Goal: Task Accomplishment & Management: Manage account settings

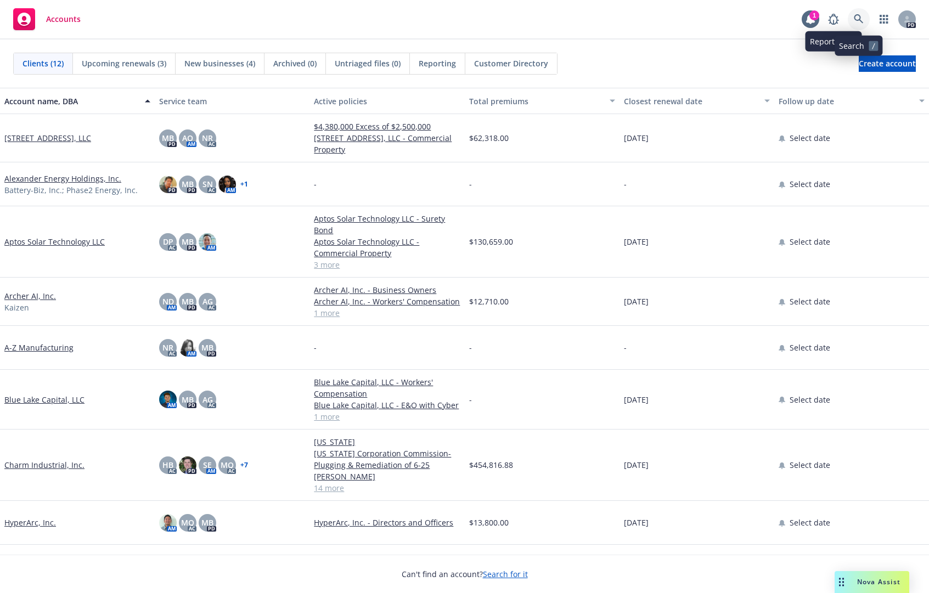
click at [855, 15] on icon at bounding box center [859, 19] width 10 height 10
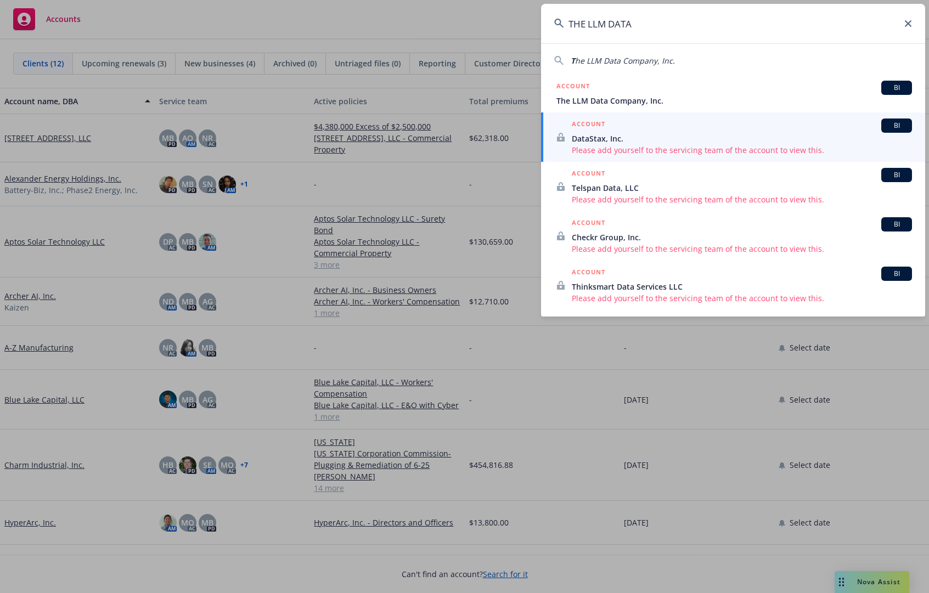
click at [614, 60] on span "he LLM Data Company, Inc." at bounding box center [625, 60] width 100 height 10
type input "The LLM Data Company, Inc."
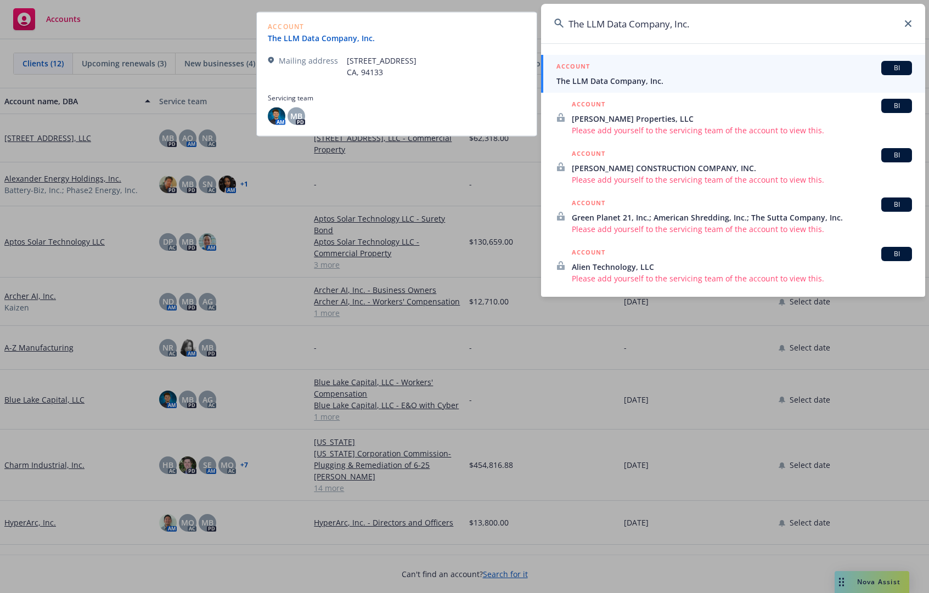
click at [292, 38] on link "The LLM Data Company, Inc." at bounding box center [326, 38] width 116 height 12
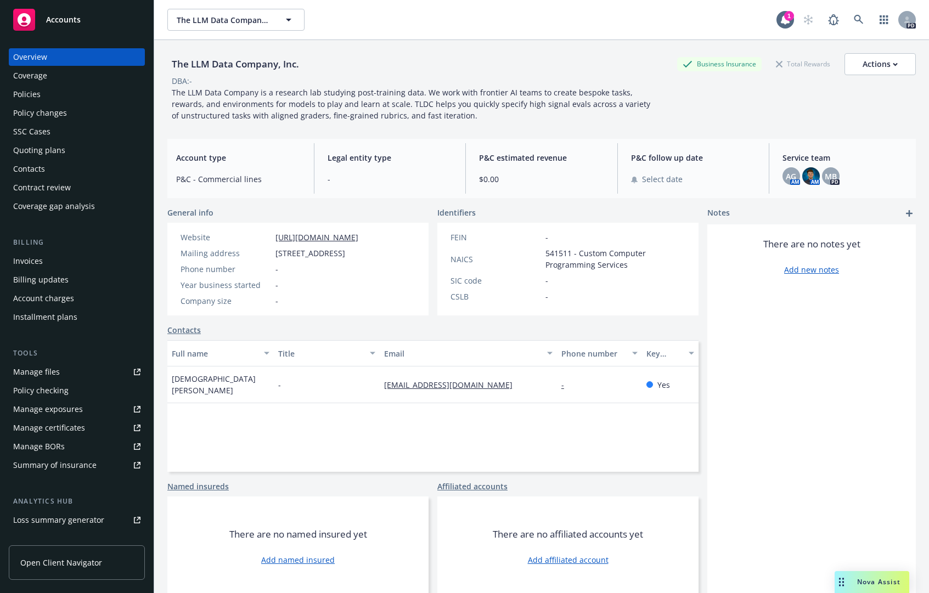
click at [38, 91] on div "Policies" at bounding box center [26, 95] width 27 height 18
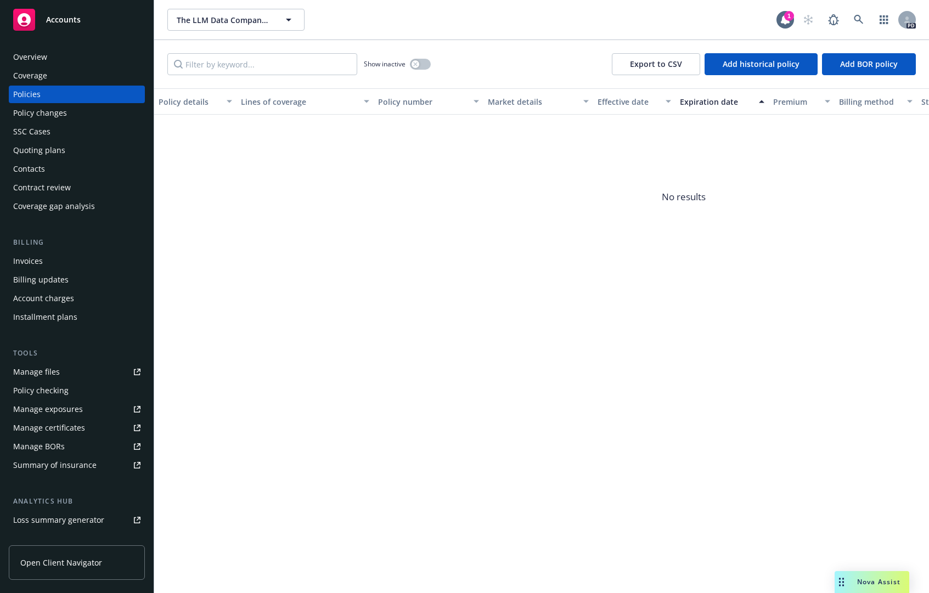
click at [36, 77] on div "Coverage" at bounding box center [30, 76] width 34 height 18
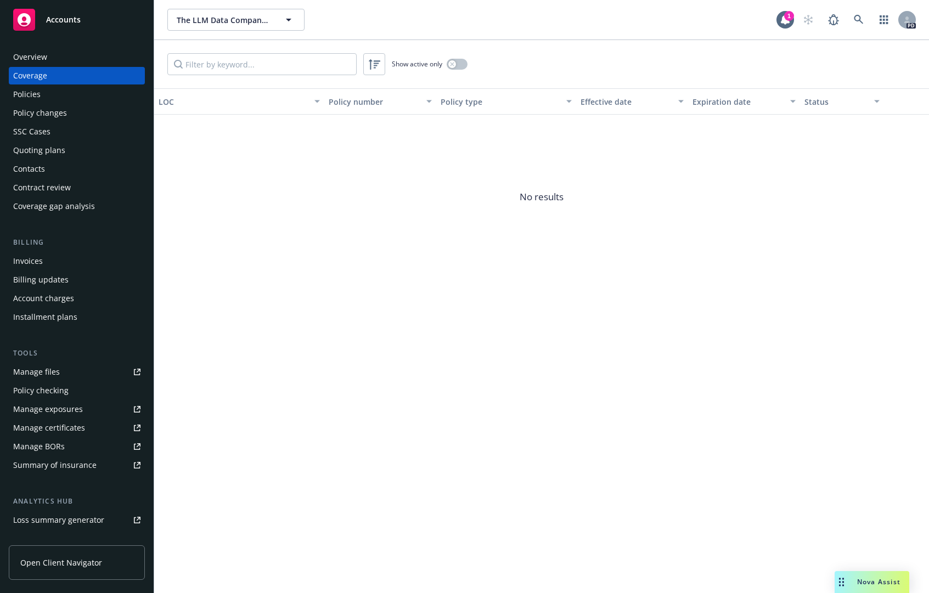
click at [36, 51] on div "Overview" at bounding box center [30, 57] width 34 height 18
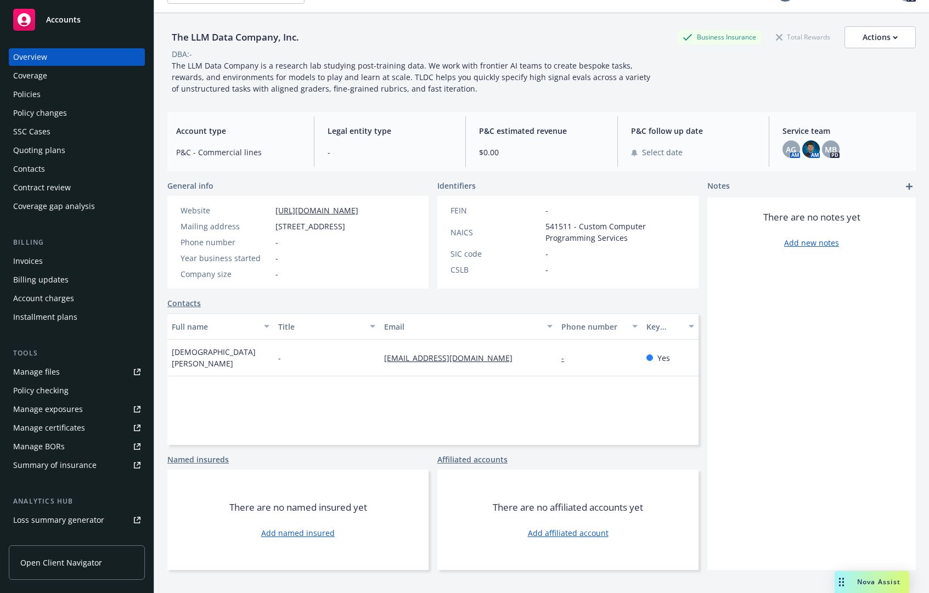
scroll to position [40, 0]
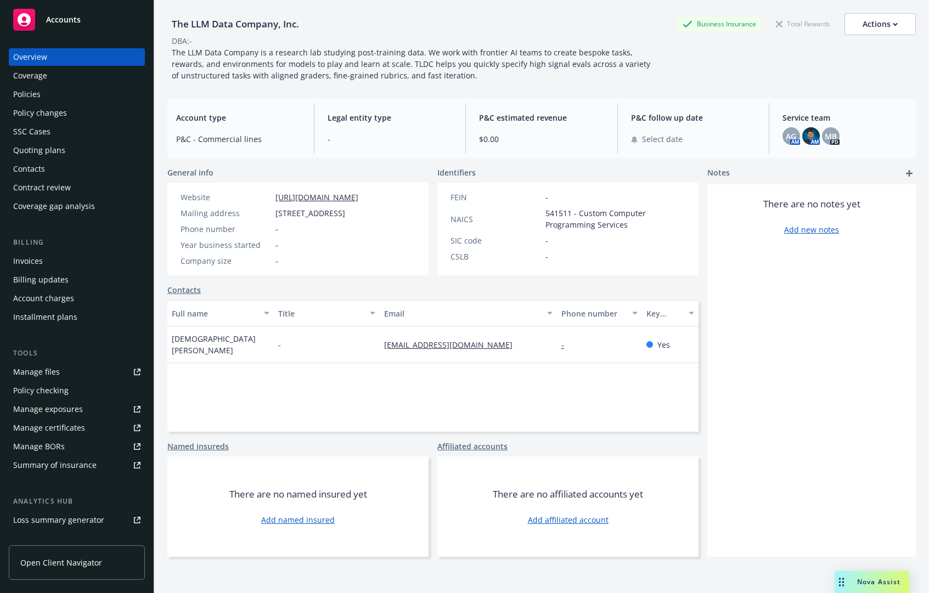
click at [36, 376] on div "Manage files" at bounding box center [36, 372] width 47 height 18
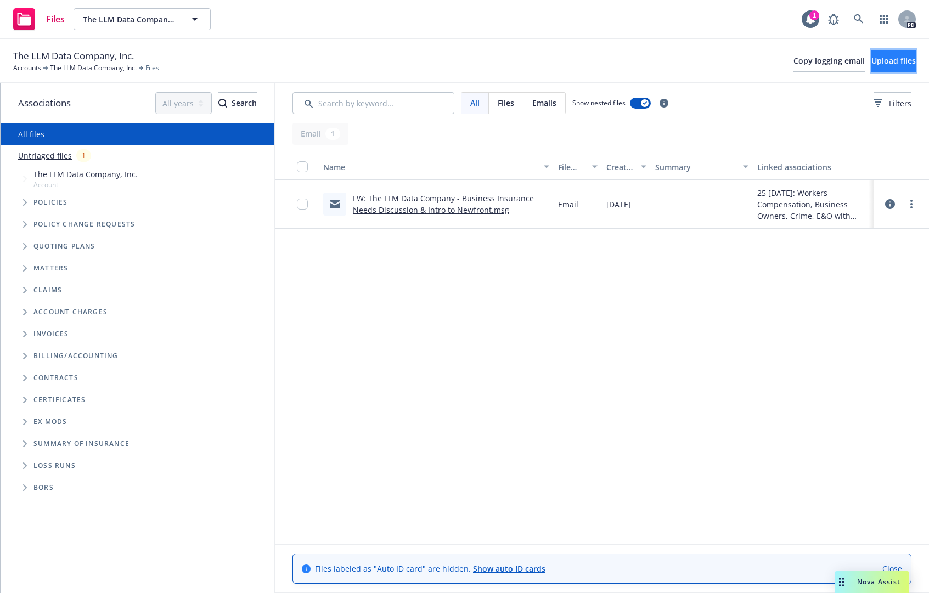
click at [883, 63] on span "Upload files" at bounding box center [893, 60] width 44 height 10
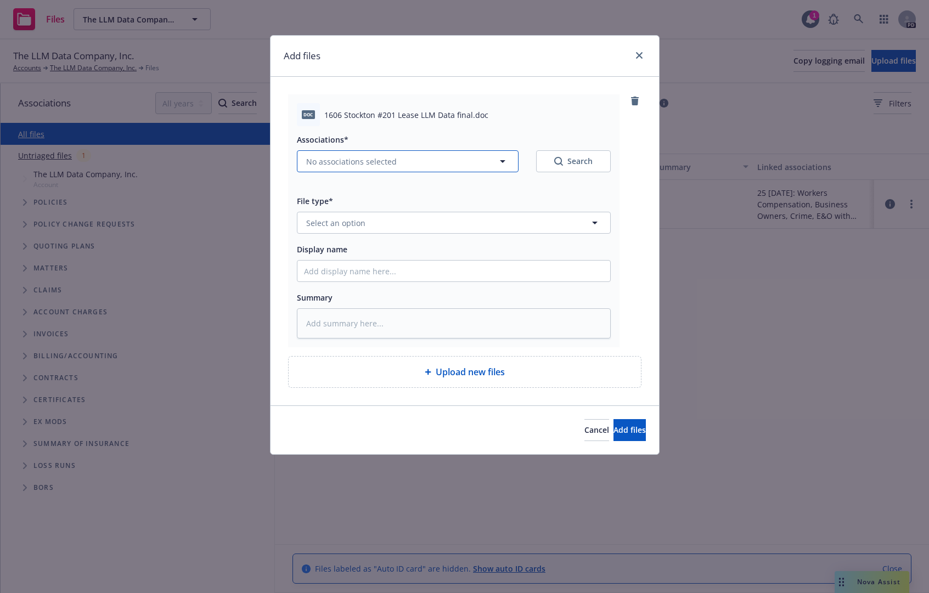
click at [377, 164] on span "No associations selected" at bounding box center [351, 162] width 91 height 12
type textarea "x"
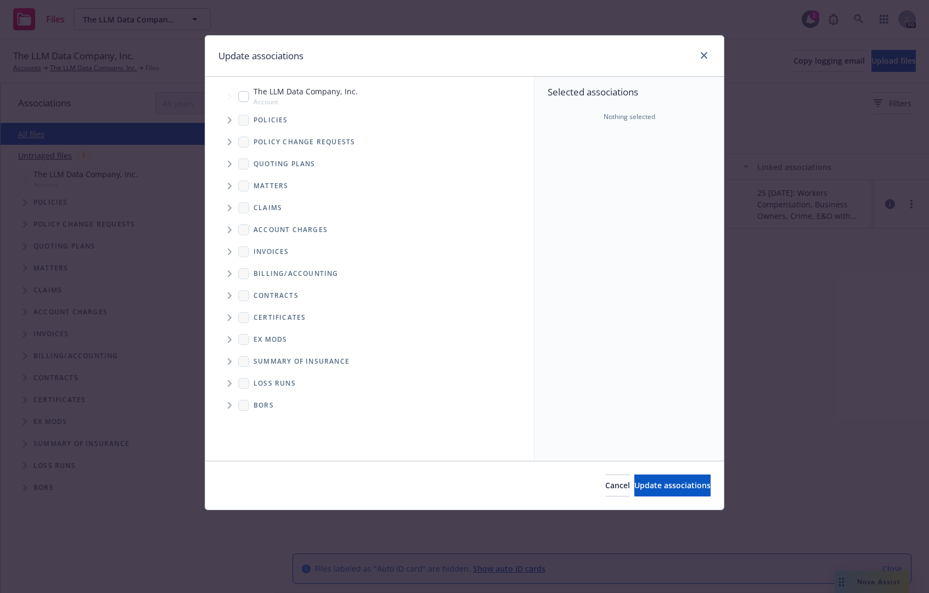
click at [245, 97] on input "Tree Example" at bounding box center [243, 96] width 11 height 11
checkbox input "true"
click at [230, 162] on icon "Tree Example" at bounding box center [230, 164] width 4 height 7
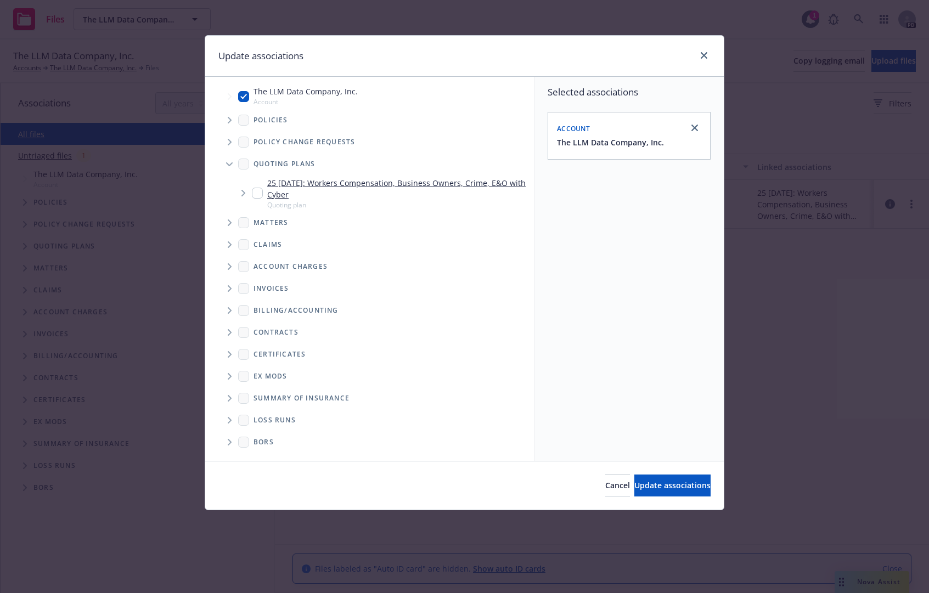
click at [259, 198] on input "Tree Example" at bounding box center [257, 193] width 11 height 11
checkbox input "true"
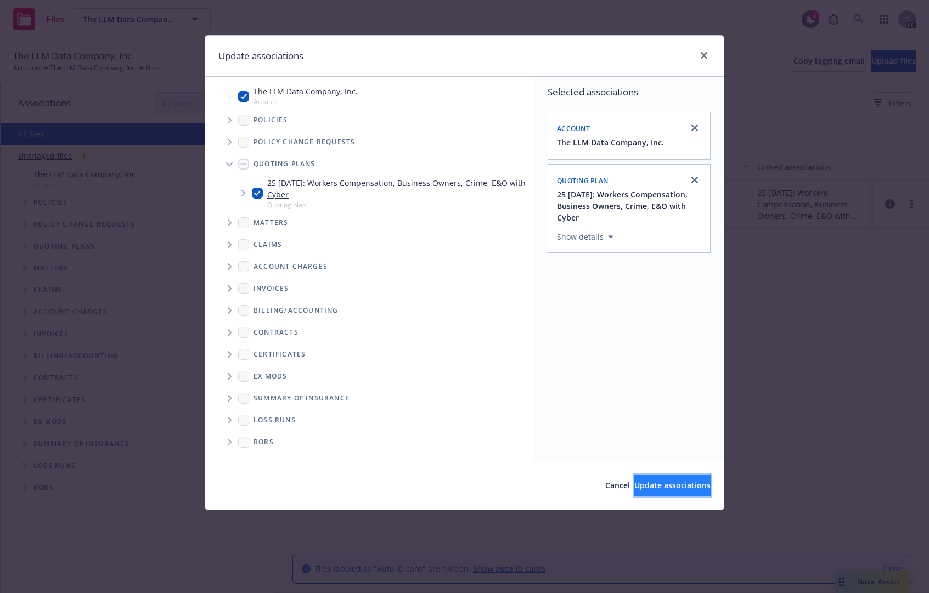
click at [647, 484] on span "Update associations" at bounding box center [672, 485] width 76 height 10
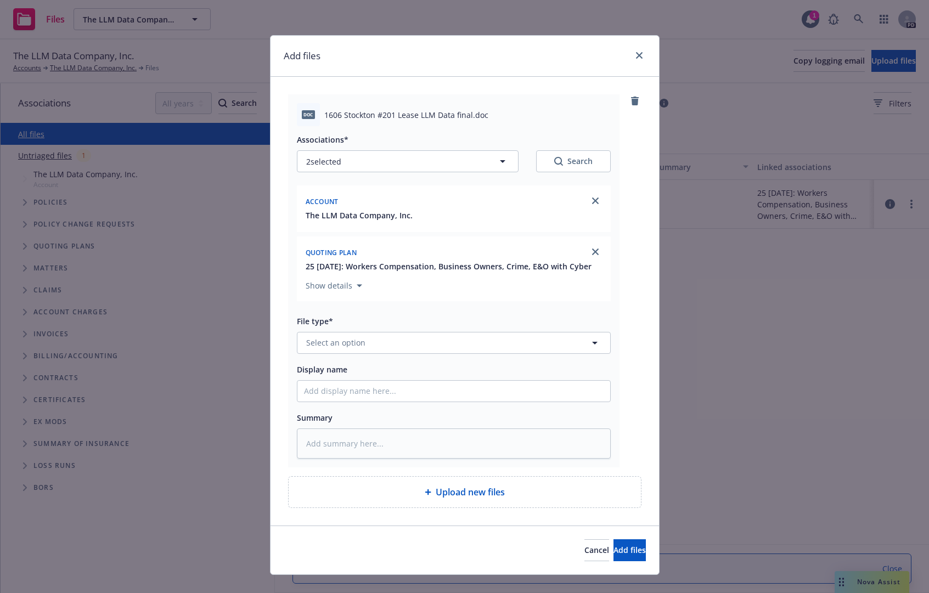
click at [376, 342] on div "File type* Select an option" at bounding box center [454, 334] width 314 height 40
click at [375, 351] on button "Select an option" at bounding box center [454, 343] width 314 height 22
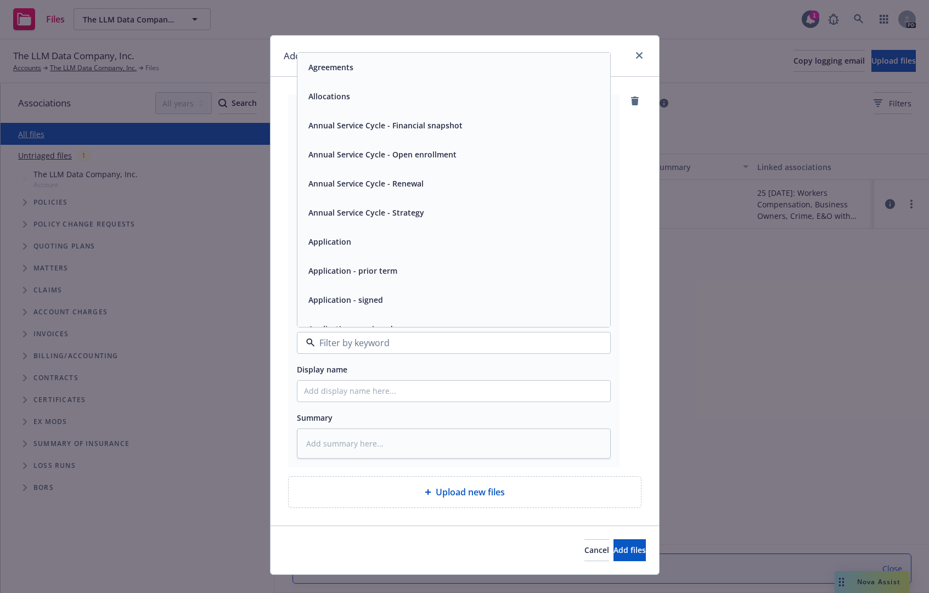
click at [332, 73] on span "Agreements" at bounding box center [330, 67] width 45 height 12
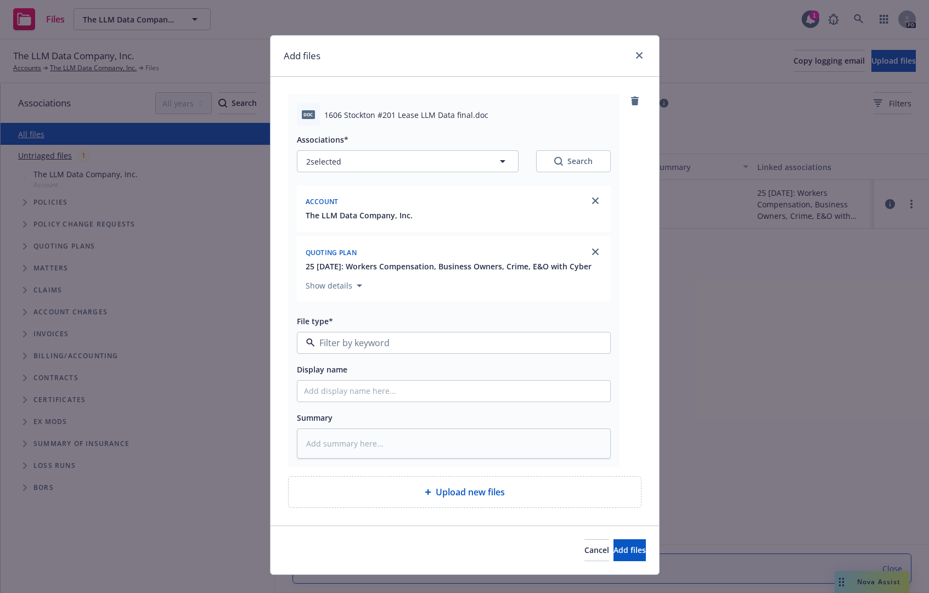
type textarea "x"
click at [409, 396] on input "Display name" at bounding box center [453, 391] width 313 height 21
type input "Lease Agreement"
click at [613, 555] on span "Add files" at bounding box center [629, 550] width 32 height 10
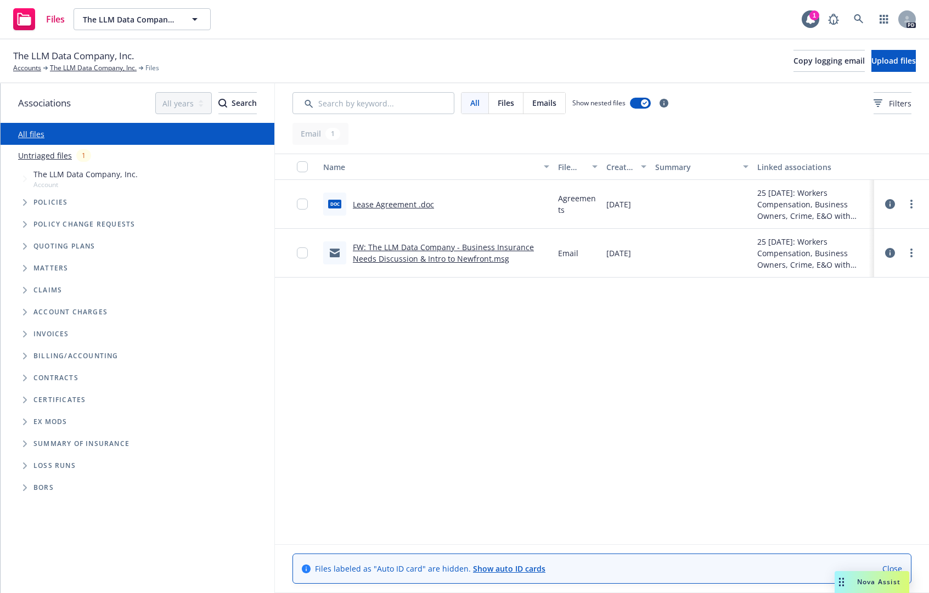
click at [386, 256] on link "FW: The LLM Data Company - Business Insurance Needs Discussion & Intro to Newfr…" at bounding box center [443, 253] width 181 height 22
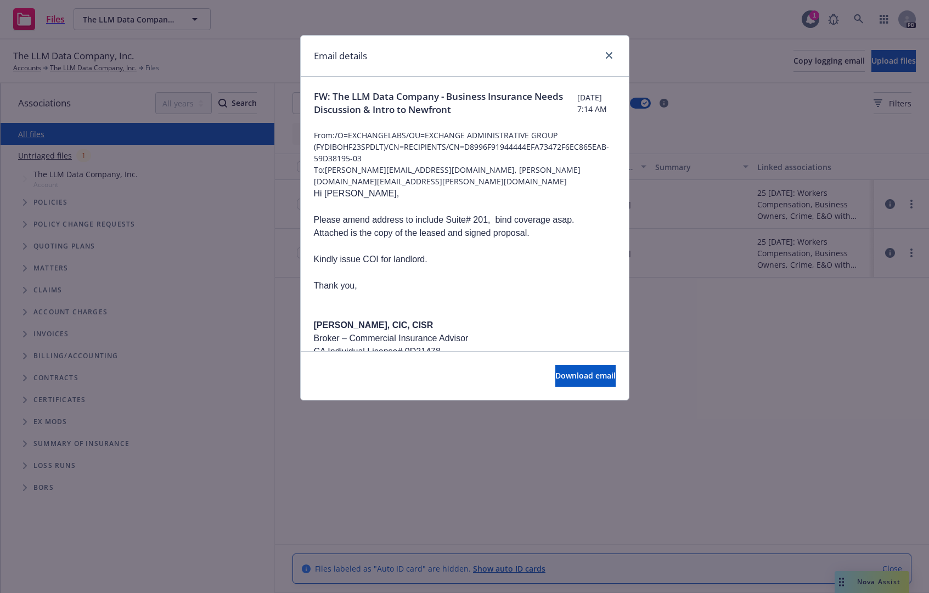
click at [717, 373] on div "Email details FW: The LLM Data Company - Business Insurance Needs Discussion & …" at bounding box center [464, 296] width 929 height 593
click at [606, 54] on icon "close" at bounding box center [609, 55] width 7 height 7
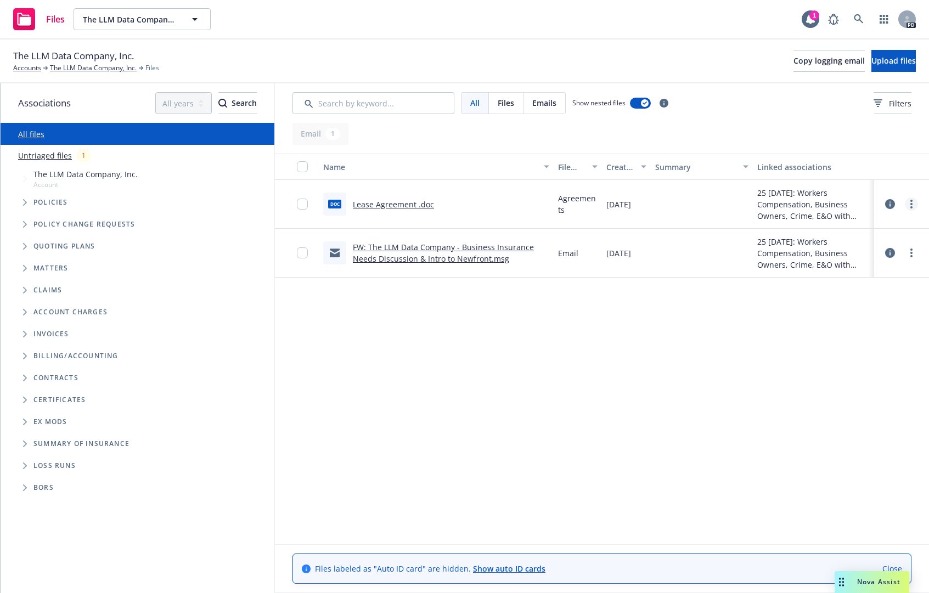
click at [910, 207] on link "more" at bounding box center [911, 204] width 13 height 13
click at [427, 375] on div "Name File type Created on Summary Linked associations doc Lease Agreement .doc …" at bounding box center [602, 349] width 654 height 391
click at [874, 59] on span "Upload files" at bounding box center [893, 60] width 44 height 10
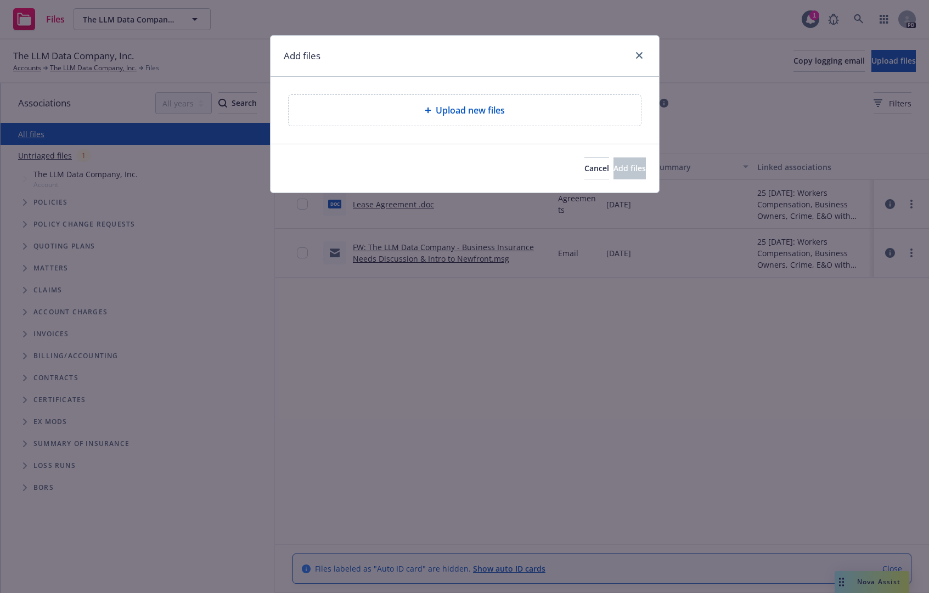
type textarea "x"
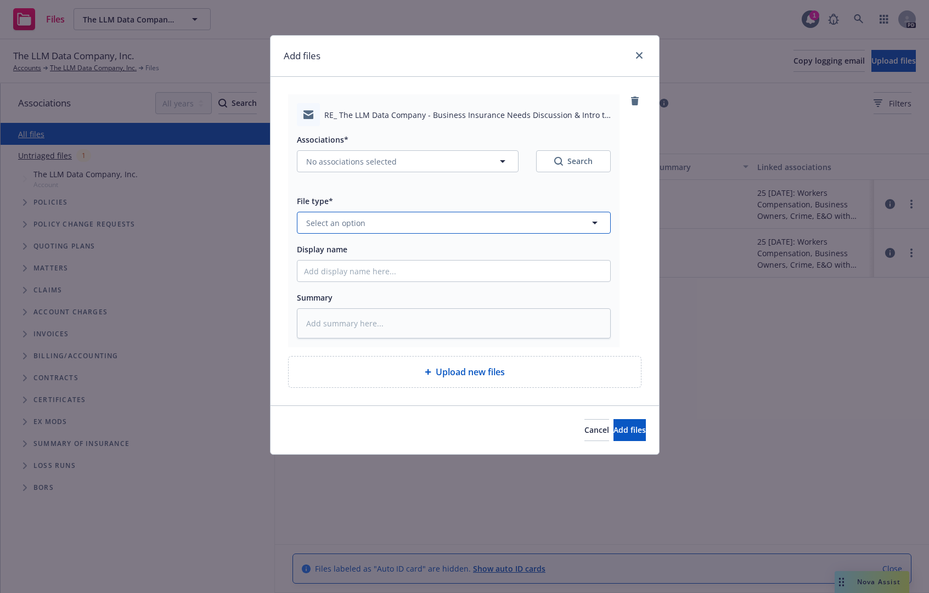
click at [354, 221] on span "Select an option" at bounding box center [335, 223] width 59 height 12
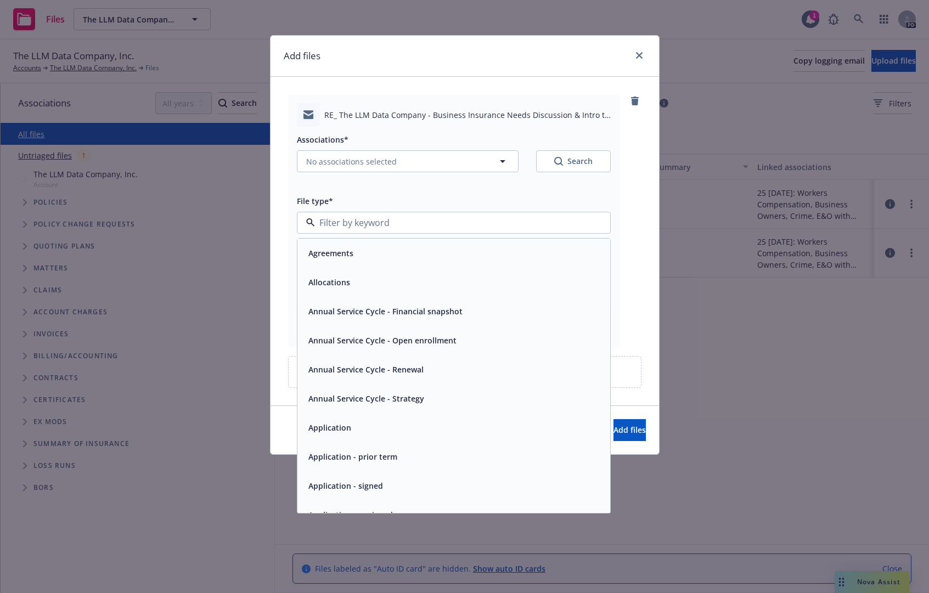
scroll to position [26, 0]
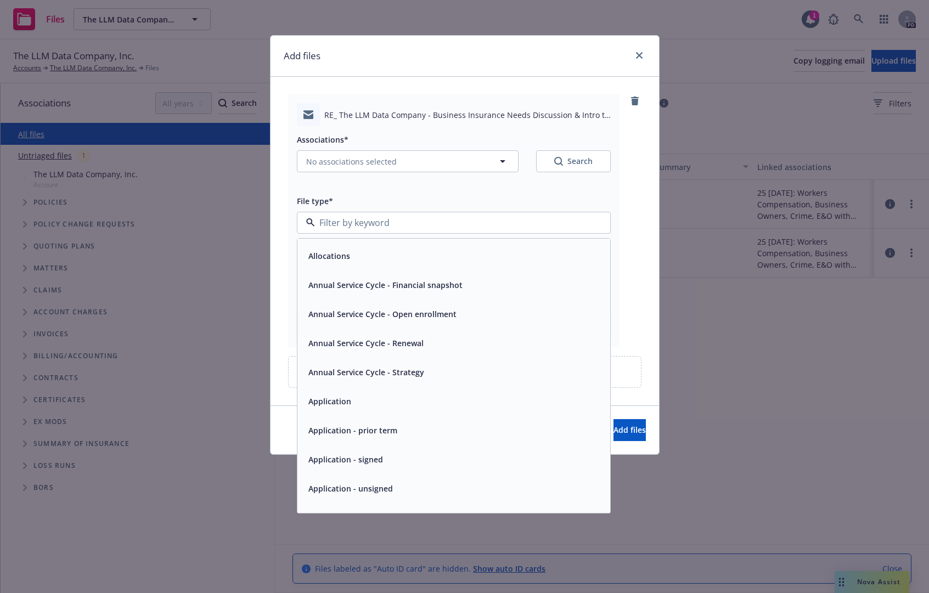
type input "E"
click at [353, 402] on div "Email" at bounding box center [454, 401] width 300 height 16
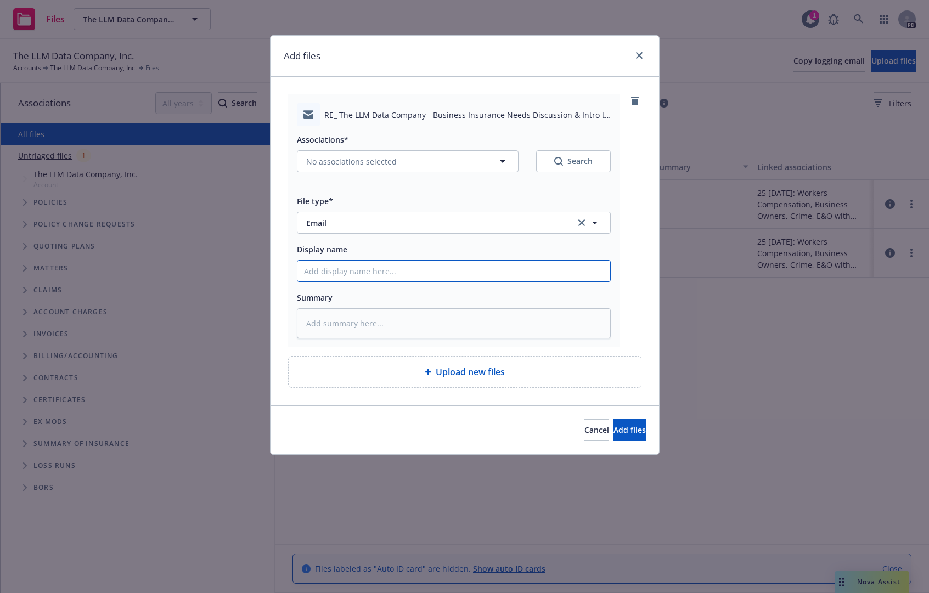
click at [385, 263] on input "Display name" at bounding box center [453, 271] width 313 height 21
click at [307, 279] on input "Display name" at bounding box center [453, 271] width 313 height 21
type textarea "x"
type input "C"
type textarea "x"
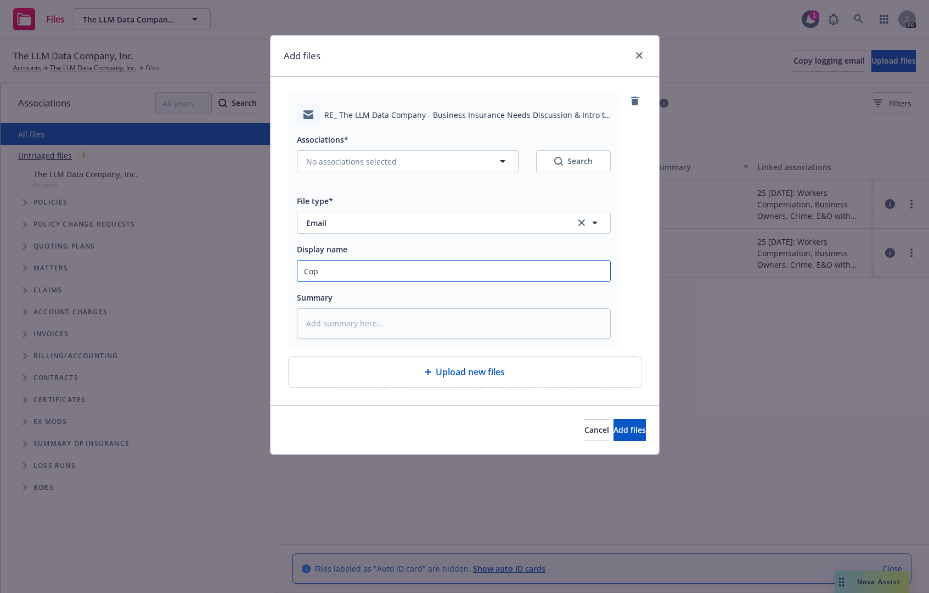
type input "Copy"
type textarea "x"
type input "Copy o"
type textarea "x"
type input "Copy of"
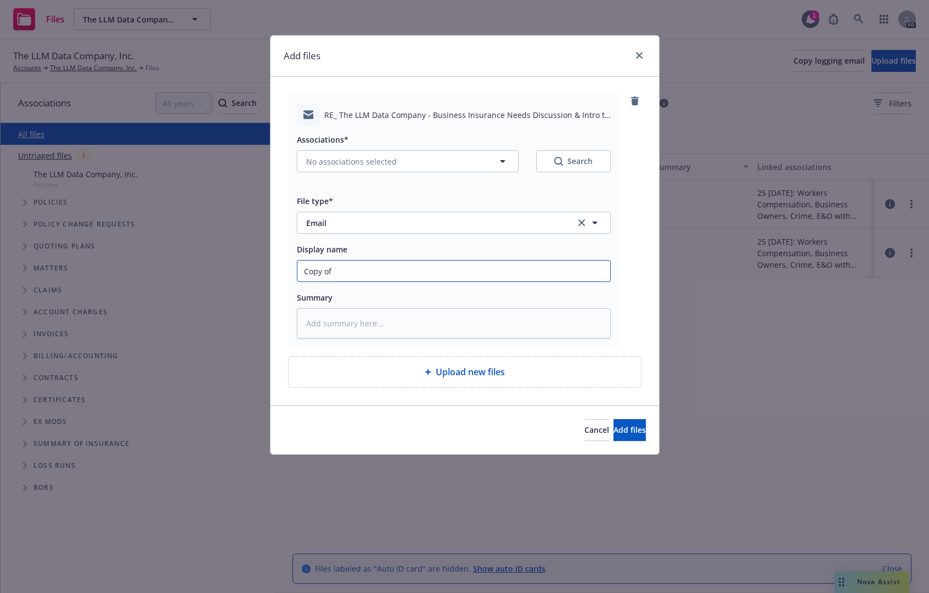
type textarea "x"
type input "Copy of"
type textarea "x"
type input "Copy of P"
type textarea "x"
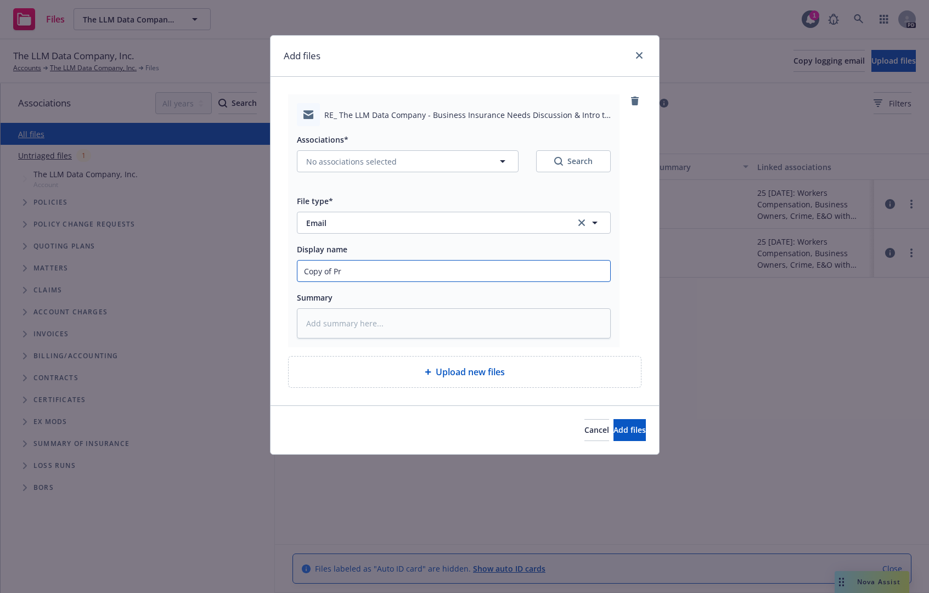
type input "Copy of Pro"
type textarea "x"
type input "Copy of Prop"
type textarea "x"
type input "Copy of Prope"
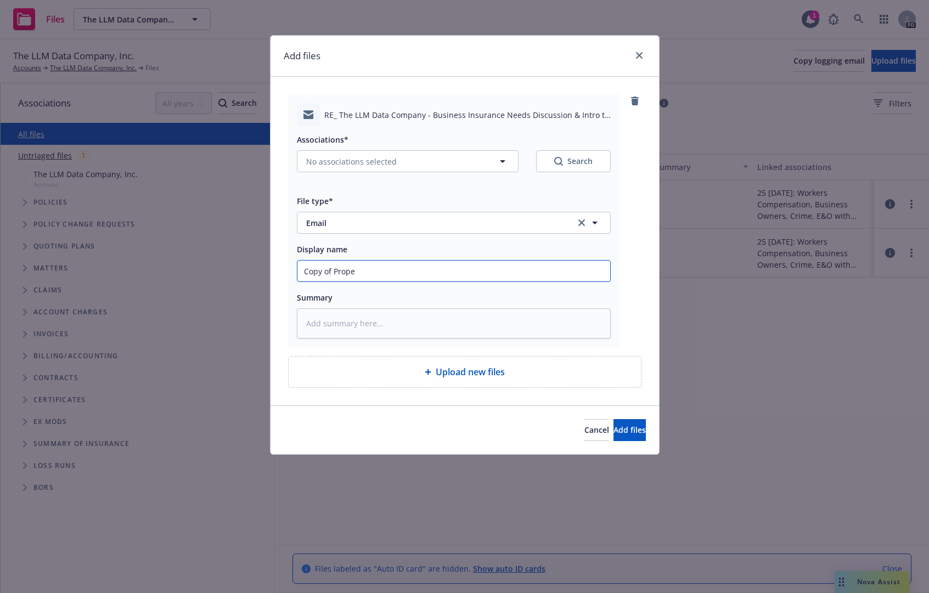
type textarea "x"
type input "Copy of Proper"
type textarea "x"
type input "Copy of Property"
type textarea "x"
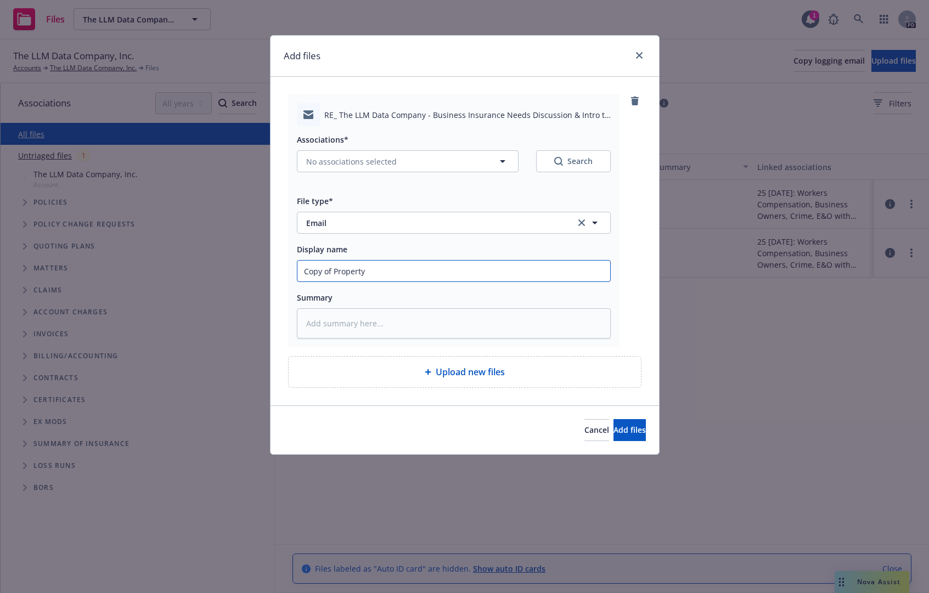
type input "Copy of Property"
type textarea "x"
type input "Copy of Property B"
type textarea "x"
type input "Copy of Property Br"
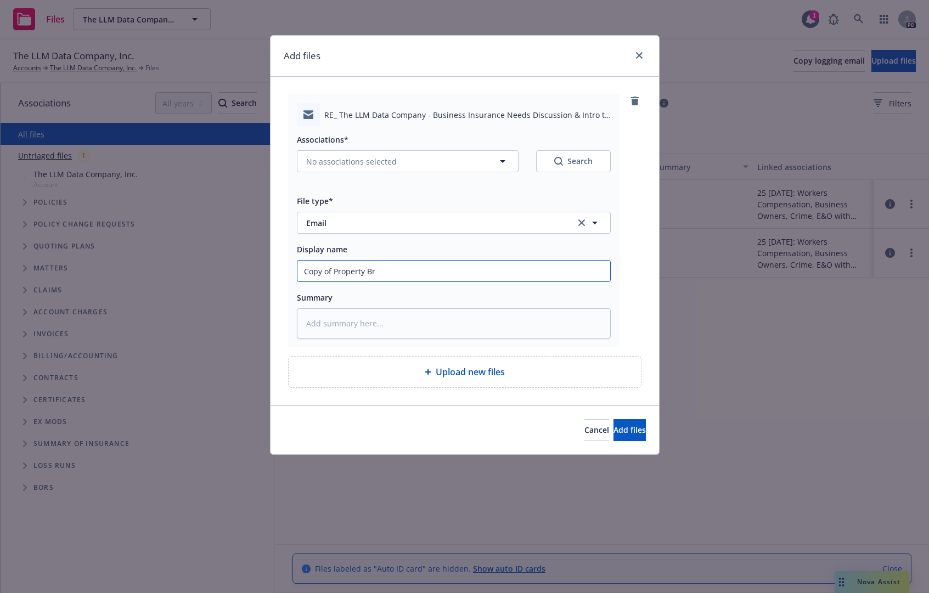
type textarea "x"
type input "Copy of Property Bron"
type textarea "x"
type input "Copy of Property Bro"
type textarea "x"
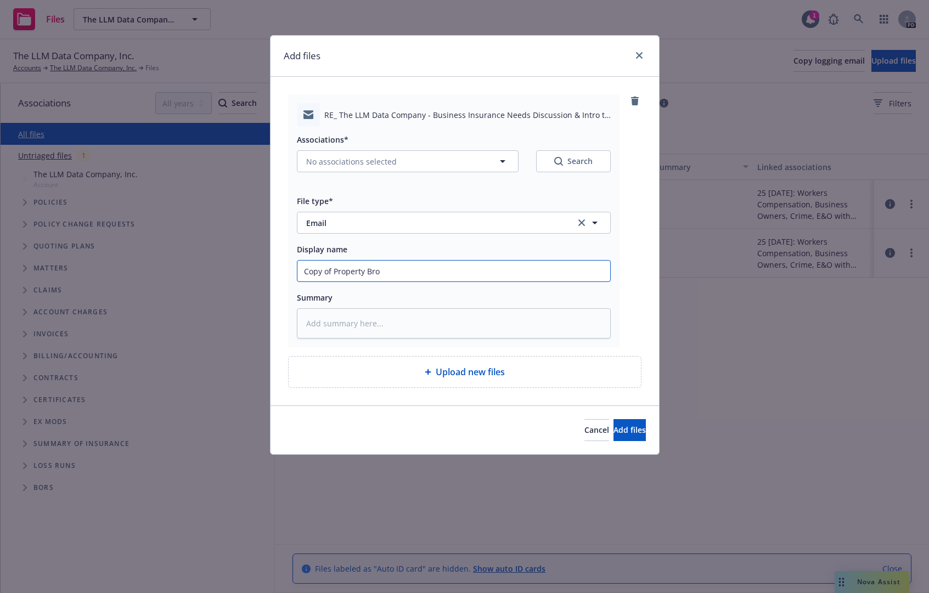
type input "Copy of Property Broa"
type textarea "x"
type input "Copy of Property Broad"
type textarea "x"
type input "Copy of Property Broade"
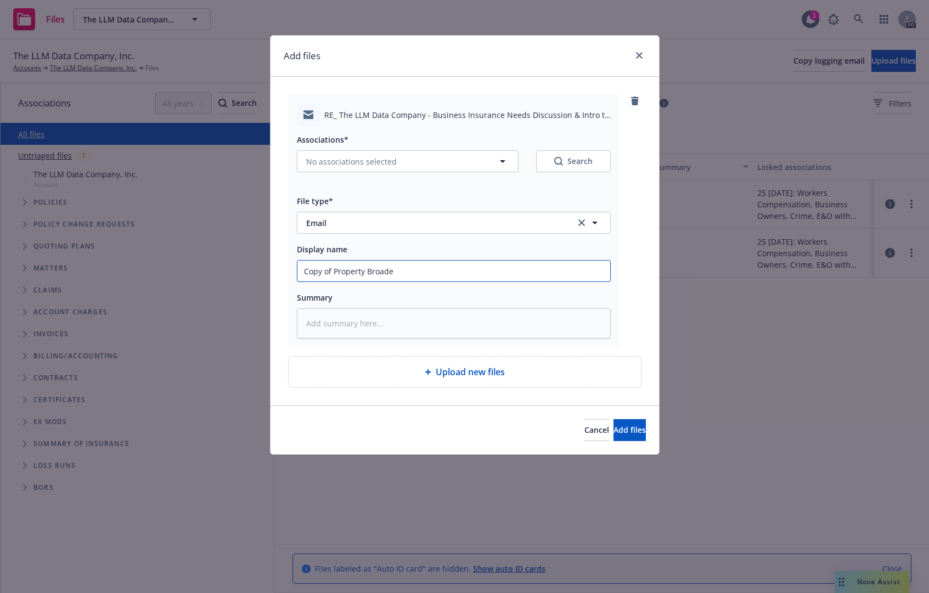
type textarea "x"
type input "Copy of Property Broaden"
type textarea "x"
type input "Copy of Property Broadeni"
type textarea "x"
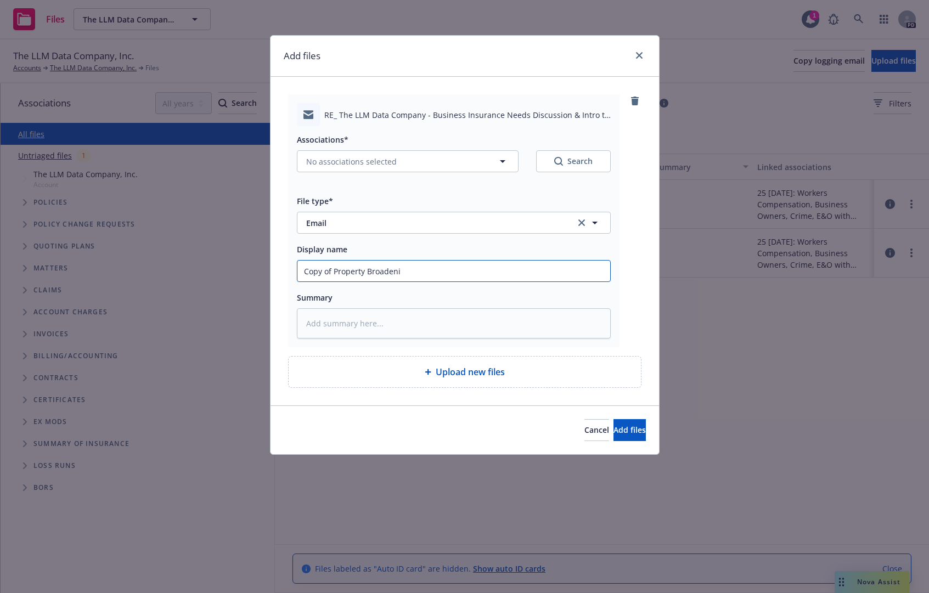
type input "Copy of Property Broadenin"
type textarea "x"
type input "Copy of Property Broadening"
type textarea "x"
type input "Copy of Property Broadening"
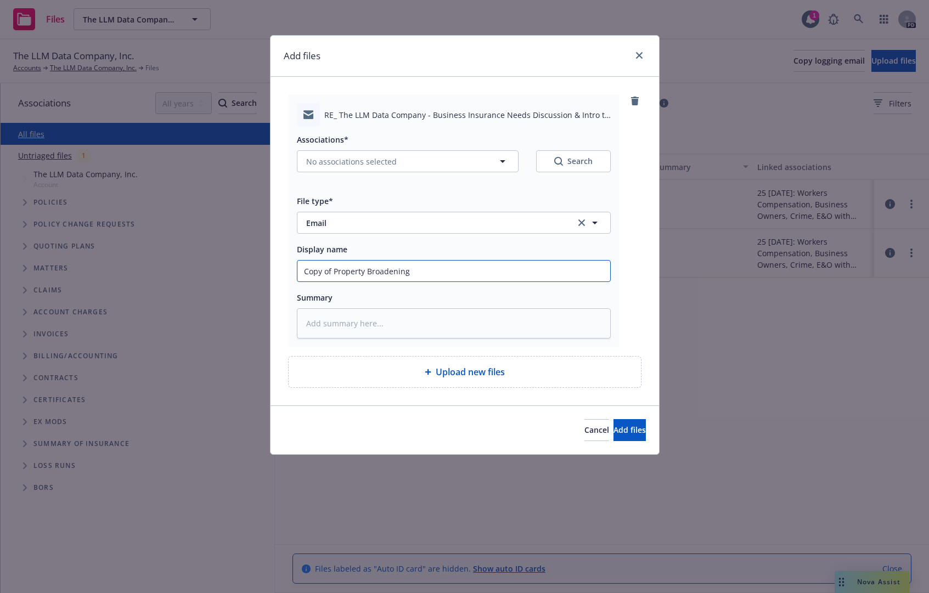
type textarea "x"
type input "Copy of Property Broadening E"
type textarea "x"
type input "Copy of Property Broadening E"
type textarea "x"
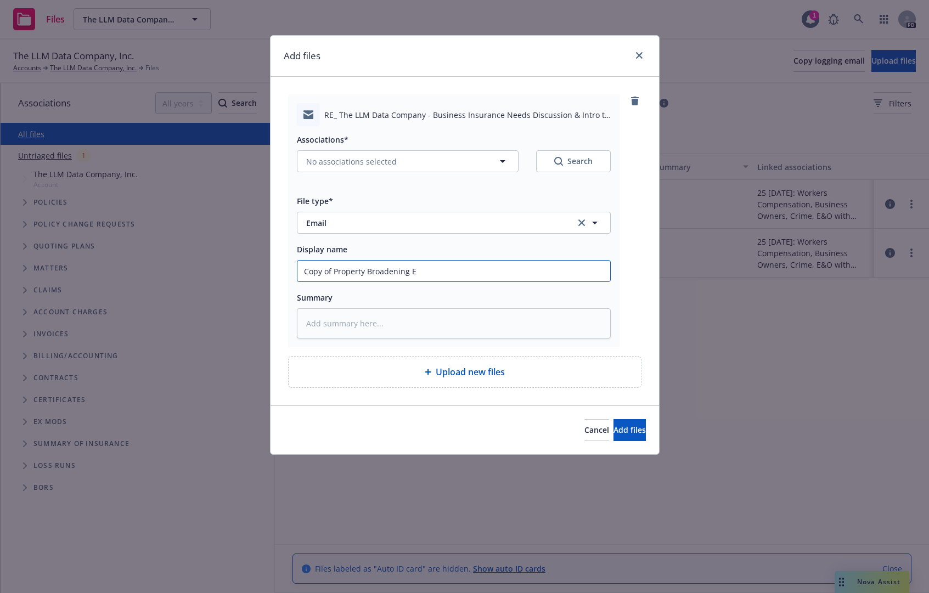
type input "Copy of Property Broadening En"
type textarea "x"
type input "Copy of Property Broadening End"
type textarea "x"
type input "Copy of Property Broadening Endo"
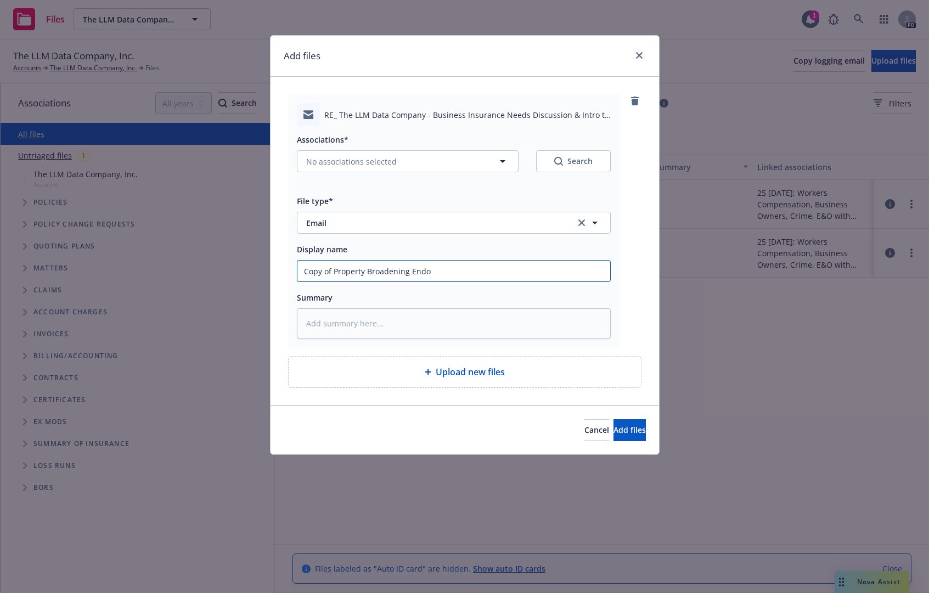
type textarea "x"
type input "Copy of Property Broadening Endor"
type textarea "x"
type input "Copy of Property Broadening Endors"
type textarea "x"
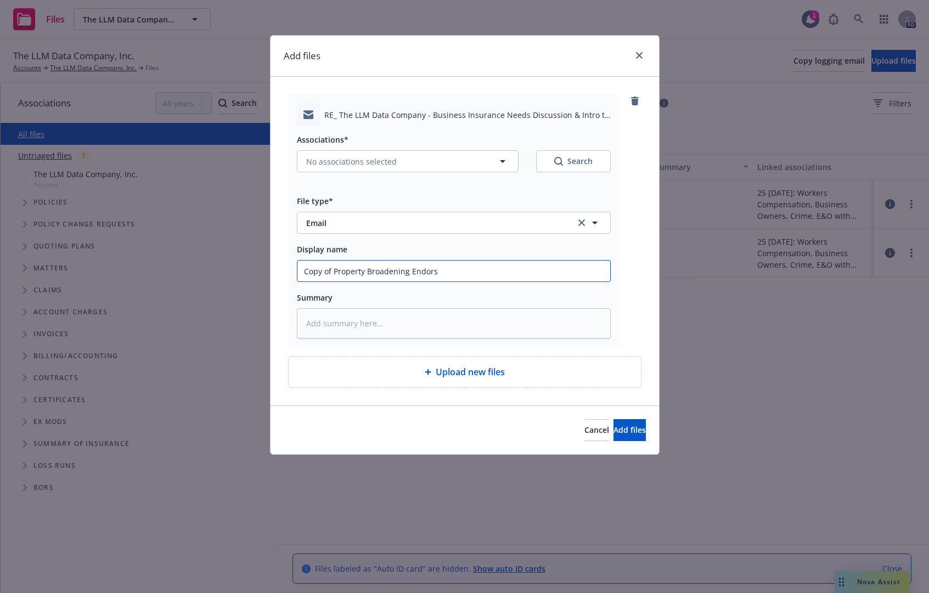
type input "Copy of Property Broadening Endorse"
type textarea "x"
type input "Copy of Property Broadening Endorsem"
type textarea "x"
type input "Copy of Property Broadening Endorseme"
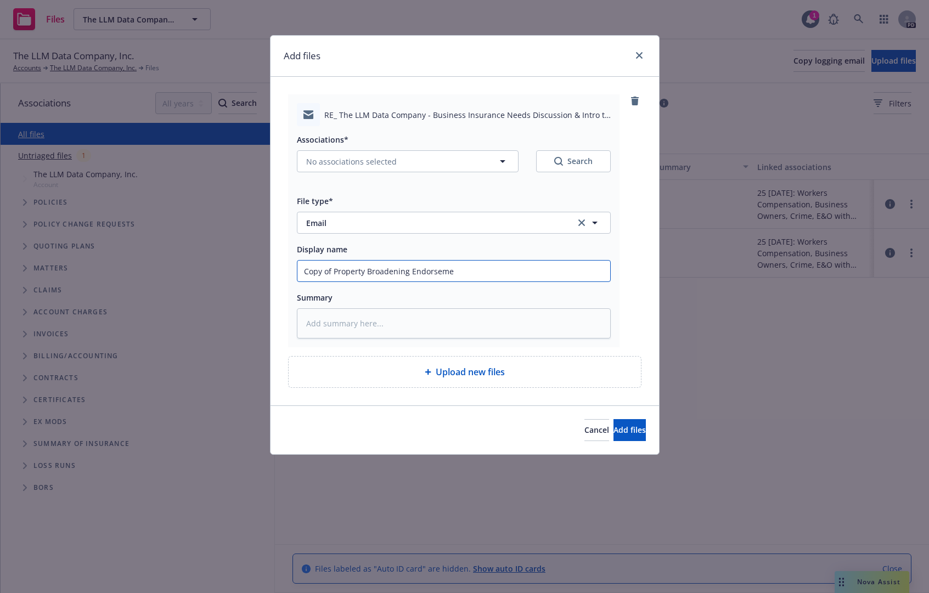
type textarea "x"
type input "Copy of Property Broadening Endorsemen"
type textarea "x"
type input "Copy of Property Broadening Endorsement"
type textarea "x"
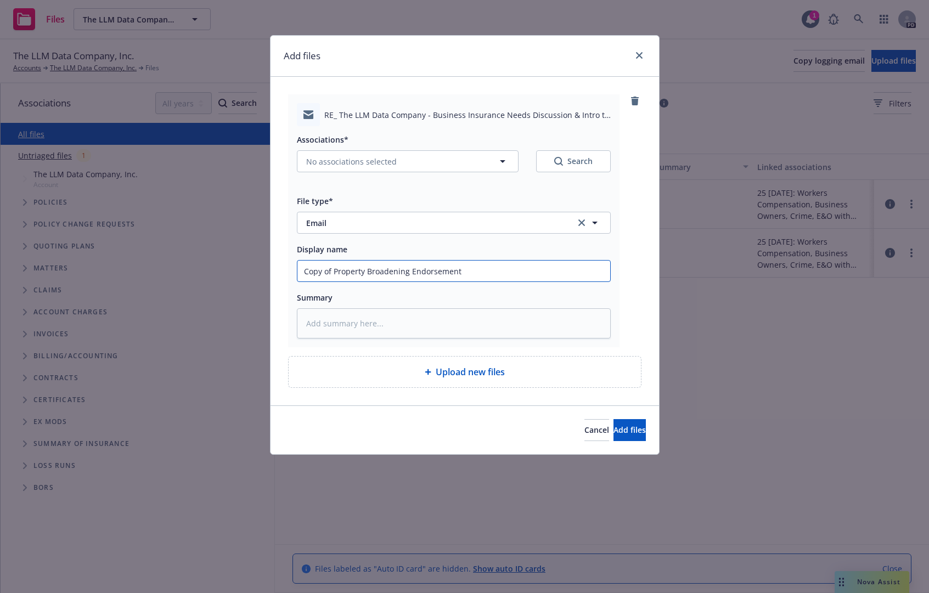
type input "Copy of Property Broadening Endorsement -"
type textarea "x"
type input "Copy of Property Broadening Endorsement -"
type textarea "x"
type input "Copy of Property Broadening Endorsement - G"
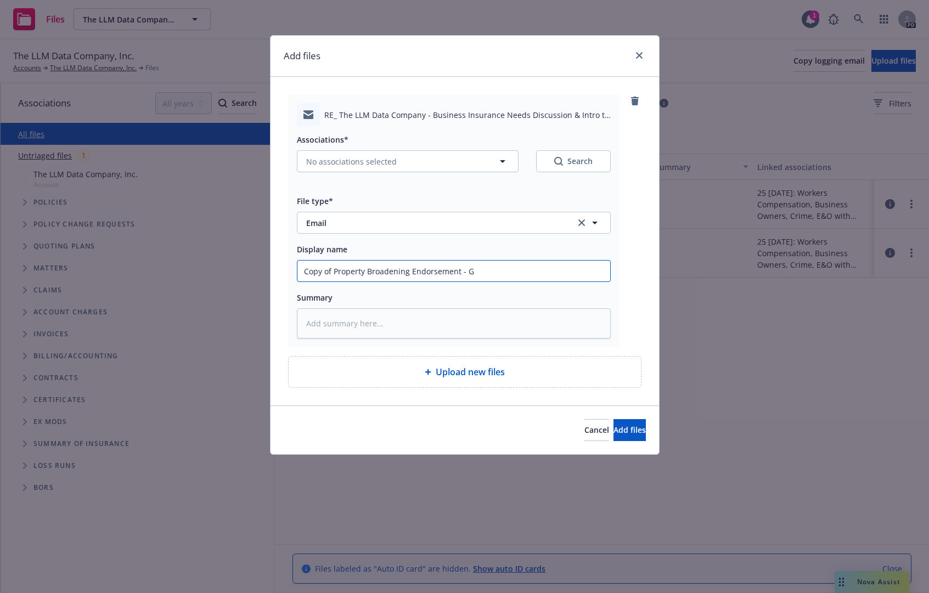
type textarea "x"
type input "Copy of Property Broadening Endorsement - Gl"
type textarea "x"
type input "Copy of Property Broadening Endorsement - Gla"
type textarea "x"
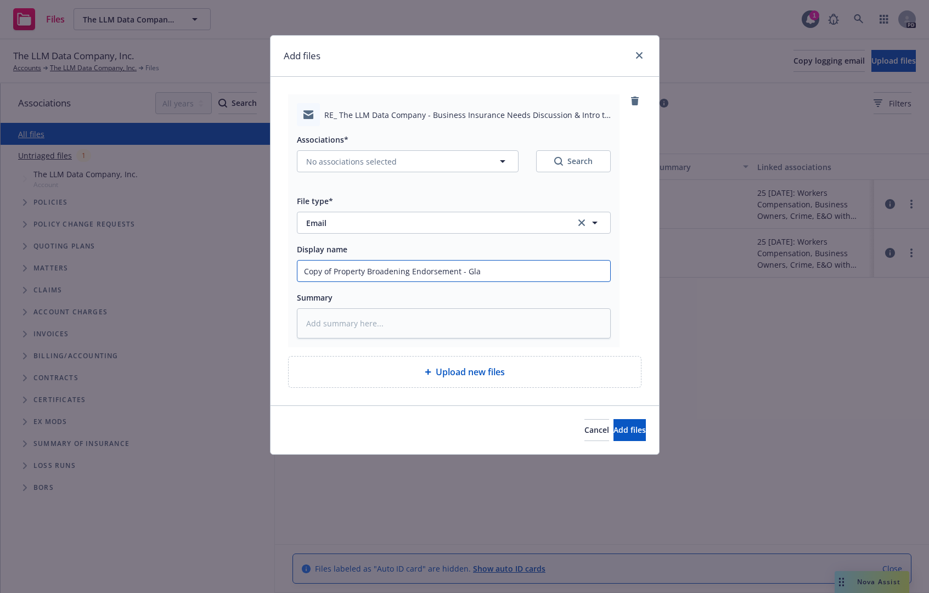
type input "Copy of Property Broadening Endorsement - Glas"
type textarea "x"
type input "Copy of Property Broadening Endorsement - Glass"
type textarea "x"
type input "Copy of Property Broadening Endorsement - Glass"
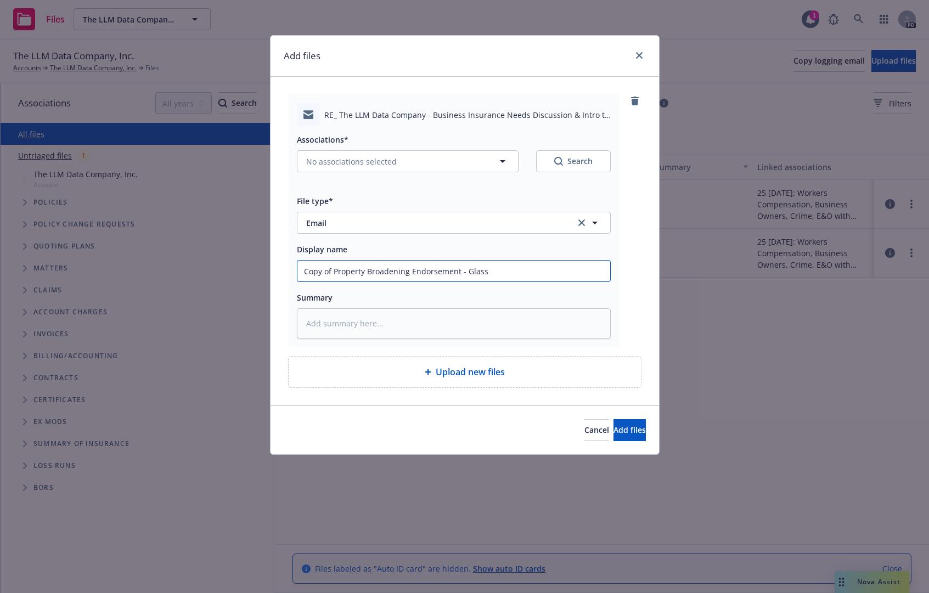
type textarea "x"
type input "Copy of Property Broadening Endorsement - Glass E"
type textarea "x"
type input "Copy of Property Broadening Endorsement - Glass Exp"
type textarea "x"
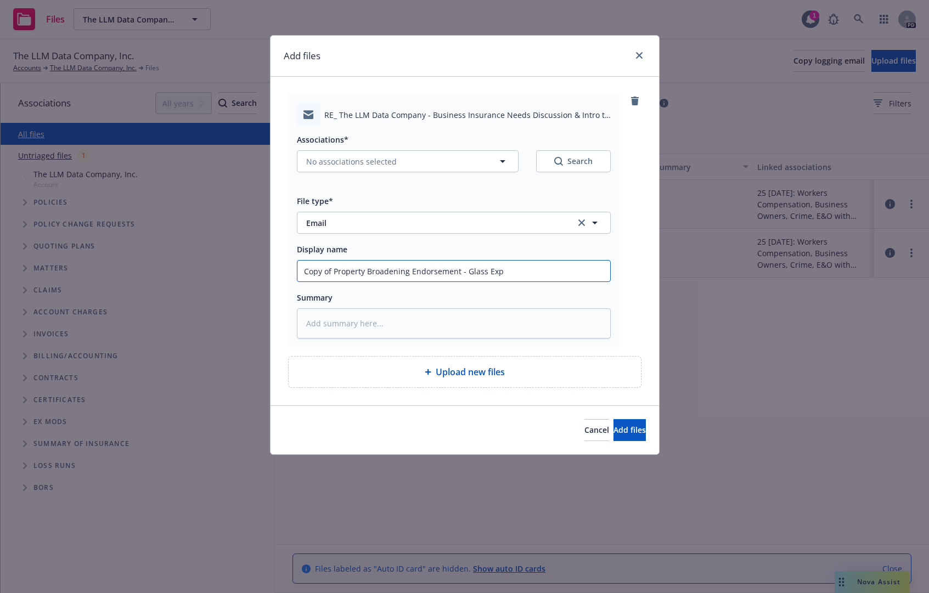
type input "Copy of Property Broadening Endorsement - Glass Expe"
type textarea "x"
type input "Copy of Property Broadening Endorsement - Glass Expes"
type textarea "x"
type input "Copy of Property Broadening Endorsement - Glass Expe"
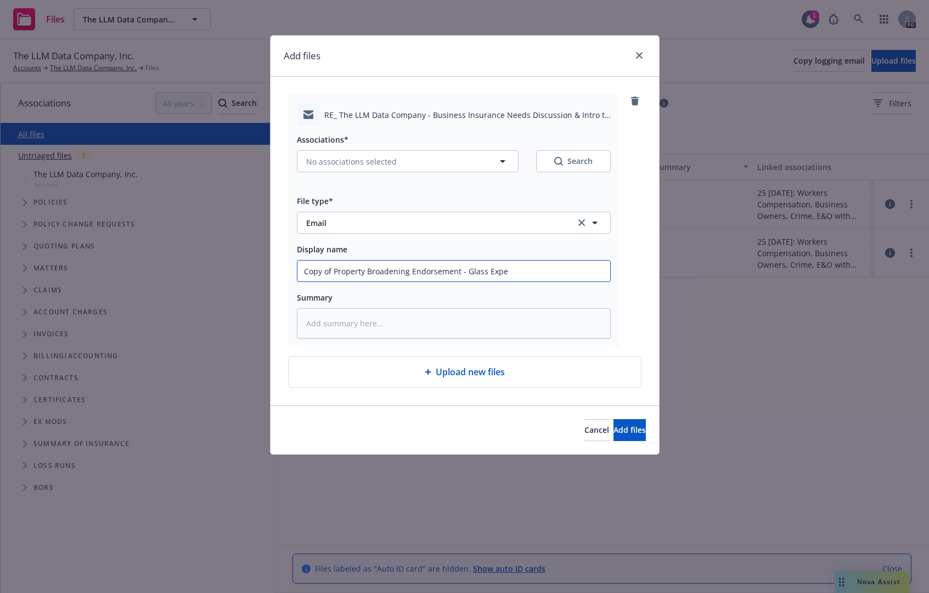
type textarea "x"
type input "Copy of Property Broadening Endorsement - Glass Expen"
type textarea "x"
type input "Copy of Property Broadening Endorsement - Glass Expens"
type textarea "x"
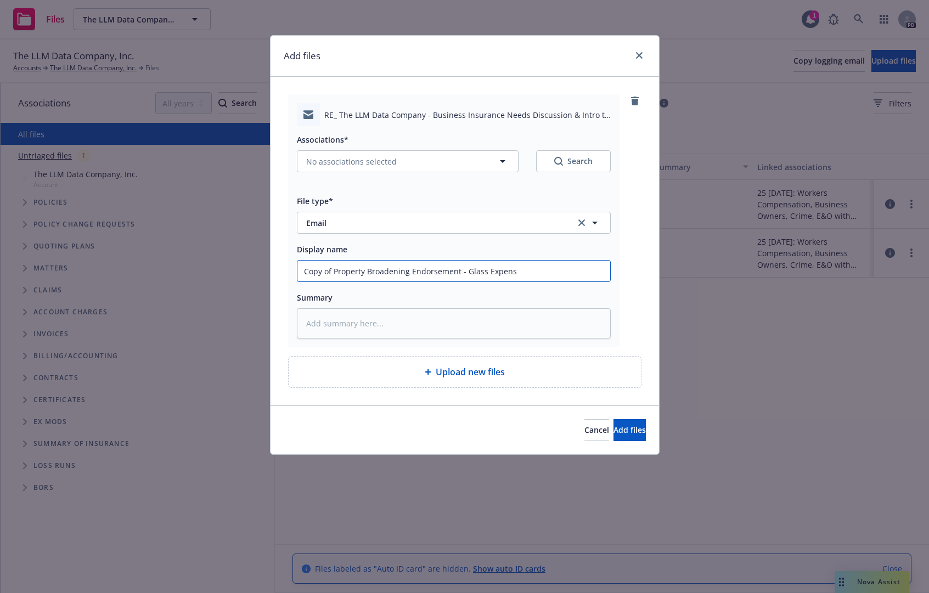
type input "Copy of Property Broadening Endorsement - Glass Expense"
type textarea "x"
type input "Copy of Property Broadening Endorsement - Glass Expenses"
drag, startPoint x: 540, startPoint y: 272, endPoint x: 289, endPoint y: 296, distance: 252.9
click at [288, 286] on div "RE_ The LLM Data Company - Business Insurance Needs Discussion & Intro to Newfr…" at bounding box center [453, 220] width 331 height 253
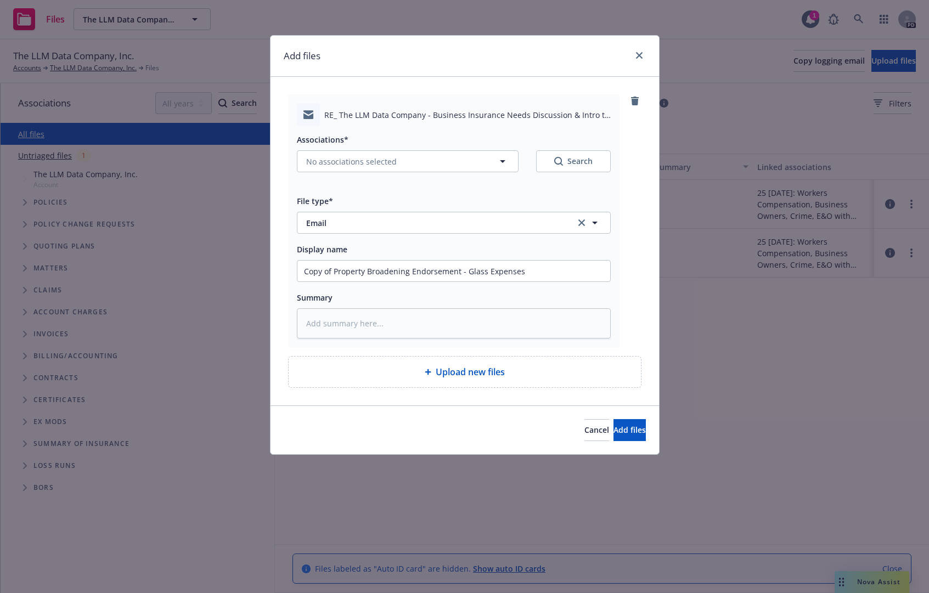
click at [308, 351] on div "RE_ The LLM Data Company - Business Insurance Needs Discussion & Intro to Newfr…" at bounding box center [464, 241] width 353 height 294
click at [401, 405] on div "RE_ The LLM Data Company - Business Insurance Needs Discussion & Intro to Newfr…" at bounding box center [464, 241] width 388 height 329
click at [404, 405] on div "Cancel Add files" at bounding box center [464, 429] width 388 height 49
click at [420, 320] on textarea at bounding box center [454, 323] width 314 height 30
paste textarea "Parkestry Rooftop Bar & Lounge"
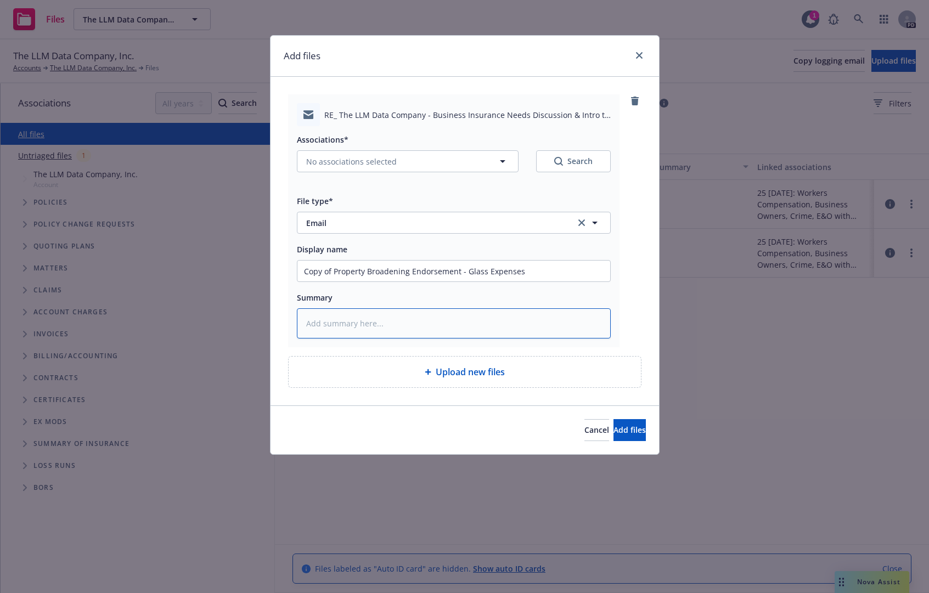
type textarea "x"
type textarea "Parkestry Rooftop Bar & Lounge"
click at [490, 167] on button "No associations selected" at bounding box center [408, 161] width 222 height 22
type textarea "x"
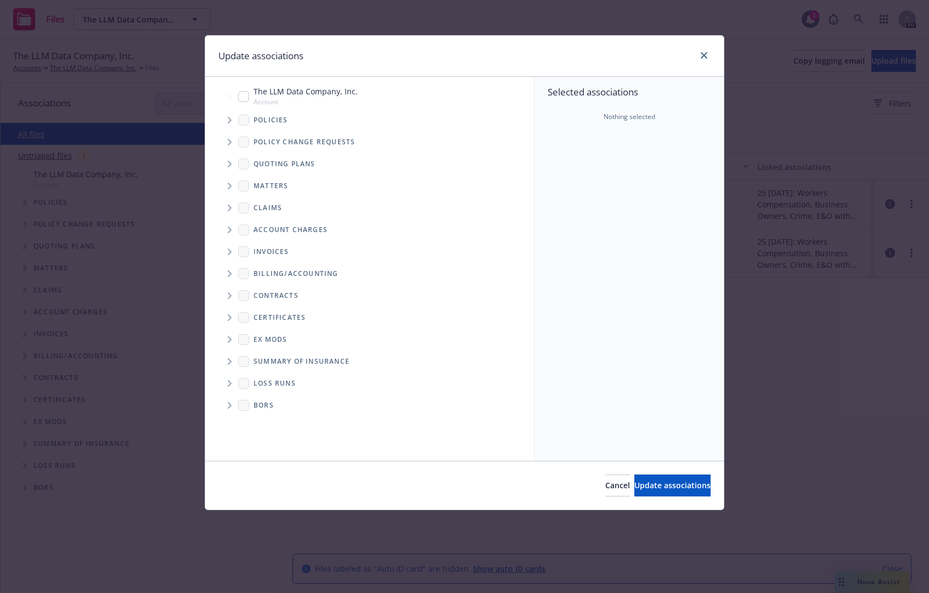
click at [242, 95] on input "Tree Example" at bounding box center [243, 96] width 11 height 11
checkbox input "true"
click at [227, 164] on span "Tree Example" at bounding box center [230, 164] width 18 height 18
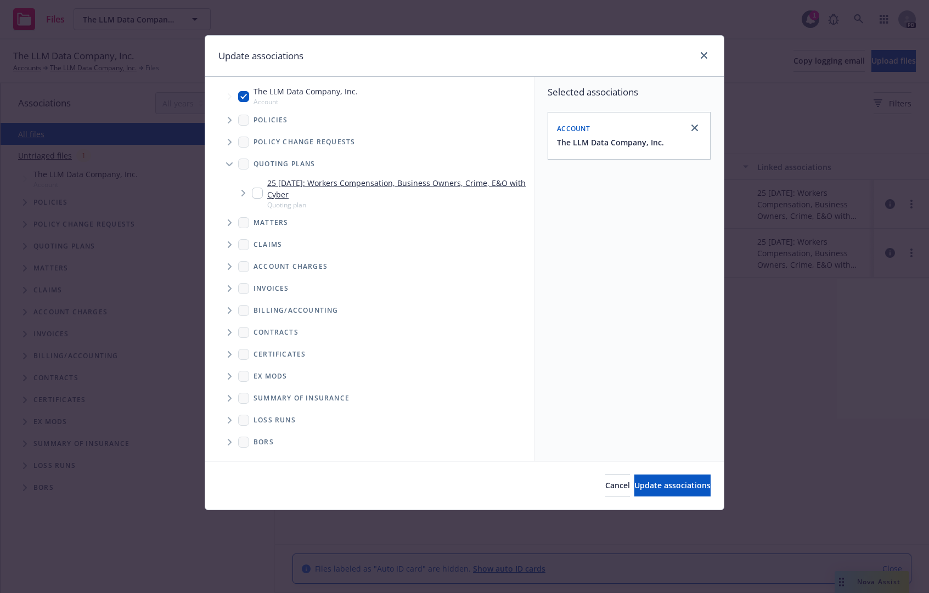
click at [260, 195] on input "Tree Example" at bounding box center [257, 193] width 11 height 11
checkbox input "true"
click at [246, 193] on span "Tree Example" at bounding box center [243, 193] width 18 height 18
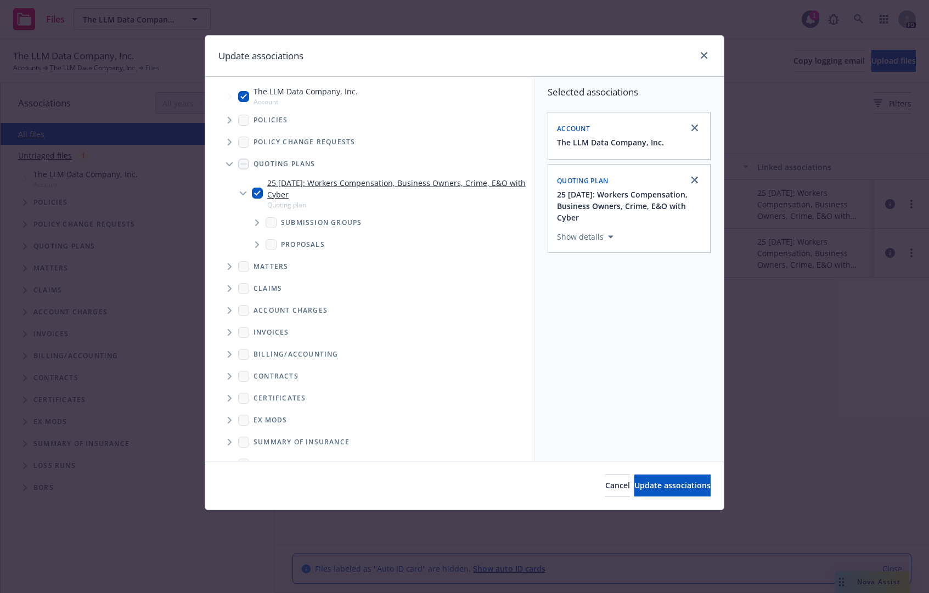
click at [255, 224] on span "Tree Example" at bounding box center [257, 223] width 18 height 18
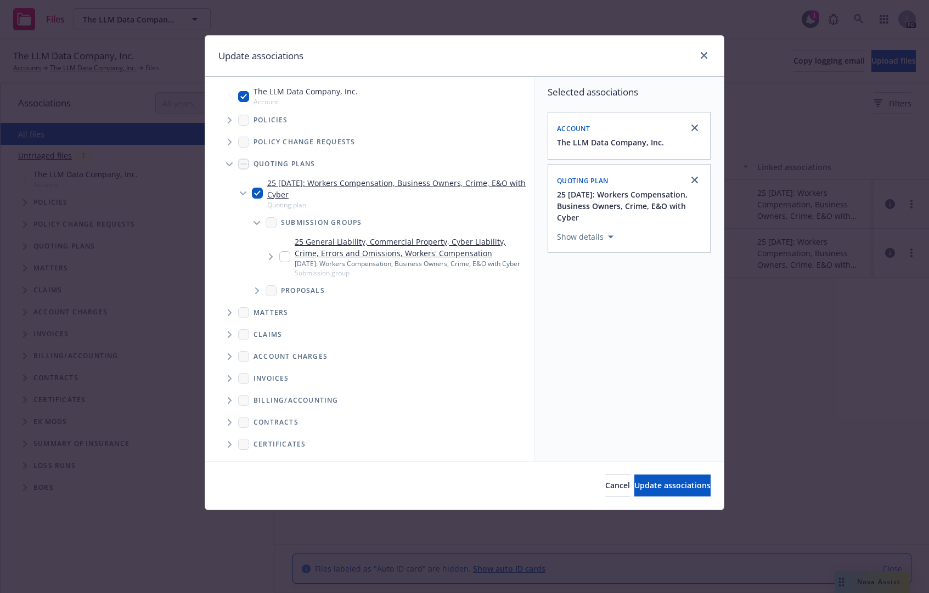
click at [257, 294] on icon "Tree Example" at bounding box center [257, 290] width 4 height 7
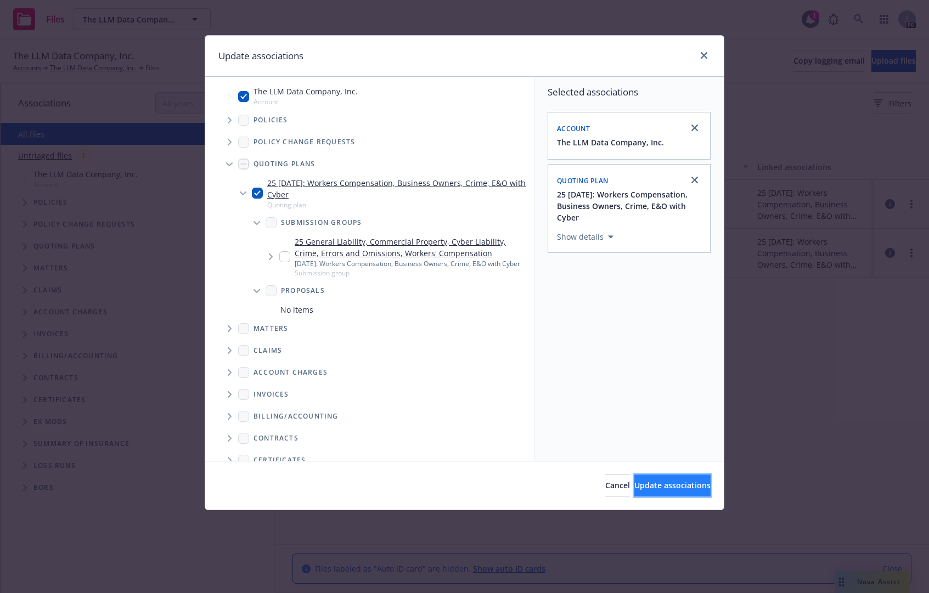
click at [634, 490] on span "Update associations" at bounding box center [672, 485] width 76 height 10
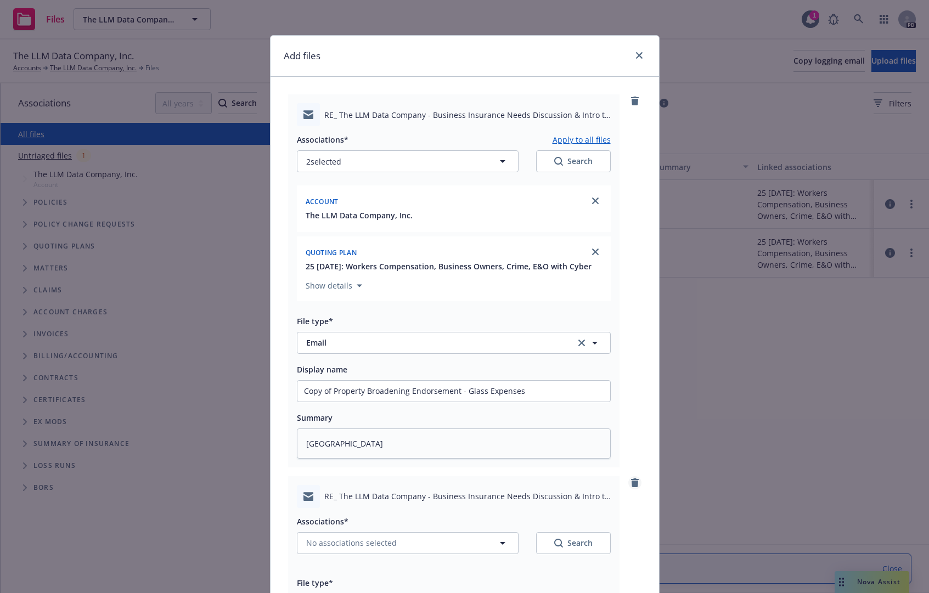
click at [634, 487] on icon "remove" at bounding box center [634, 482] width 9 height 9
click at [326, 554] on button "No associations selected" at bounding box center [408, 543] width 222 height 22
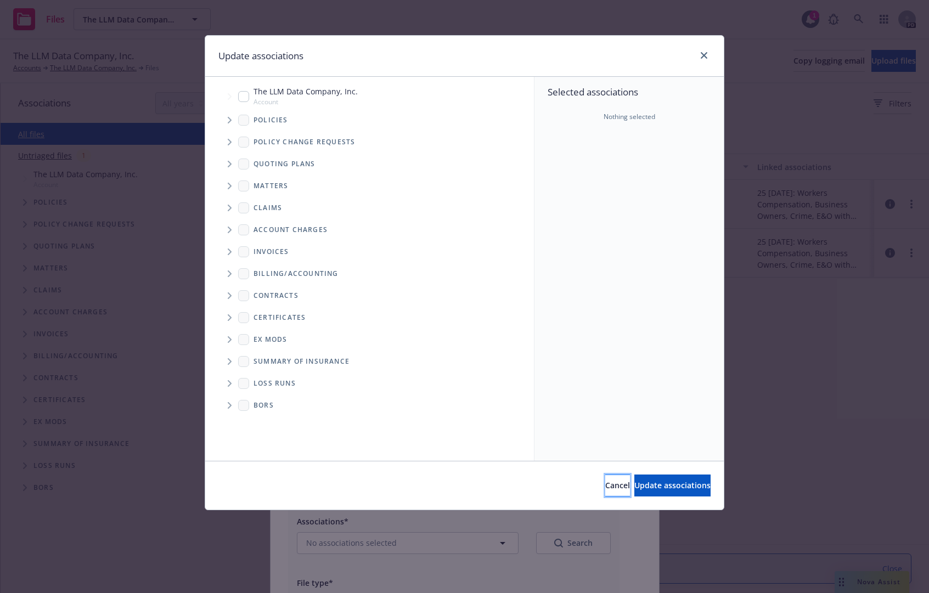
click at [605, 486] on span "Cancel" at bounding box center [617, 485] width 25 height 10
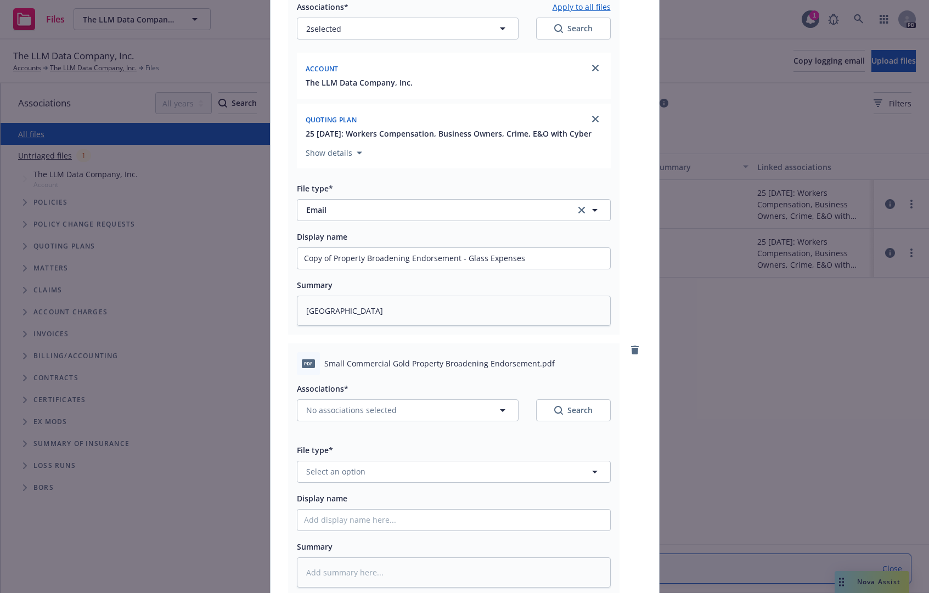
scroll to position [165, 0]
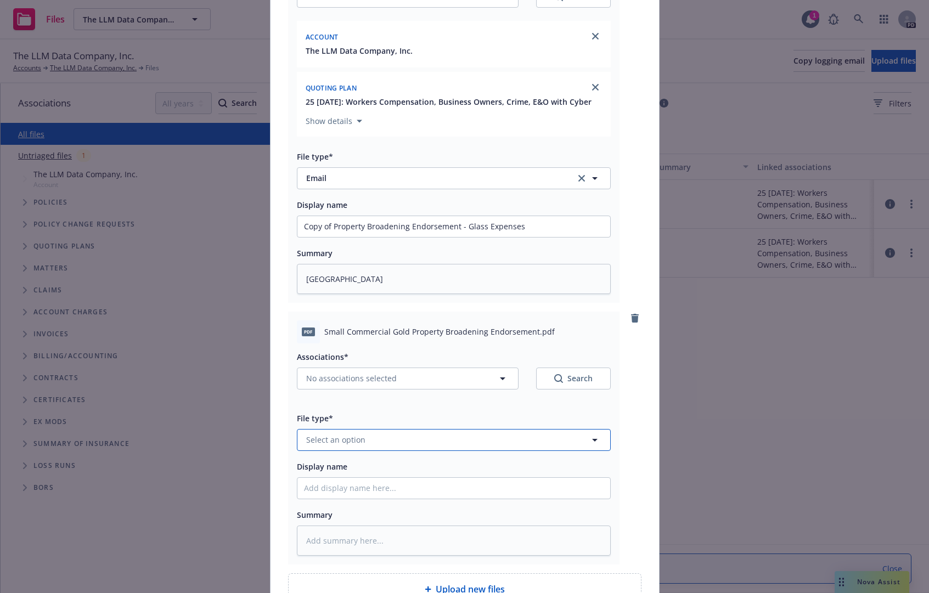
click at [381, 447] on button "Select an option" at bounding box center [454, 440] width 314 height 22
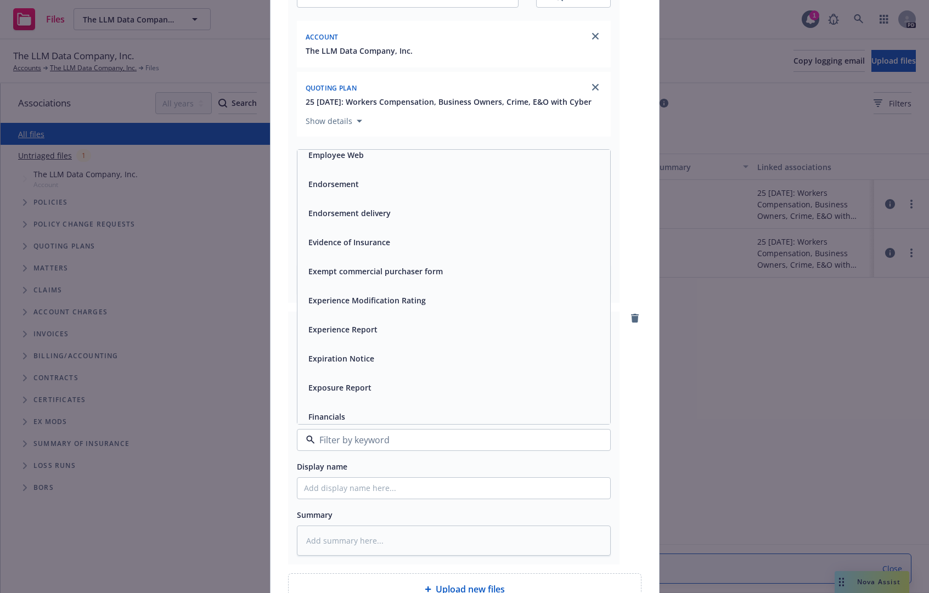
scroll to position [1865, 0]
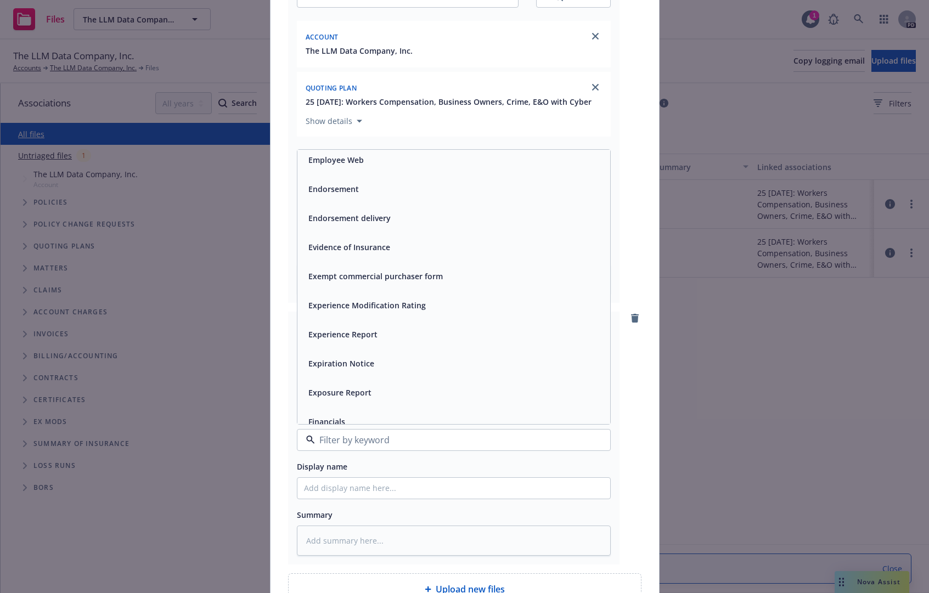
click at [379, 197] on div "Endorsement" at bounding box center [454, 189] width 300 height 16
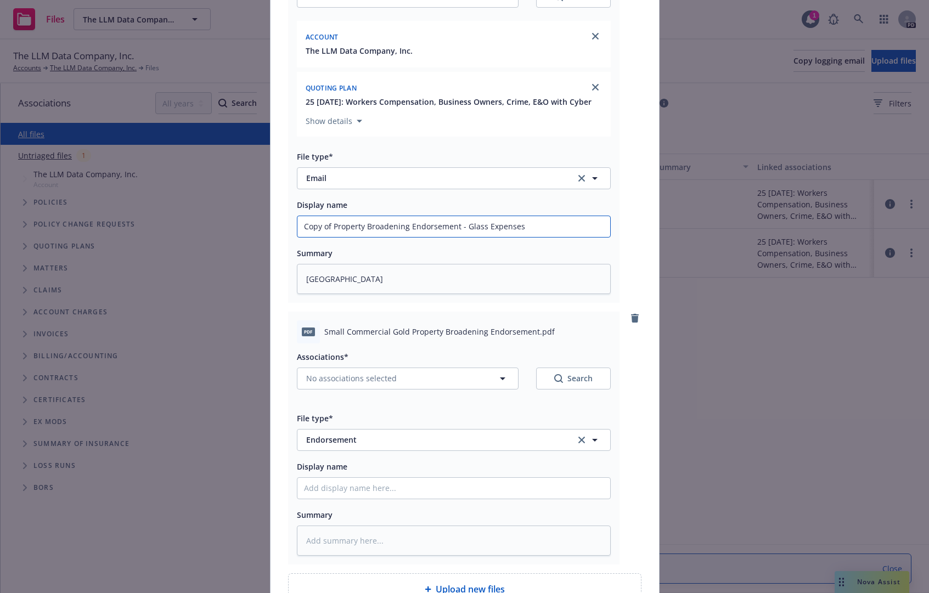
drag, startPoint x: 528, startPoint y: 236, endPoint x: 246, endPoint y: 244, distance: 281.5
click at [246, 244] on div "Add files RE_ The LLM Data Company - Business Insurance Needs Discussion & Intr…" at bounding box center [464, 296] width 929 height 593
click at [400, 493] on input "Display name" at bounding box center [453, 488] width 313 height 21
paste input "Copy of Property Broadening Endorsement - Glass Expenses"
type textarea "x"
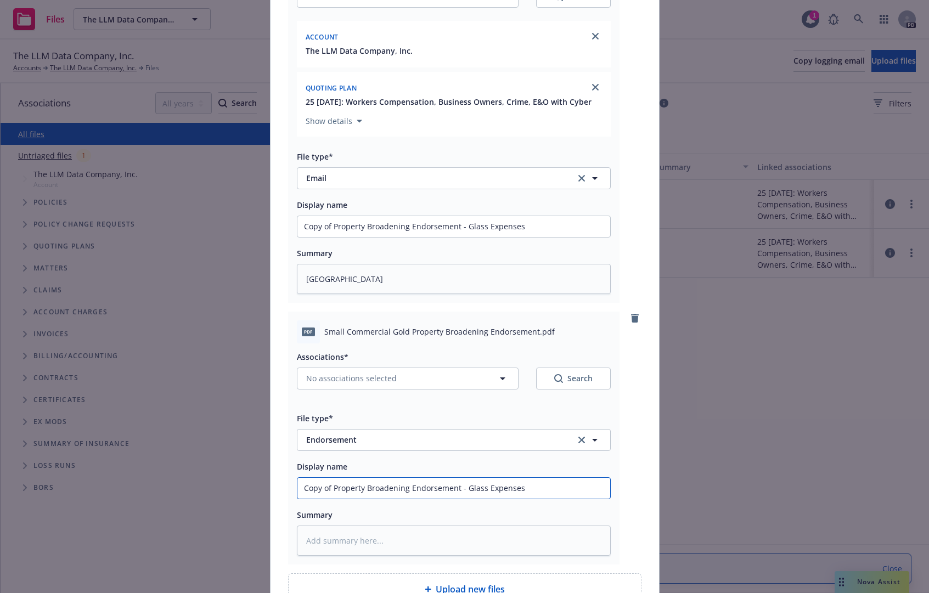
type input "Copy of Property Broadening Endorsement - Glass Expenses"
click at [481, 543] on textarea at bounding box center [454, 541] width 314 height 30
paste textarea "Copy of Property Broadening Endorsement - Glass Expenses"
type textarea "x"
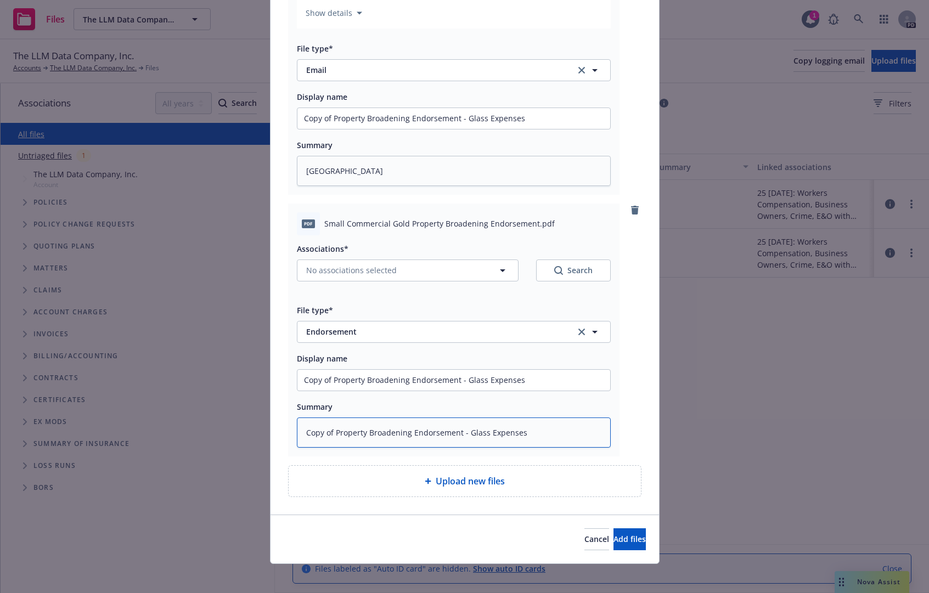
scroll to position [274, 0]
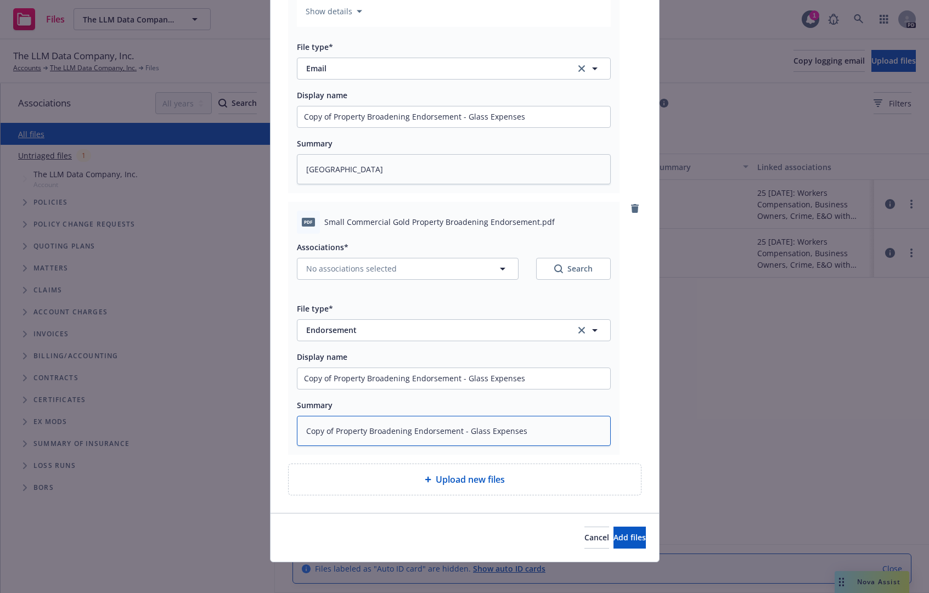
type textarea "Copy of Property Broadening Endorsement - Glass Expenses"
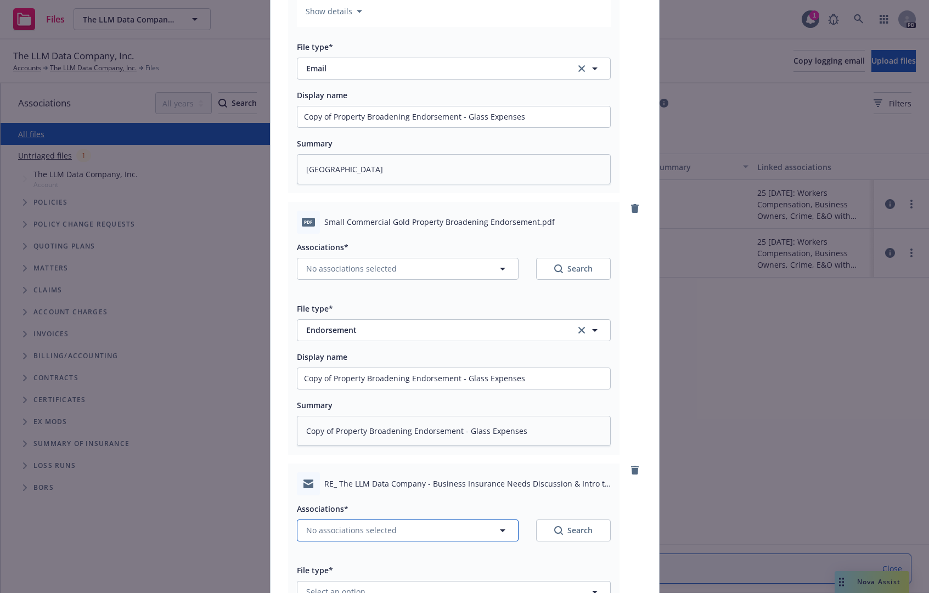
click at [363, 536] on span "No associations selected" at bounding box center [351, 530] width 91 height 12
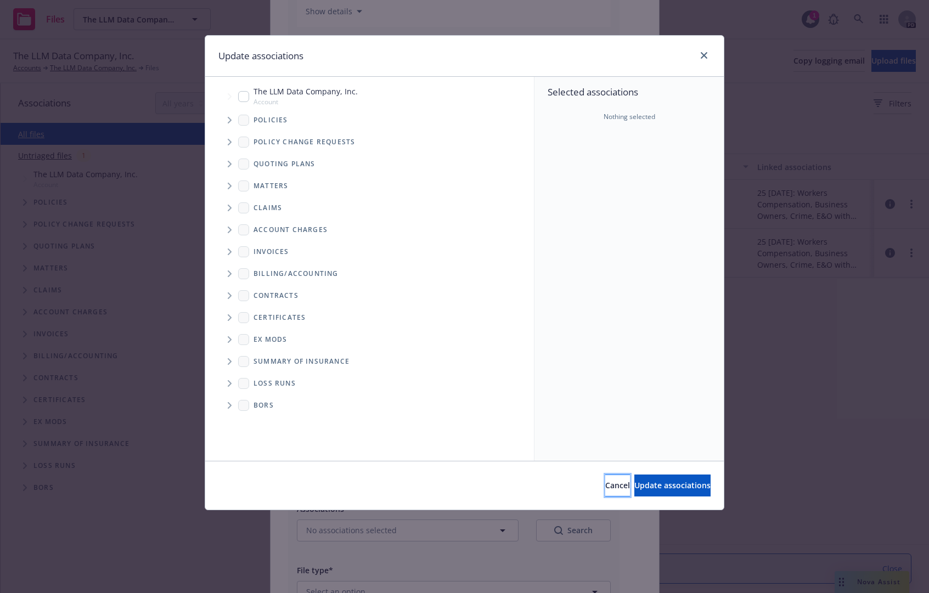
click at [605, 484] on span "Cancel" at bounding box center [617, 485] width 25 height 10
type textarea "x"
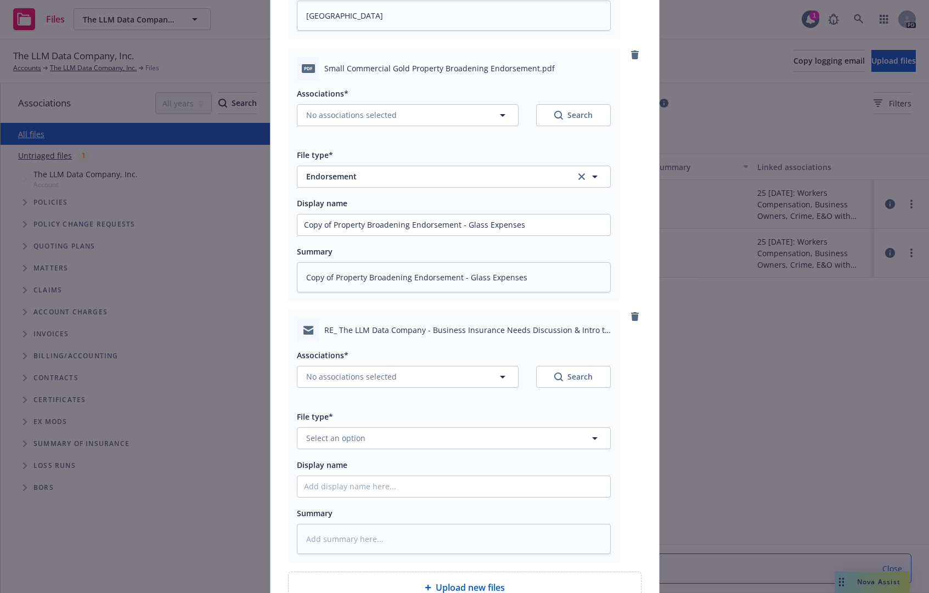
scroll to position [439, 0]
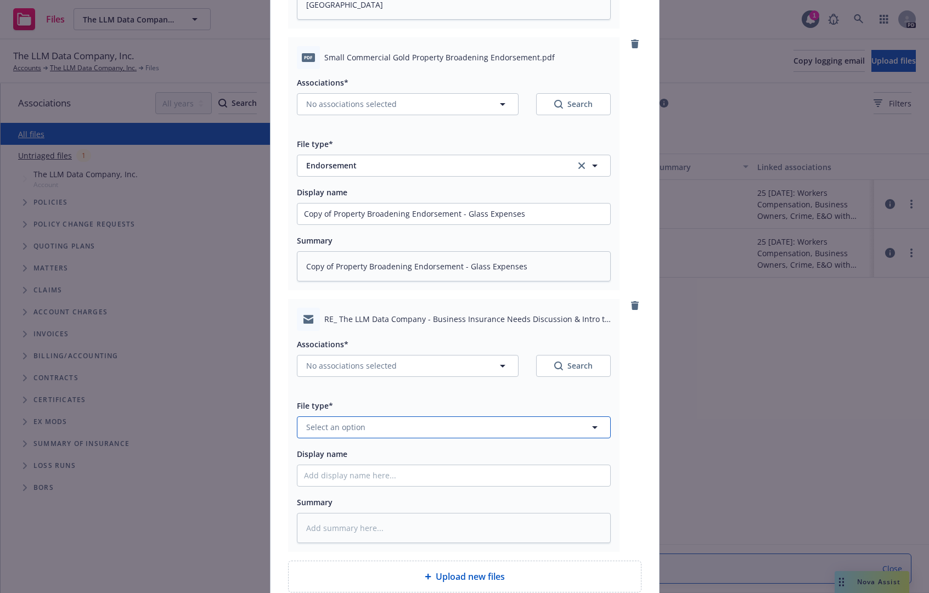
click at [353, 433] on span "Select an option" at bounding box center [335, 427] width 59 height 12
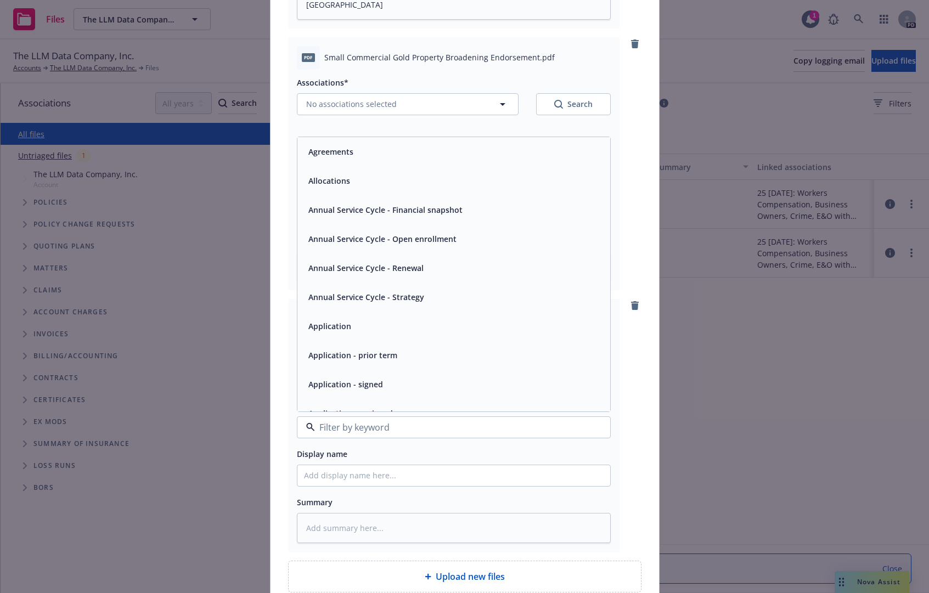
type input "q"
click at [376, 386] on div "Quote received" at bounding box center [453, 384] width 313 height 29
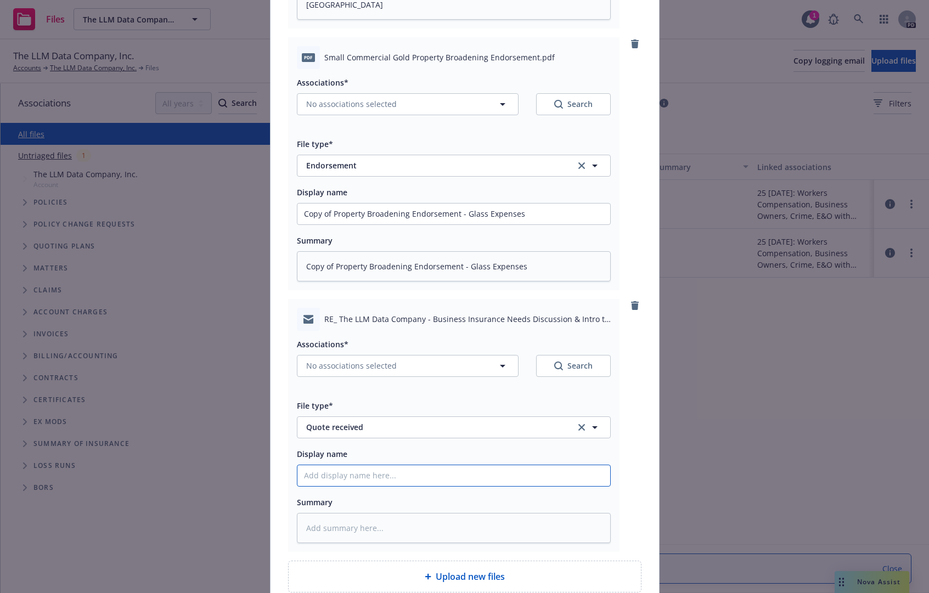
click at [362, 486] on input "Display name" at bounding box center [453, 475] width 313 height 21
type textarea "x"
type input "H"
type textarea "x"
type input "Ha"
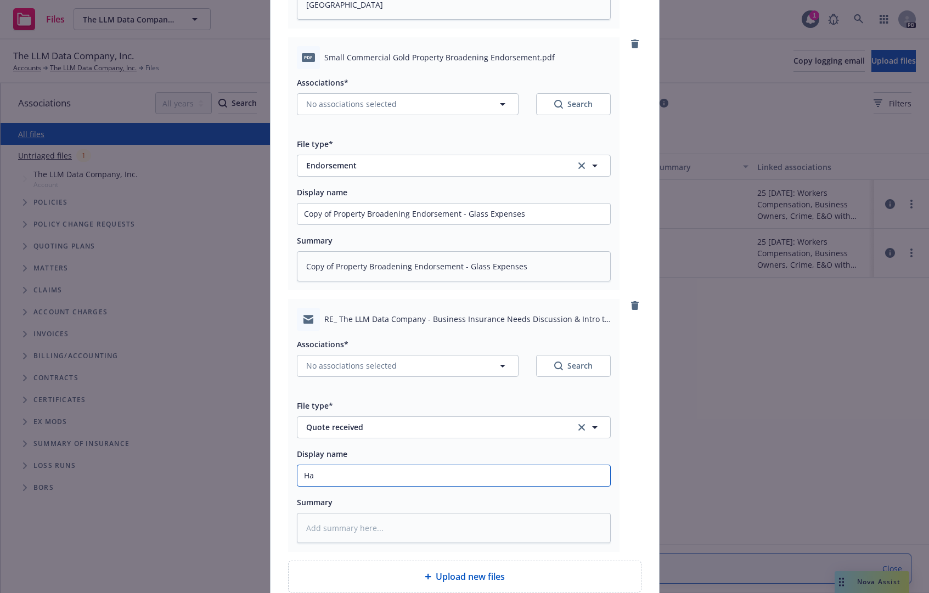
type textarea "x"
type input "Han"
type textarea "x"
type input "Hano"
type textarea "x"
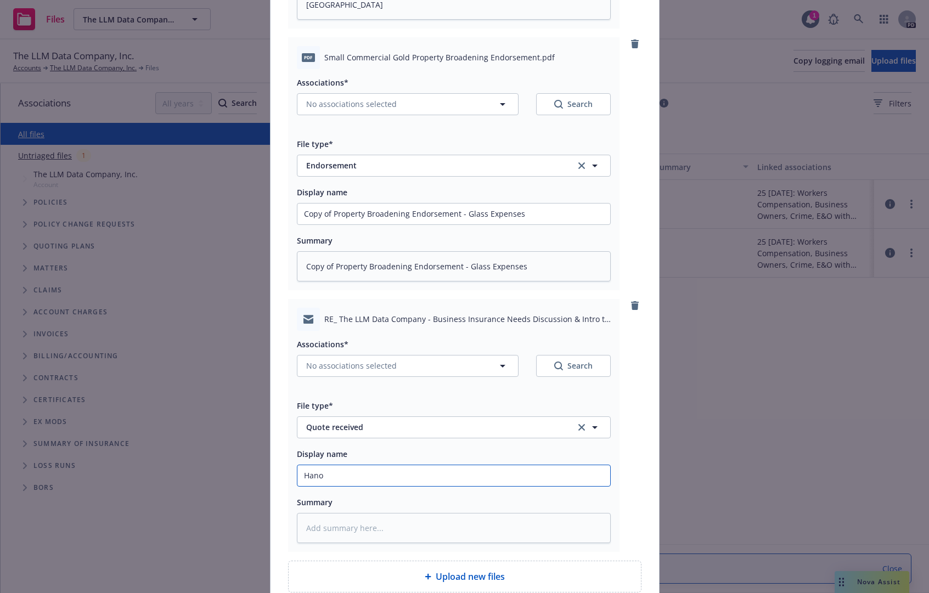
type input "Hanov"
type textarea "x"
type input "Hanove"
type textarea "x"
type input "Hanover"
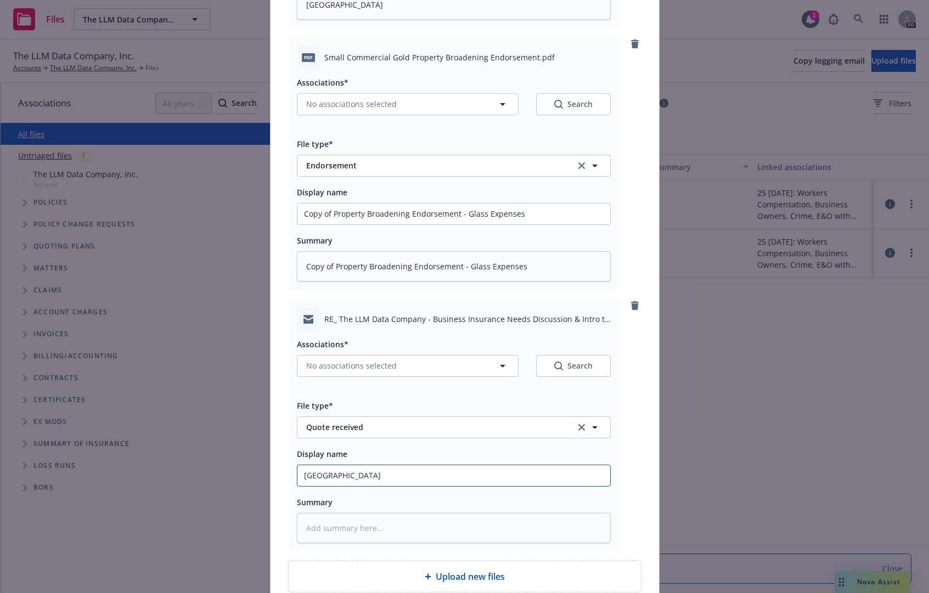
type textarea "x"
type input "Hanover"
type textarea "x"
type input "Hanover Q"
type textarea "x"
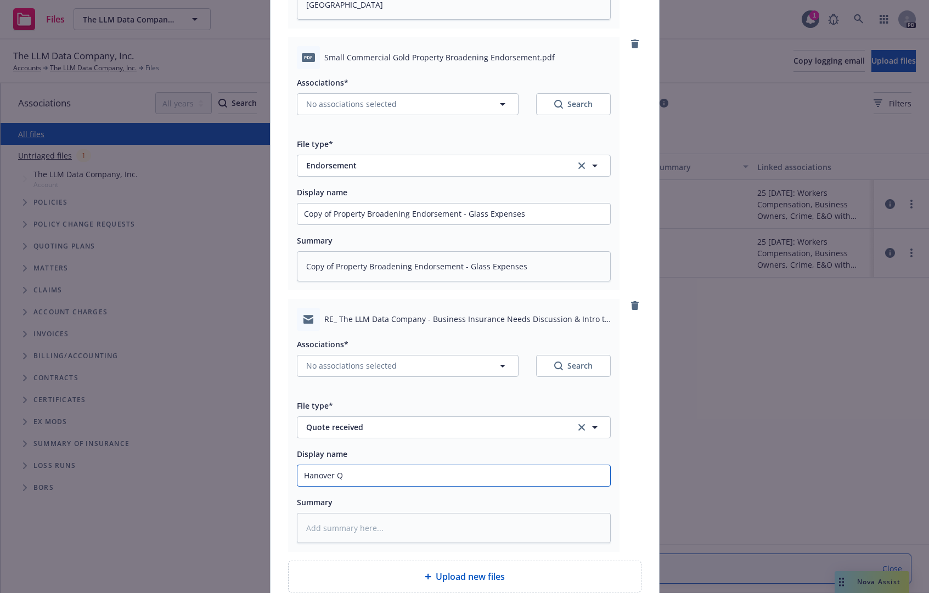
type input "Hanover Qu"
type textarea "x"
type input "Hanover Quto"
type textarea "x"
type input "Hanover Qutoe"
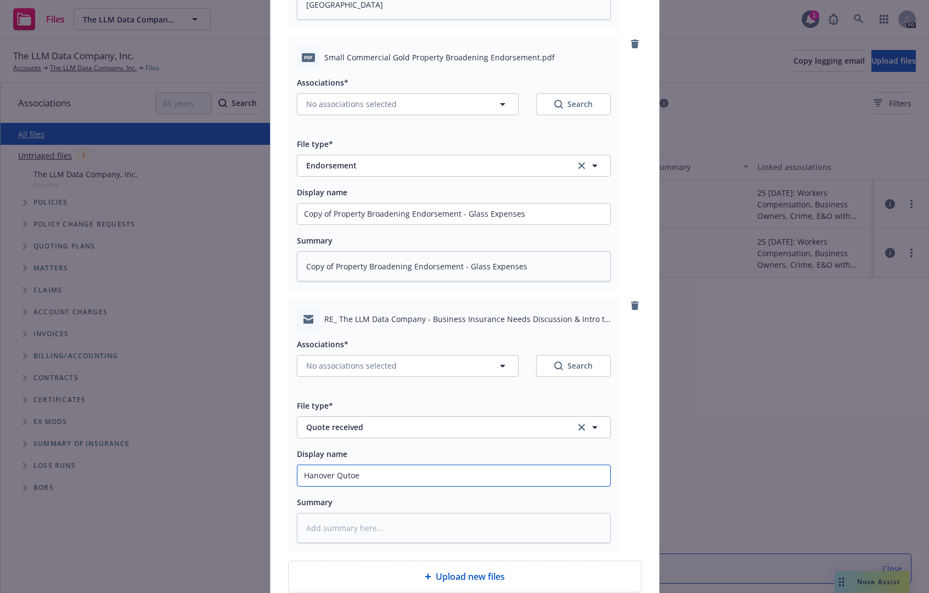
type textarea "x"
type input "Hanover Quto"
type textarea "x"
type input "Hanover Qut"
type textarea "x"
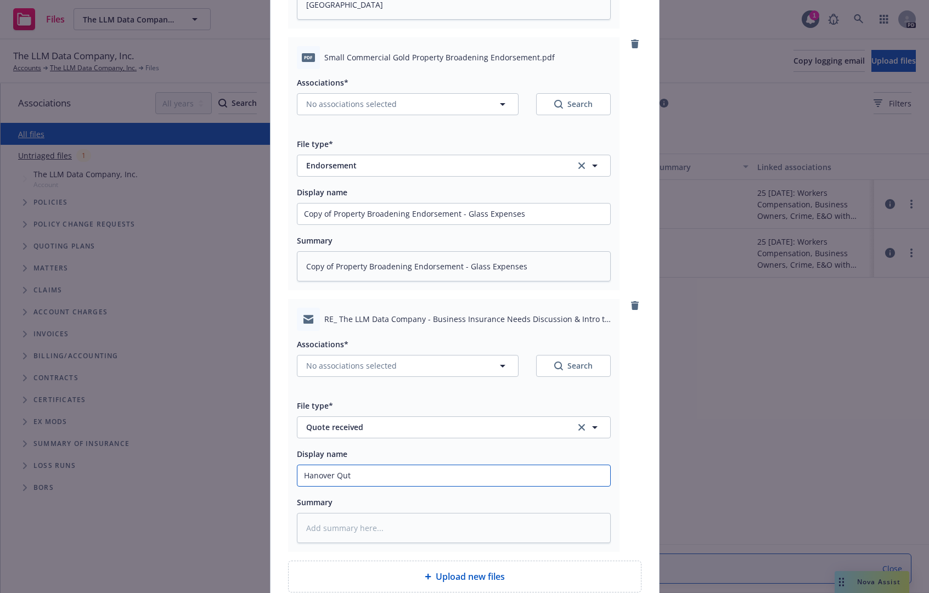
type input "Hanover Qu"
type textarea "x"
type input "Hanover Quot"
type textarea "x"
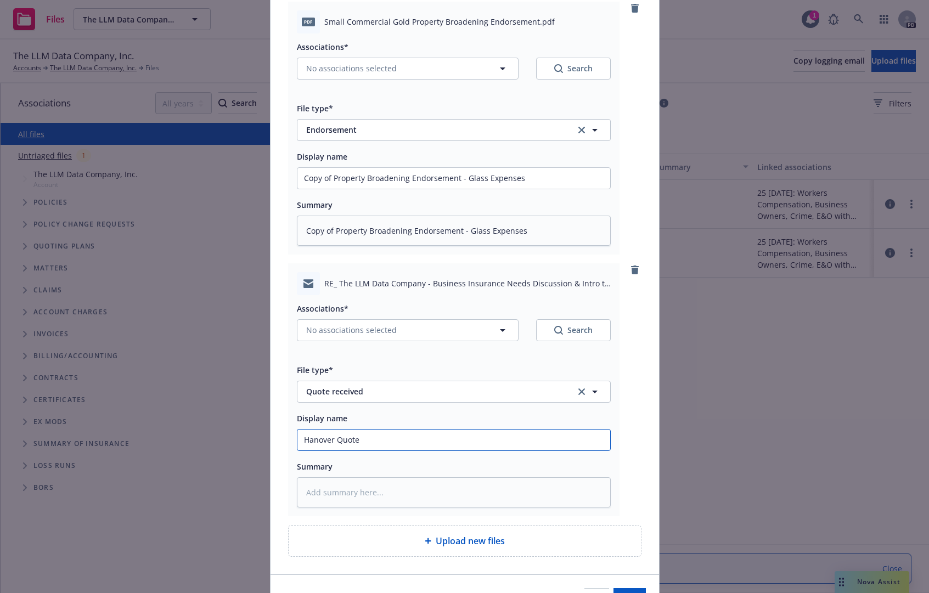
scroll to position [494, 0]
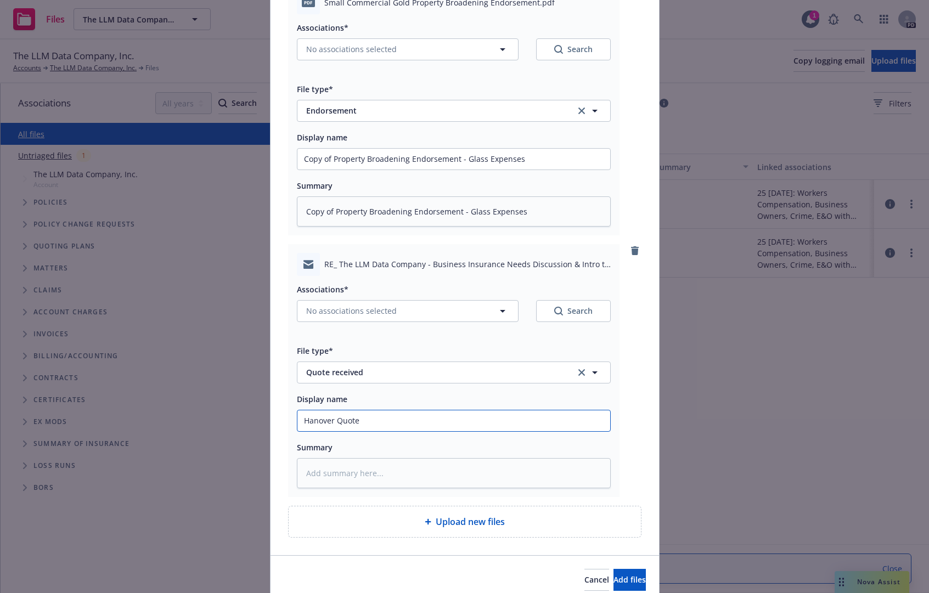
type input "Hanover Quote"
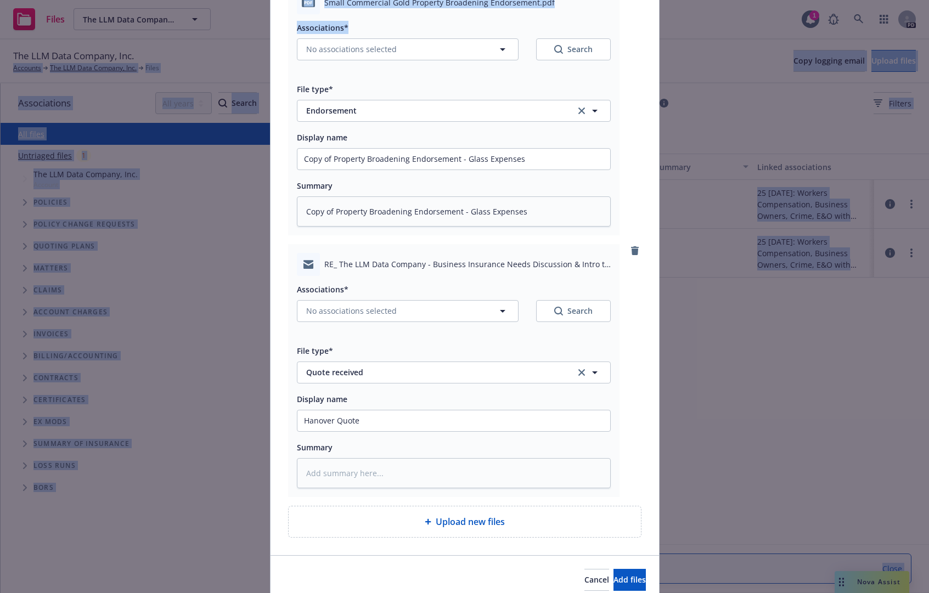
drag, startPoint x: 426, startPoint y: 37, endPoint x: -265, endPoint y: 68, distance: 691.4
click at [0, 68] on html "Files The LLM Data Company, Inc. The LLM Data Company, Inc. 1 PD The LLM Data C…" at bounding box center [464, 296] width 929 height 593
type textarea "x"
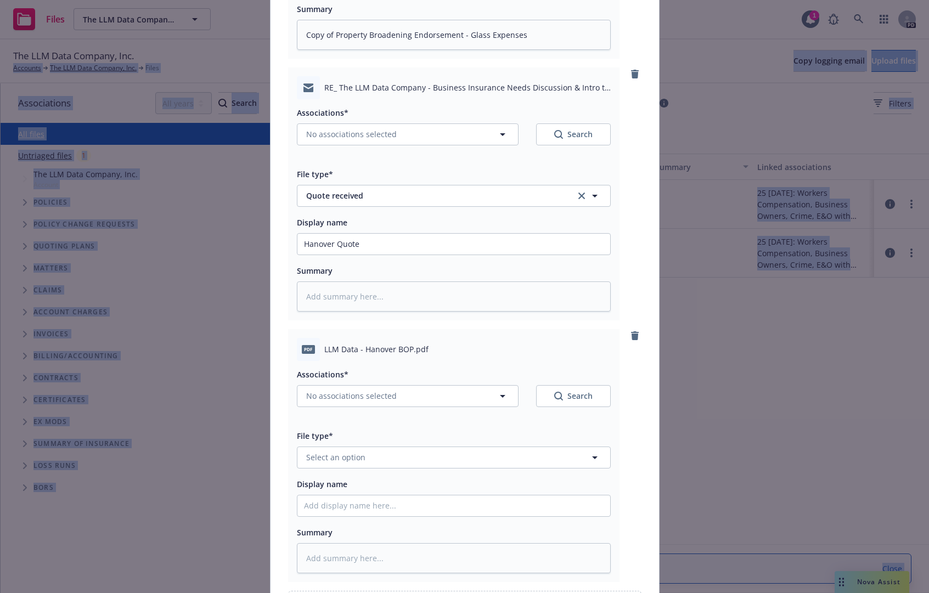
scroll to position [713, 0]
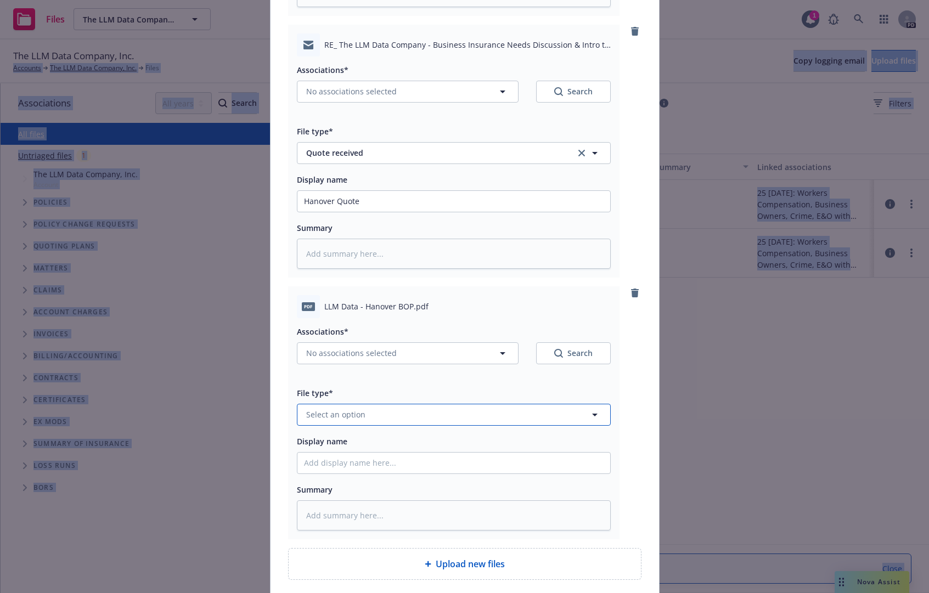
click at [340, 420] on span "Select an option" at bounding box center [335, 415] width 59 height 12
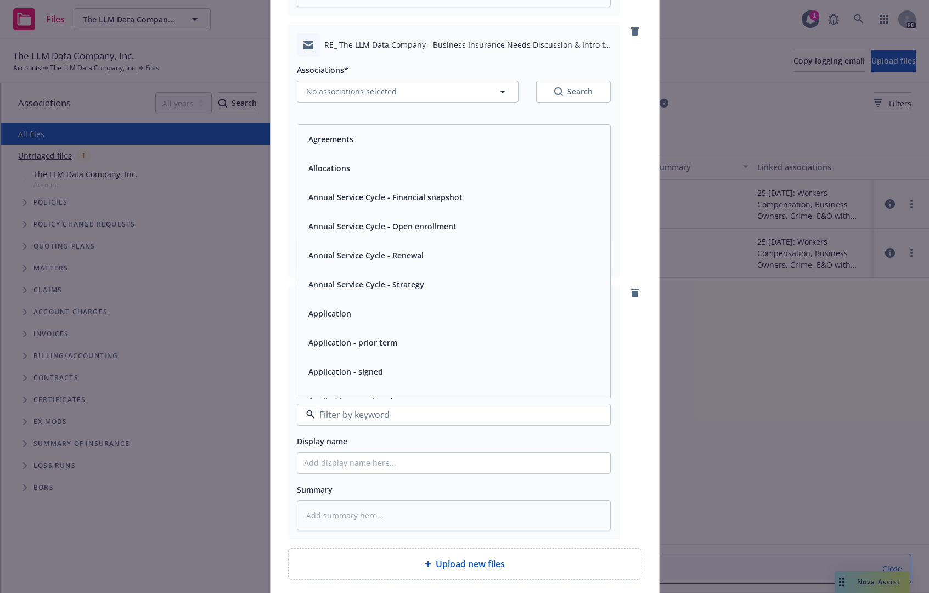
type input "q"
click at [341, 147] on div "Quote" at bounding box center [454, 139] width 300 height 16
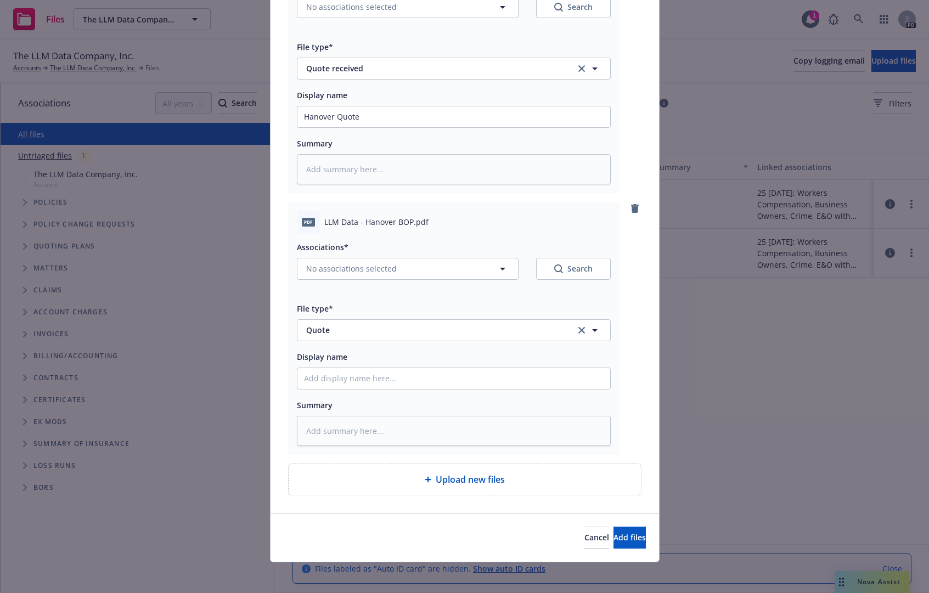
scroll to position [814, 0]
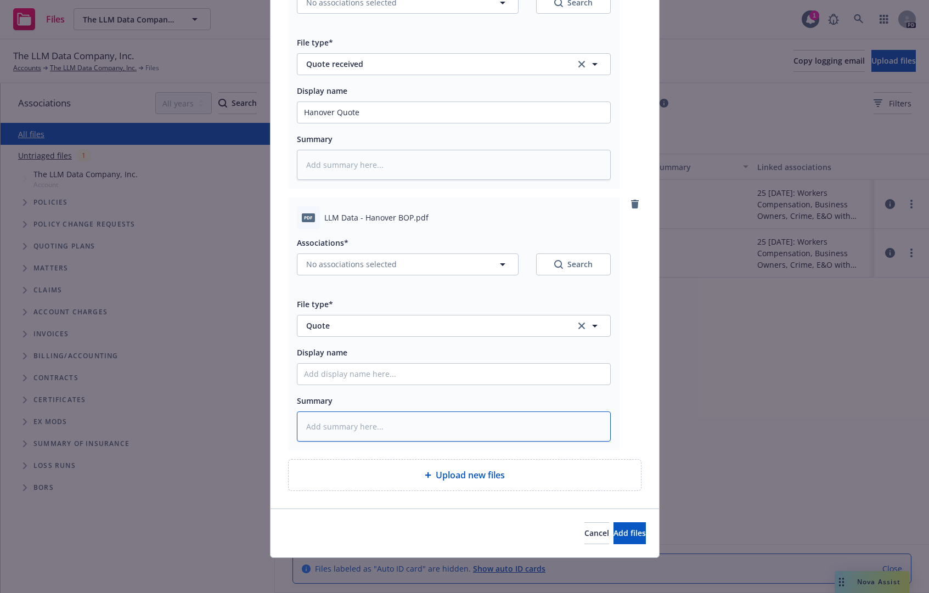
click at [369, 424] on textarea at bounding box center [454, 426] width 314 height 30
type textarea "x"
type textarea "H"
type textarea "x"
type textarea "Ha"
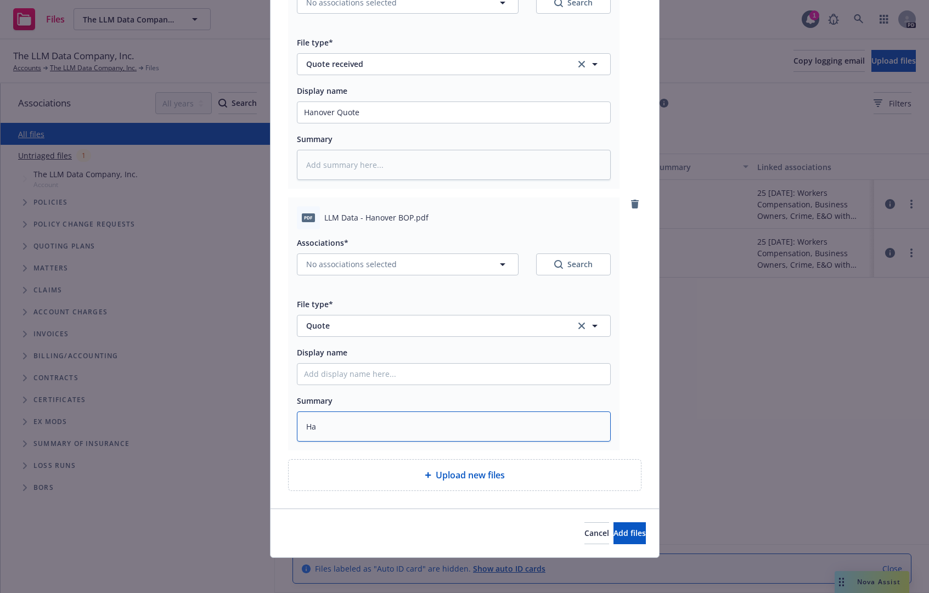
type textarea "x"
type textarea "Hano"
type textarea "x"
type textarea "Hanov"
type textarea "x"
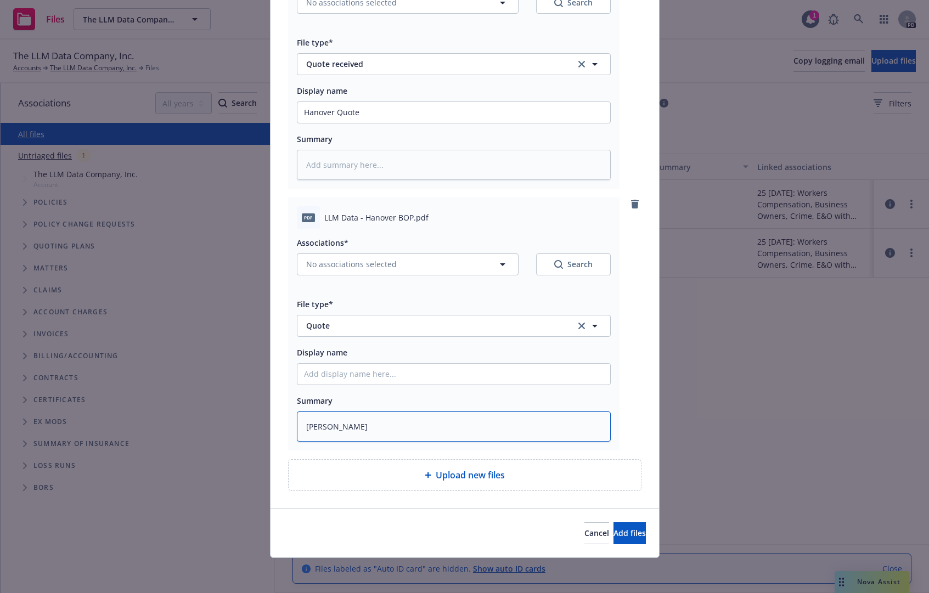
type textarea "Hanove"
type textarea "x"
type textarea "Hanover"
type textarea "x"
type textarea "Hanover"
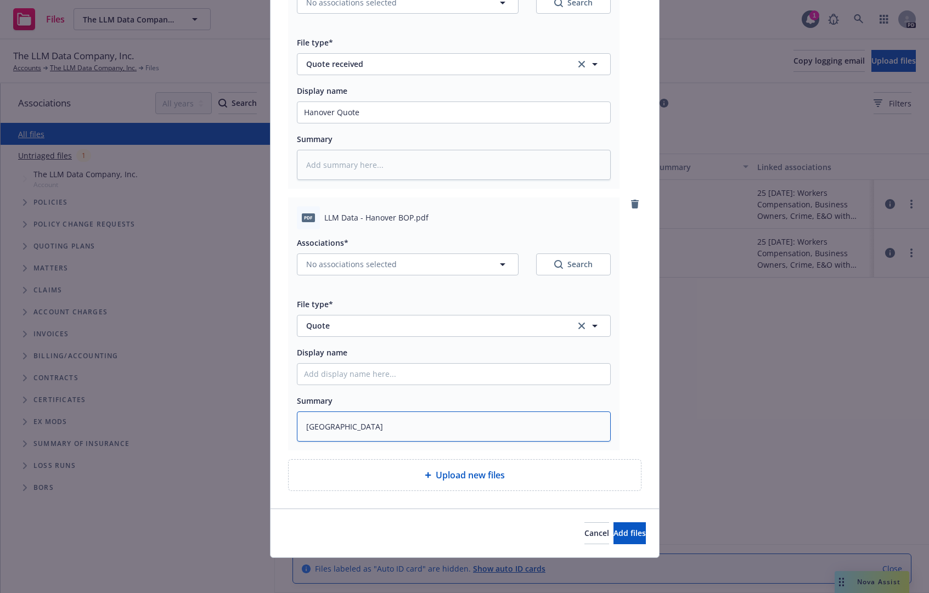
type textarea "x"
type textarea "Hanover Qu"
type textarea "x"
type textarea "Hanover Quo"
type textarea "x"
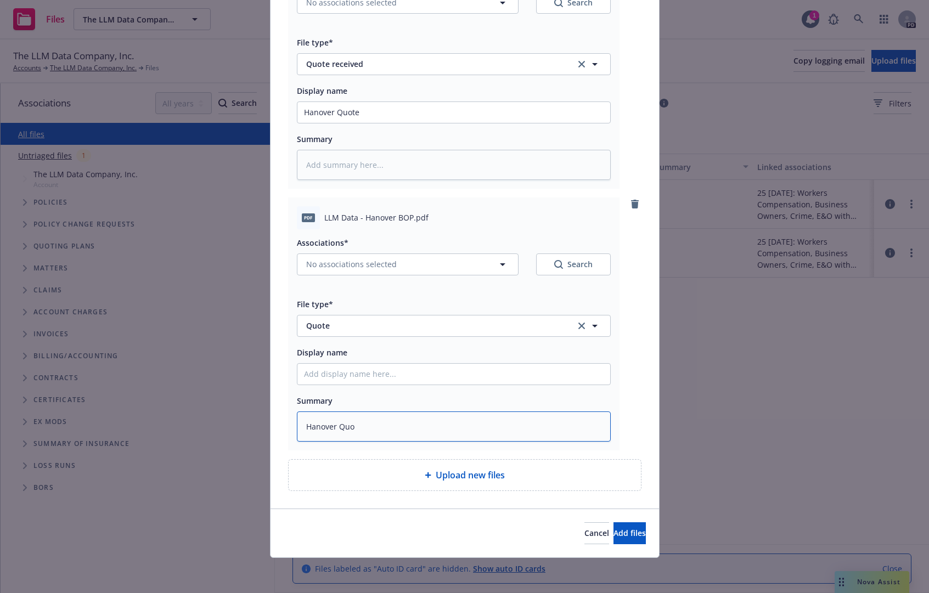
type textarea "Hanover Quot"
type textarea "x"
type textarea "Hanover Quote"
type textarea "x"
type textarea "Hanover Quote"
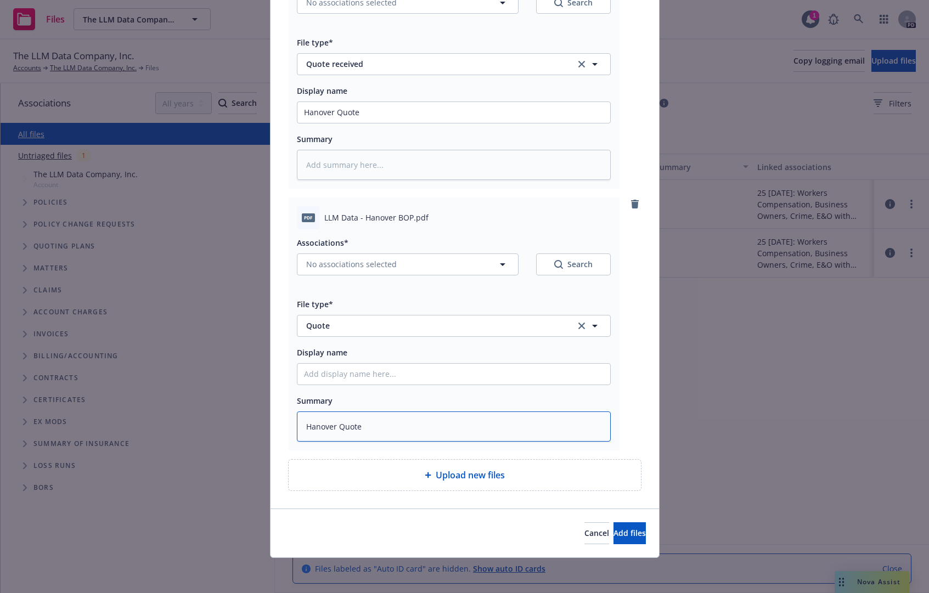
type textarea "x"
type textarea "Hanover Quote p"
type textarea "x"
type textarea "Hanover Quote pd"
type textarea "x"
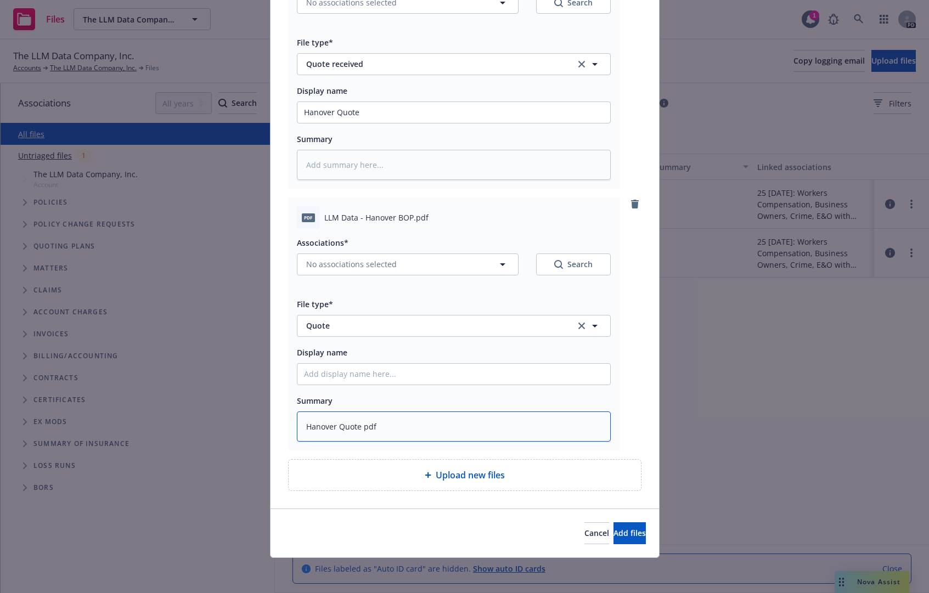
type textarea "Hanover Quote pdf"
click at [392, 105] on input "Hanover Quote" at bounding box center [453, 112] width 313 height 21
drag, startPoint x: 392, startPoint y: 105, endPoint x: 208, endPoint y: 126, distance: 184.4
click at [208, 126] on div "Add files RE_ The LLM Data Company - Business Insurance Needs Discussion & Intr…" at bounding box center [464, 296] width 929 height 593
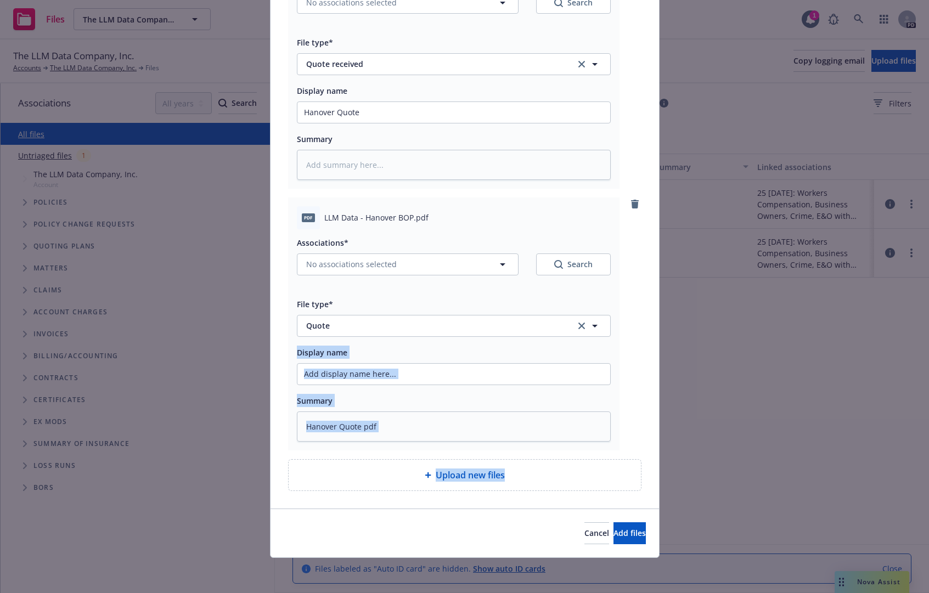
drag, startPoint x: 539, startPoint y: 400, endPoint x: 569, endPoint y: 476, distance: 82.0
click at [387, 526] on div "Cancel Add files" at bounding box center [465, 533] width 362 height 22
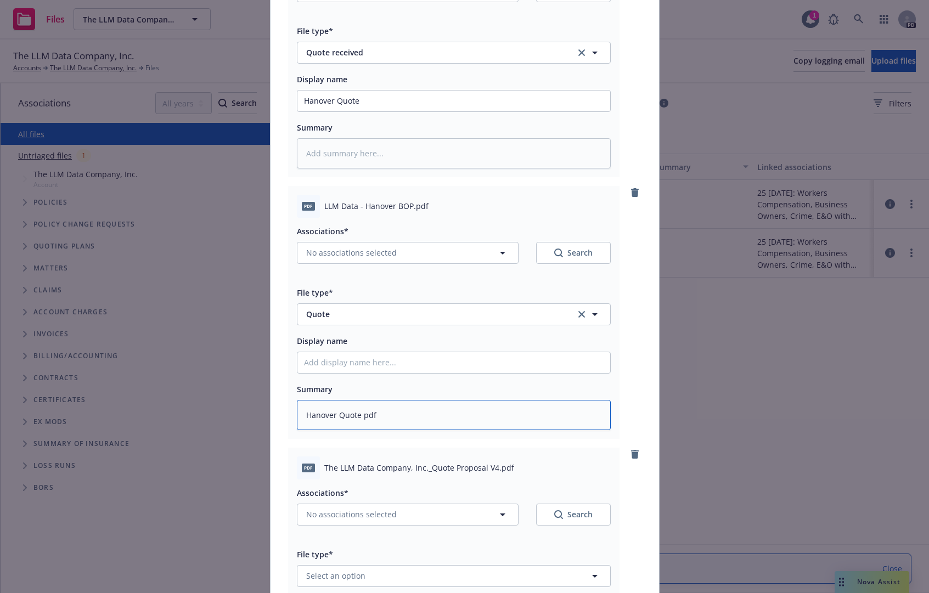
drag, startPoint x: 391, startPoint y: 424, endPoint x: 268, endPoint y: 422, distance: 123.4
click at [270, 422] on div "RE_ The LLM Data Company - Business Insurance Needs Discussion & Intro to Newfr…" at bounding box center [464, 11] width 388 height 1496
click at [363, 373] on input "Display name" at bounding box center [453, 362] width 313 height 21
paste input "Hanover Quote pdf"
type textarea "x"
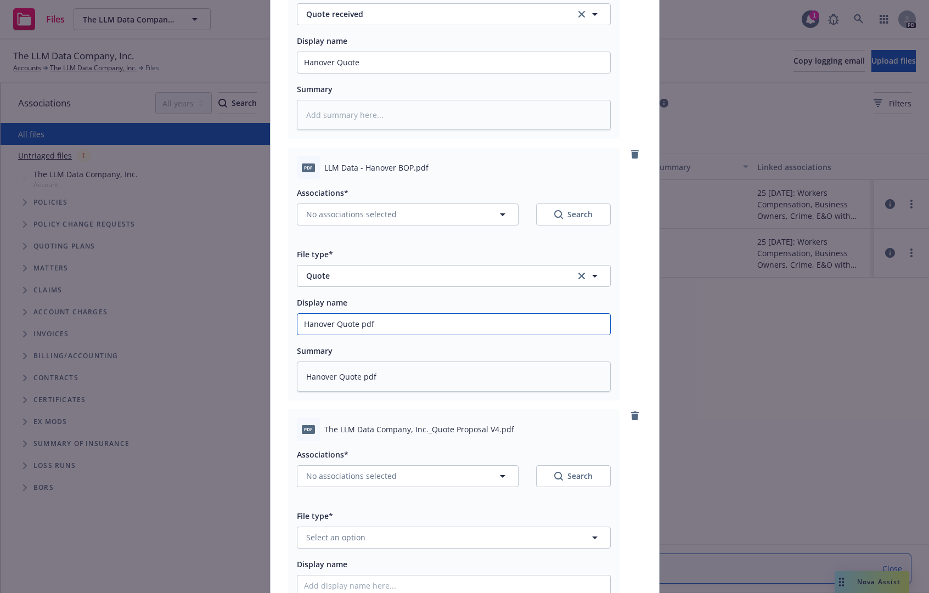
scroll to position [978, 0]
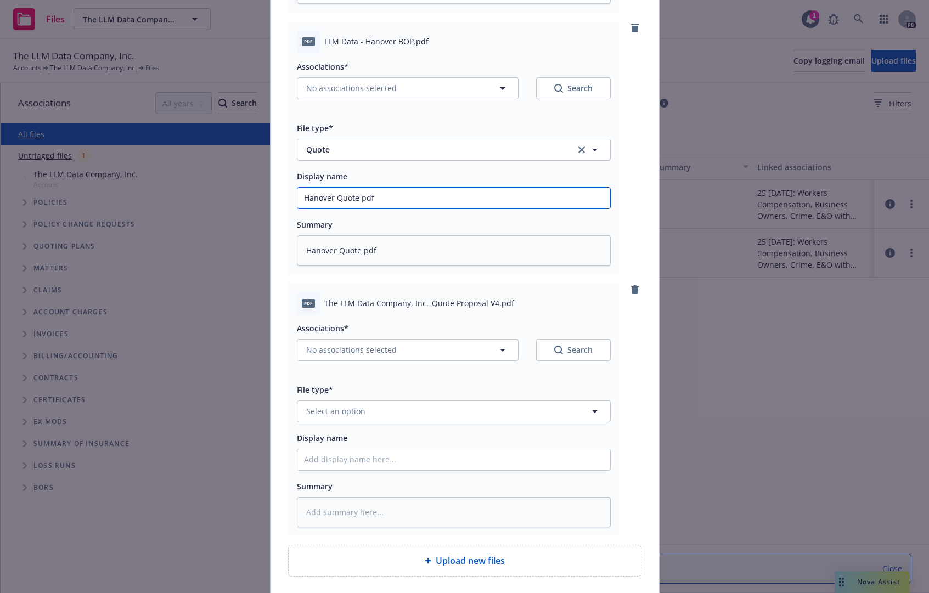
type input "Hanover Quote pdf"
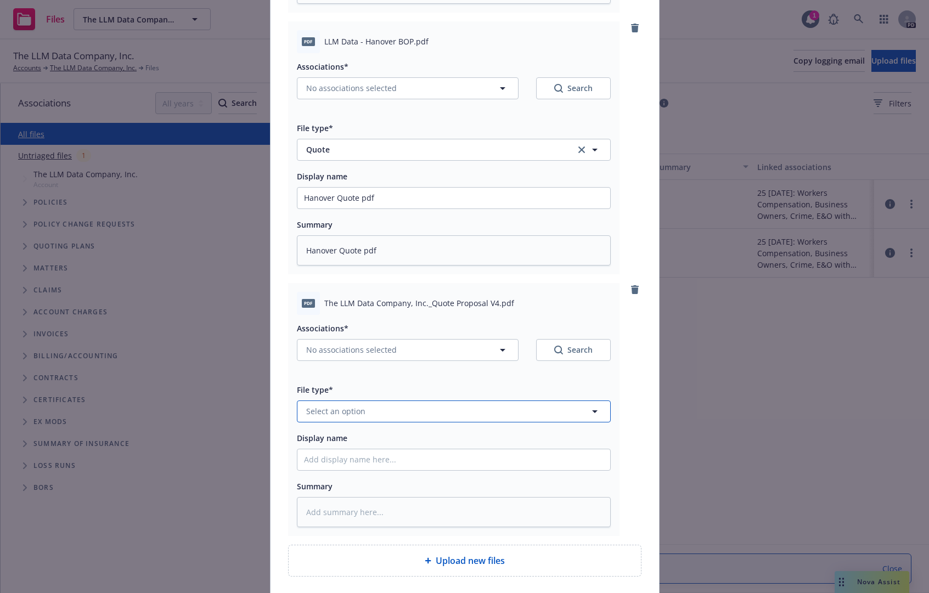
click at [363, 419] on button "Select an option" at bounding box center [454, 411] width 314 height 22
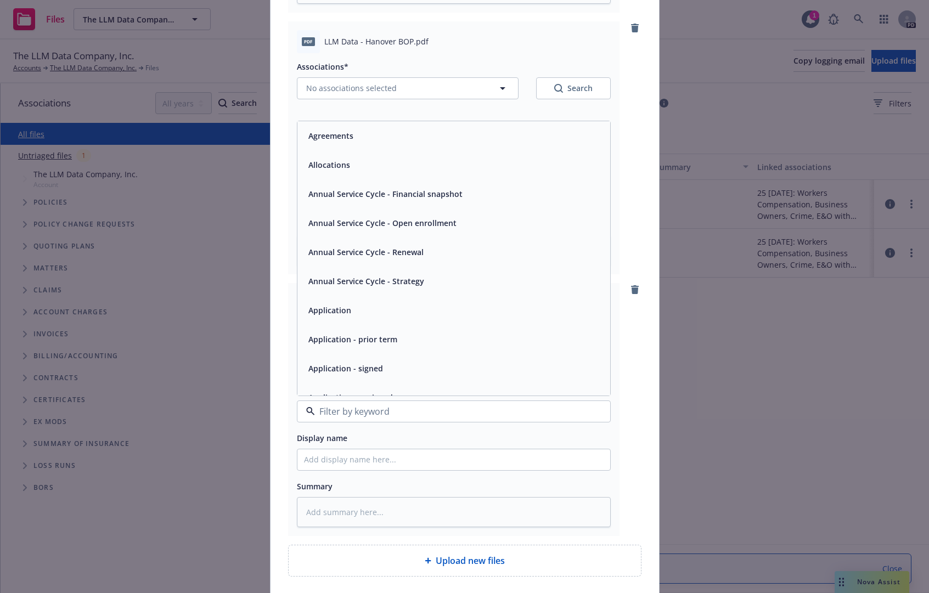
type input "q"
click at [332, 144] on div "Quote" at bounding box center [454, 136] width 300 height 16
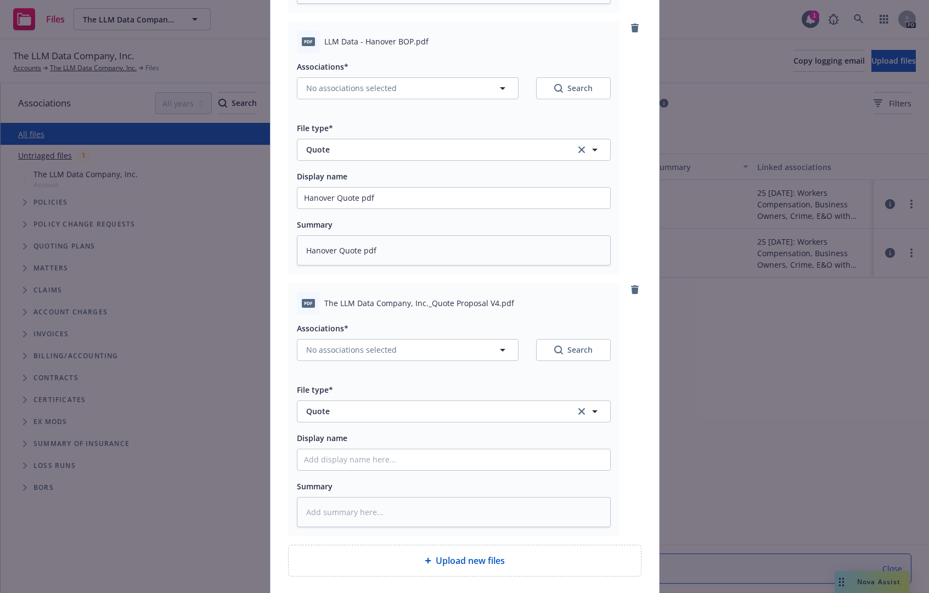
drag, startPoint x: 379, startPoint y: 545, endPoint x: 383, endPoint y: 528, distance: 17.6
click at [381, 536] on div "pdf The LLM Data Company, Inc._Quote Proposal V4.pdf Associations* No associati…" at bounding box center [453, 409] width 331 height 253
click at [369, 470] on input "Display name" at bounding box center [453, 459] width 313 height 21
type textarea "x"
type input "Ch"
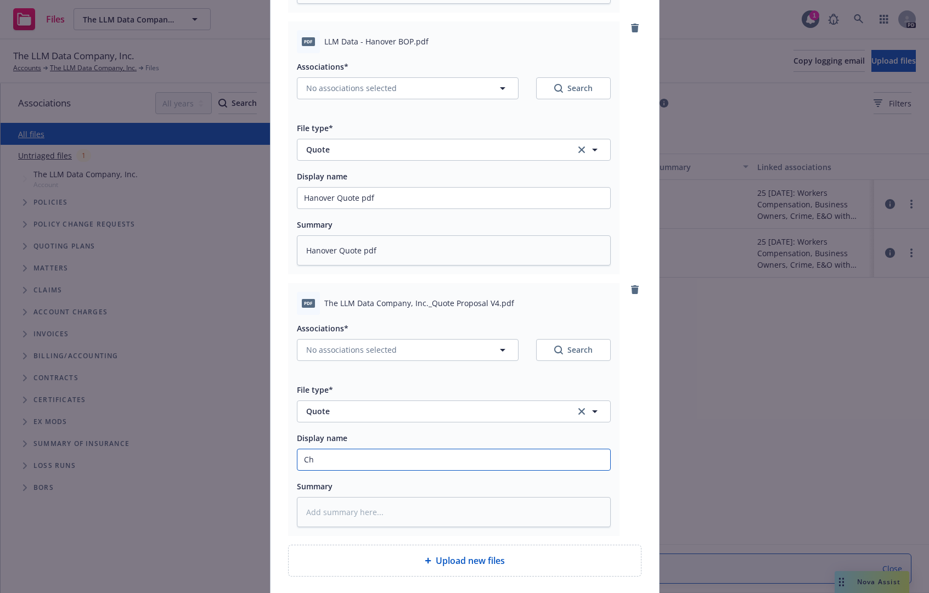
type textarea "x"
type input "Chu"
type textarea "x"
type input "Chubb"
type textarea "x"
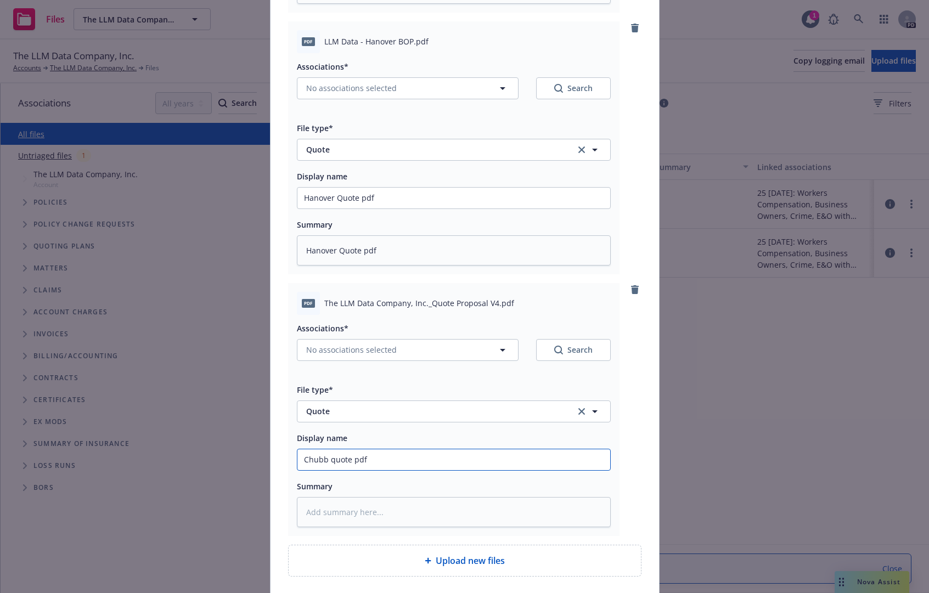
drag, startPoint x: 382, startPoint y: 468, endPoint x: 274, endPoint y: 472, distance: 108.2
click at [361, 527] on textarea at bounding box center [454, 512] width 314 height 30
paste textarea "Chubb quote pdf"
drag, startPoint x: 509, startPoint y: 507, endPoint x: 18, endPoint y: 475, distance: 492.0
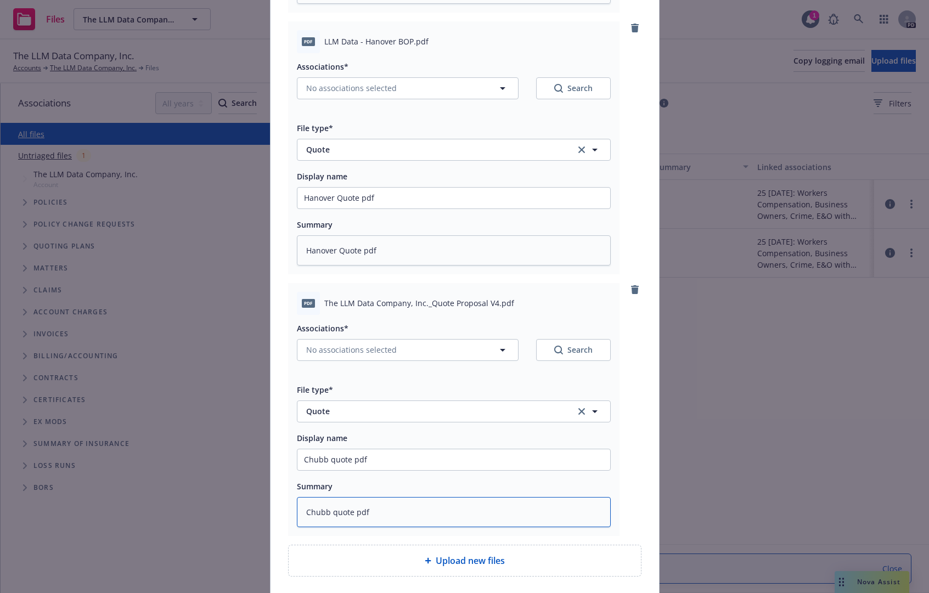
click at [225, 483] on div "Add files RE_ The LLM Data Company - Business Insurance Needs Discussion & Intr…" at bounding box center [464, 296] width 929 height 593
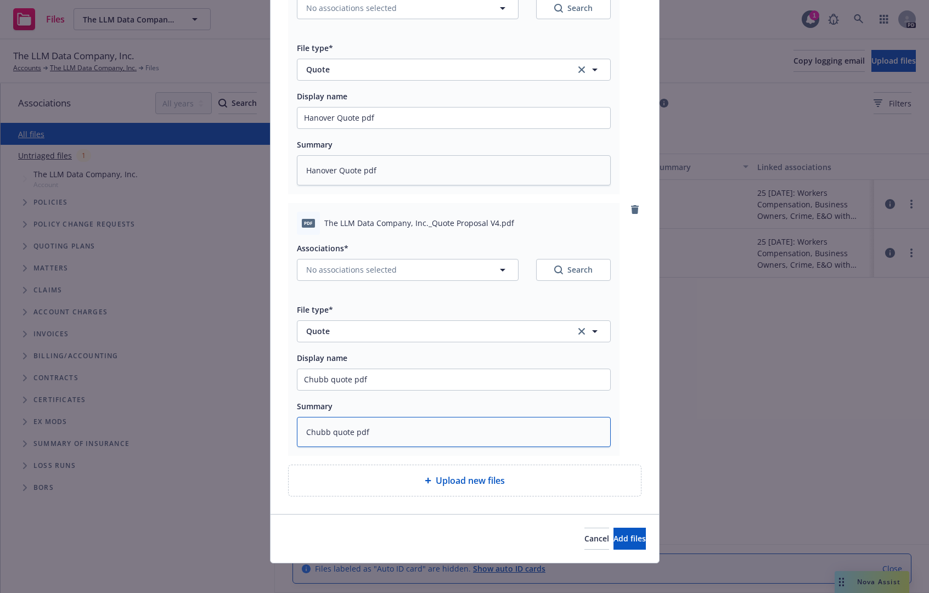
scroll to position [1075, 0]
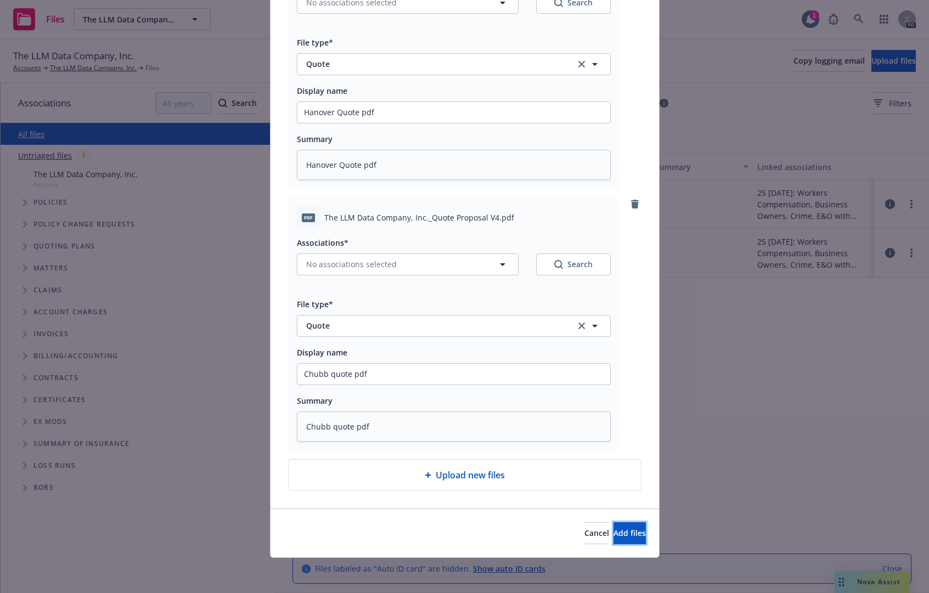
click at [613, 537] on span "Add files" at bounding box center [629, 533] width 32 height 10
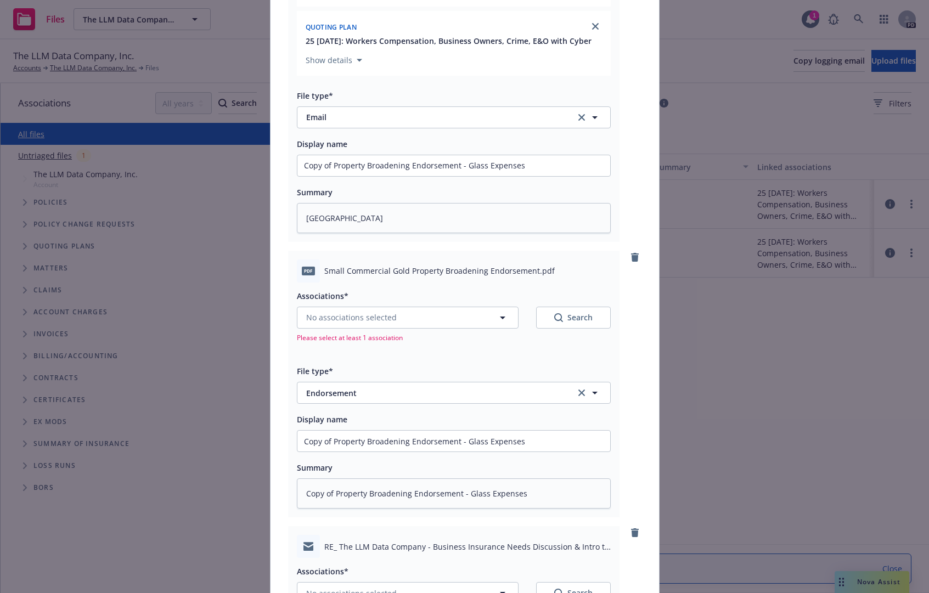
scroll to position [0, 0]
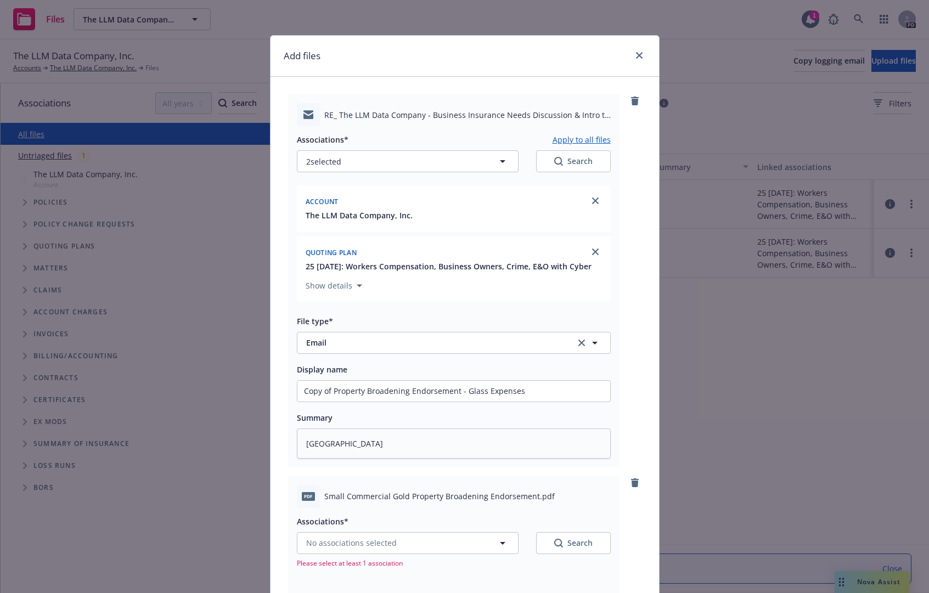
click at [572, 141] on button "Apply to all files" at bounding box center [581, 139] width 58 height 13
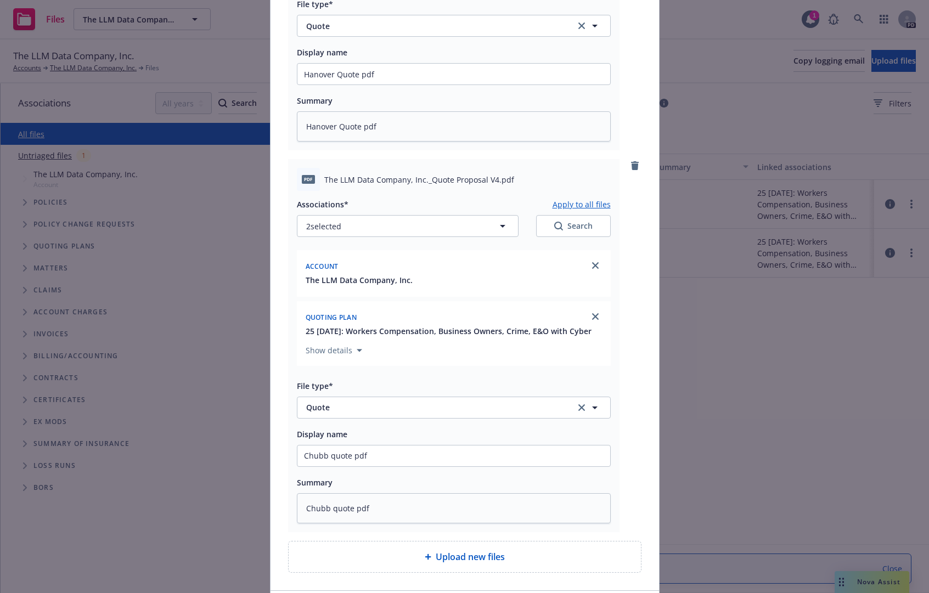
scroll to position [1601, 0]
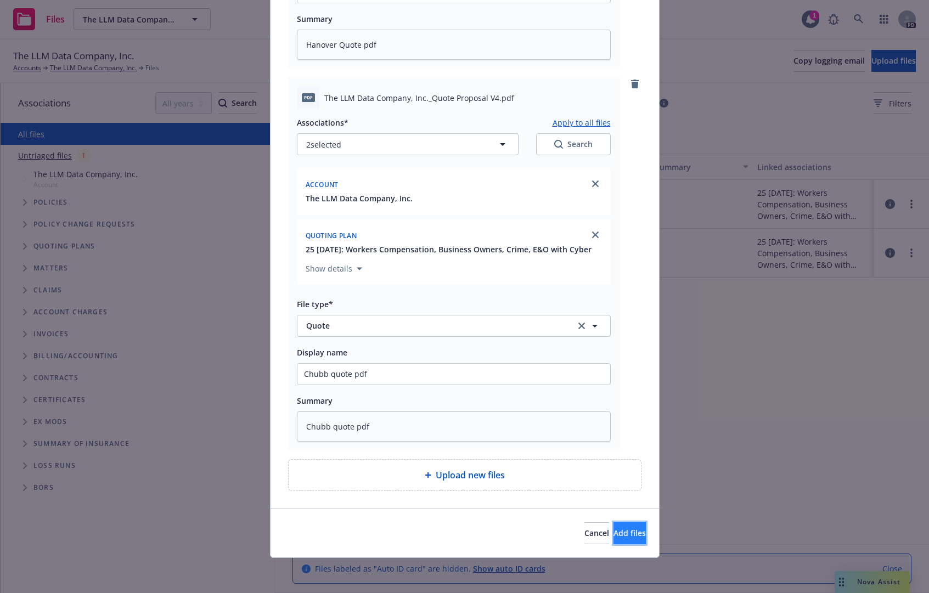
click at [621, 528] on span "Add files" at bounding box center [629, 533] width 32 height 10
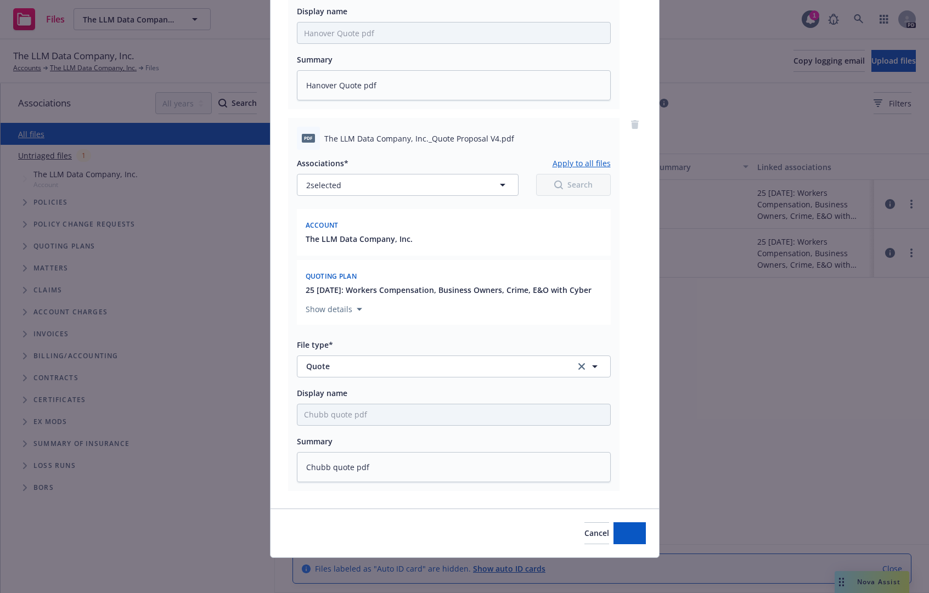
scroll to position [1560, 0]
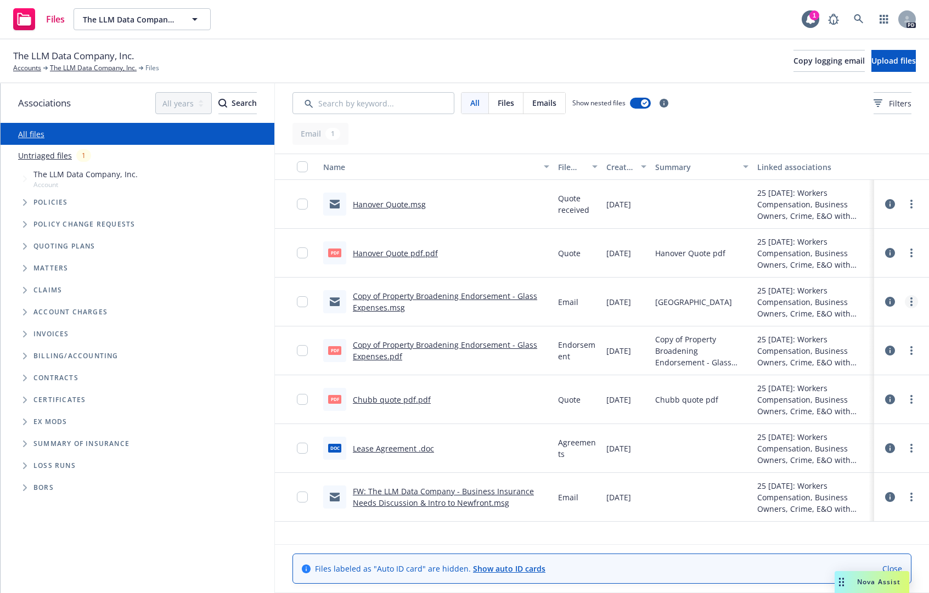
click at [911, 302] on circle "more" at bounding box center [911, 302] width 2 height 2
click at [835, 369] on link "Edit" at bounding box center [862, 368] width 109 height 22
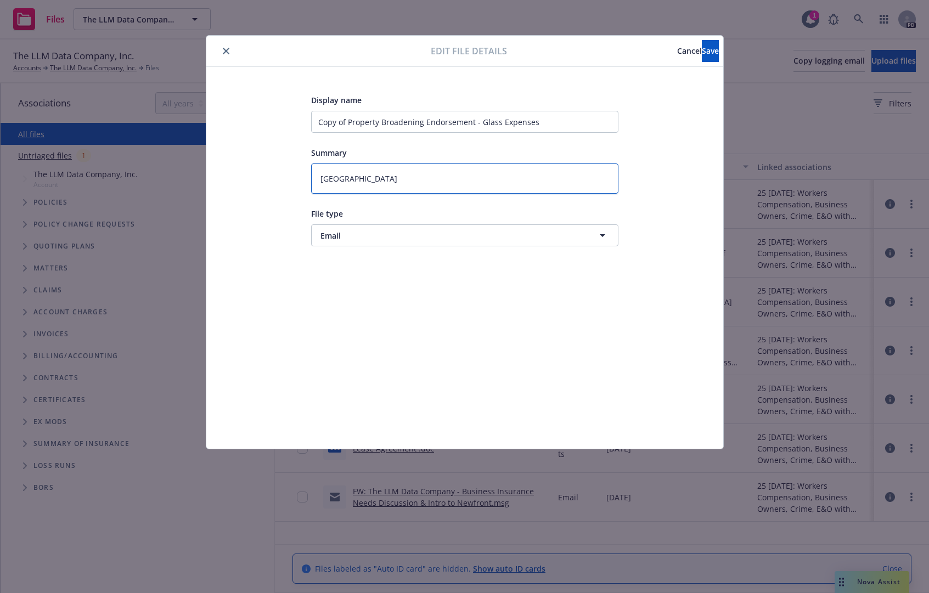
drag, startPoint x: 460, startPoint y: 174, endPoint x: 264, endPoint y: 183, distance: 196.1
click at [264, 183] on div "Display name Copy of Property Broadening Endorsement - Glass Expenses Summary P…" at bounding box center [464, 257] width 473 height 329
click at [702, 54] on span "Save" at bounding box center [710, 51] width 17 height 10
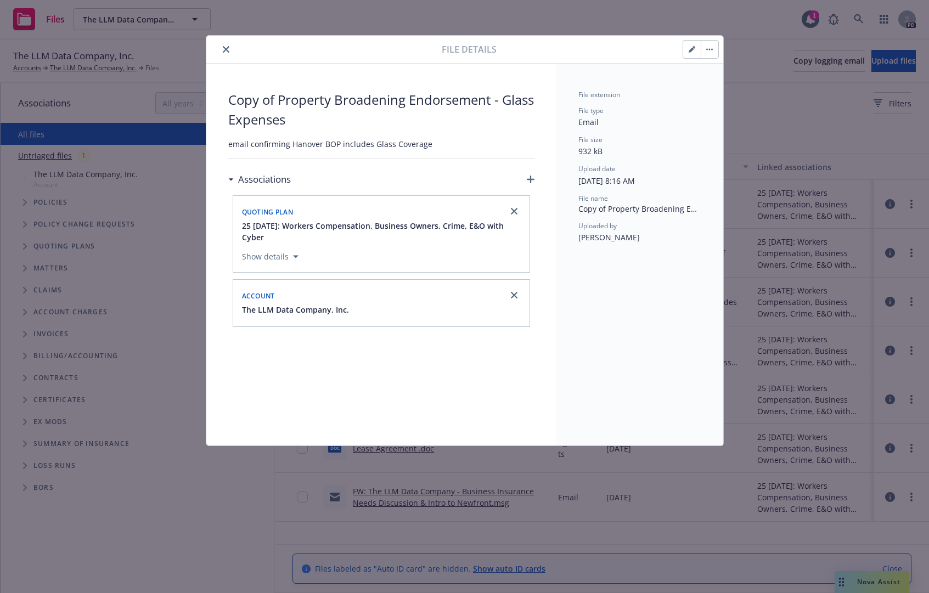
click at [223, 43] on button "close" at bounding box center [225, 49] width 13 height 13
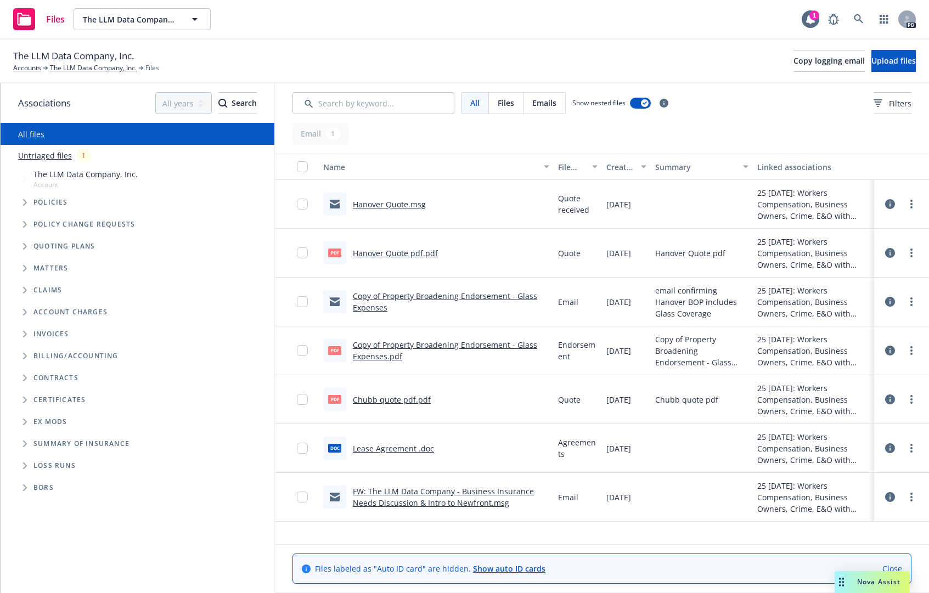
click at [442, 503] on link "FW: The LLM Data Company - Business Insurance Needs Discussion & Intro to Newfr…" at bounding box center [443, 497] width 181 height 22
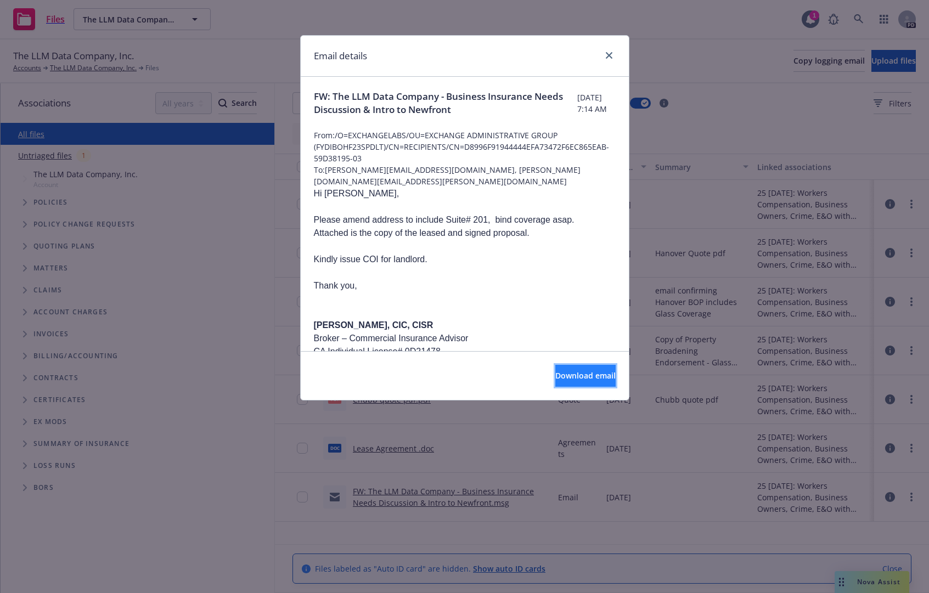
click at [555, 380] on span "Download email" at bounding box center [585, 375] width 60 height 10
drag, startPoint x: 607, startPoint y: 55, endPoint x: 890, endPoint y: 19, distance: 285.4
click at [607, 55] on icon "close" at bounding box center [609, 55] width 7 height 7
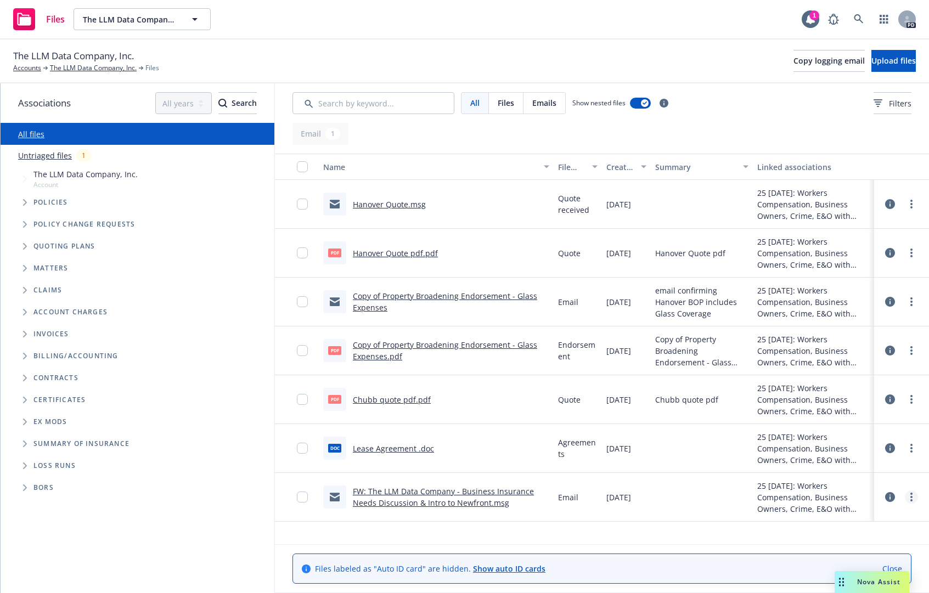
click at [908, 493] on link "more" at bounding box center [911, 496] width 13 height 13
click at [849, 457] on link "Edit" at bounding box center [870, 461] width 109 height 22
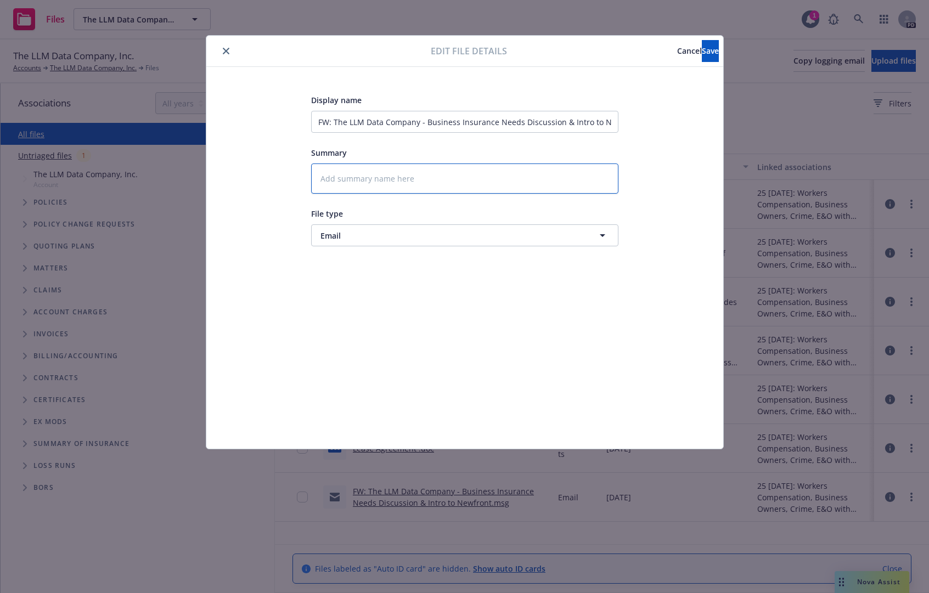
click at [383, 173] on textarea at bounding box center [464, 178] width 307 height 30
click at [702, 55] on span "Save" at bounding box center [710, 51] width 17 height 10
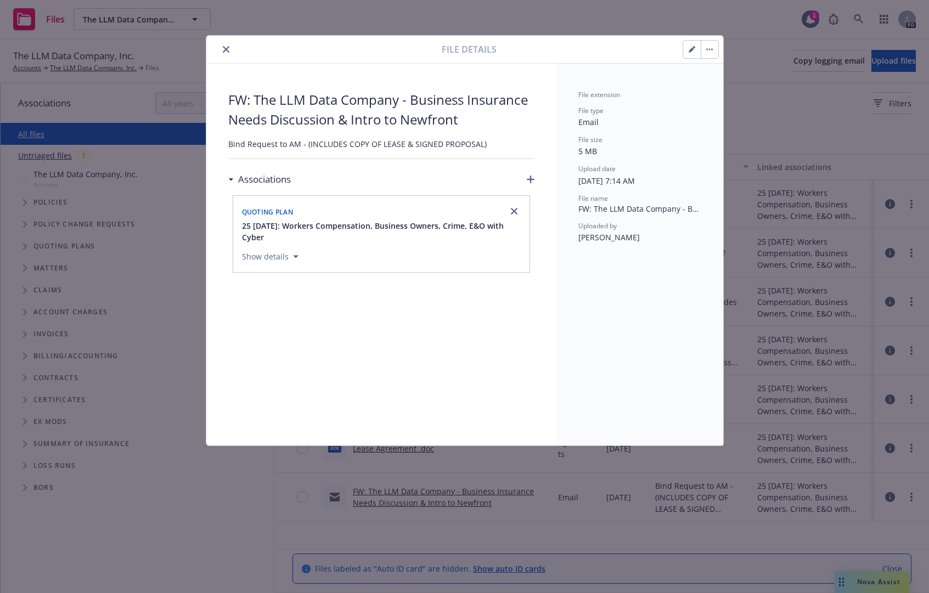
click at [229, 43] on button "close" at bounding box center [225, 49] width 13 height 13
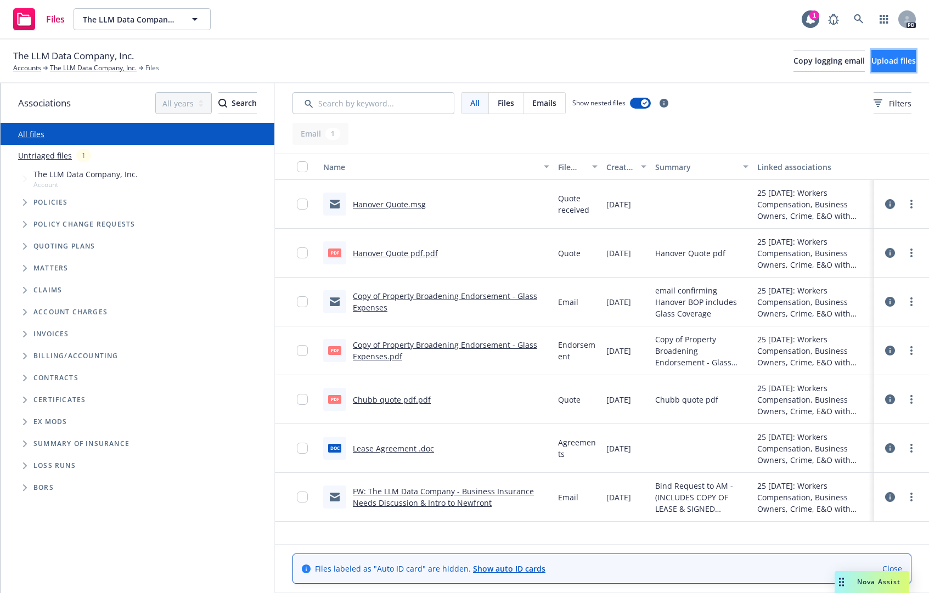
click at [874, 60] on span "Upload files" at bounding box center [893, 60] width 44 height 10
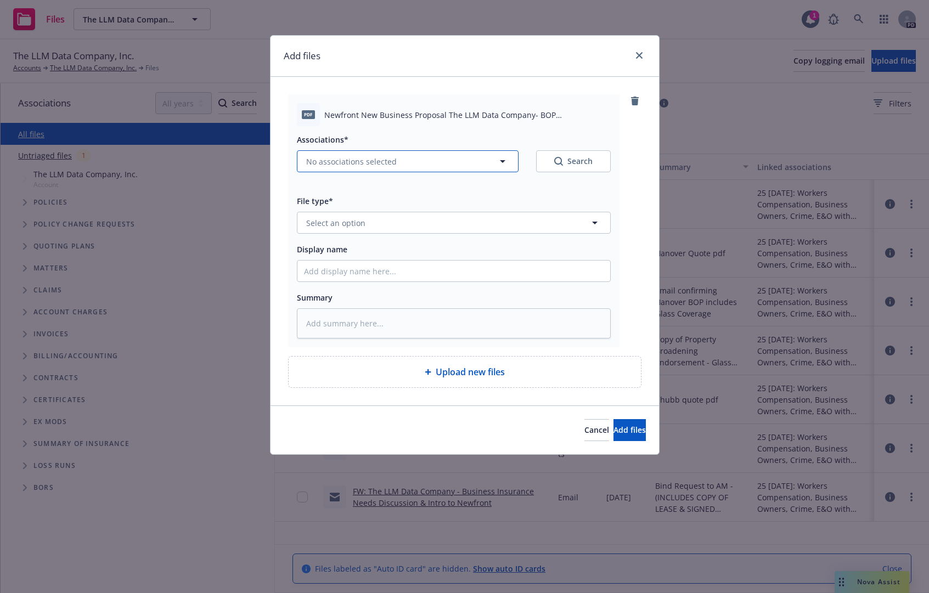
click at [359, 158] on span "No associations selected" at bounding box center [351, 162] width 91 height 12
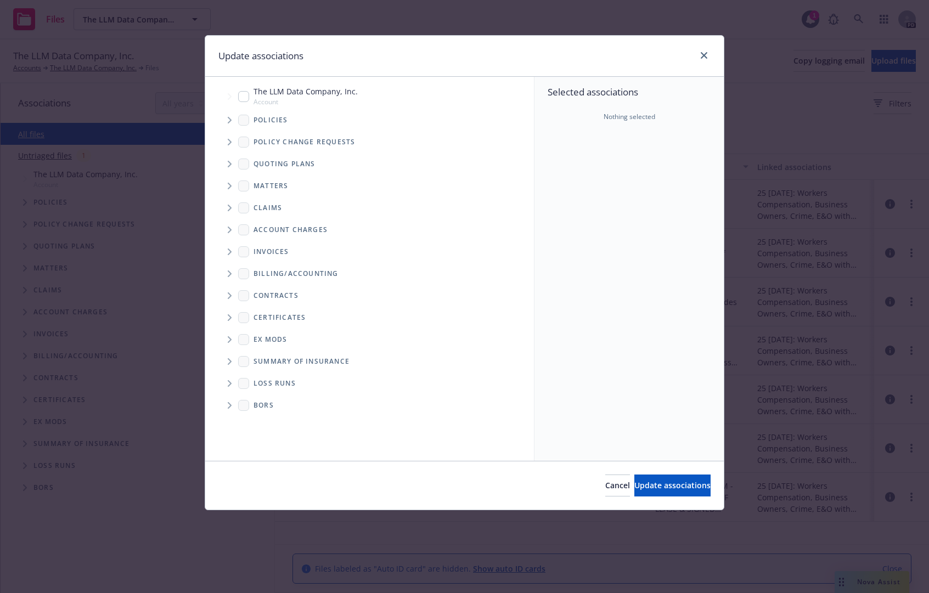
click at [247, 95] on input "Tree Example" at bounding box center [243, 96] width 11 height 11
click at [228, 166] on icon "Tree Example" at bounding box center [230, 164] width 4 height 7
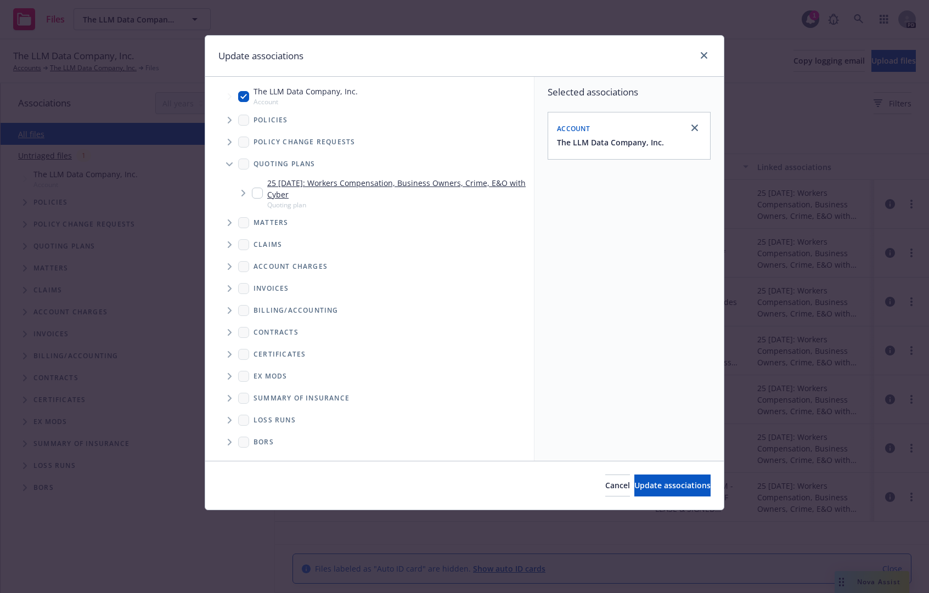
click at [255, 194] on input "Tree Example" at bounding box center [257, 193] width 11 height 11
drag, startPoint x: 237, startPoint y: 194, endPoint x: 245, endPoint y: 193, distance: 7.7
click at [242, 193] on span "Tree Example" at bounding box center [243, 193] width 18 height 18
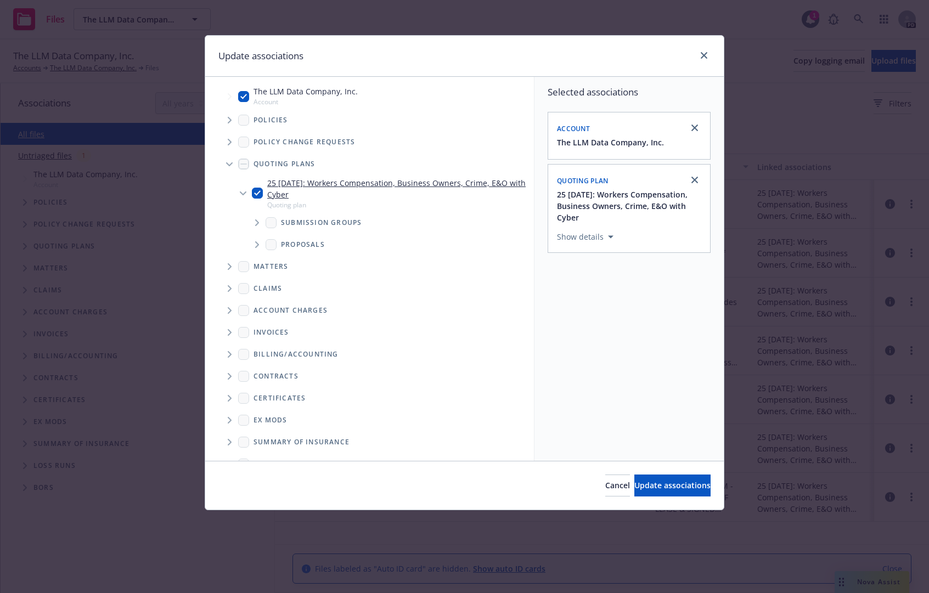
click at [256, 223] on icon "Tree Example" at bounding box center [257, 222] width 4 height 7
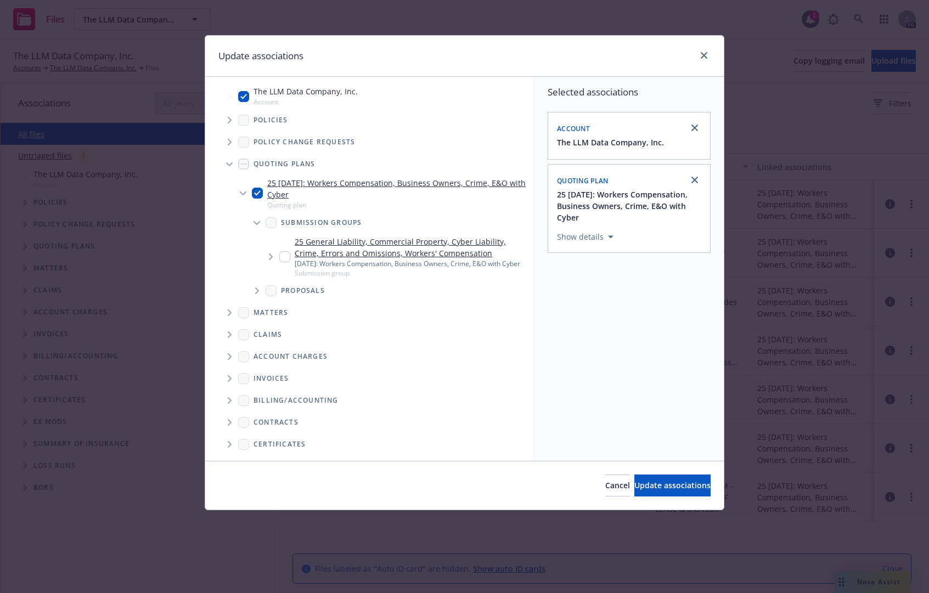
click at [285, 259] on input "Tree Example" at bounding box center [284, 256] width 11 height 11
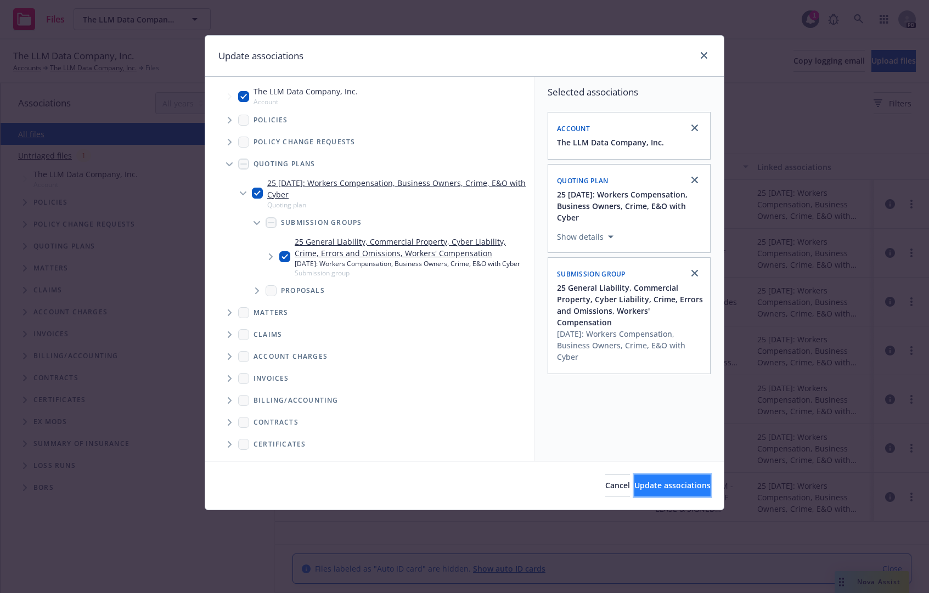
click at [697, 487] on button "Update associations" at bounding box center [672, 486] width 76 height 22
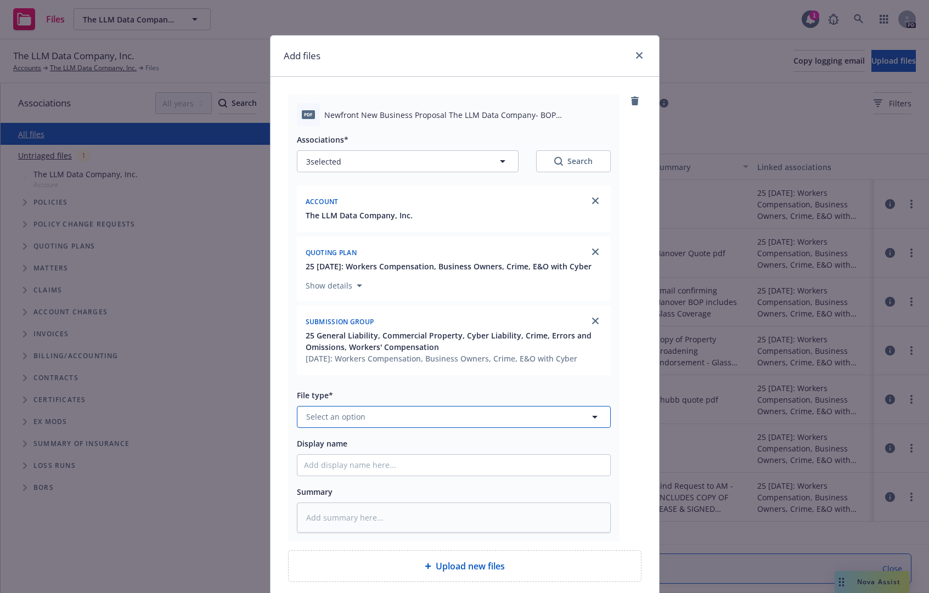
click at [419, 426] on button "Select an option" at bounding box center [454, 417] width 314 height 22
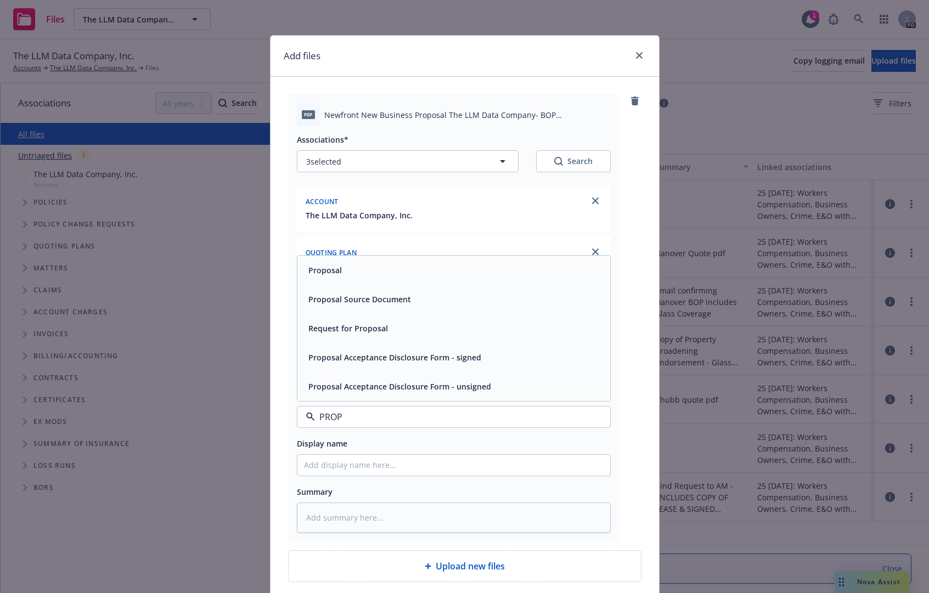
click at [419, 360] on div "Proposal Acceptance Disclosure Form - signed" at bounding box center [393, 357] width 179 height 16
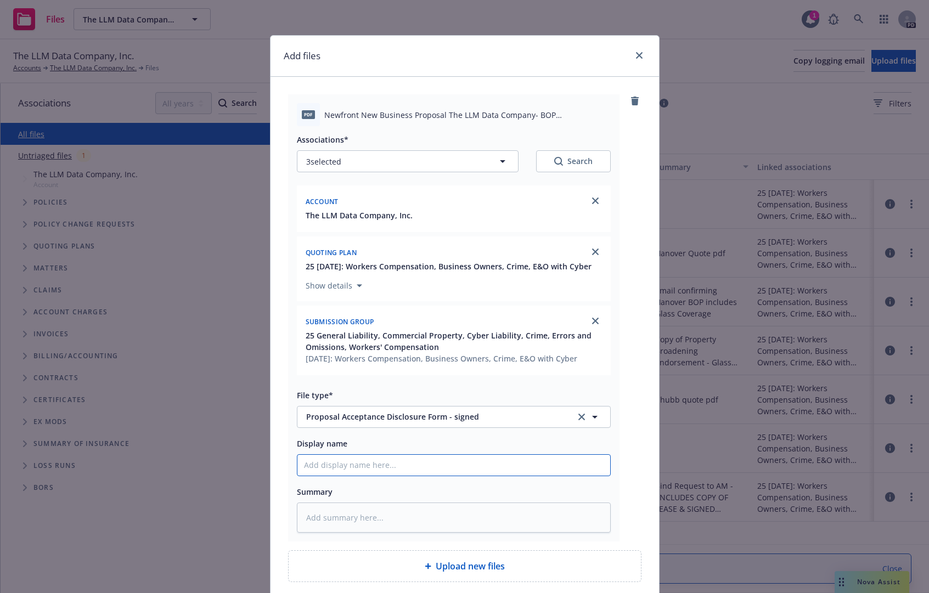
click at [374, 470] on input "Display name" at bounding box center [453, 465] width 313 height 21
drag, startPoint x: 500, startPoint y: 475, endPoint x: 172, endPoint y: 477, distance: 328.1
click at [172, 477] on div "Add files pdf Newfront New Business Proposal The LLM Data Company- BOP (Hanover…" at bounding box center [464, 296] width 929 height 593
click at [392, 533] on textarea at bounding box center [454, 518] width 314 height 30
paste textarea "Hanover BOP proposal signed and accepted"
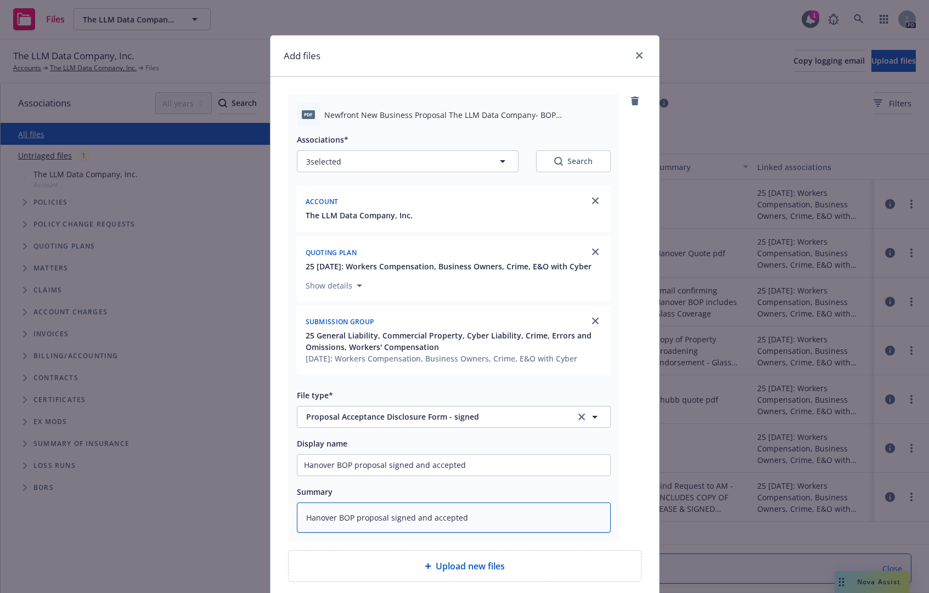
scroll to position [103, 0]
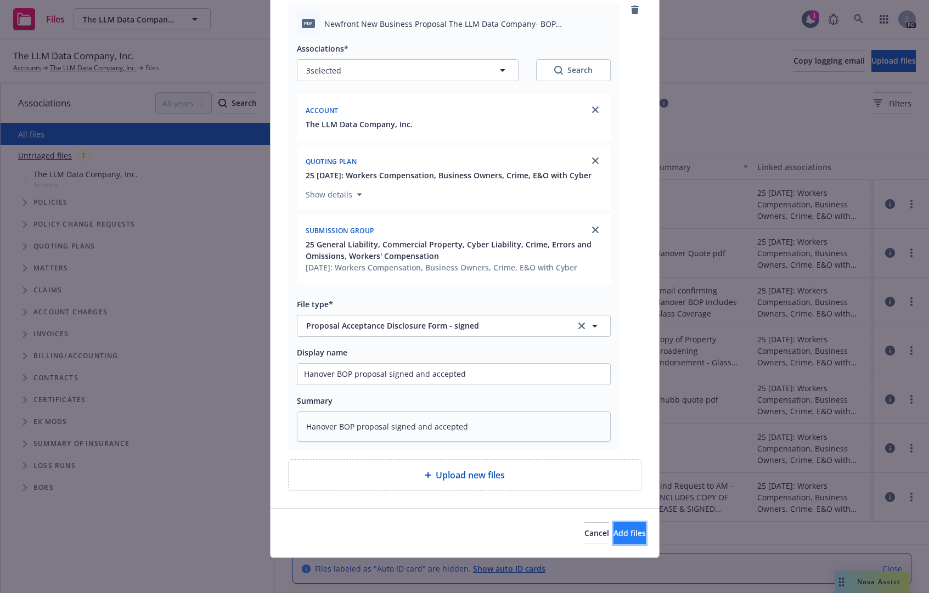
click at [613, 538] on button "Add files" at bounding box center [629, 533] width 32 height 22
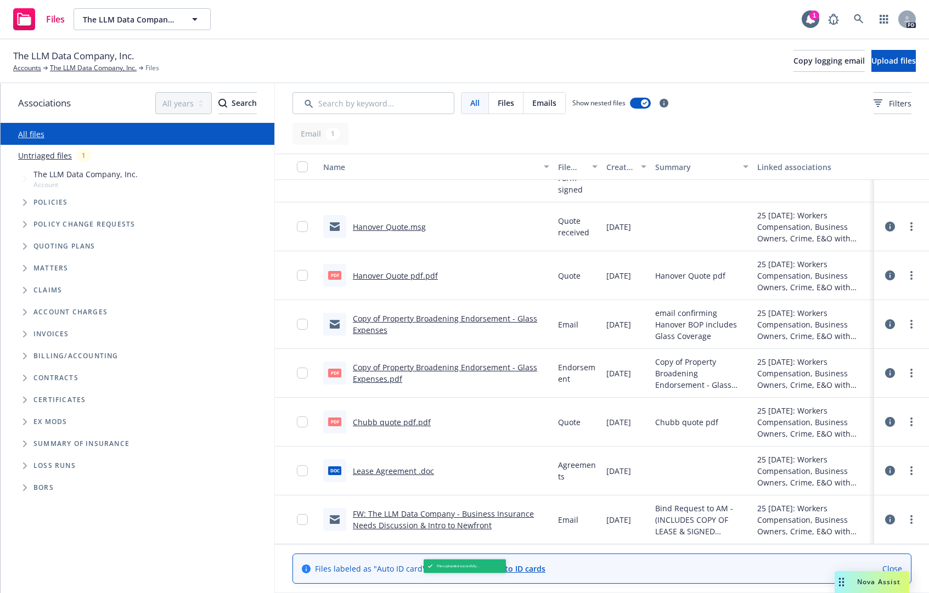
scroll to position [0, 0]
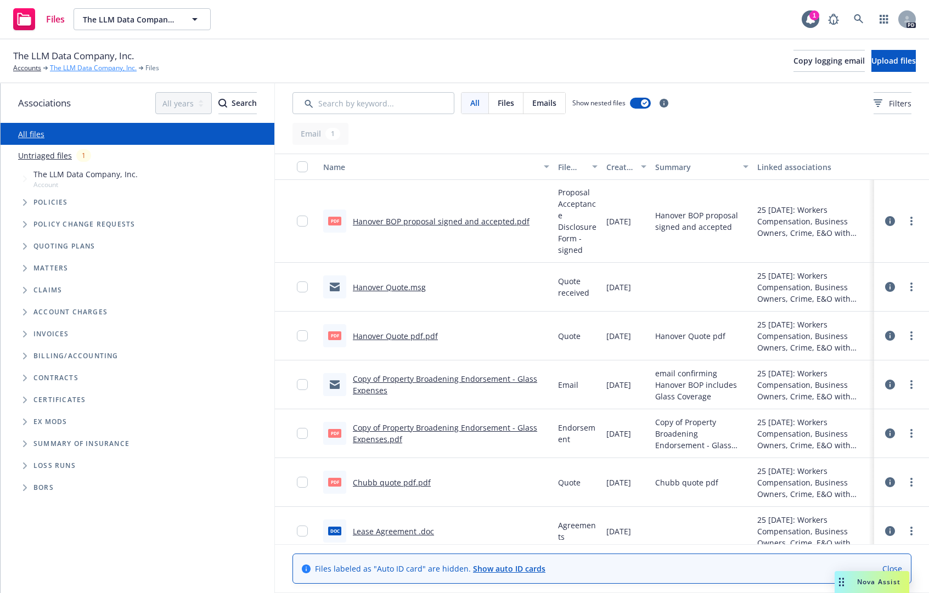
click at [58, 67] on link "The LLM Data Company, Inc." at bounding box center [93, 68] width 87 height 10
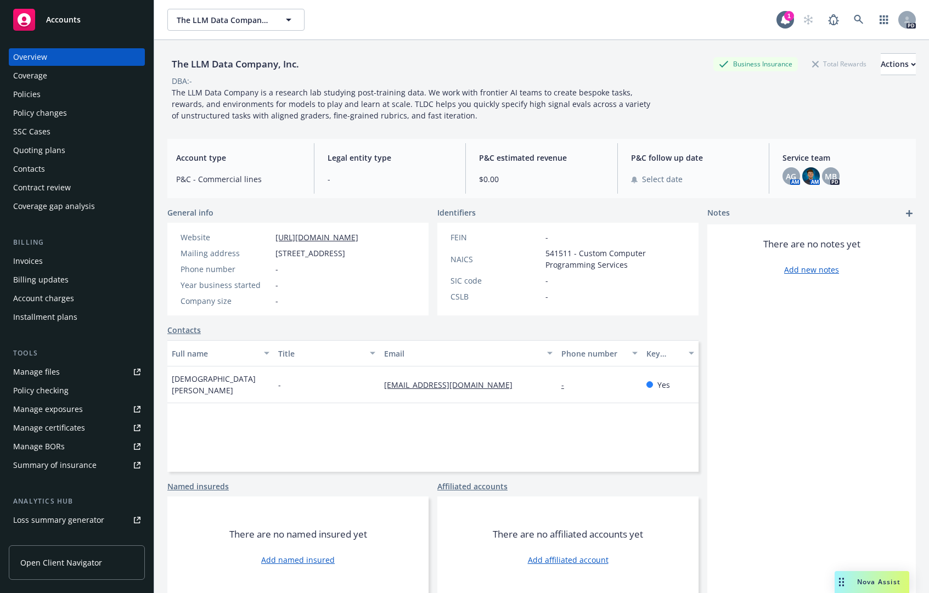
click at [42, 376] on div "Manage files" at bounding box center [36, 372] width 47 height 18
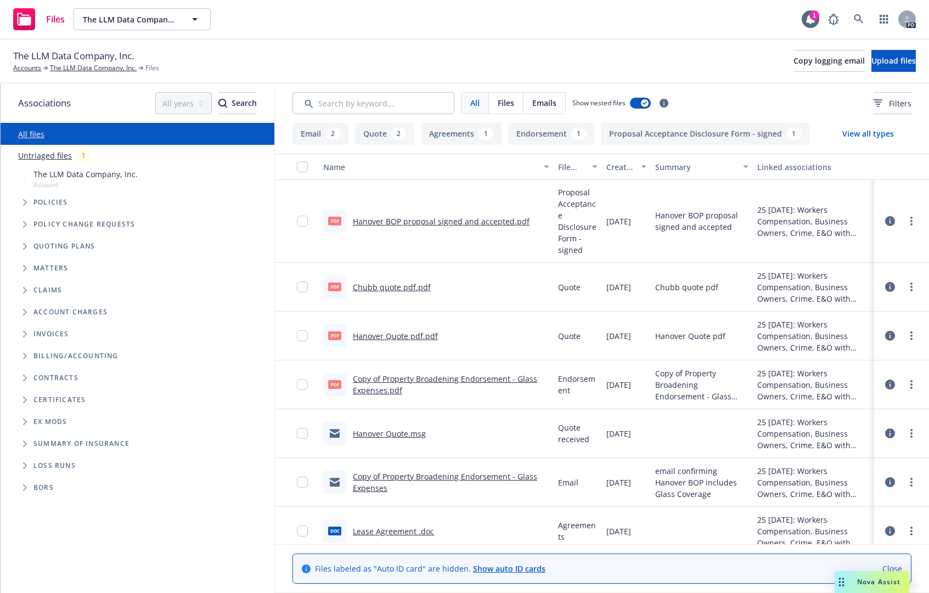
click at [494, 219] on link "Hanover BOP proposal signed and accepted.pdf" at bounding box center [441, 221] width 177 height 10
click at [94, 76] on div "The LLM Data Company, Inc. Accounts The LLM Data Company, Inc. Files Copy loggi…" at bounding box center [464, 62] width 929 height 44
click at [94, 70] on link "The LLM Data Company, Inc." at bounding box center [93, 68] width 87 height 10
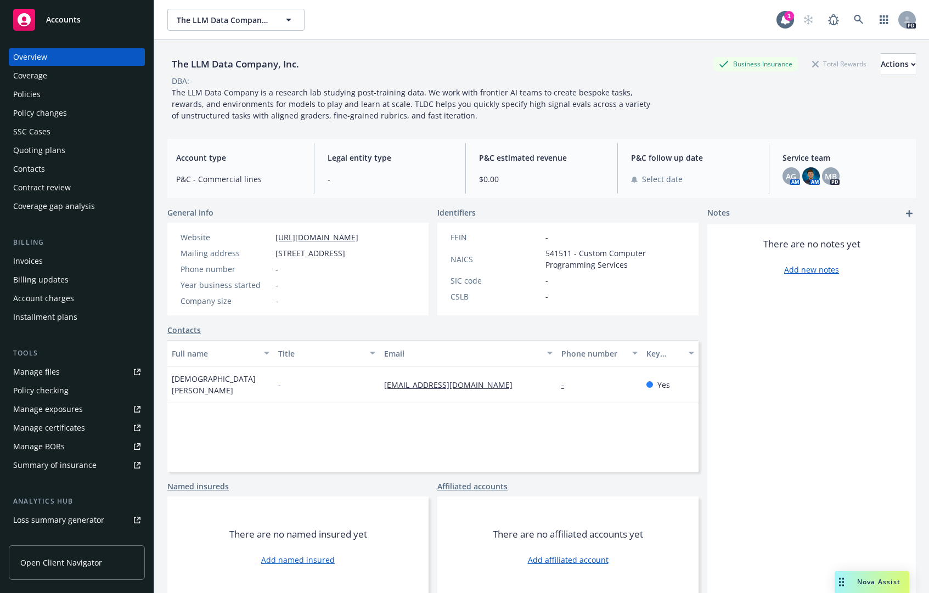
click at [906, 212] on icon "add" at bounding box center [909, 213] width 7 height 7
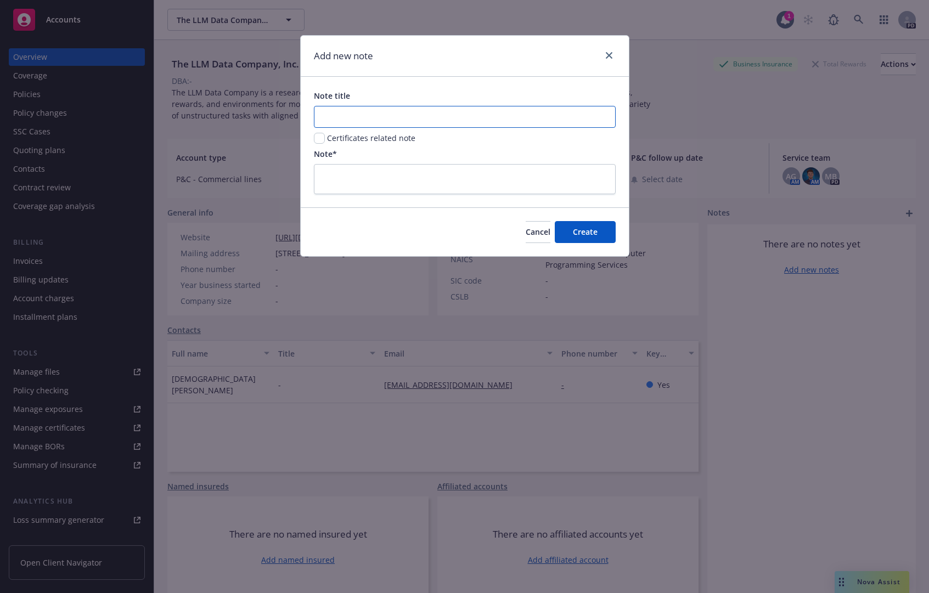
click at [445, 115] on input "Note title" at bounding box center [465, 117] width 302 height 22
type input "c"
click at [371, 185] on textarea at bounding box center [465, 179] width 302 height 30
click at [381, 112] on input "Contact:" at bounding box center [465, 117] width 302 height 22
paste input "[PERSON_NAME] <[PERSON_NAME][EMAIL_ADDRESS][DOMAIN_NAME]>"
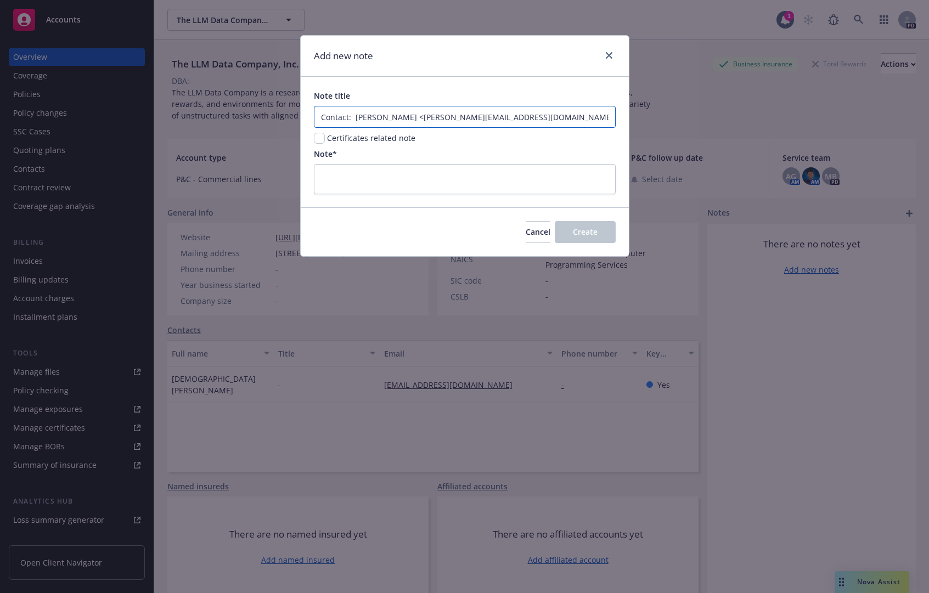
click at [402, 116] on input "Contact: [PERSON_NAME] <[PERSON_NAME][EMAIL_ADDRESS][DOMAIN_NAME]>" at bounding box center [465, 117] width 302 height 22
click at [547, 121] on input "Contact: [PERSON_NAME] [PERSON_NAME][EMAIL_ADDRESS][DOMAIN_NAME]>" at bounding box center [465, 117] width 302 height 22
type input "Contact: [PERSON_NAME] [PERSON_NAME][EMAIL_ADDRESS][DOMAIN_NAME]>"
drag, startPoint x: 311, startPoint y: 212, endPoint x: 345, endPoint y: 180, distance: 46.6
click at [345, 180] on form "Note title Contact: [PERSON_NAME] [PERSON_NAME][EMAIL_ADDRESS][DOMAIN_NAME]> Ce…" at bounding box center [465, 166] width 328 height 179
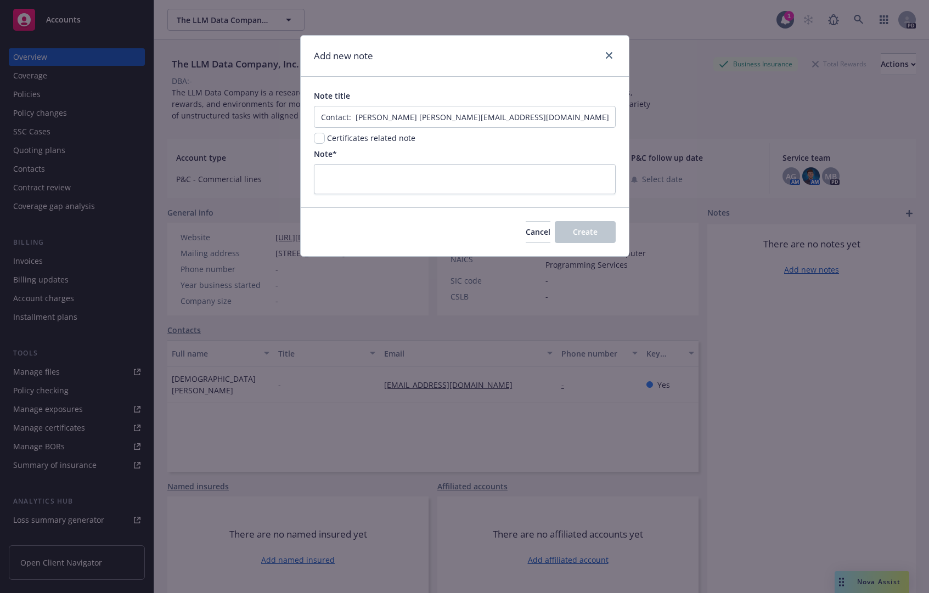
click at [345, 180] on textarea at bounding box center [465, 179] width 302 height 30
type textarea "b"
type textarea "x"
type textarea "B"
type textarea "x"
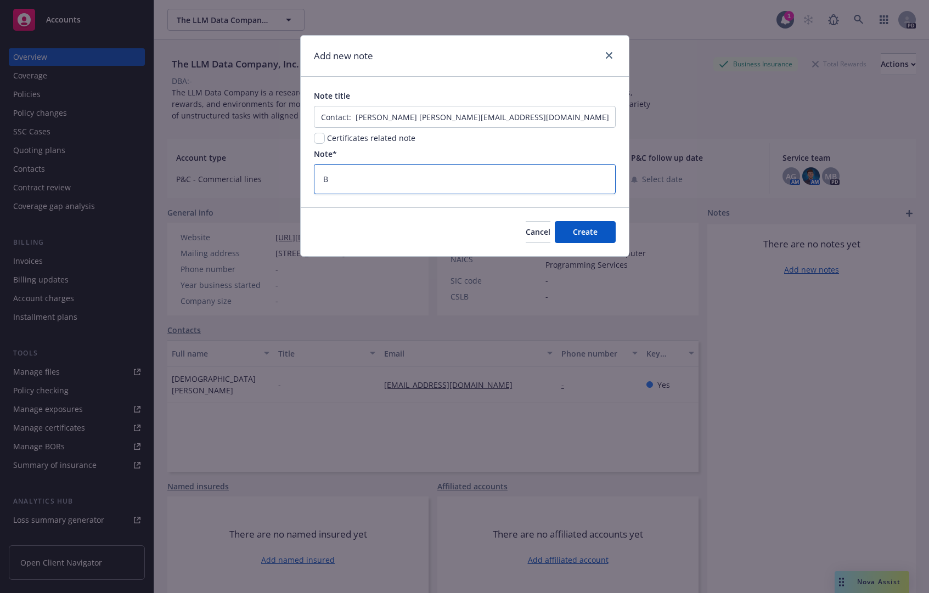
type textarea "Bi"
type textarea "x"
type textarea "Bil"
type textarea "x"
type textarea "Bill"
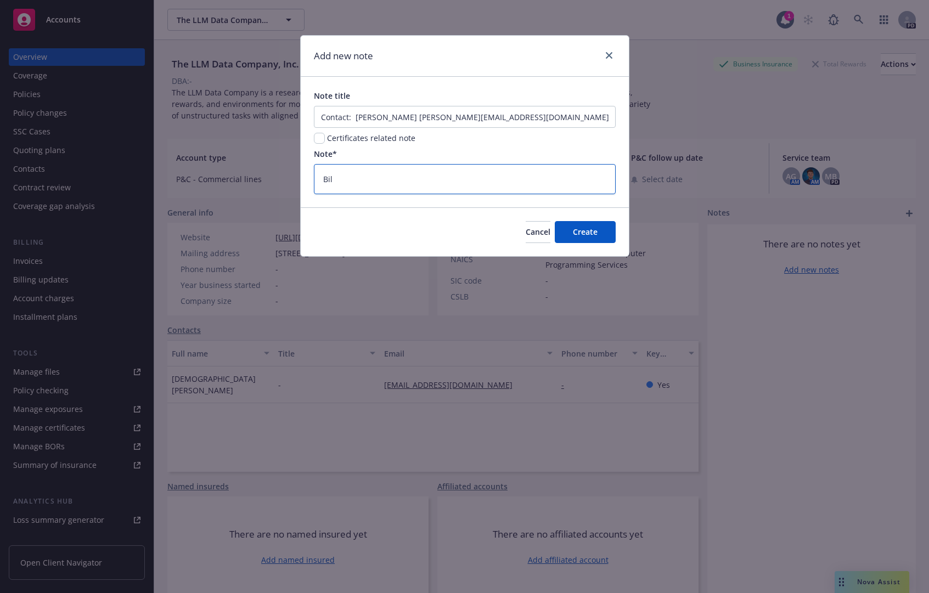
type textarea "x"
type textarea "Billi"
type textarea "x"
type textarea "Billin"
type textarea "x"
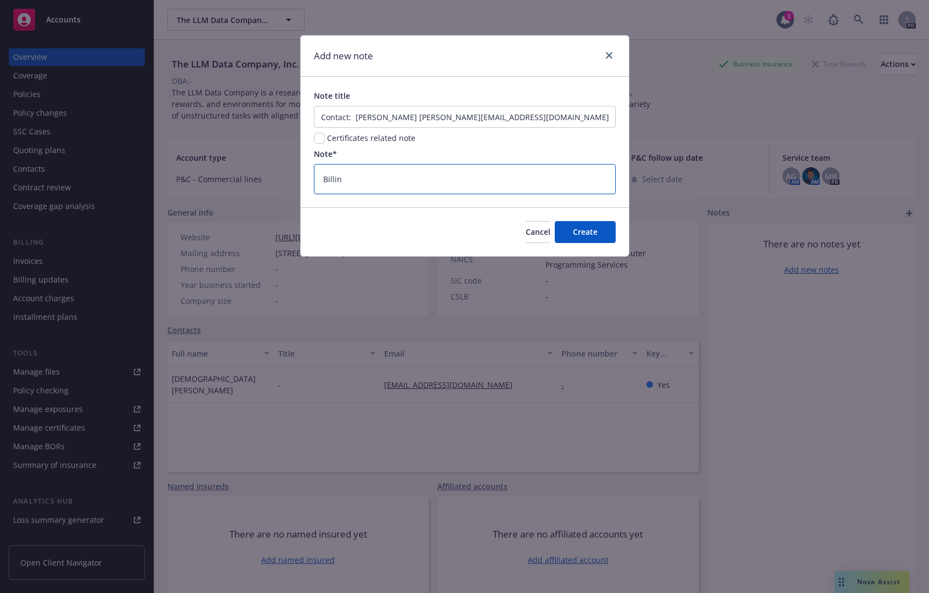
type textarea "Billing"
type textarea "x"
type textarea "Billing/"
type textarea "x"
type textarea "Billing/M"
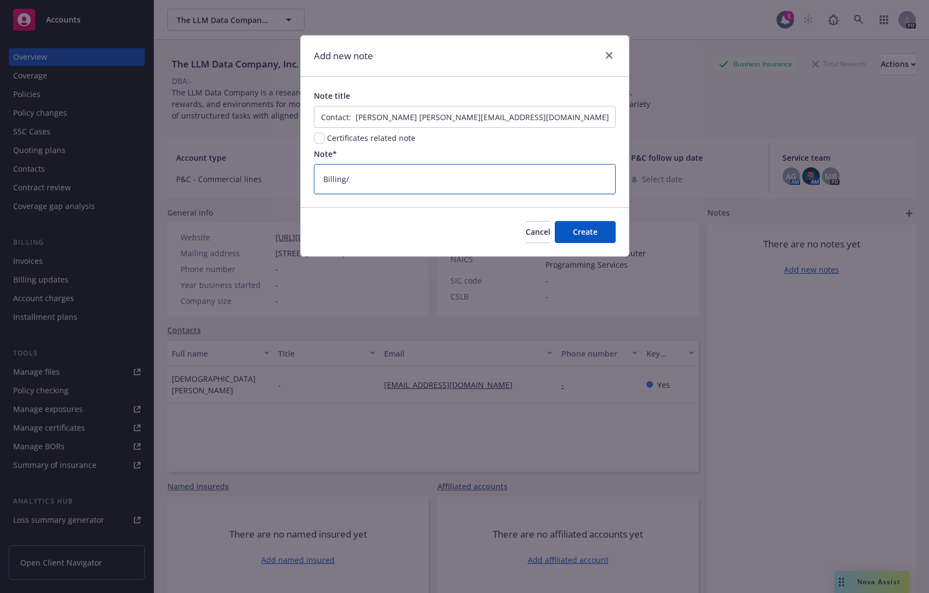
type textarea "x"
type textarea "Billing/Ma"
type textarea "x"
type textarea "Billing/Mai"
type textarea "x"
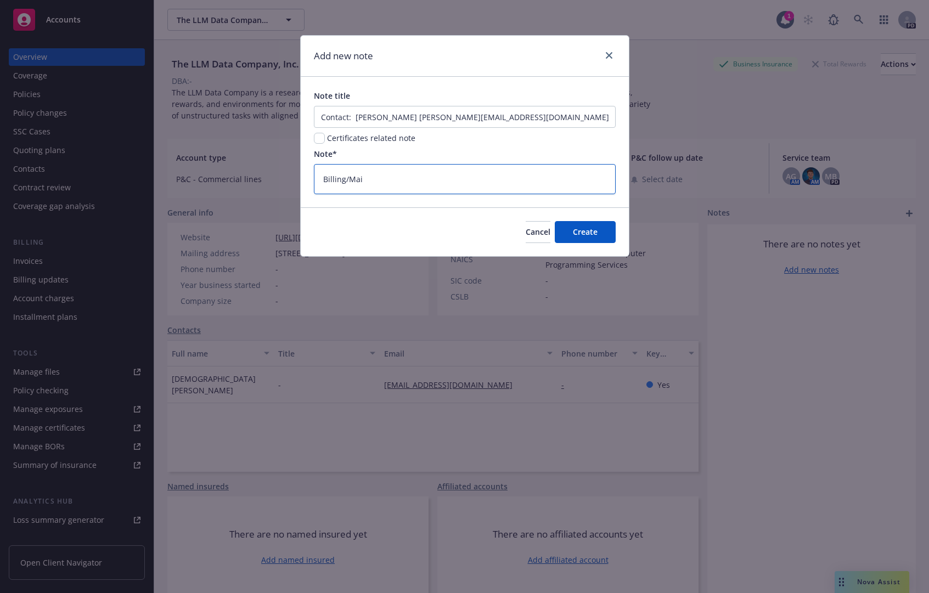
type textarea "Billing/Mail"
type textarea "x"
type textarea "Billing/Maili"
type textarea "x"
type textarea "Billing/Mailin"
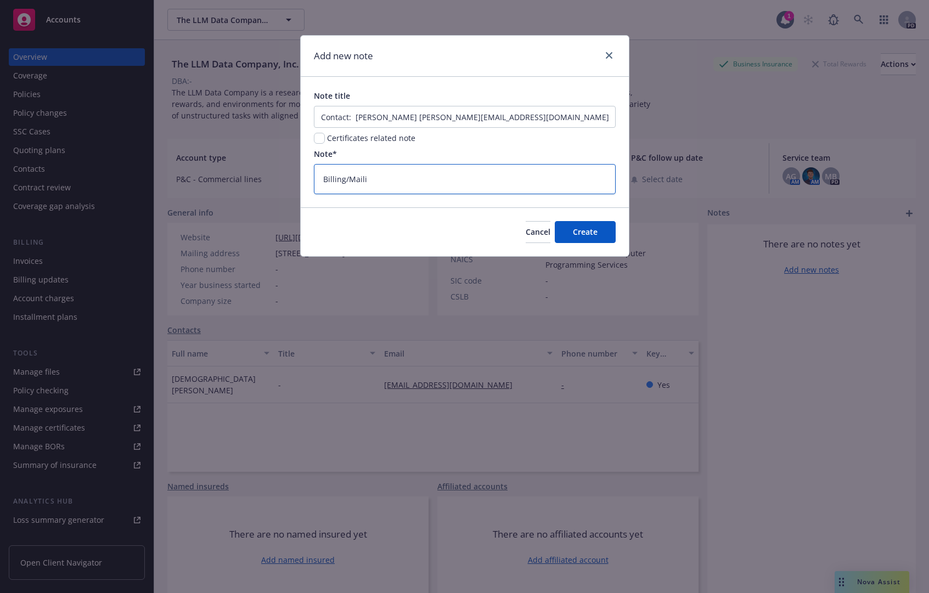
type textarea "x"
type textarea "Billing/Mailing"
type textarea "x"
type textarea "Billing/Mailing"
type textarea "x"
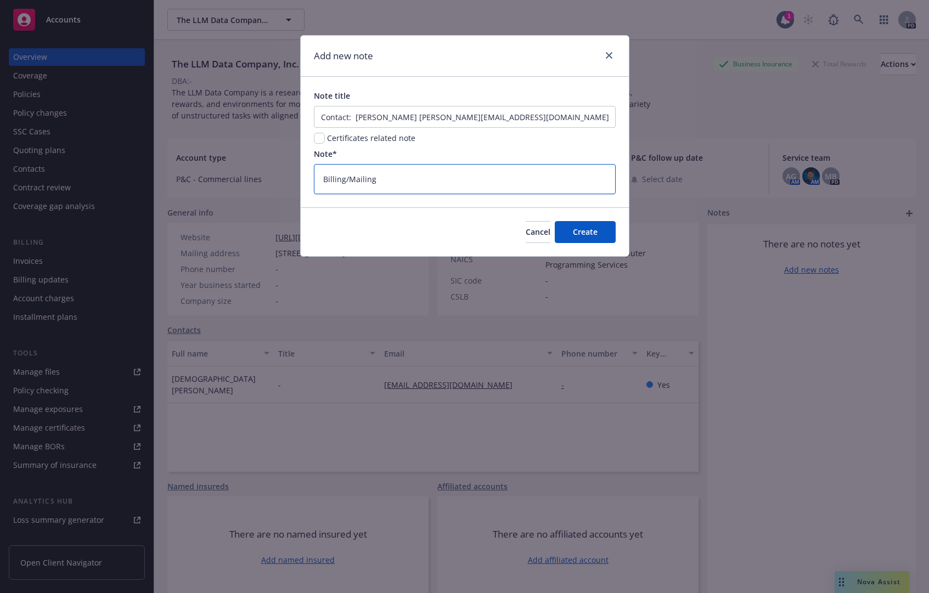
type textarea "Billing/Mailing a"
type textarea "x"
type textarea "Billing/Mailing an"
type textarea "x"
type textarea "Billing/Mailing and"
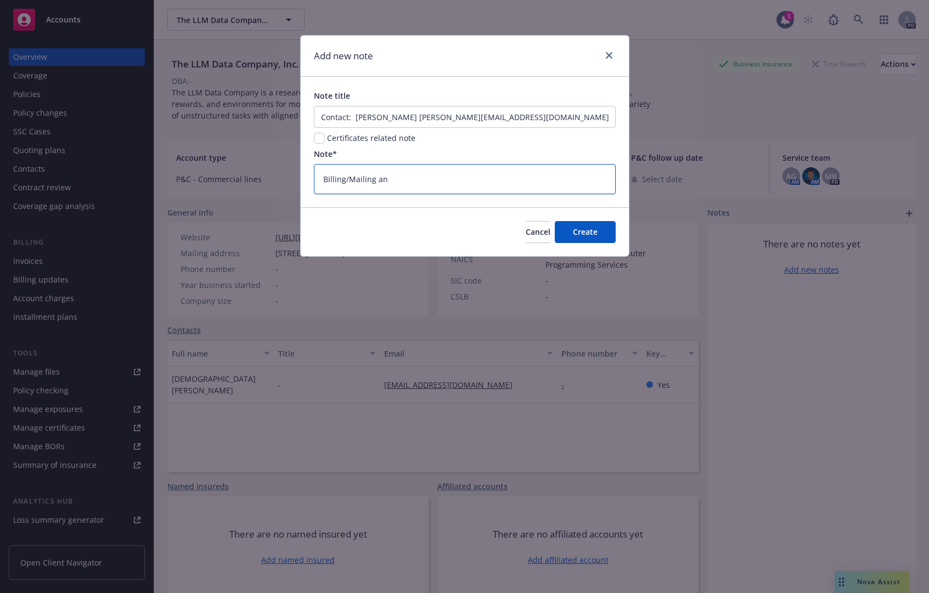
type textarea "x"
type textarea "Billing/Mailing and"
type textarea "x"
type textarea "Billing/Mailing and P"
type textarea "x"
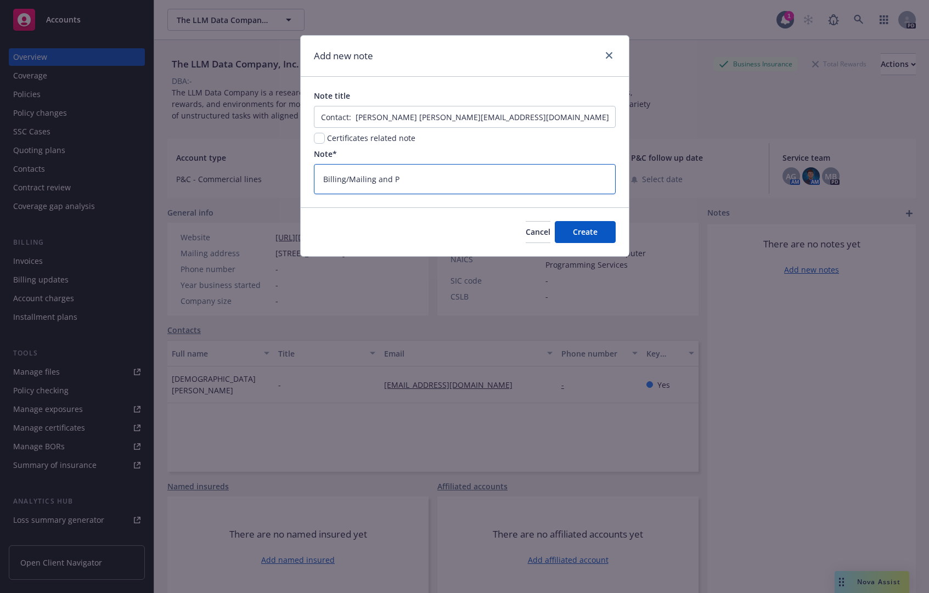
type textarea "Billing/Mailing and Ph"
type textarea "x"
type textarea "Billing/Mailing and Phy"
type textarea "x"
type textarea "Billing/Mailing and Phys"
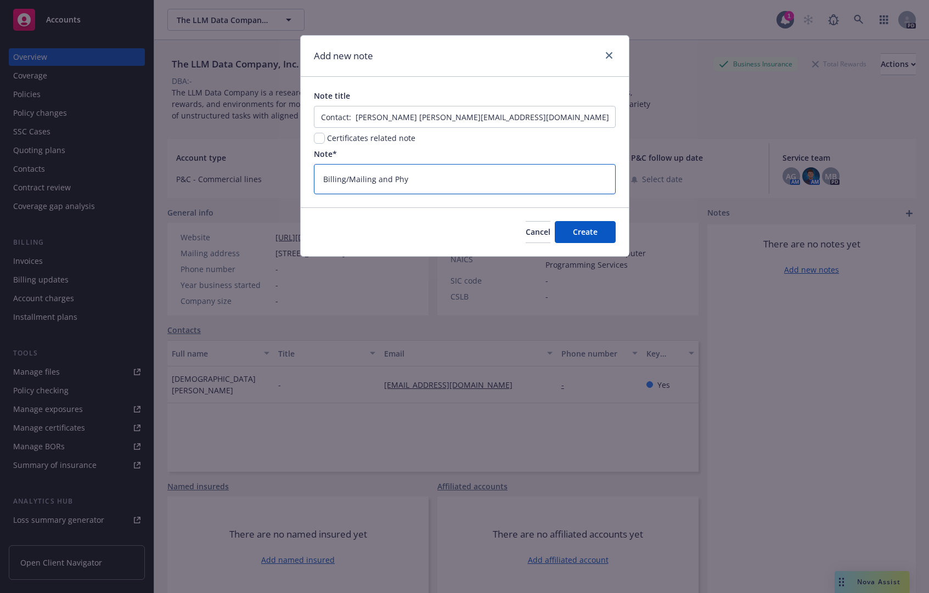
type textarea "x"
type textarea "Billing/Mailing and Physi"
type textarea "x"
type textarea "Billing/Mailing and Physic"
type textarea "x"
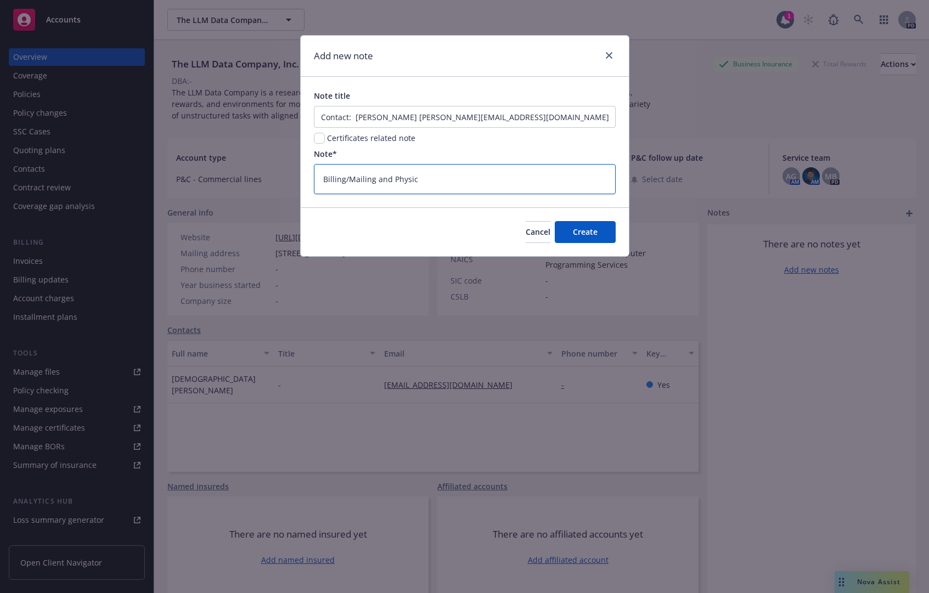
type textarea "Billing/Mailing and Physica"
type textarea "x"
type textarea "Billing/Mailing and Physical"
type textarea "x"
type textarea "Billing/Mailing and Physical"
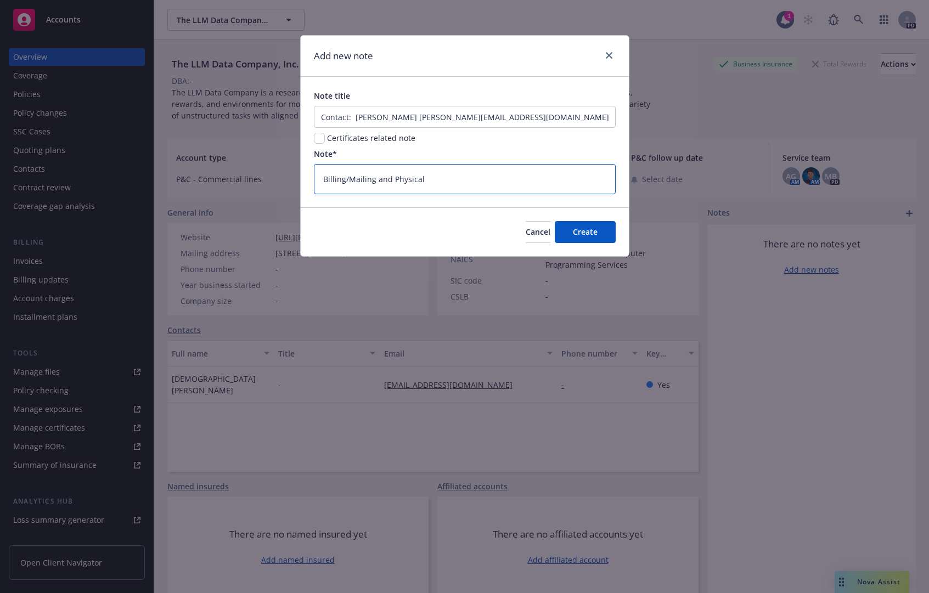
type textarea "x"
type textarea "Billing/Mailing and Physical O"
type textarea "x"
type textarea "Billing/Mailing and Physical Of"
type textarea "x"
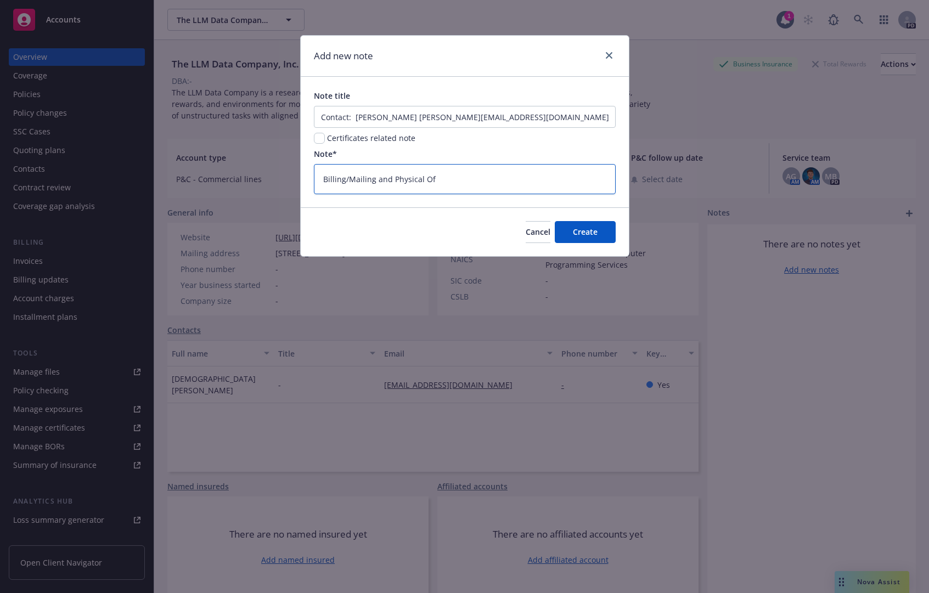
type textarea "Billing/Mailing and Physical Off"
type textarea "x"
type textarea "Billing/Mailing and Physical Offi"
type textarea "x"
type textarea "Billing/Mailing and Physical Offic"
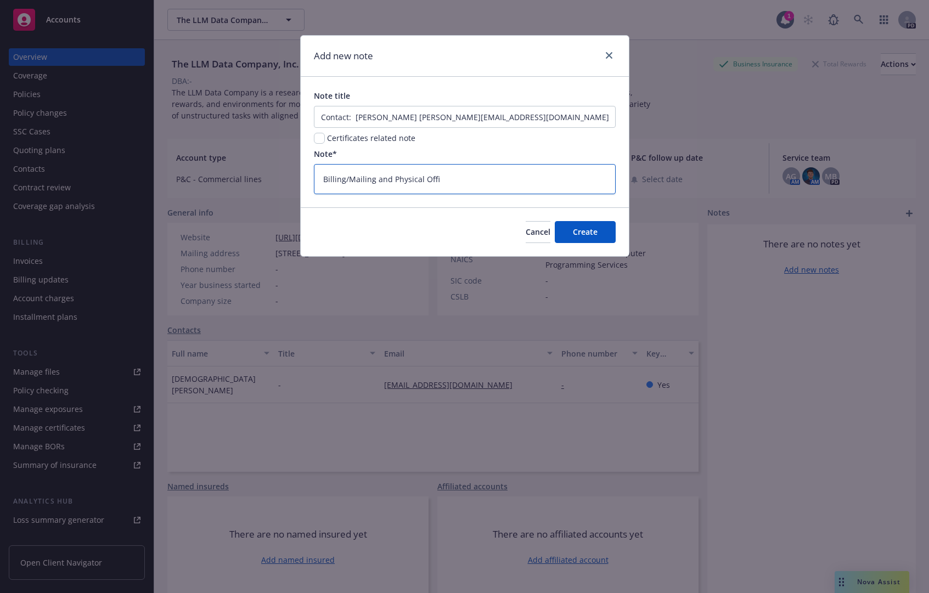
type textarea "x"
type textarea "Billing/Mailing and Physical Office"
type textarea "x"
type textarea "Billing/Mailing and Physical Office"
type textarea "x"
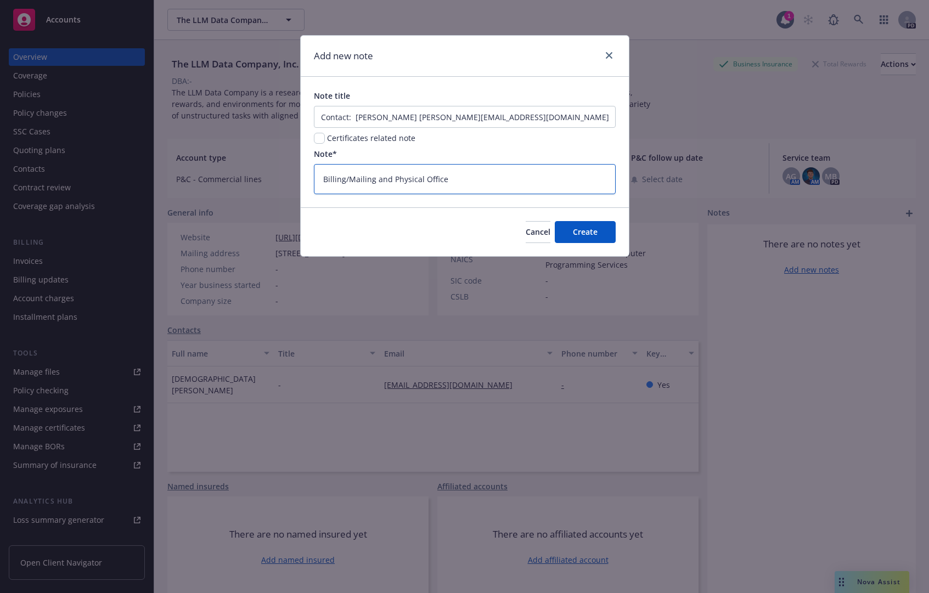
type textarea "Billing/Mailing and Physical Office A"
type textarea "x"
type textarea "Billing/Mailing and Physical Office Ad"
type textarea "x"
type textarea "Billing/Mailing and Physical Office Add"
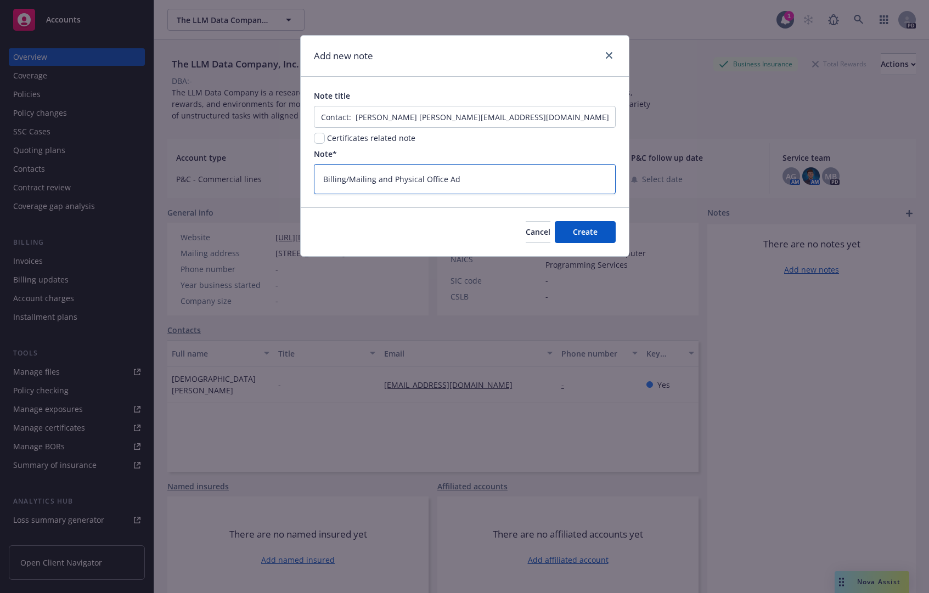
type textarea "x"
type textarea "Billing/Mailing and Physical Office Addr"
type textarea "x"
type textarea "Billing/Mailing and Physical Office Addre"
type textarea "x"
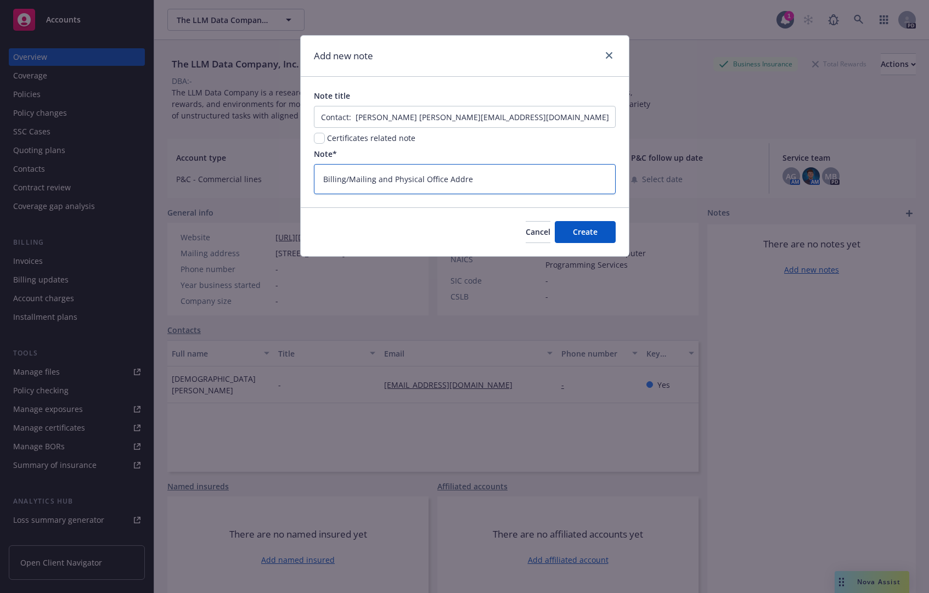
type textarea "Billing/Mailing and Physical Office Addres"
type textarea "x"
type textarea "Billing/Mailing and Physical Office Address"
type textarea "x"
type textarea "Billing/Mailing and Physical Office Address:"
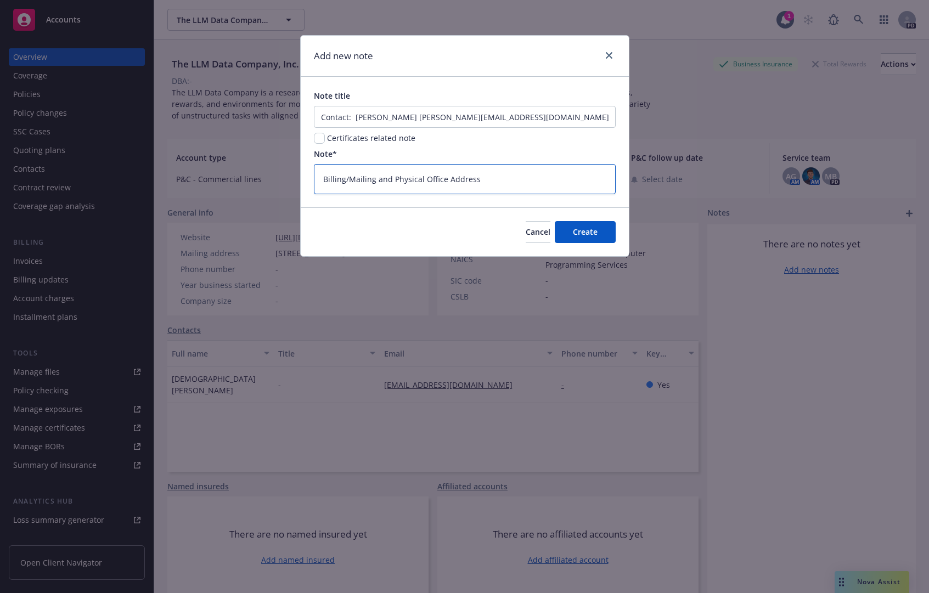
type textarea "x"
type textarea "Billing/Mailing and Physical Office Address:"
type textarea "x"
paste textarea "1606 Stockton St Suite #201 San Francisco, CA 94133"
type textarea "Billing/Mailing and Physical Office Address: 1606 Stockton St Suite #201 San Fr…"
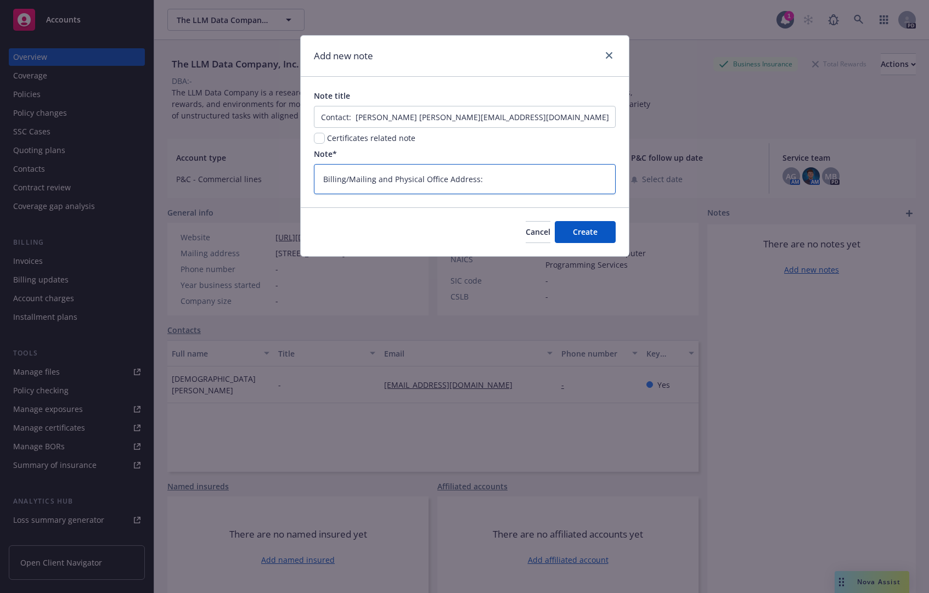
type textarea "x"
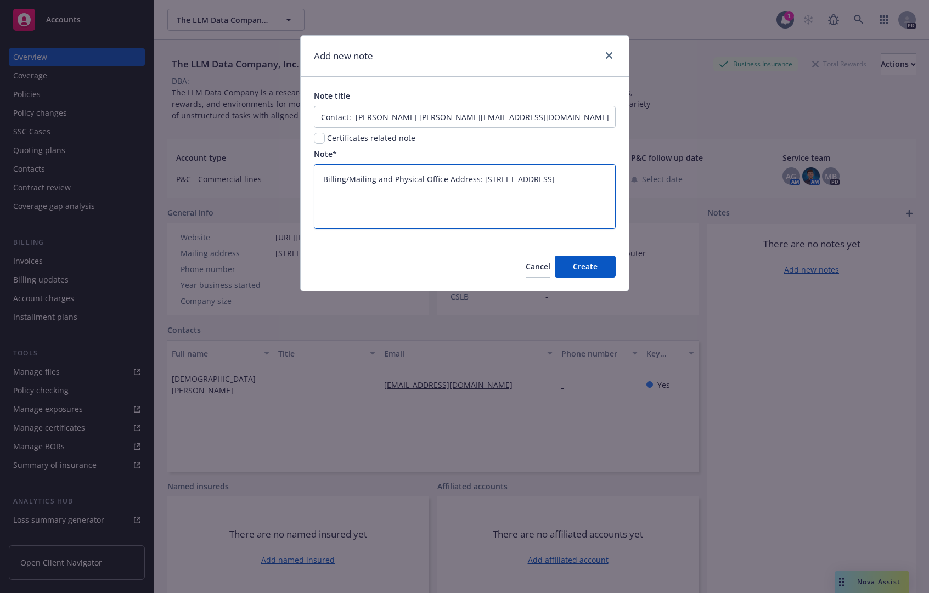
click at [479, 179] on textarea "Billing/Mailing and Physical Office Address: 1606 Stockton St Suite #201 San Fr…" at bounding box center [465, 196] width 302 height 65
type textarea "Billing/Mailing and Physical Office Address: 1606 Stockton St Suite #201 San Fr…"
type textarea "x"
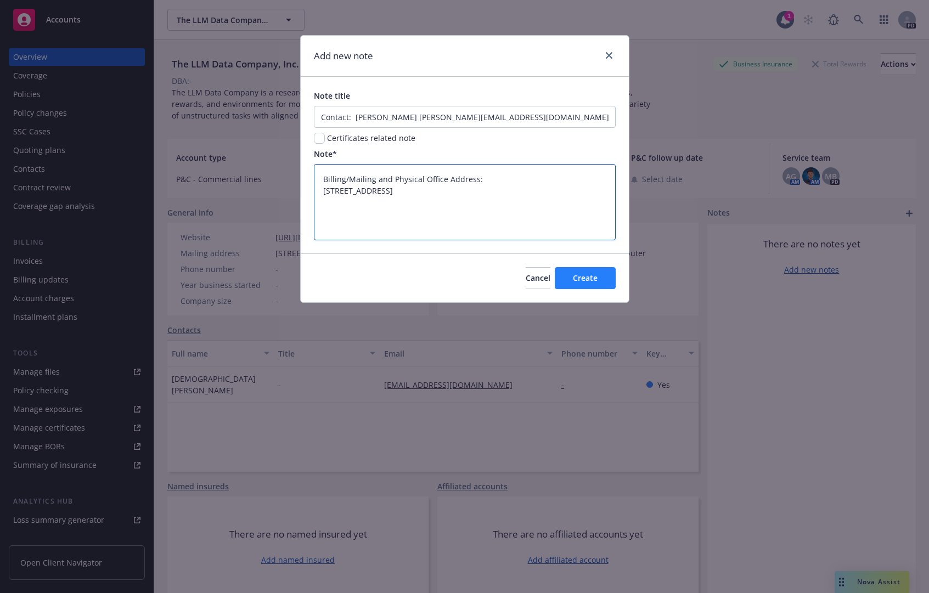
type textarea "Billing/Mailing and Physical Office Address: 1606 Stockton St Suite #201 San Fr…"
click at [571, 268] on button "Create" at bounding box center [585, 278] width 61 height 22
type textarea "x"
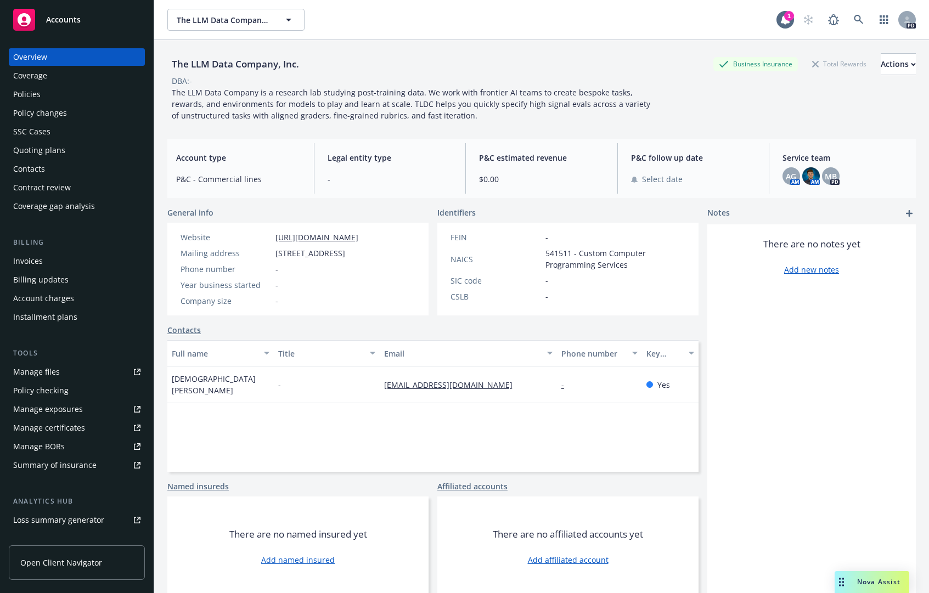
click at [49, 55] on div "Overview" at bounding box center [76, 57] width 127 height 18
click at [767, 392] on div "There are no notes yet Add new notes" at bounding box center [811, 410] width 208 height 373
click at [44, 371] on div "Manage files" at bounding box center [36, 372] width 47 height 18
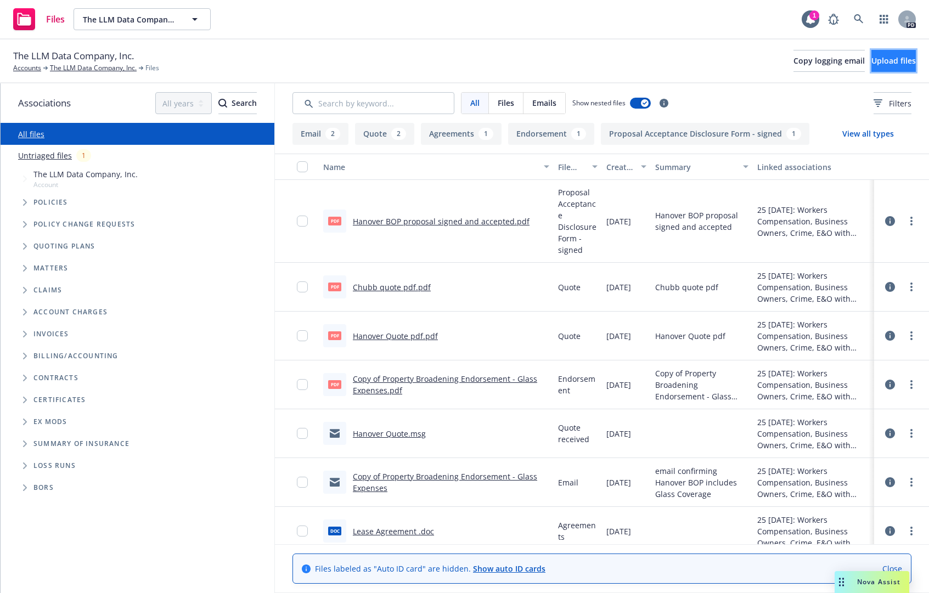
click at [871, 64] on button "Upload files" at bounding box center [893, 61] width 44 height 22
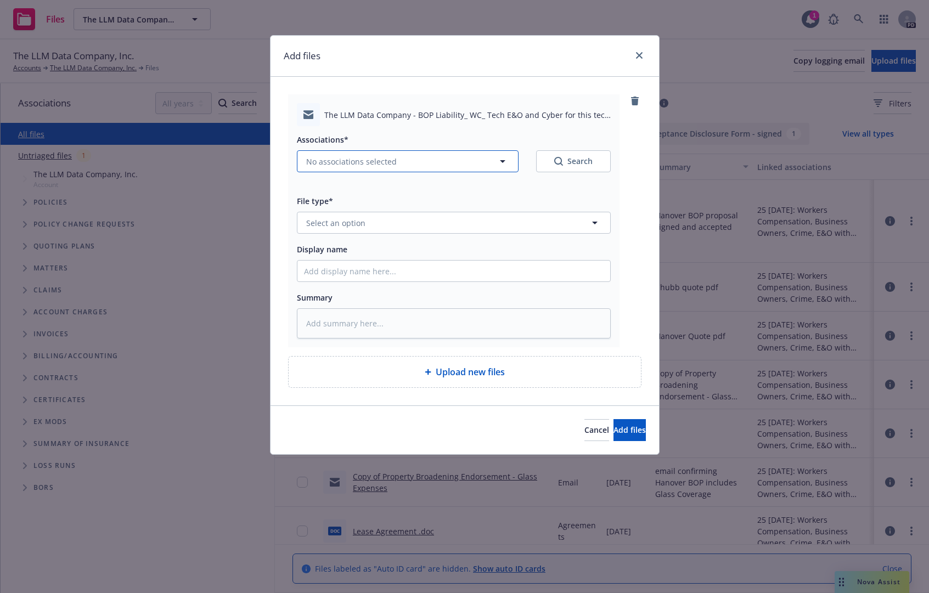
click at [394, 161] on button "No associations selected" at bounding box center [408, 161] width 222 height 22
type textarea "x"
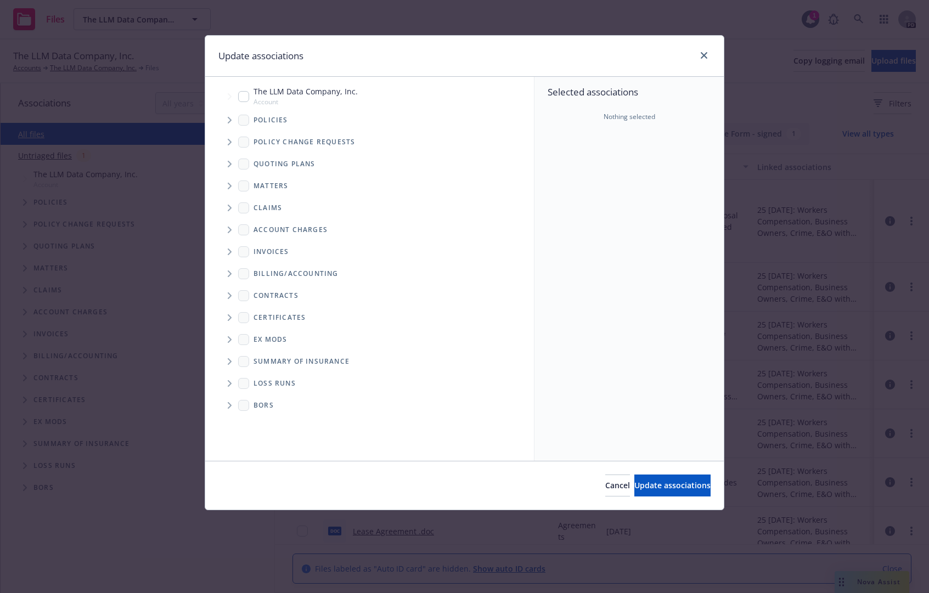
click at [240, 98] on div "The LLM Data Company, Inc. Account" at bounding box center [375, 95] width 318 height 25
checkbox input "true"
click at [228, 162] on icon "Tree Example" at bounding box center [230, 164] width 4 height 7
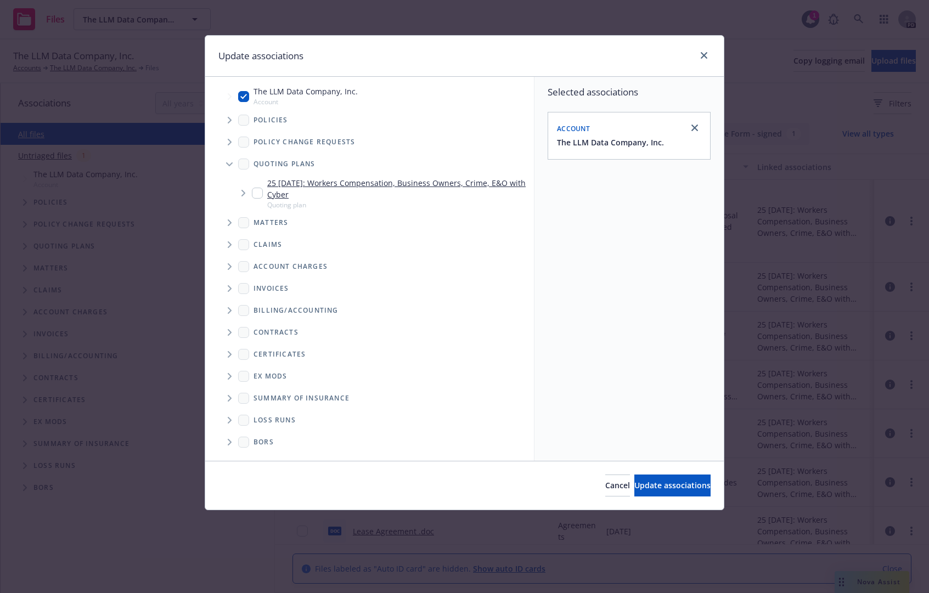
click at [253, 191] on input "Tree Example" at bounding box center [257, 193] width 11 height 11
checkbox input "true"
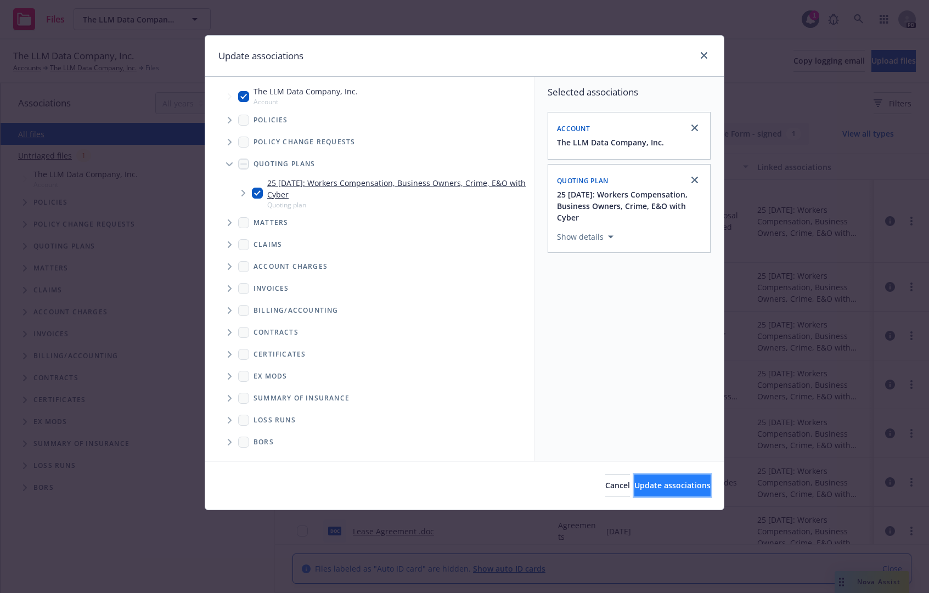
click at [663, 483] on span "Update associations" at bounding box center [672, 485] width 76 height 10
type textarea "x"
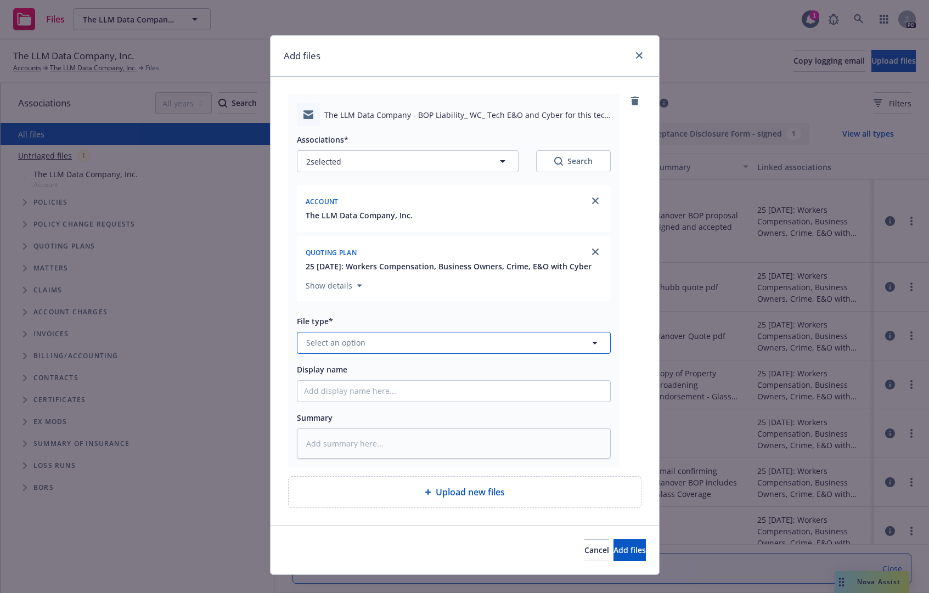
click at [396, 347] on button "Select an option" at bounding box center [454, 343] width 314 height 22
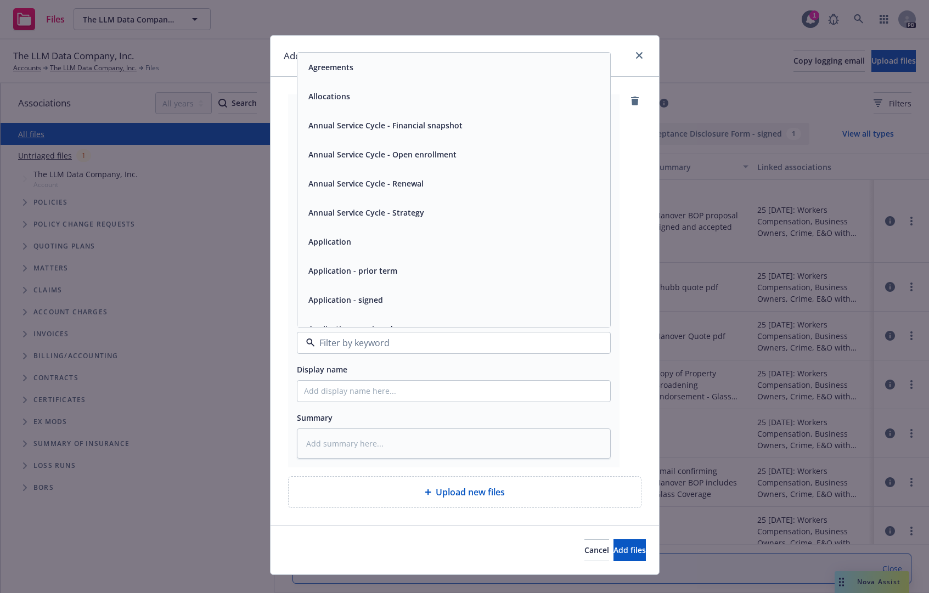
type input "s"
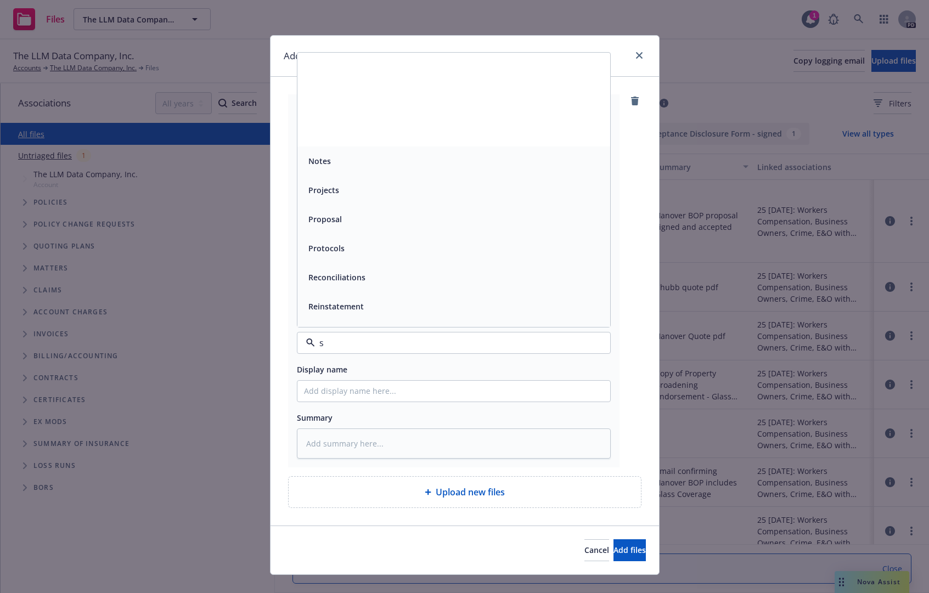
scroll to position [274, 0]
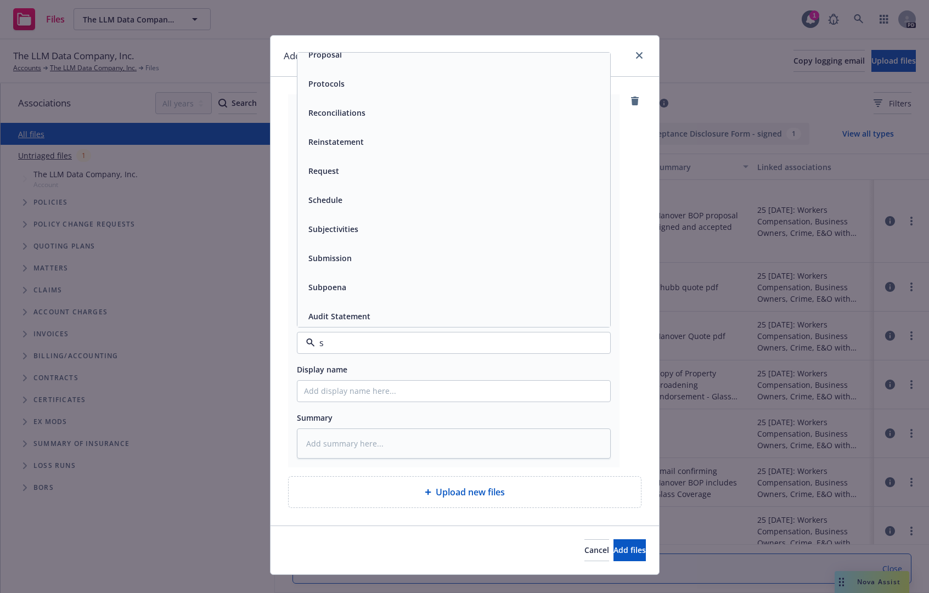
click at [385, 273] on div "Submission" at bounding box center [453, 258] width 313 height 29
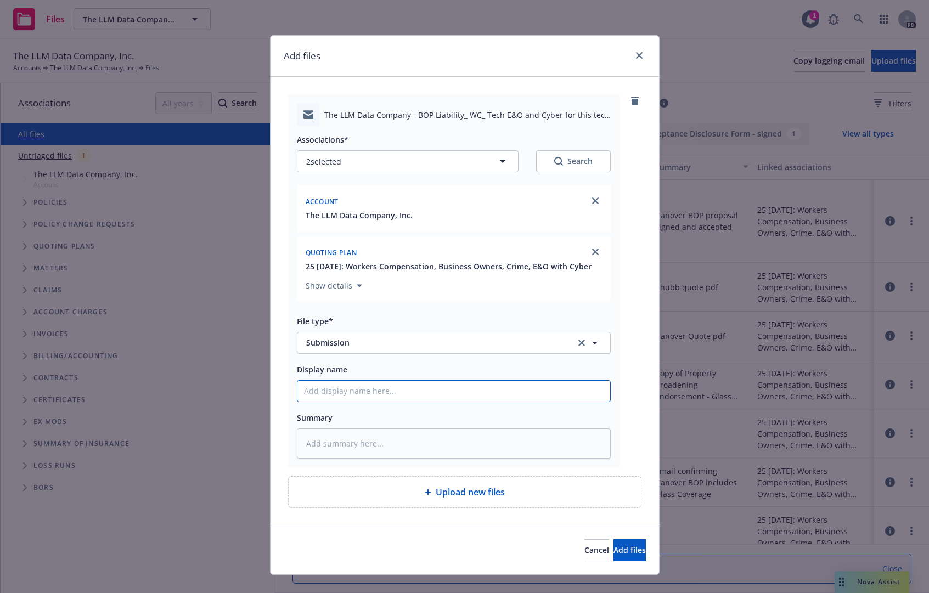
click at [369, 402] on input "Display name" at bounding box center [453, 391] width 313 height 21
type textarea "x"
type input "e"
type textarea "x"
type input "em"
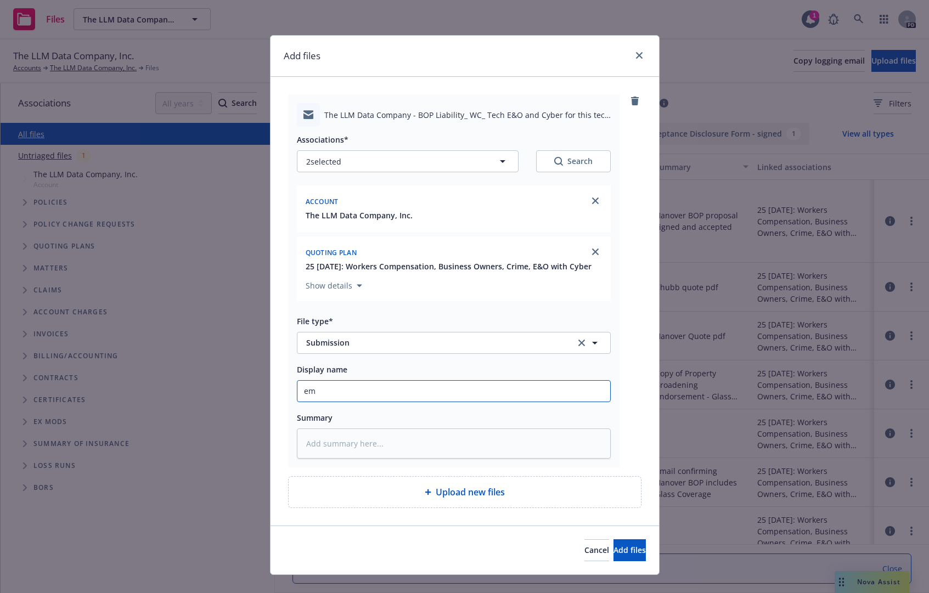
type textarea "x"
type input "ema"
type textarea "x"
type input "email"
type textarea "x"
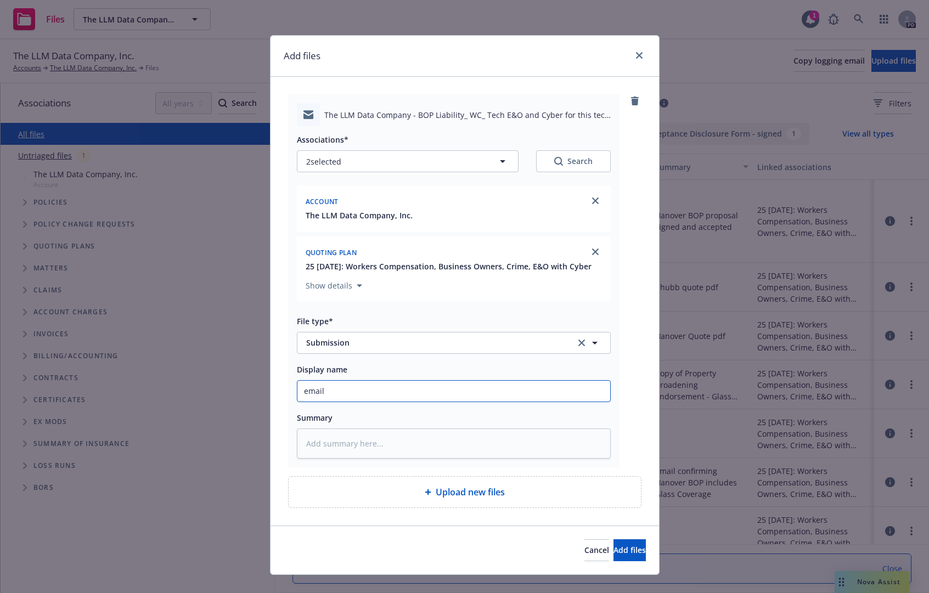
type input "email"
type textarea "x"
type input "email S"
type textarea "x"
type input "email SUB"
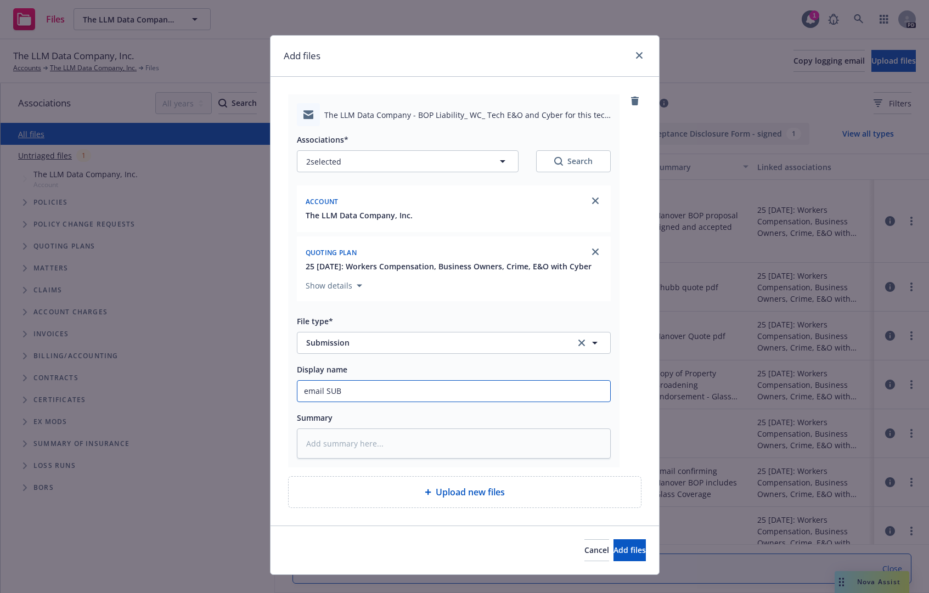
type textarea "x"
type input "email SUBM"
type textarea "x"
type input "email SUBMI"
type textarea "x"
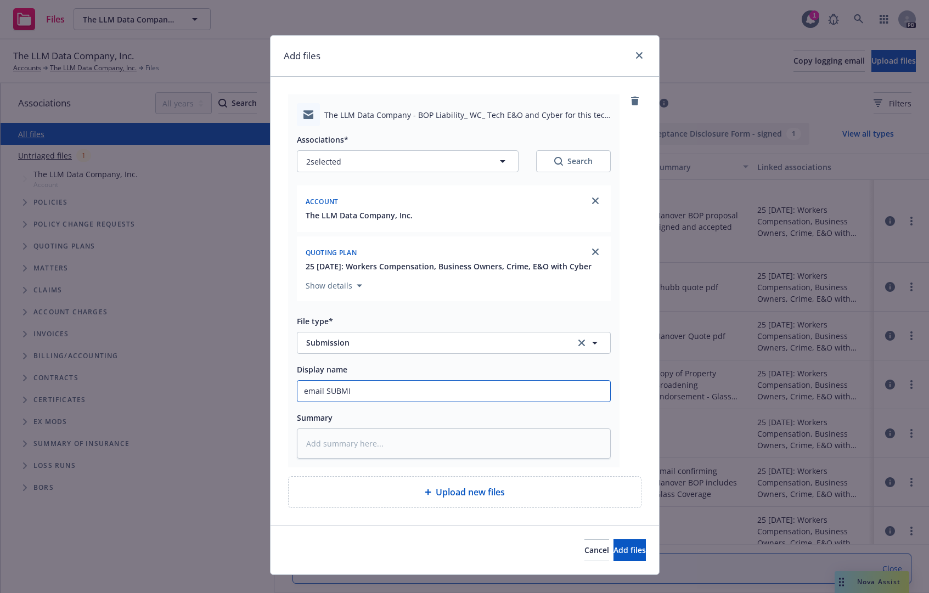
type input "email SUBMIS"
type textarea "x"
type input "email SUBMISSI"
type textarea "x"
type input "email SUBMISSIO"
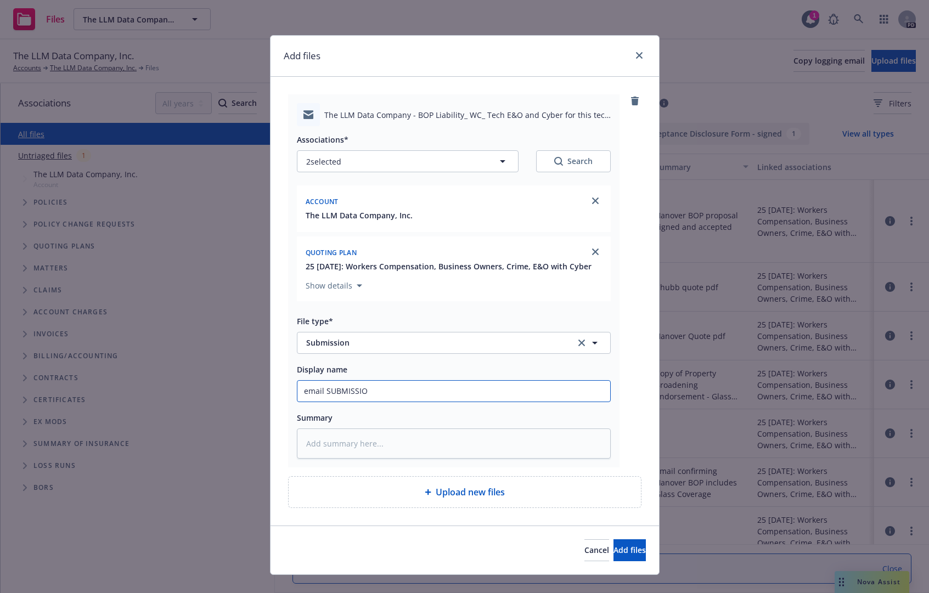
type textarea "x"
type input "email SUBMISSION"
type textarea "x"
type input "email SUBMISSION"
type textarea "x"
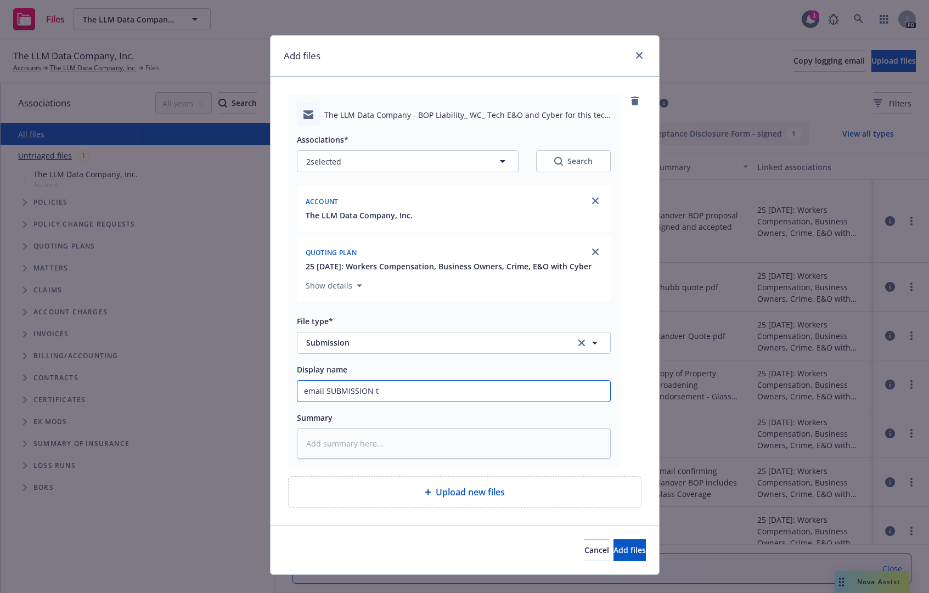
type input "email SUBMISSION to"
type textarea "x"
type input "email SUBMISSION tot"
type textarea "x"
type input "email SUBMISSION to"
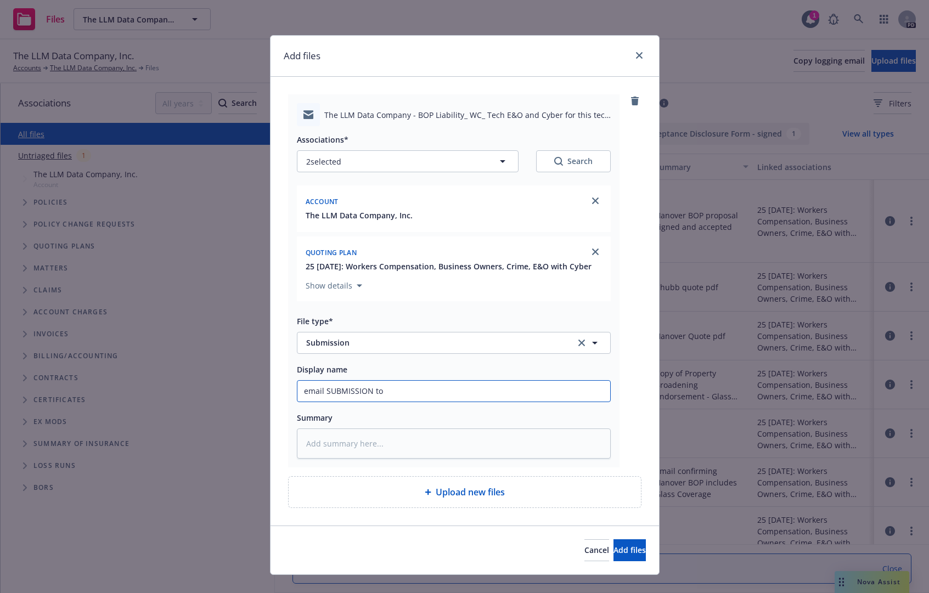
type textarea "x"
type input "email SUBMISSION to"
type textarea "x"
type input "email SUBMISSION to A"
type textarea "x"
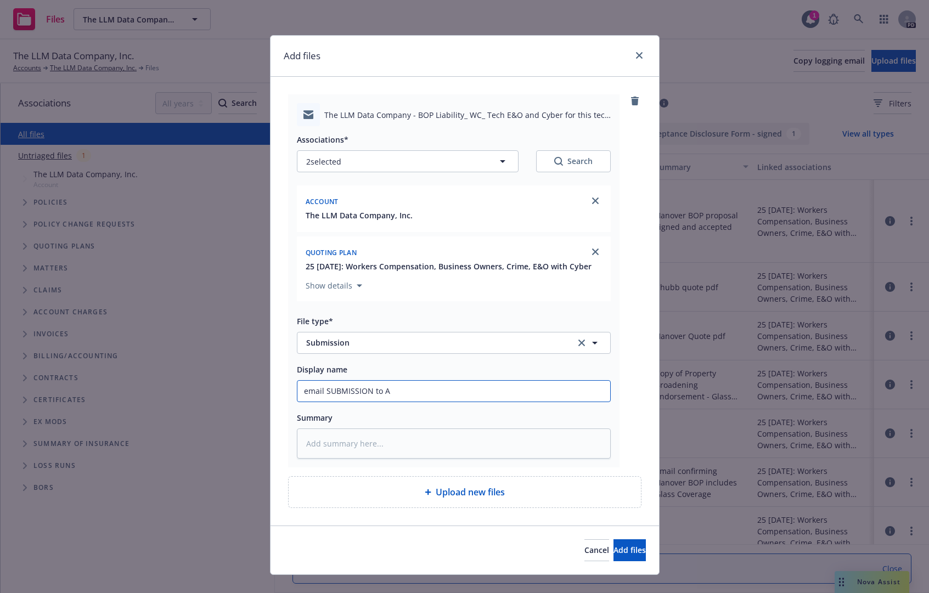
type input "email SUBMISSION to AM"
type textarea "x"
type input "email SUBMISSION to AM"
type textarea "x"
type input "email SUBMISSION to AM &"
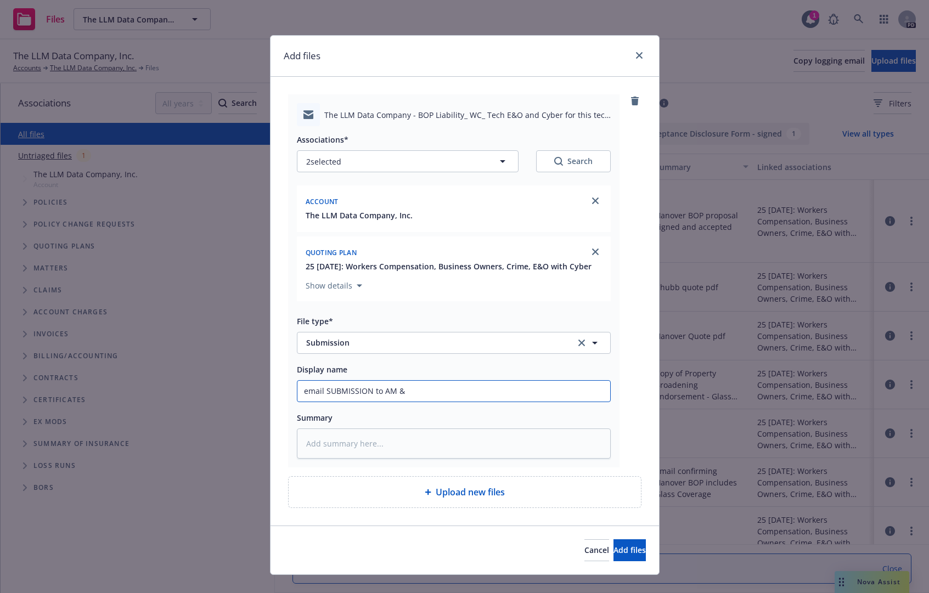
type textarea "x"
type input "email SUBMISSION to AM &"
type textarea "x"
type input "email SUBMISSION to AM & A"
type textarea "x"
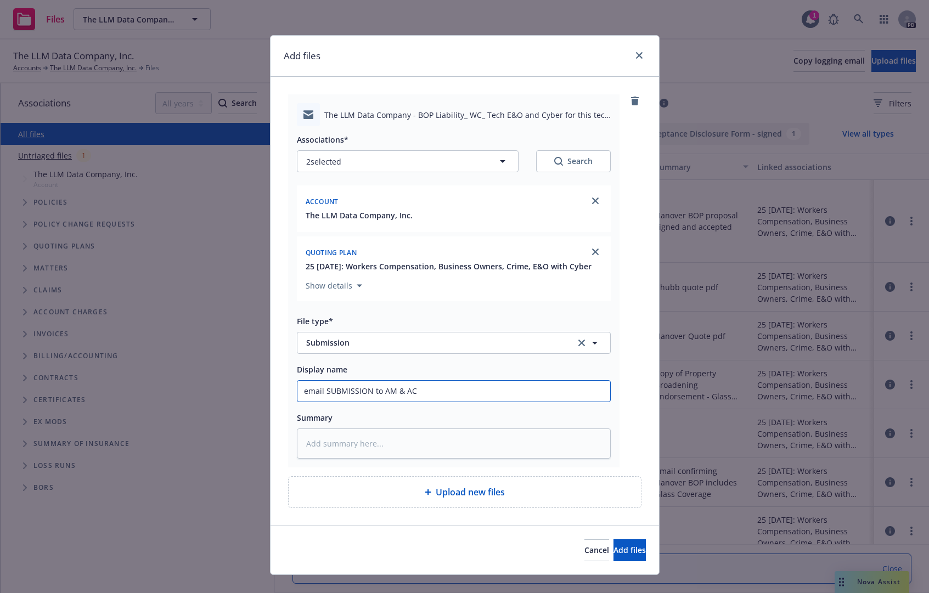
drag, startPoint x: 426, startPoint y: 398, endPoint x: 212, endPoint y: 403, distance: 214.6
click at [212, 403] on div "Add files The LLM Data Company - BOP Liability_ WC_ Tech E&O and Cyber for this…" at bounding box center [464, 296] width 929 height 593
type input "email SUBMISSION to AM & AC"
click at [432, 454] on textarea at bounding box center [454, 443] width 314 height 30
paste textarea "email SUBMISSION to AM & AC"
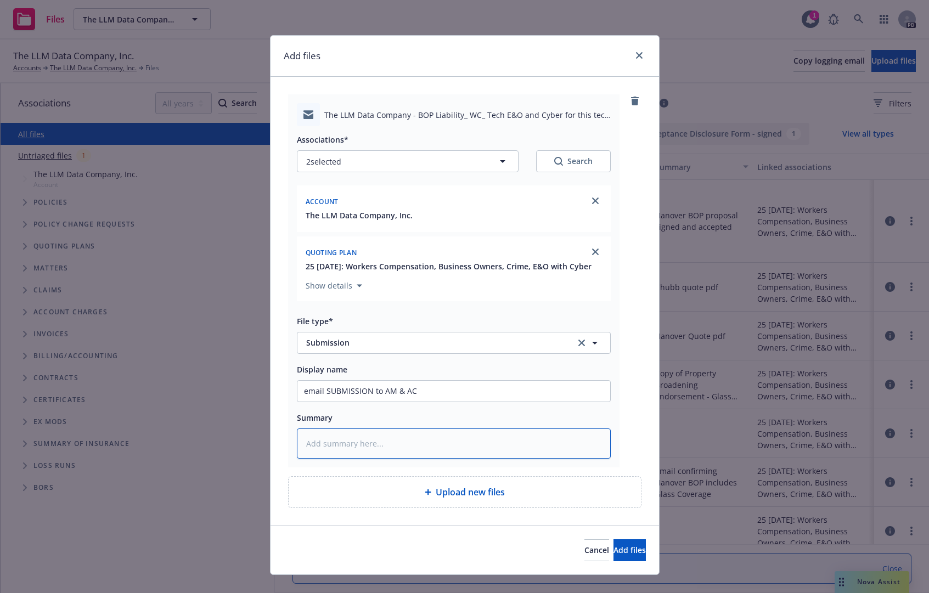
type textarea "x"
type textarea "email SUBMISSION to AM & AC"
type textarea "x"
type textarea "email SUBMISSION to AM & AC"
type textarea "x"
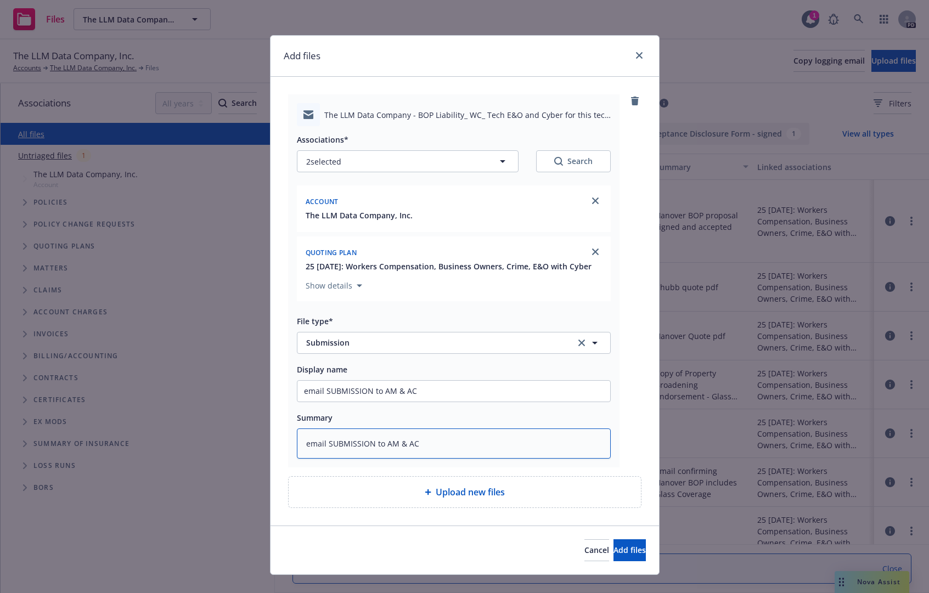
type textarea "email SUBMISSION to AM & AC ("
type textarea "x"
type textarea "email SUBMISSION to AM & AC (I"
type textarea "x"
type textarea "email SUBMISSION to AM & AC (IN"
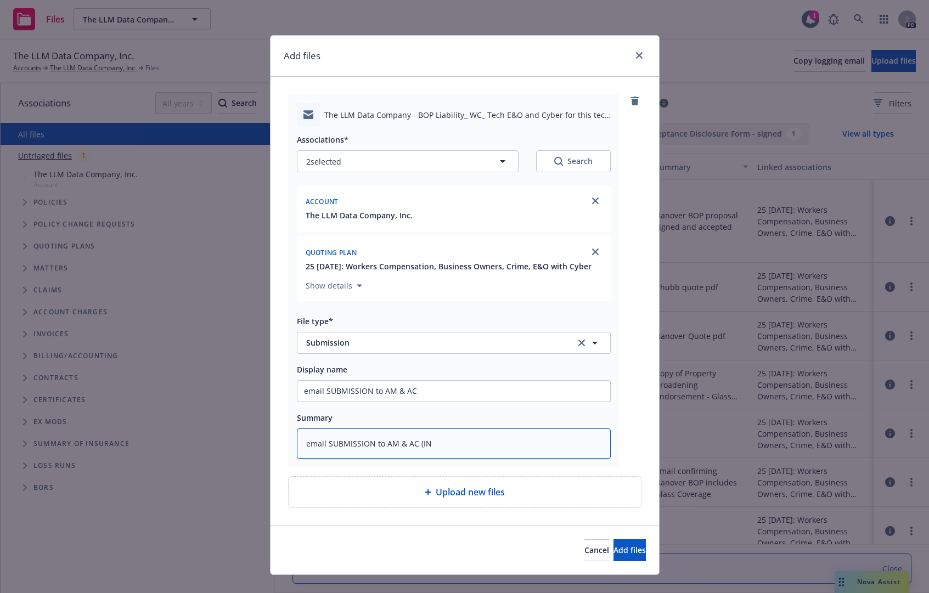
type textarea "x"
type textarea "email SUBMISSION to AM & AC (INCL"
type textarea "x"
type textarea "email SUBMISSION to AM & AC (INCLU"
type textarea "x"
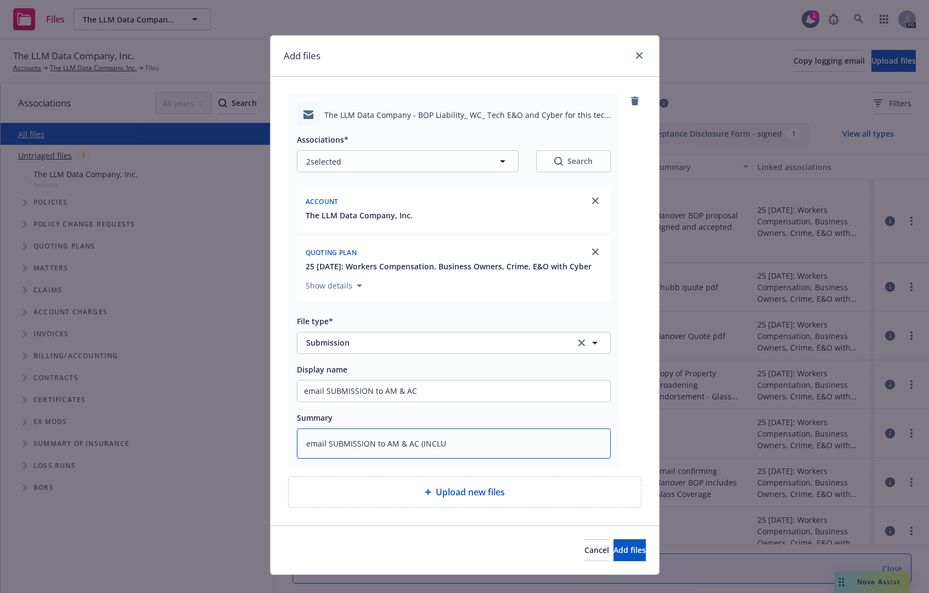
type textarea "email SUBMISSION to AM & AC (INCLUD"
type textarea "x"
type textarea "email SUBMISSION to AM & AC (INCLUDE"
type textarea "x"
type textarea "email SUBMISSION to AM & AC (INCLUDES"
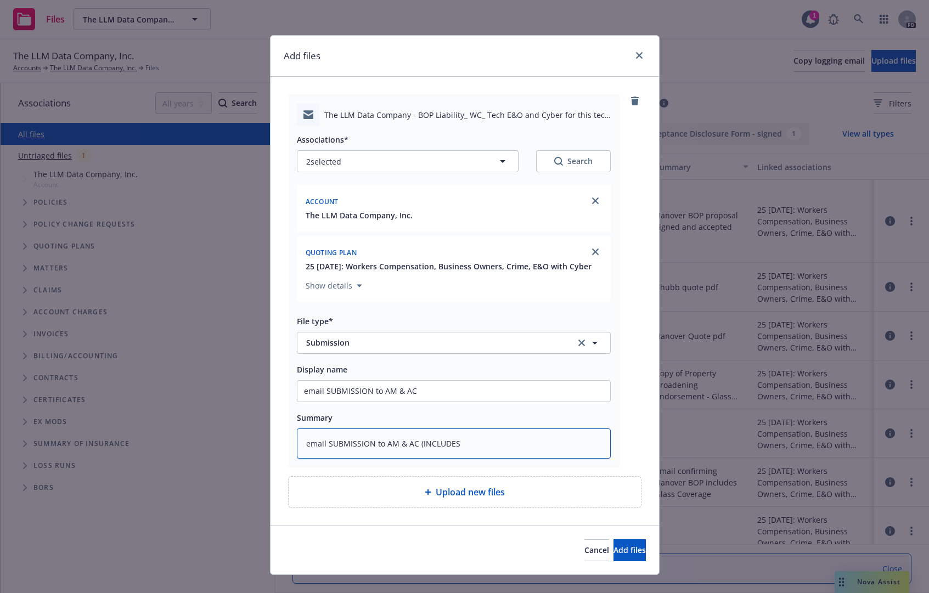
type textarea "x"
type textarea "email SUBMISSION to AM & AC (INCLUDES"
click at [509, 458] on textarea "email SUBMISSION to AM & AC (INCLUDES" at bounding box center [454, 443] width 314 height 30
drag, startPoint x: 416, startPoint y: 455, endPoint x: 512, endPoint y: 454, distance: 96.0
click at [512, 454] on textarea "email SUBMISSION to AM & AC (INCLUDES" at bounding box center [454, 443] width 314 height 30
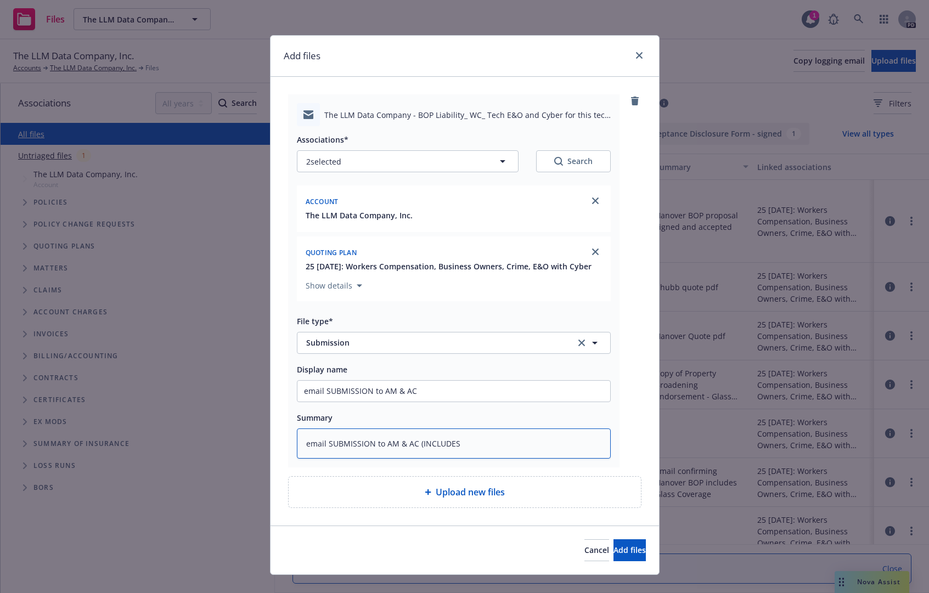
type textarea "x"
type textarea "email SUBMISSION to AM & AC ("
type textarea "x"
type textarea "email SUBMISSION to AM & AC"
click at [613, 555] on span "Add files" at bounding box center [629, 550] width 32 height 10
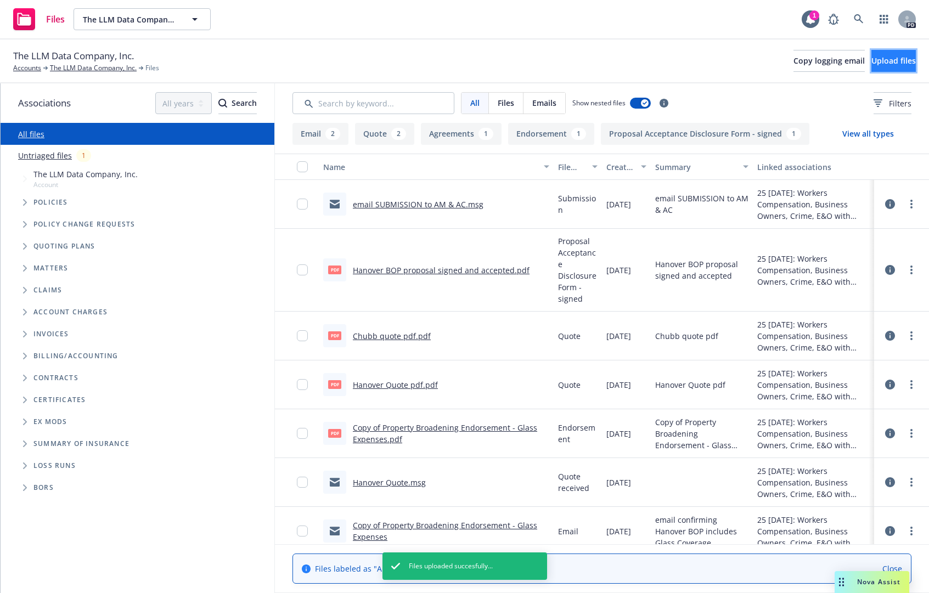
click at [871, 61] on span "Upload files" at bounding box center [893, 60] width 44 height 10
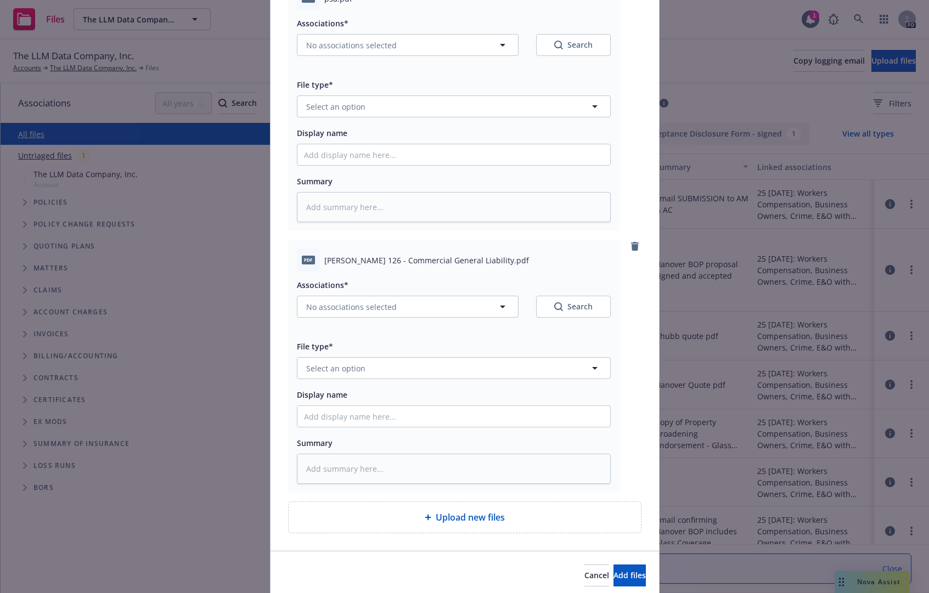
scroll to position [682, 0]
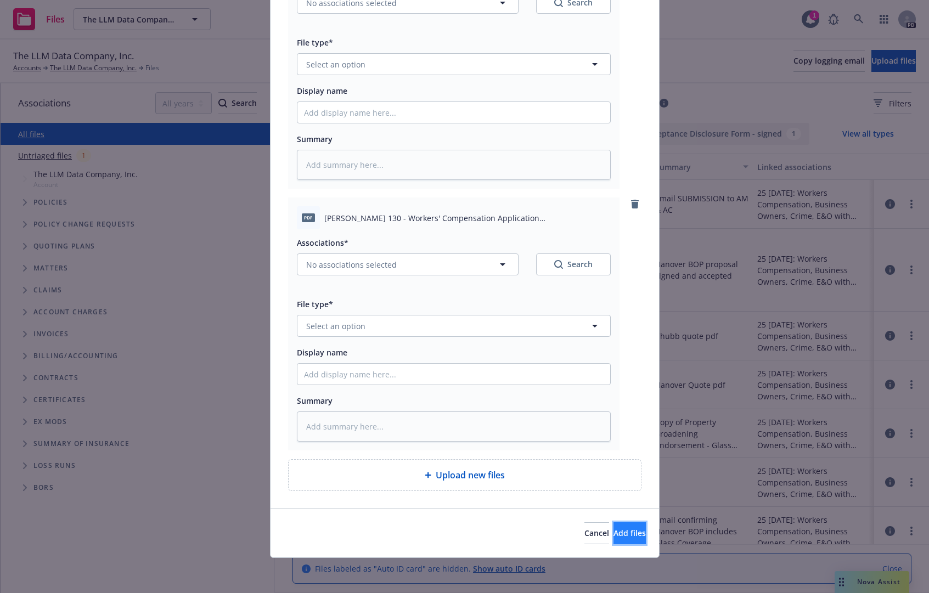
click at [624, 529] on button "Add files" at bounding box center [629, 533] width 32 height 22
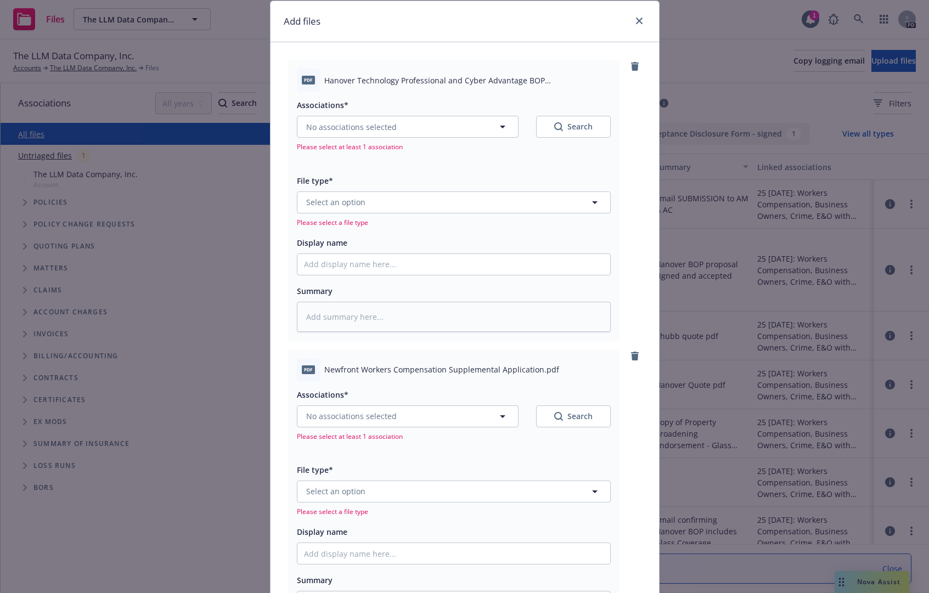
scroll to position [0, 0]
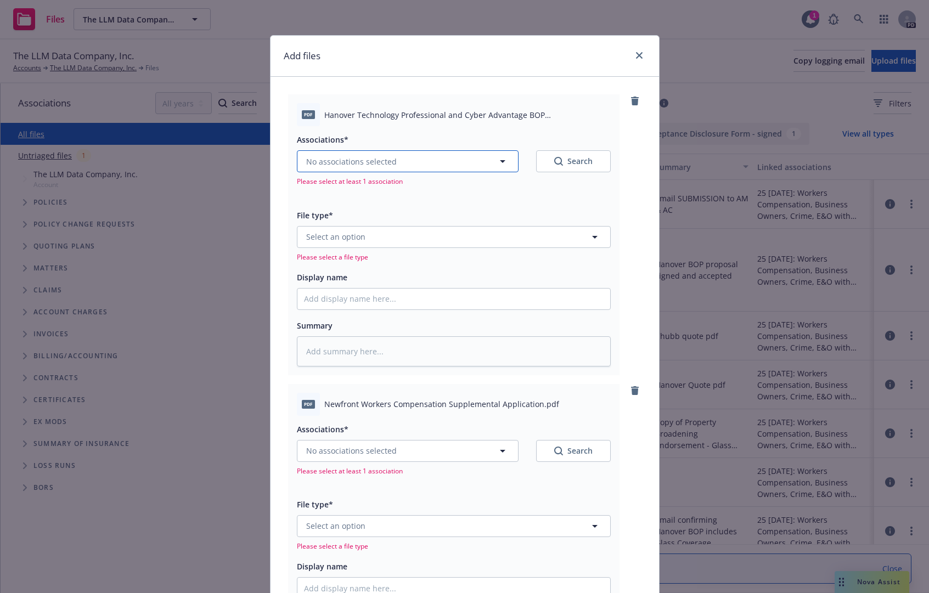
click at [391, 158] on button "No associations selected" at bounding box center [408, 161] width 222 height 22
type textarea "x"
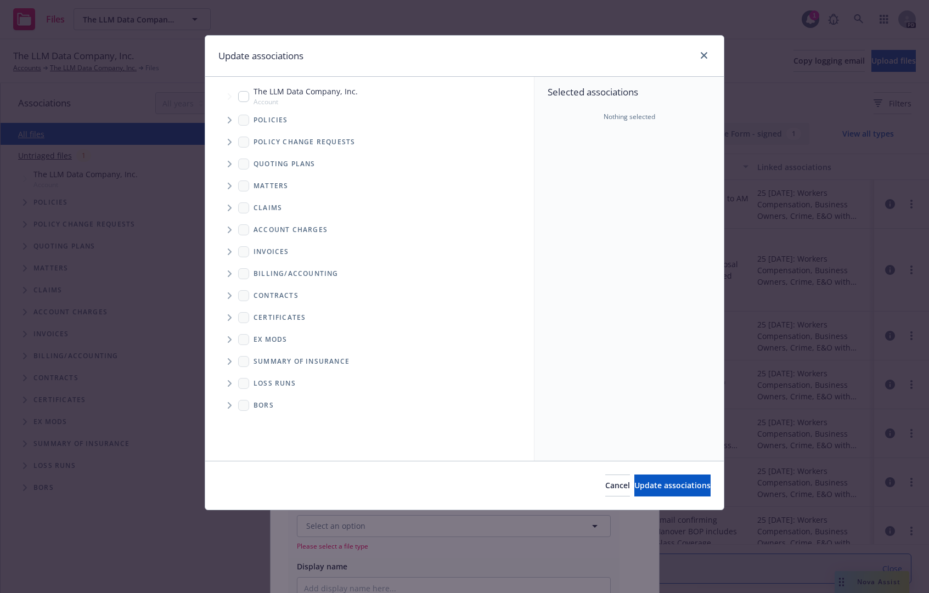
click at [244, 98] on input "Tree Example" at bounding box center [243, 96] width 11 height 11
checkbox input "true"
click at [229, 165] on icon "Tree Example" at bounding box center [230, 164] width 4 height 7
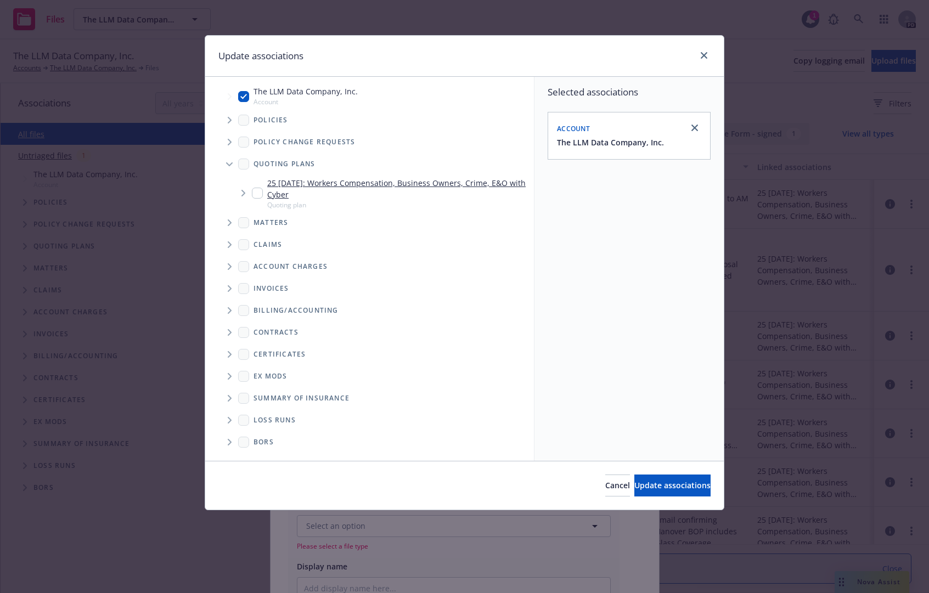
click at [254, 194] on input "Tree Example" at bounding box center [257, 193] width 11 height 11
checkbox input "true"
click at [625, 469] on div "Cancel Update associations" at bounding box center [464, 485] width 518 height 49
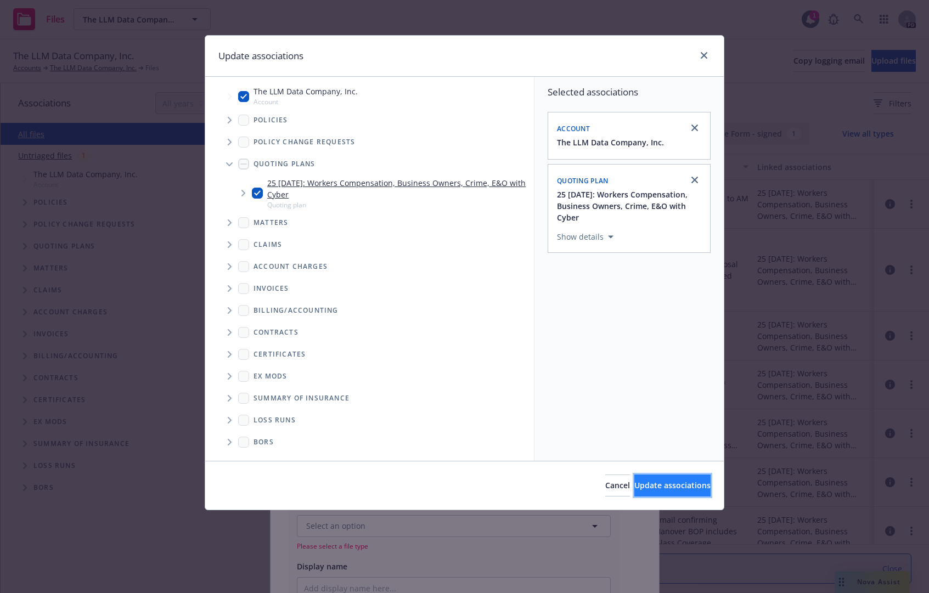
click at [652, 489] on span "Update associations" at bounding box center [672, 485] width 76 height 10
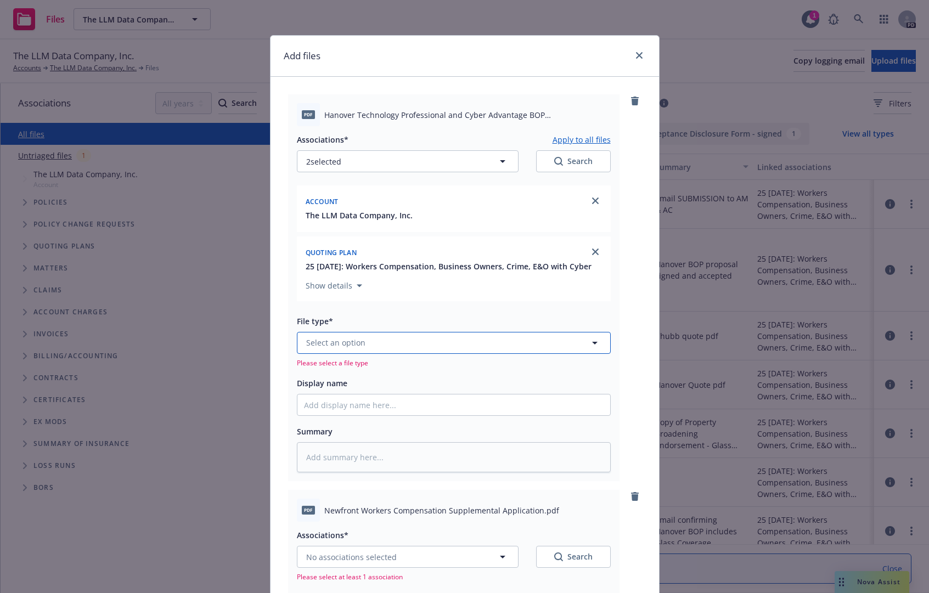
click at [417, 354] on button "Select an option" at bounding box center [454, 343] width 314 height 22
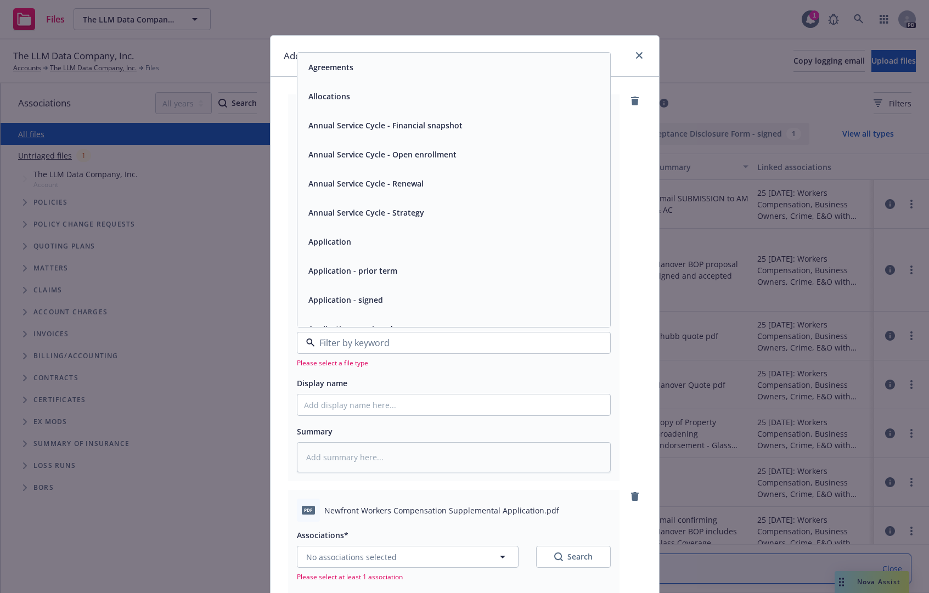
click at [373, 250] on div "Application" at bounding box center [454, 242] width 300 height 16
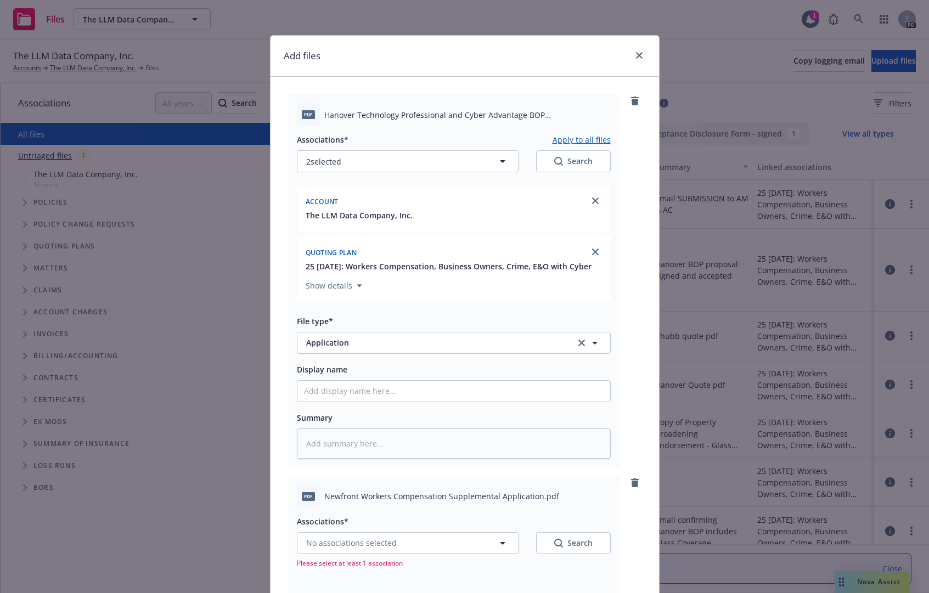
click at [579, 139] on button "Apply to all files" at bounding box center [581, 139] width 58 height 13
type textarea "x"
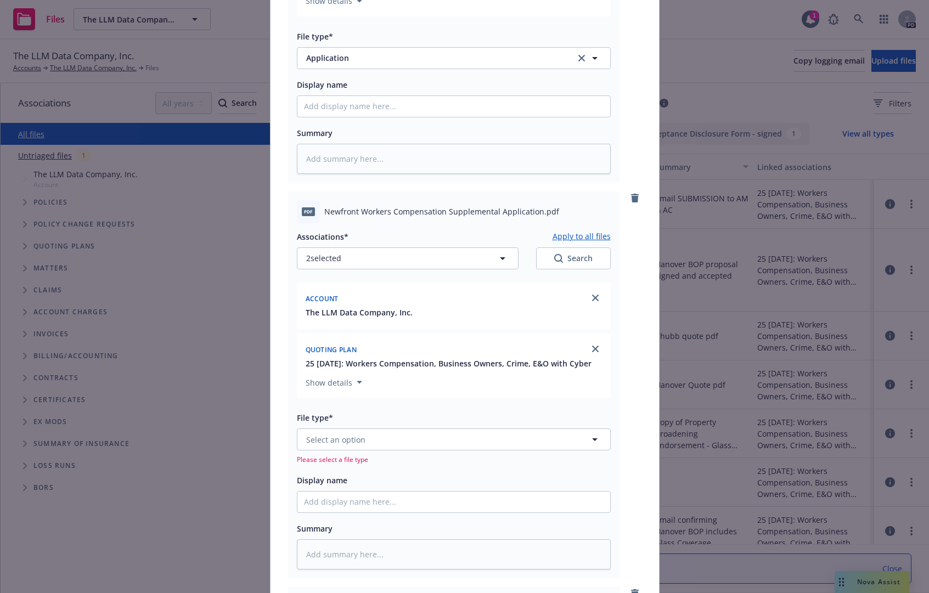
scroll to position [329, 0]
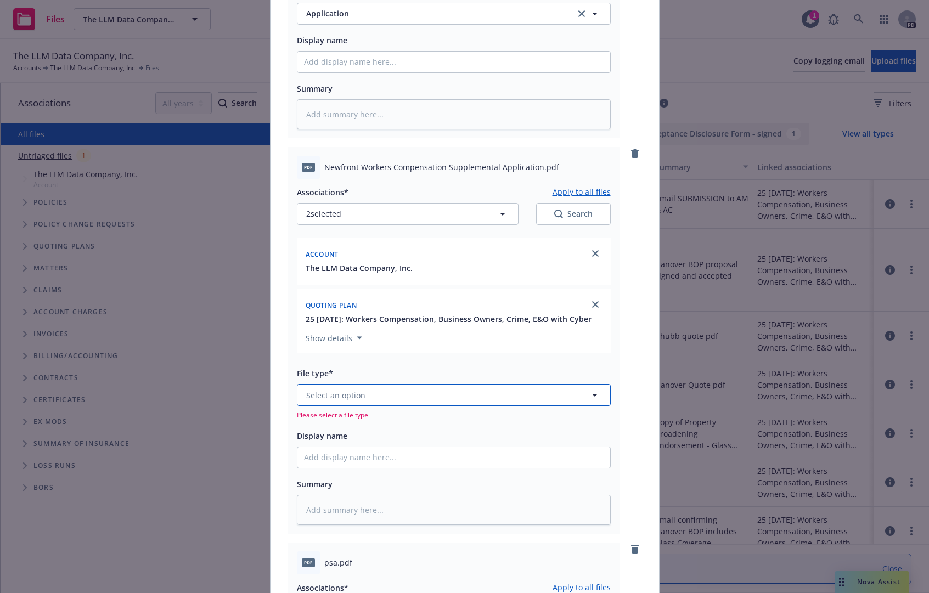
click at [381, 406] on button "Select an option" at bounding box center [454, 395] width 314 height 22
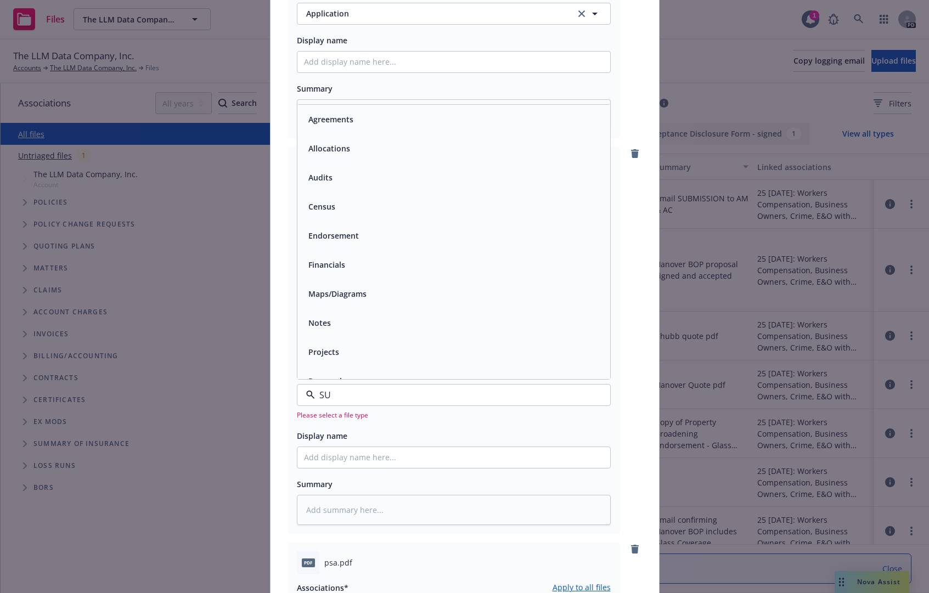
type input "SUP"
type textarea "x"
type input "S"
type input "A"
click at [316, 192] on div "Application" at bounding box center [453, 177] width 313 height 29
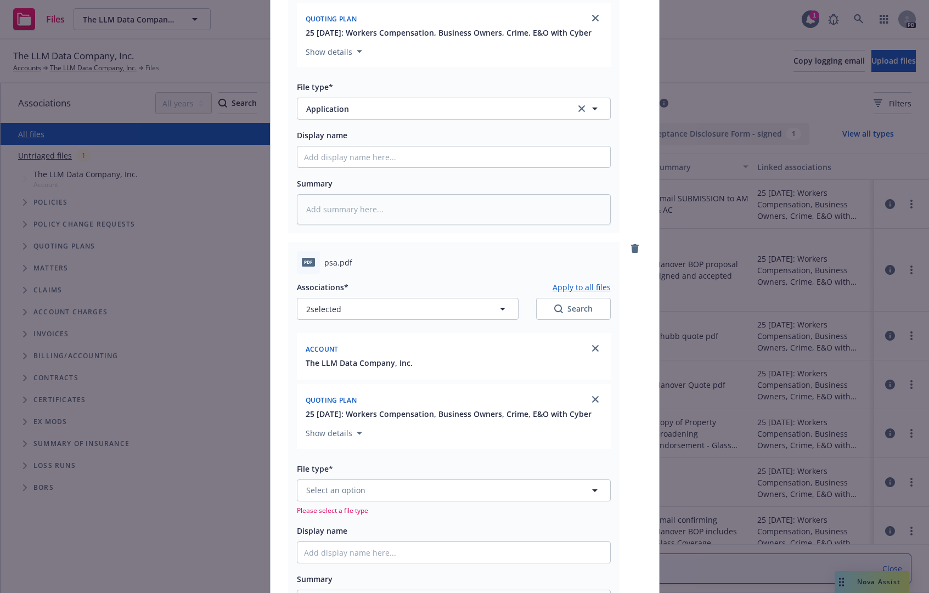
scroll to position [768, 0]
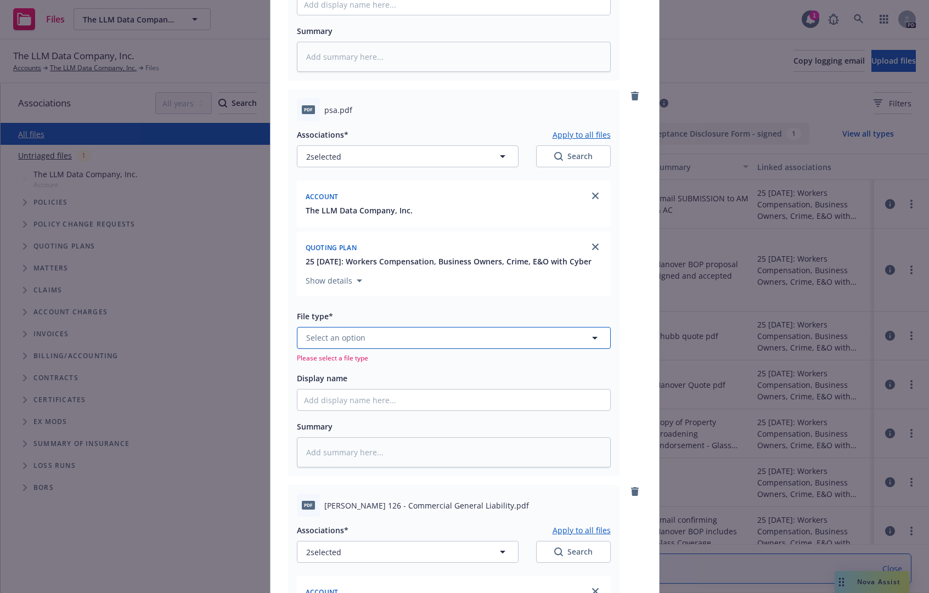
click at [367, 349] on button "Select an option" at bounding box center [454, 338] width 314 height 22
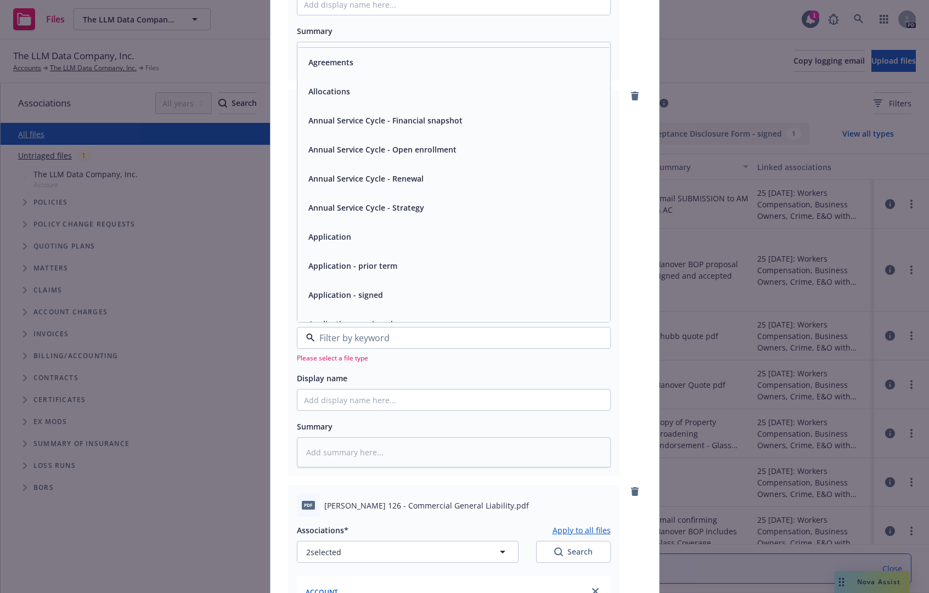
click at [343, 77] on div "Agreements" at bounding box center [453, 62] width 313 height 29
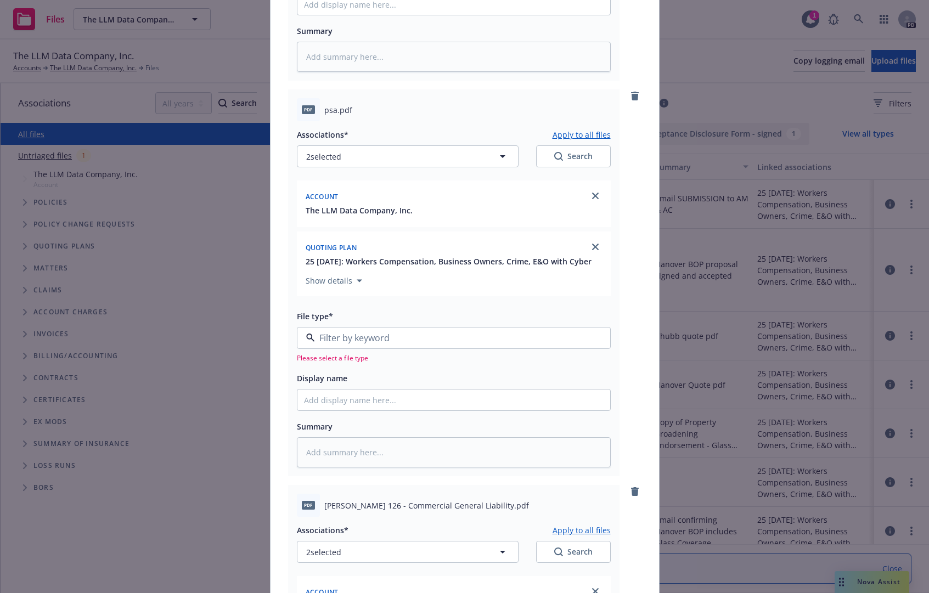
type textarea "x"
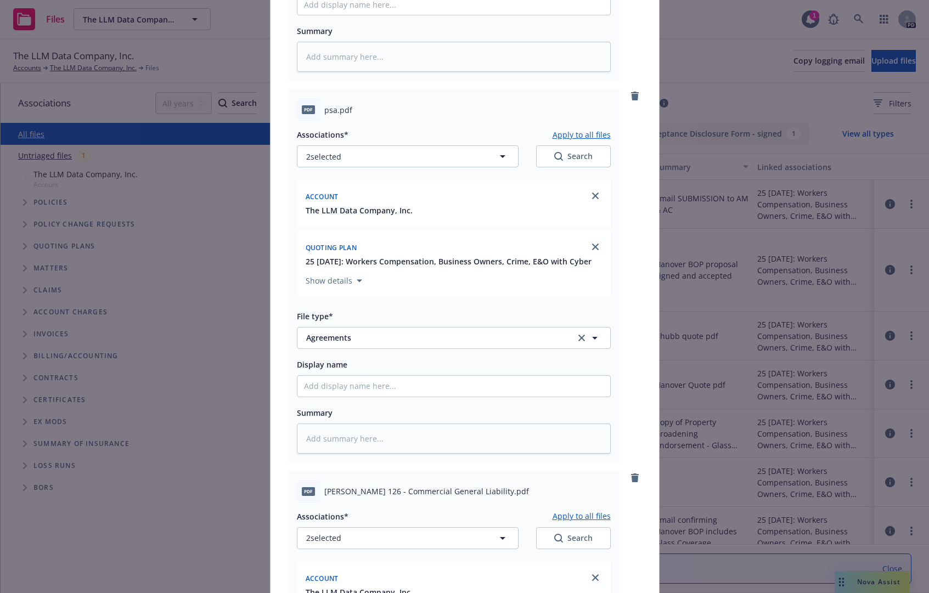
click at [349, 397] on div at bounding box center [454, 386] width 314 height 22
click at [351, 397] on input "Display name" at bounding box center [453, 386] width 313 height 21
type input "P"
type textarea "x"
type input "PR"
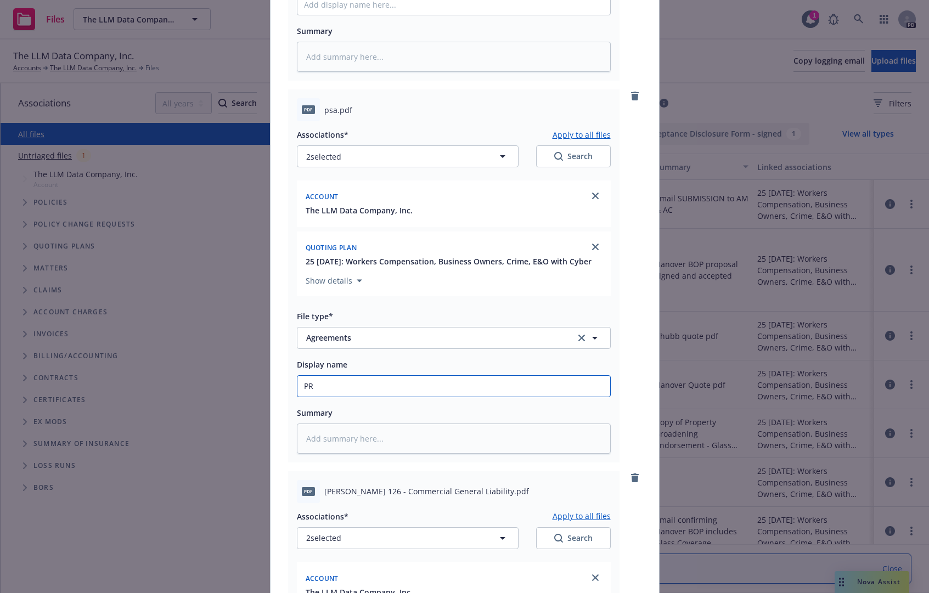
type textarea "x"
type input "Pr"
type textarea "x"
type input "Pr"
type textarea "x"
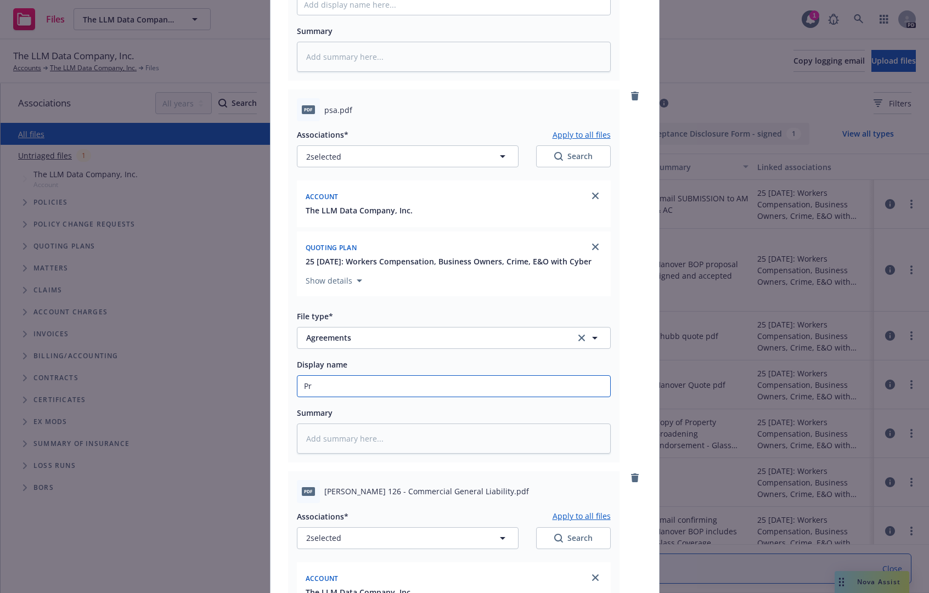
type input "P"
type textarea "x"
type input "P"
type textarea "x"
type input "Pr"
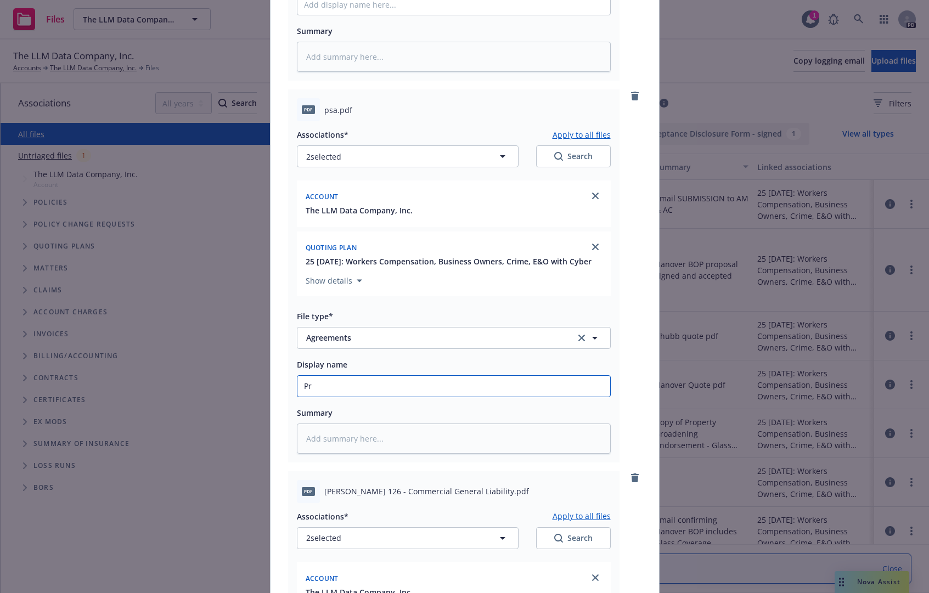
type textarea "x"
type input "Pro"
type textarea "x"
type input "Prof"
type textarea "x"
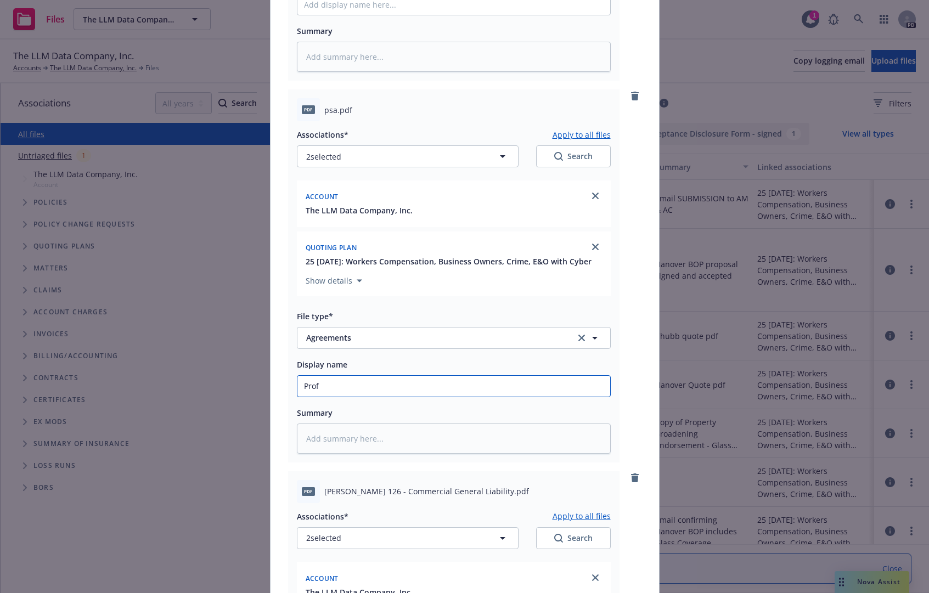
type input "Profe"
type textarea "x"
type input "Profes"
type textarea "x"
type input "Profess"
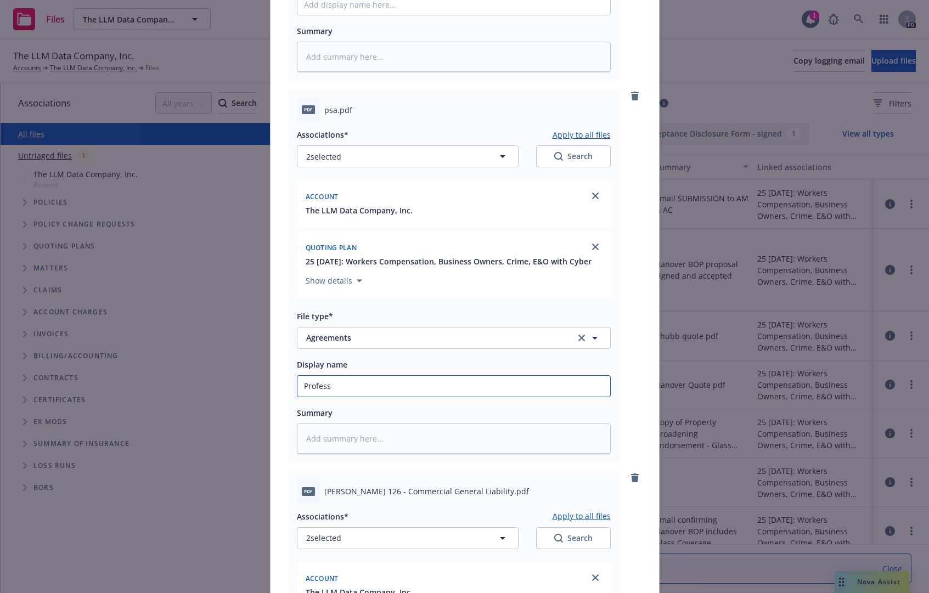
type textarea "x"
type input "Professio"
type textarea "x"
type input "Profession"
type textarea "x"
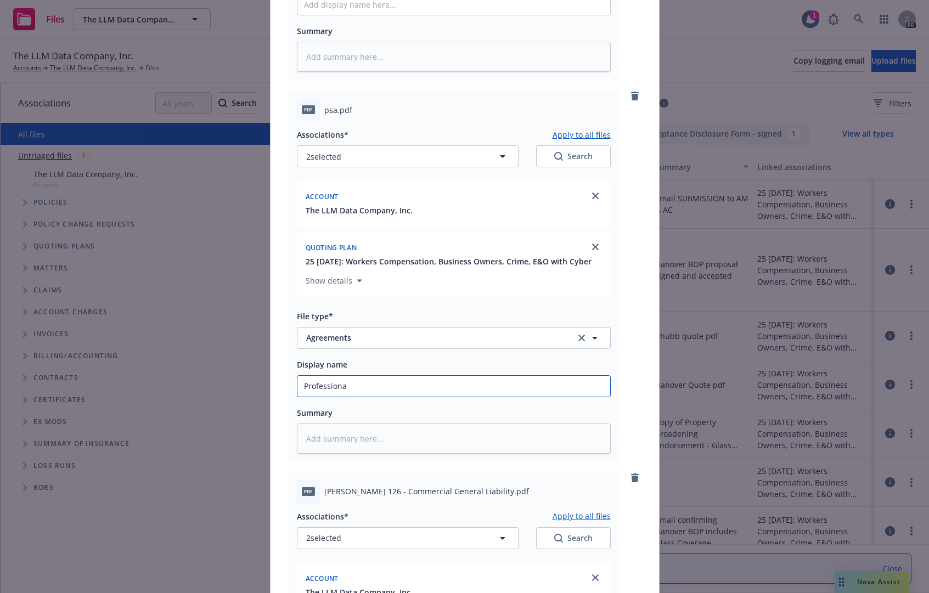
type input "Professional"
type textarea "x"
type input "Professional"
type textarea "x"
type input "Professional S"
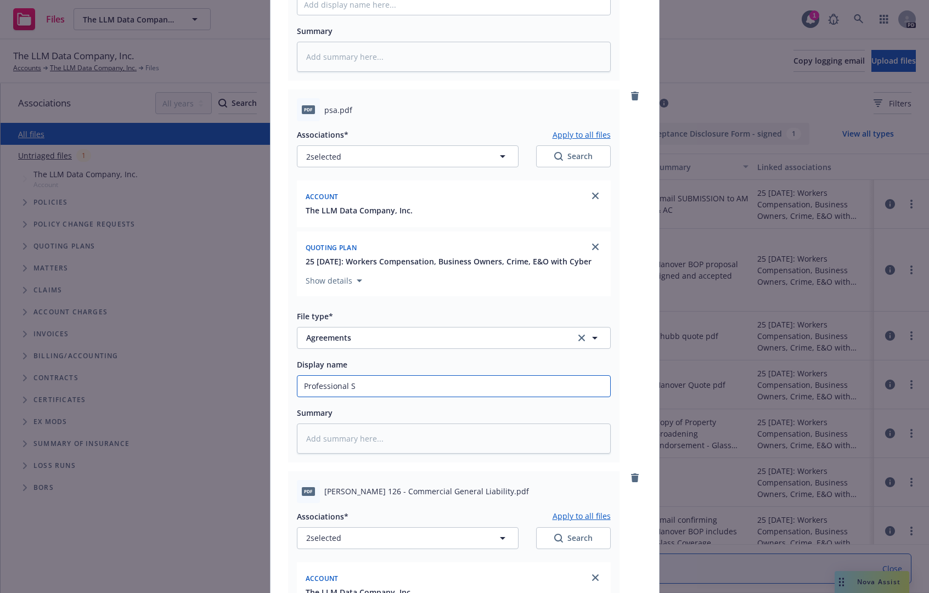
type textarea "x"
type input "Professional Ser"
type textarea "x"
type input "Professional Servi"
type textarea "x"
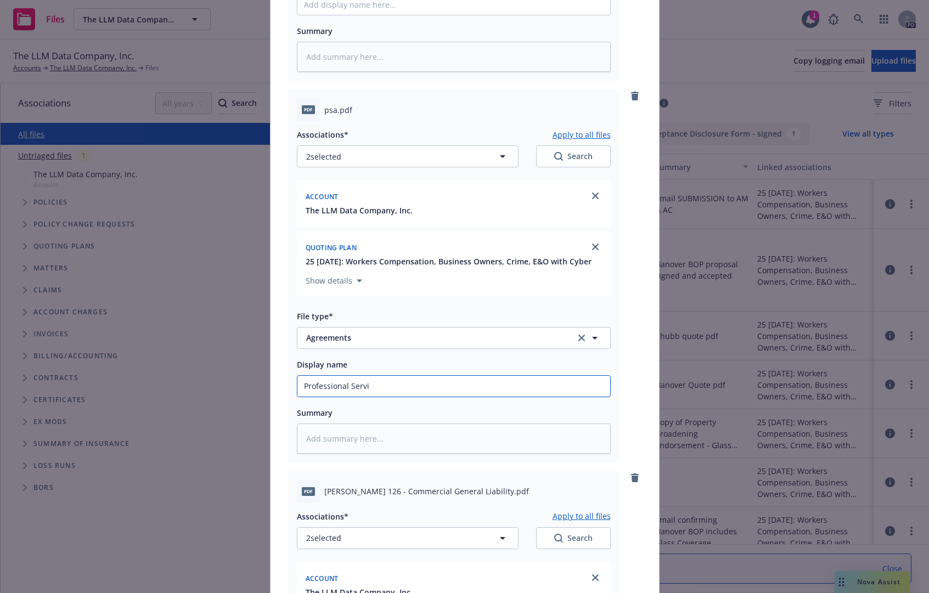
type input "Professional Servic"
type textarea "x"
type input "Professional Service"
type textarea "x"
type input "Professional Service"
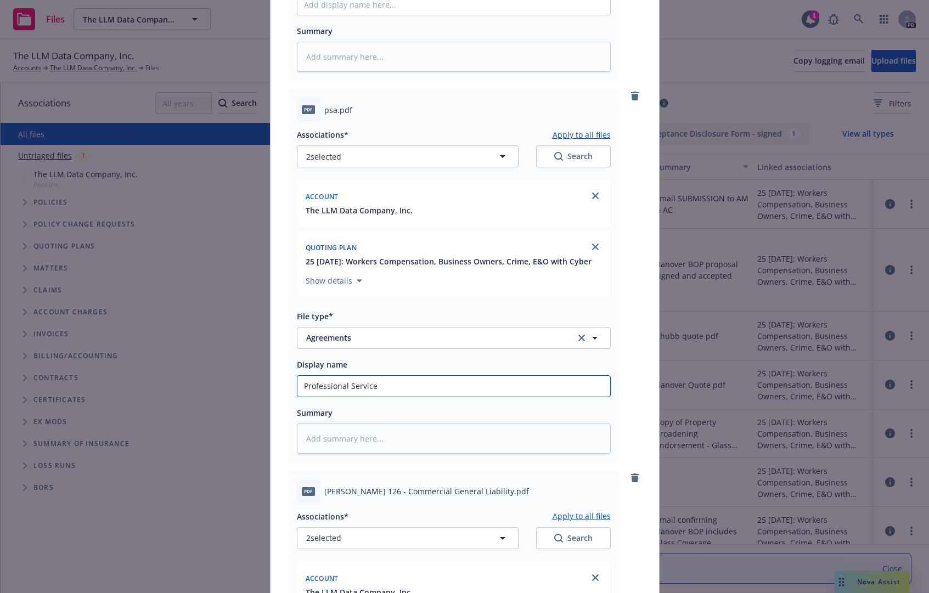
type textarea "x"
type input "Professional Service Ag"
type textarea "x"
type input "Professional Service Agre"
type textarea "x"
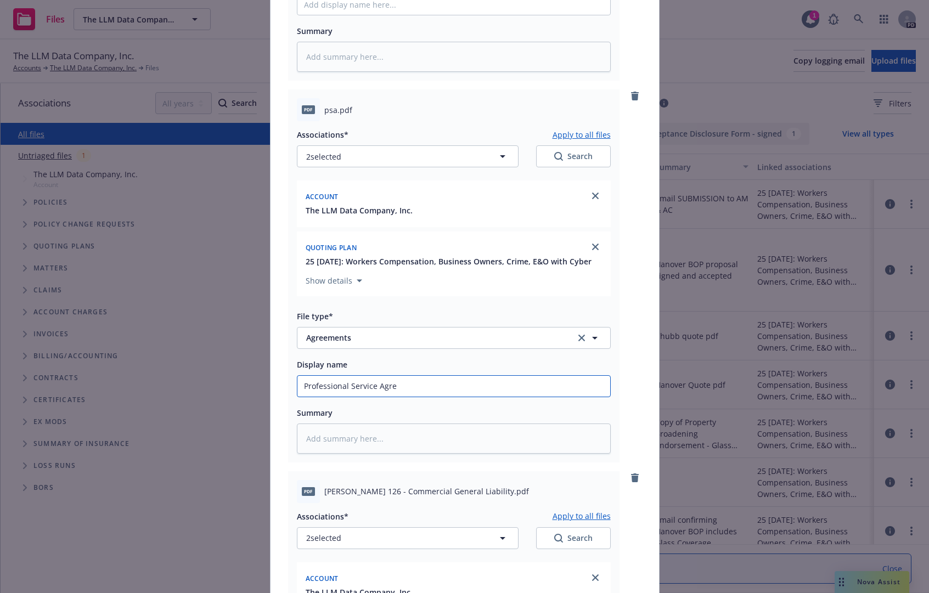
type input "Professional Service Agree"
type textarea "x"
type input "Professional Service Agreem"
type textarea "x"
type input "Professional Service Agreeme"
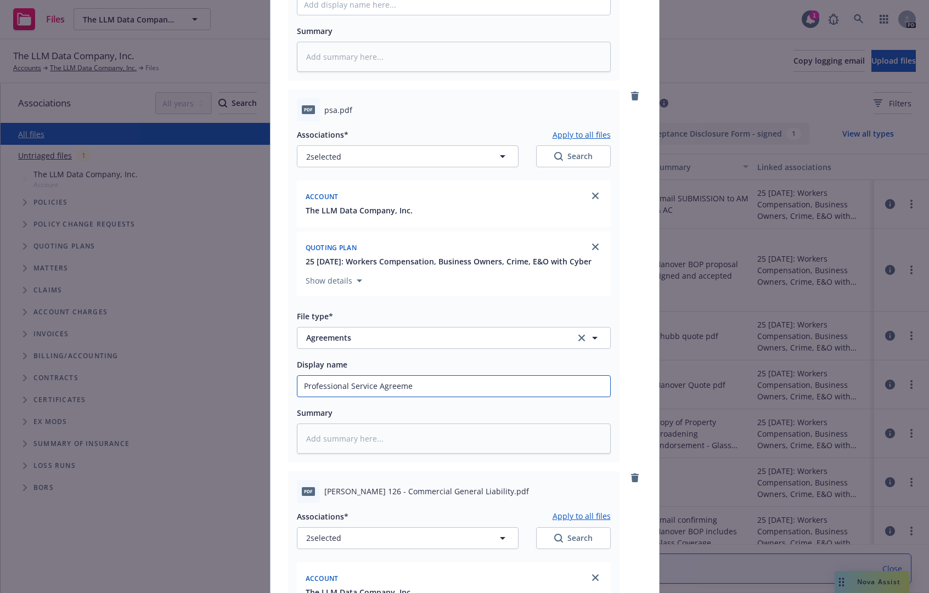
type textarea "x"
type input "Professional Service Agreement"
type textarea "x"
type input "Professional Service Agreement"
click at [436, 397] on div "Display name Professional Service Agreement" at bounding box center [454, 378] width 314 height 40
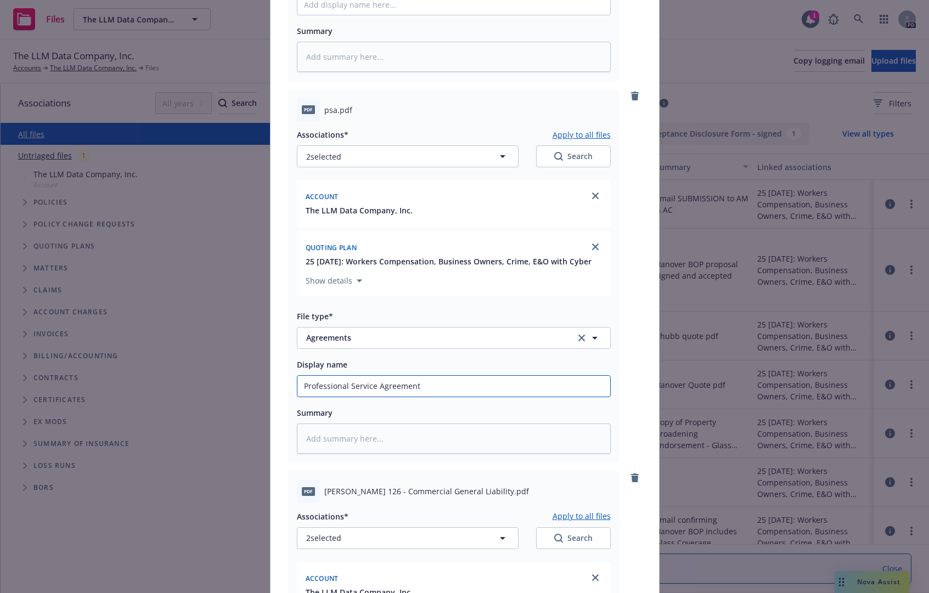
drag, startPoint x: 437, startPoint y: 421, endPoint x: 258, endPoint y: 419, distance: 178.9
click at [258, 419] on div "Add files pdf Hanover Technology Professional and Cyber Advantage BOP Questionn…" at bounding box center [464, 296] width 929 height 593
click at [373, 454] on textarea at bounding box center [454, 439] width 314 height 30
paste textarea "Professional Service Agreement"
type textarea "x"
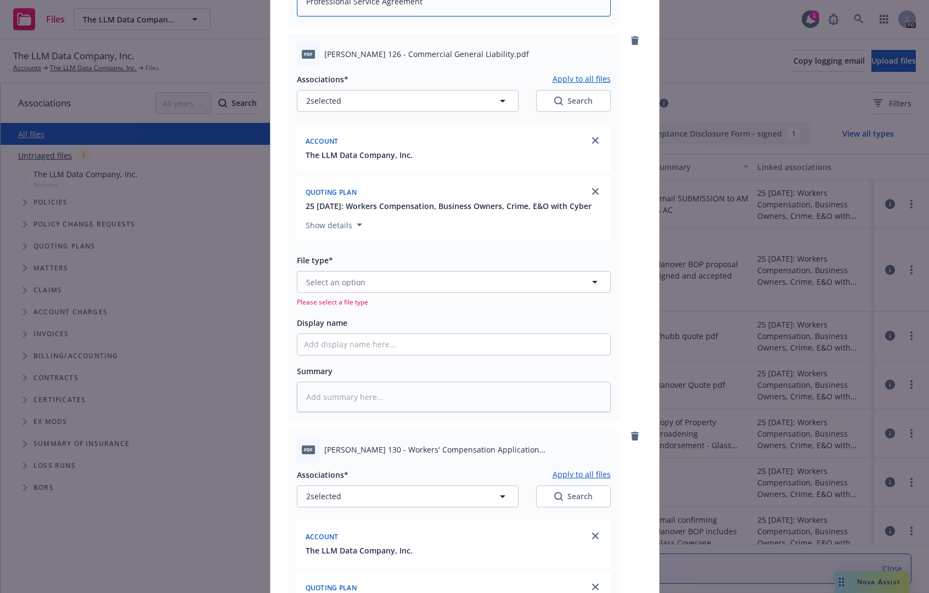
scroll to position [1207, 0]
type textarea "Professional Service Agreement"
click at [352, 286] on span "Select an option" at bounding box center [335, 281] width 59 height 12
drag, startPoint x: 338, startPoint y: 331, endPoint x: 296, endPoint y: 363, distance: 52.4
click at [297, 359] on div "Associations* Apply to all files 2 selected Search Account The LLM Data Company…" at bounding box center [454, 237] width 314 height 346
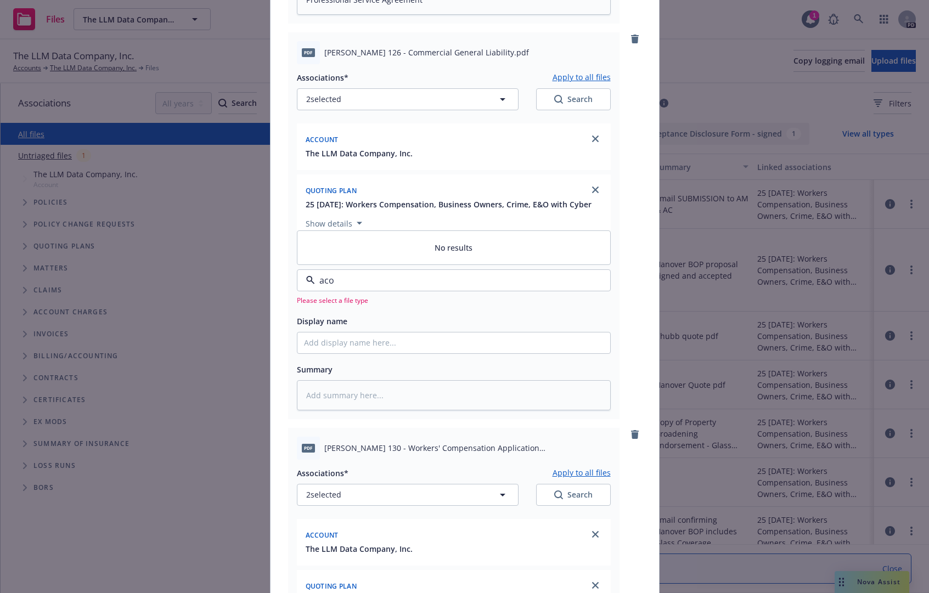
drag, startPoint x: 314, startPoint y: 325, endPoint x: 290, endPoint y: 327, distance: 24.2
click at [290, 327] on div "pdf ACORD 126 - Commercial General Liability.pdf Associations* Apply to all fil…" at bounding box center [453, 225] width 331 height 387
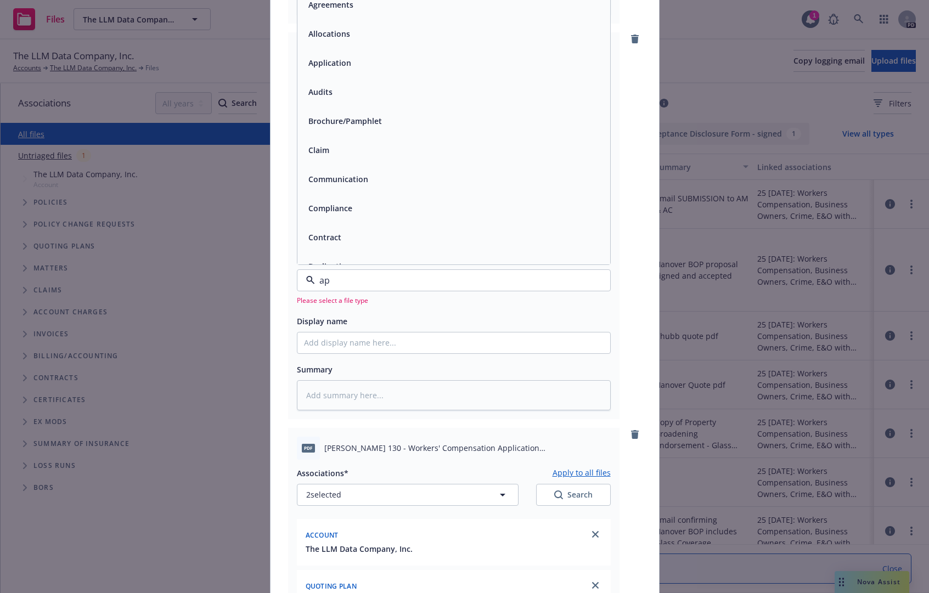
type input "app"
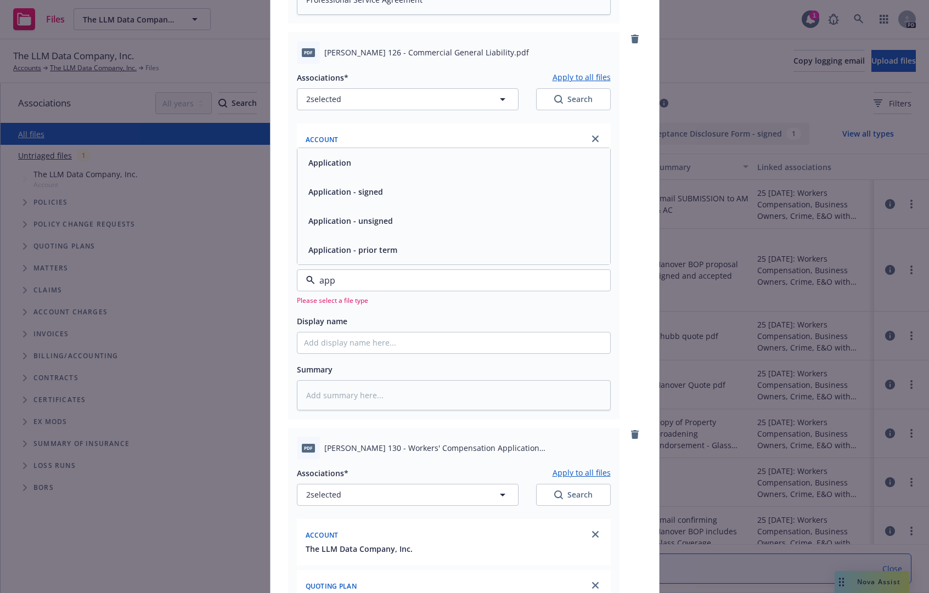
click at [323, 177] on div "Application" at bounding box center [453, 162] width 313 height 29
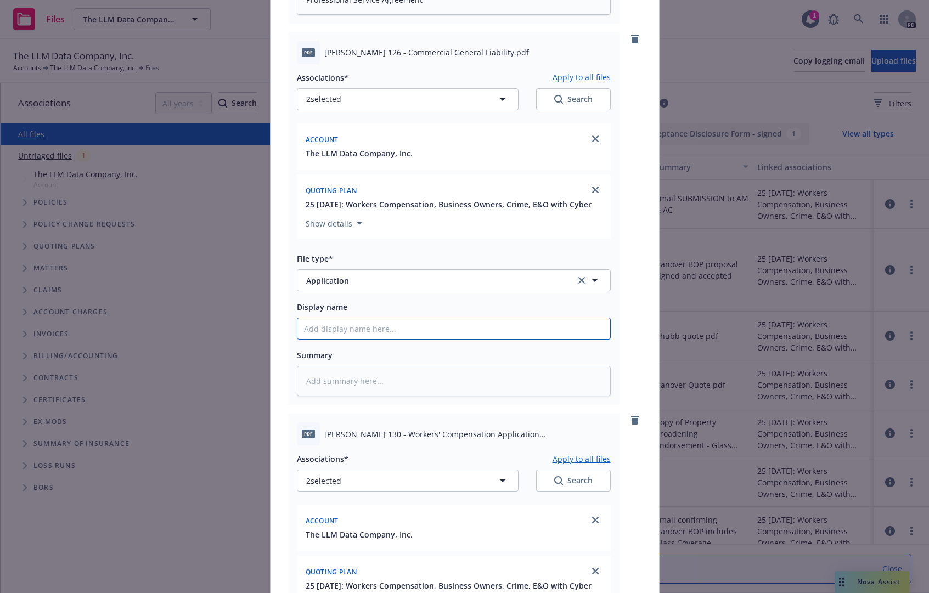
click at [346, 339] on input "Display name" at bounding box center [453, 328] width 313 height 21
type textarea "x"
type input "ACO"
type textarea "x"
type input "ACOD"
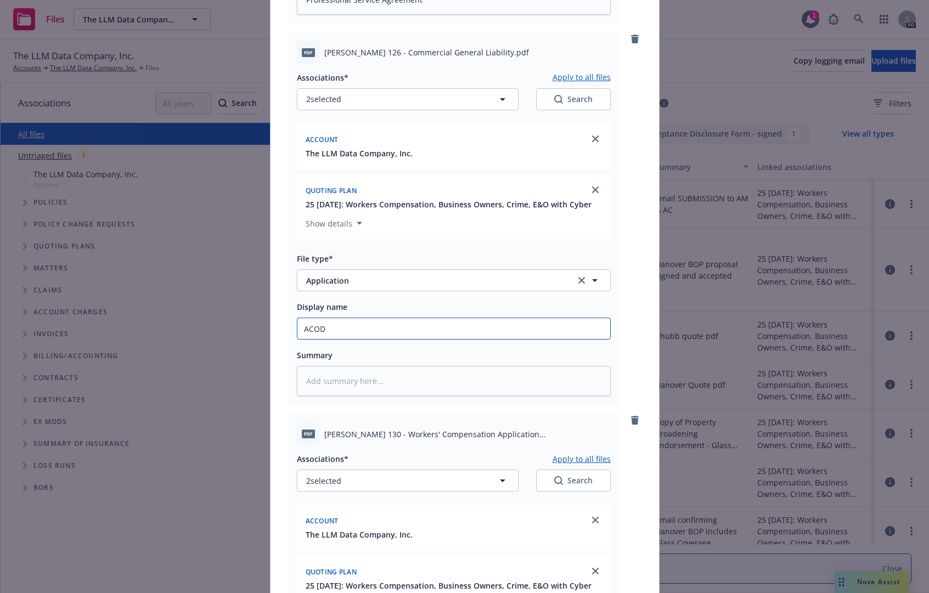
type textarea "x"
type input "ACO"
type textarea "x"
type input "ACOR"
type textarea "x"
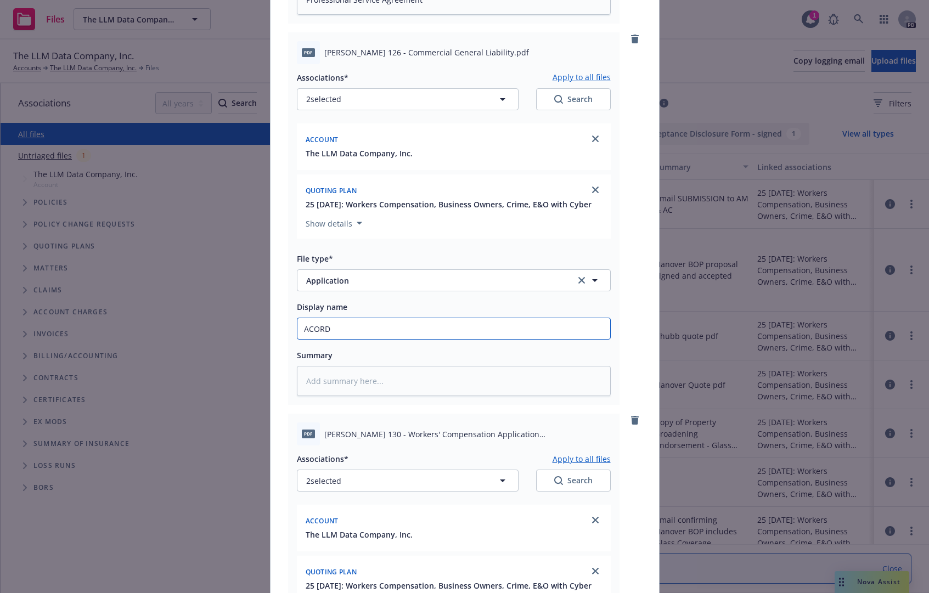
type input "ACORD"
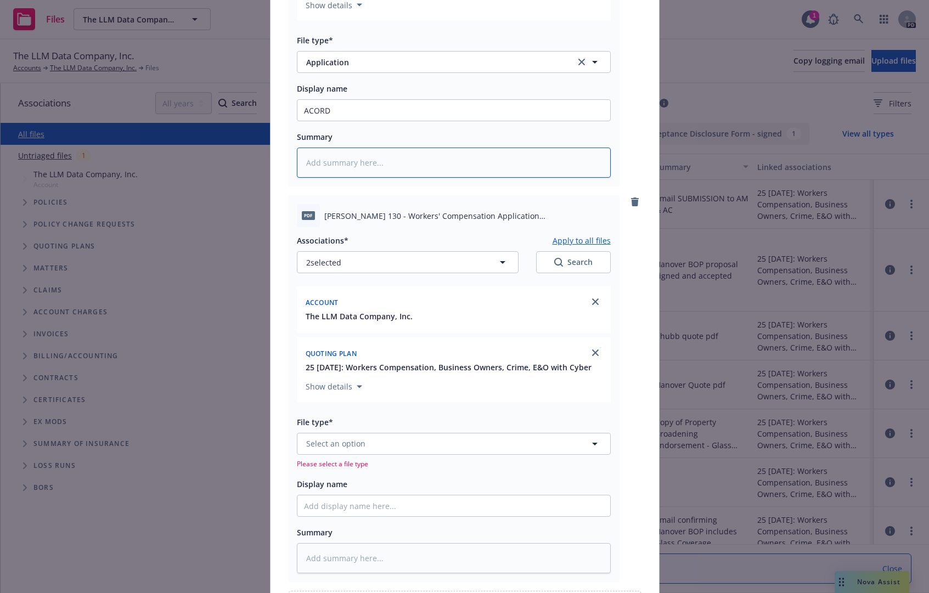
scroll to position [1426, 0]
click at [354, 448] on span "Select an option" at bounding box center [335, 443] width 59 height 12
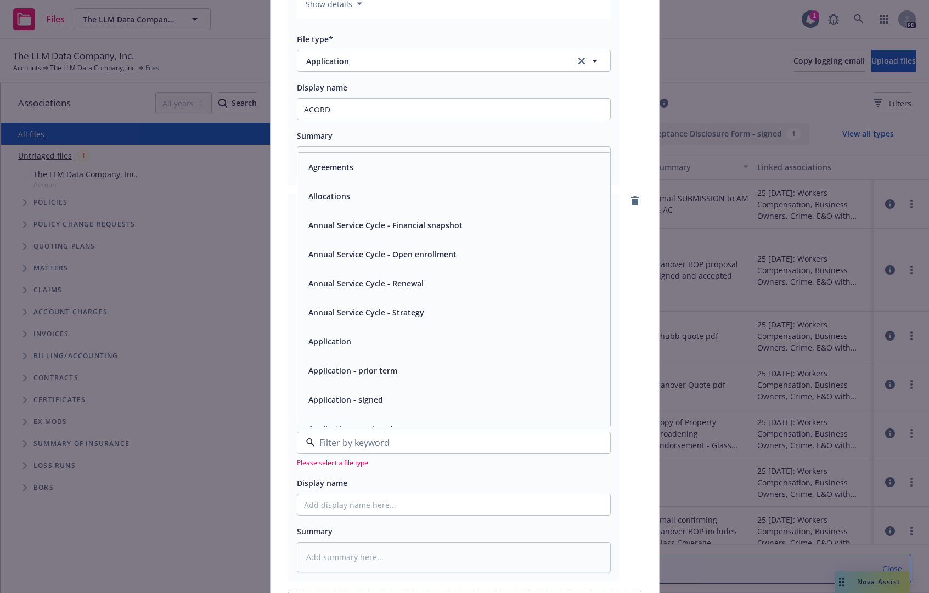
click at [338, 347] on span "Application" at bounding box center [329, 342] width 43 height 12
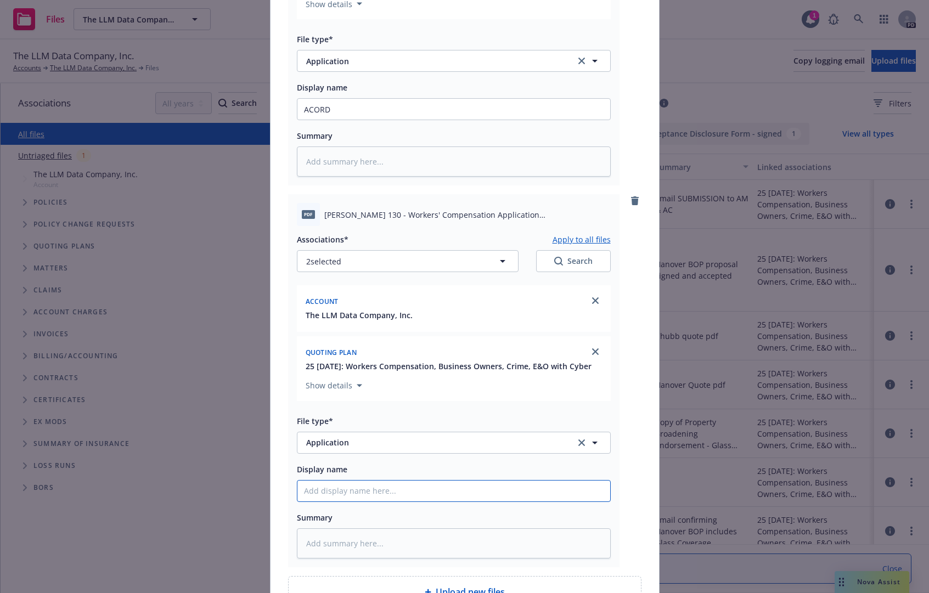
click at [338, 501] on input "Display name" at bounding box center [453, 491] width 313 height 21
type textarea "x"
type input "A"
type textarea "x"
type input "AC"
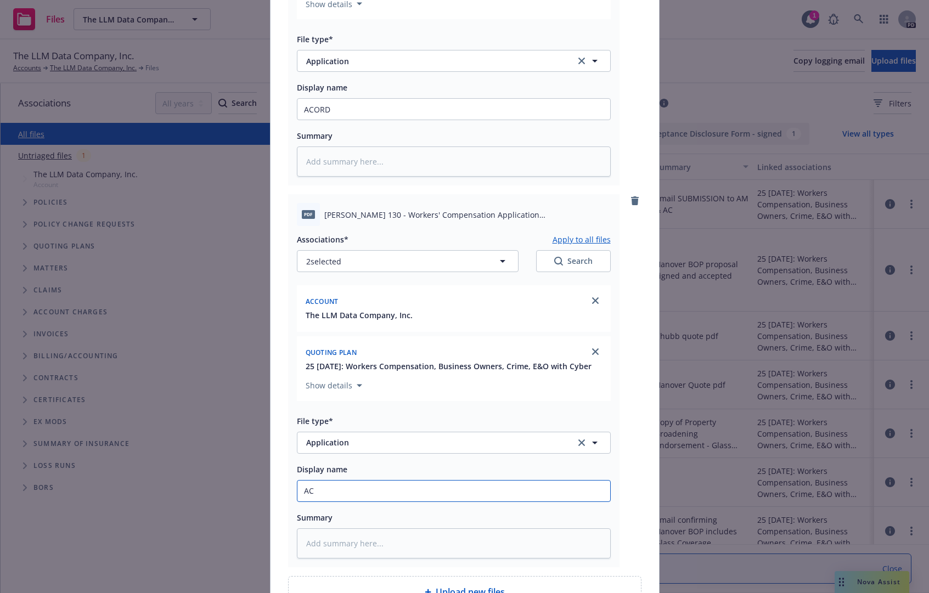
type textarea "x"
type input "ACOR"
type textarea "x"
type input "ACORD"
type textarea "x"
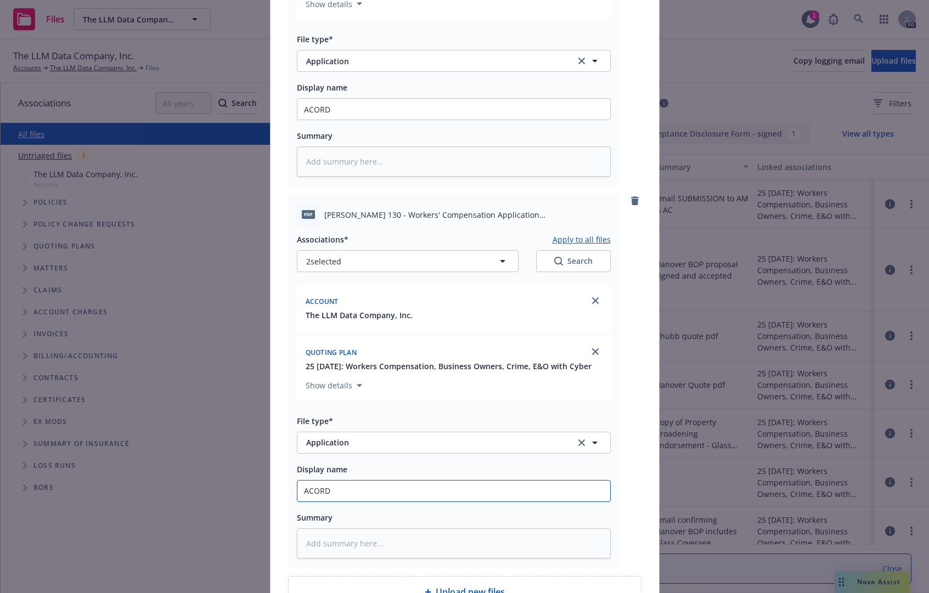
type input "ACORD"
click at [628, 472] on div "pdf ACORD 130 - Workers' Compensation Application (CA).pdf Associations* Apply …" at bounding box center [464, 380] width 353 height 373
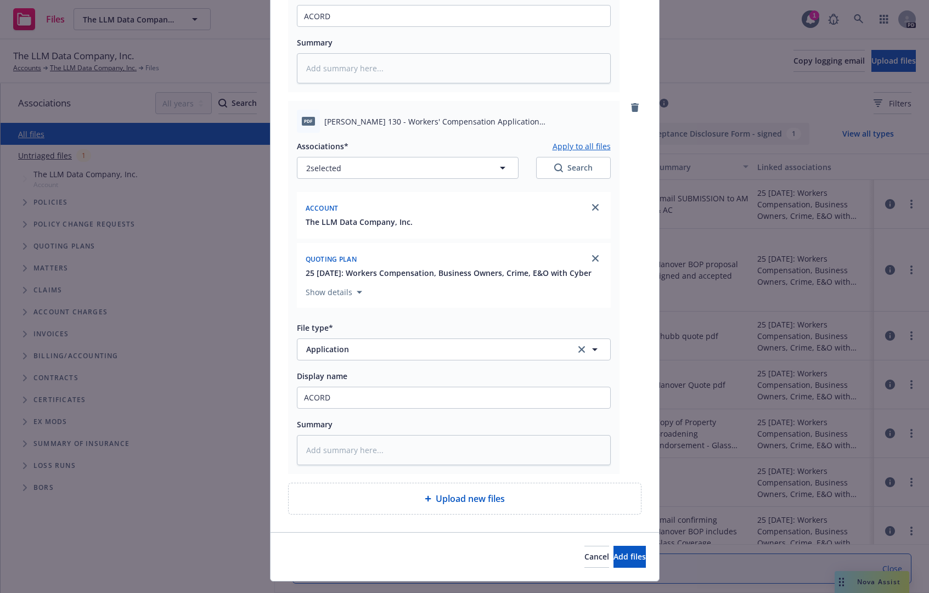
scroll to position [1536, 0]
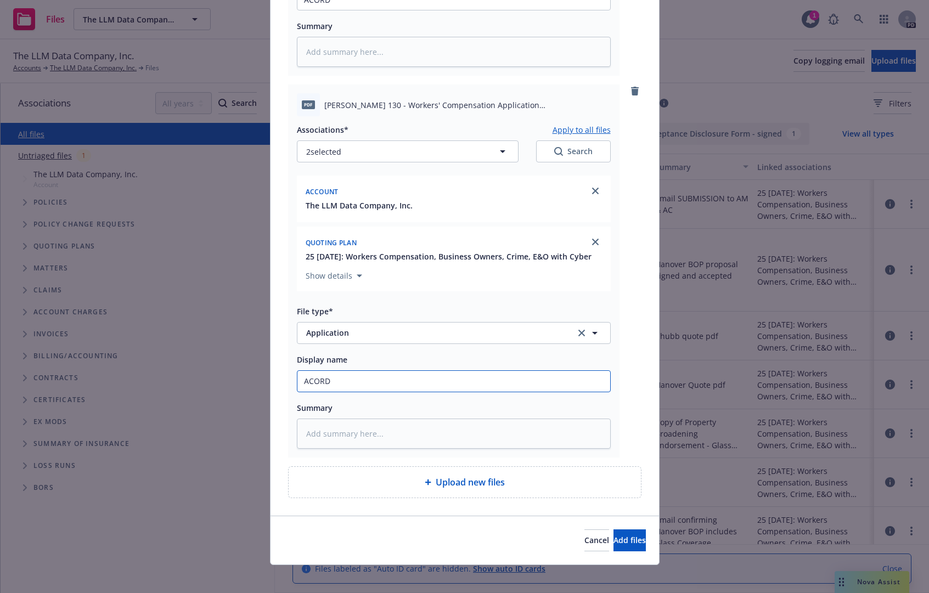
click at [353, 392] on input "ACORD" at bounding box center [453, 381] width 313 height 21
type textarea "x"
type input "ACORD 1"
type textarea "x"
type input "ACORD 130"
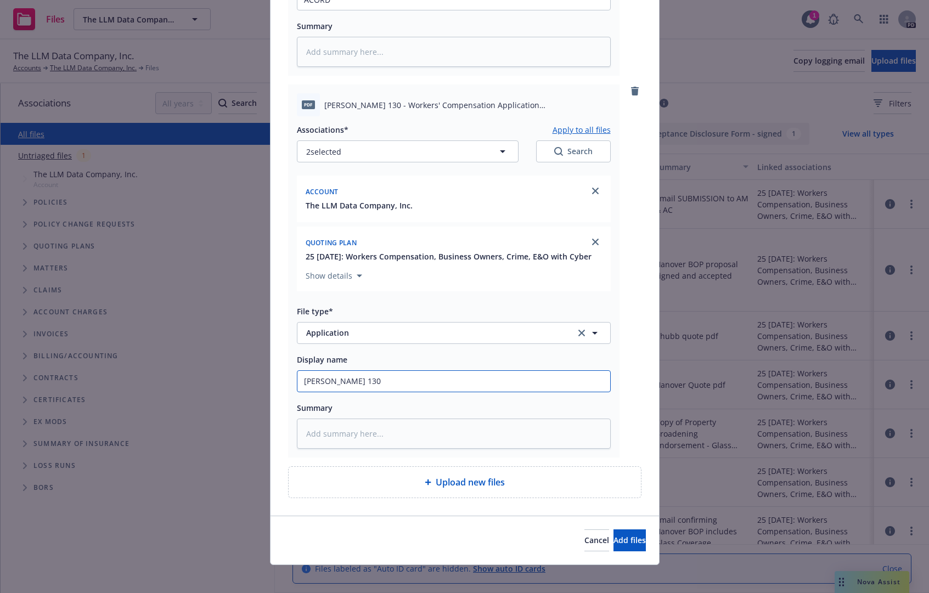
type textarea "x"
drag, startPoint x: 360, startPoint y: 448, endPoint x: 284, endPoint y: 452, distance: 76.9
click at [288, 452] on div "pdf ACORD 130 - Workers' Compensation Application (CA).pdf Associations* Apply …" at bounding box center [453, 270] width 331 height 373
type input "ACORD 130"
click at [320, 449] on textarea at bounding box center [454, 434] width 314 height 30
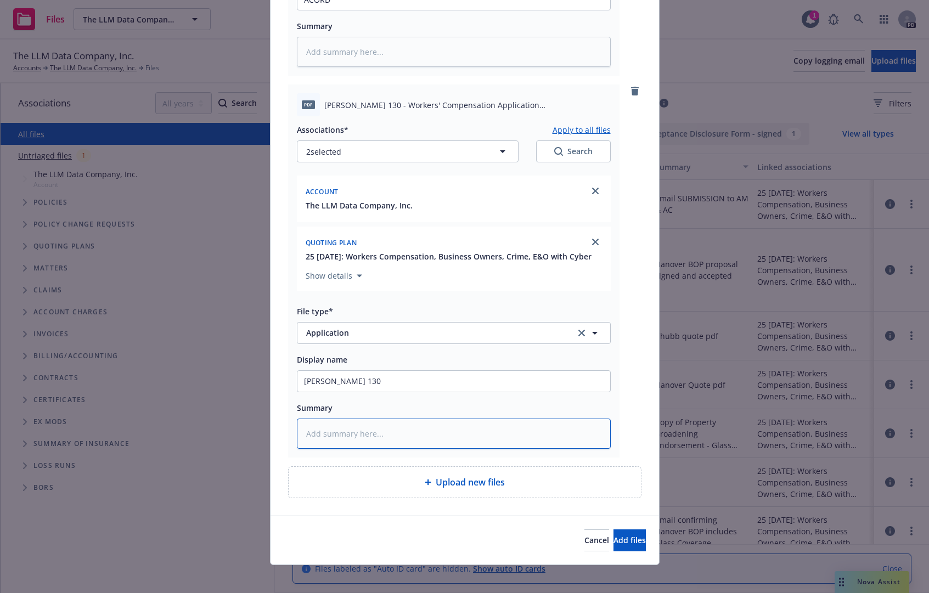
paste textarea "ACORD 130"
type textarea "x"
type textarea "ACORD 130"
type input "ACORD 125"
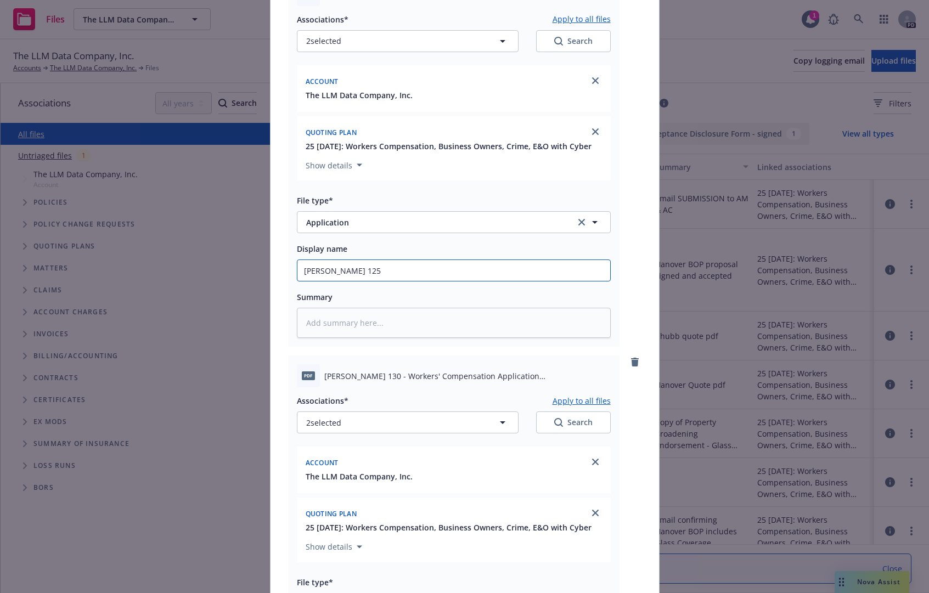
scroll to position [1262, 0]
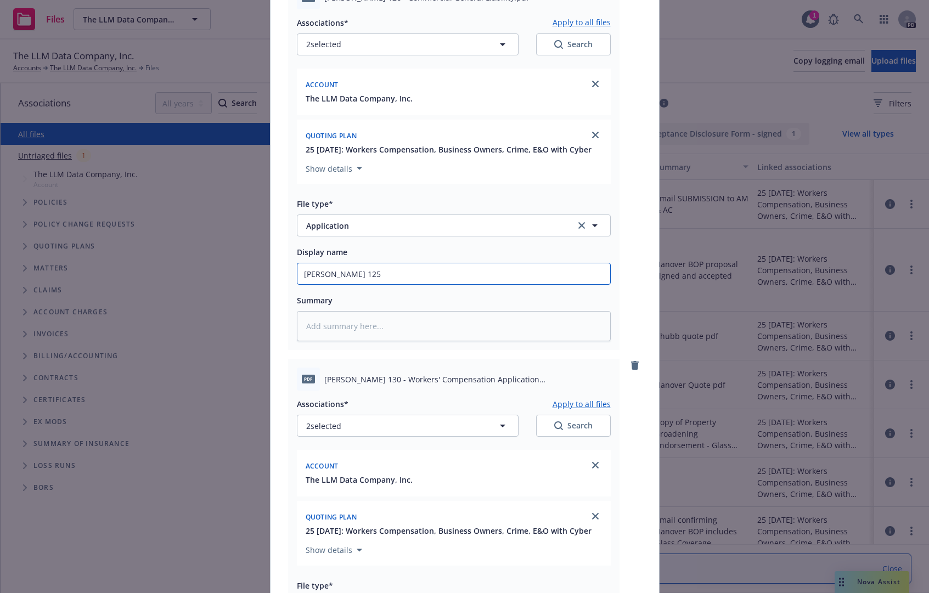
drag, startPoint x: 335, startPoint y: 321, endPoint x: 345, endPoint y: 321, distance: 9.9
click at [345, 284] on input "ACORD 125" at bounding box center [453, 273] width 313 height 21
type textarea "x"
type input "ACORD 126"
click at [632, 490] on div "pdf ACORD 130 - Workers' Compensation Application (CA).pdf Associations* Apply …" at bounding box center [464, 545] width 353 height 373
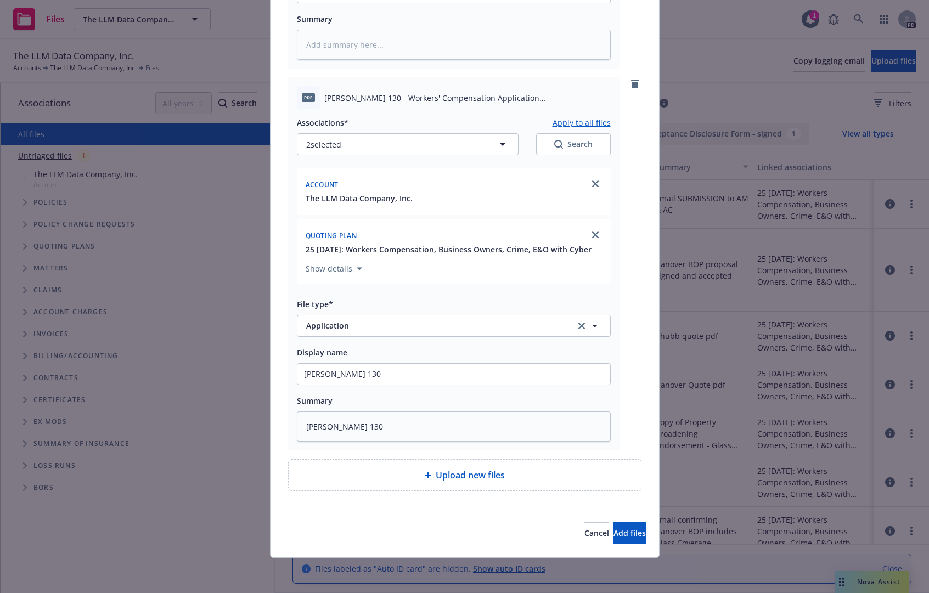
scroll to position [1601, 0]
click at [617, 532] on span "Add files" at bounding box center [629, 533] width 32 height 10
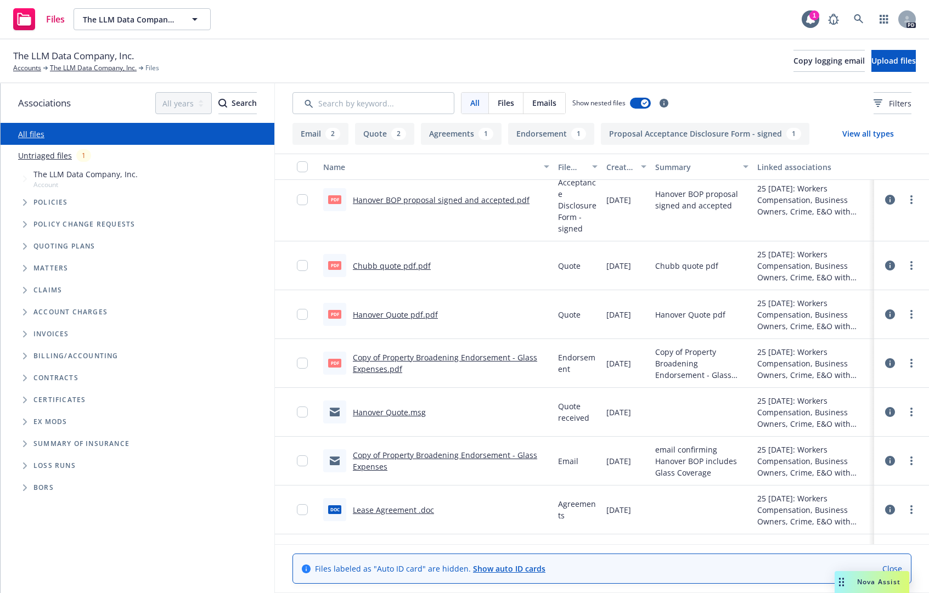
scroll to position [350, 0]
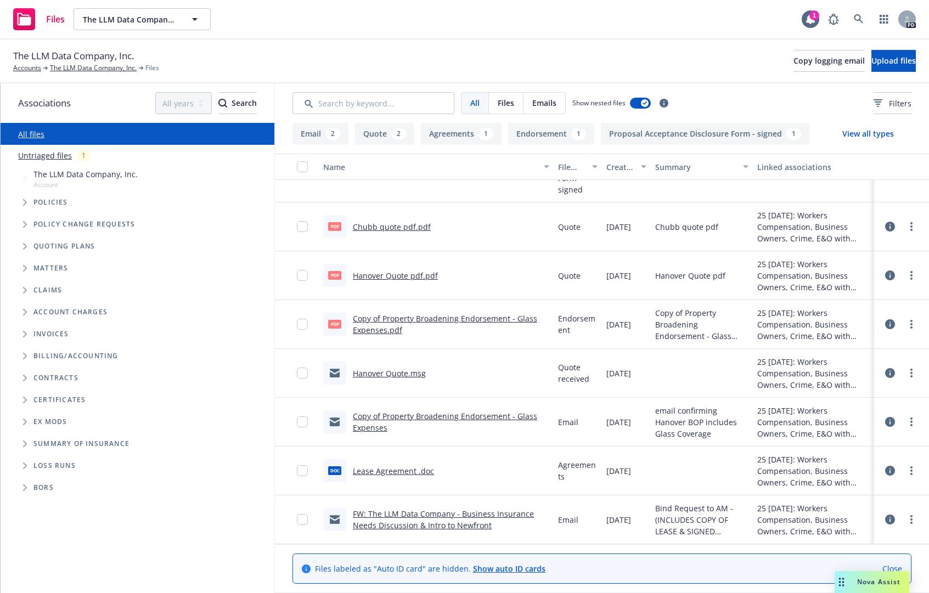
click at [848, 131] on button "View all types" at bounding box center [868, 134] width 87 height 22
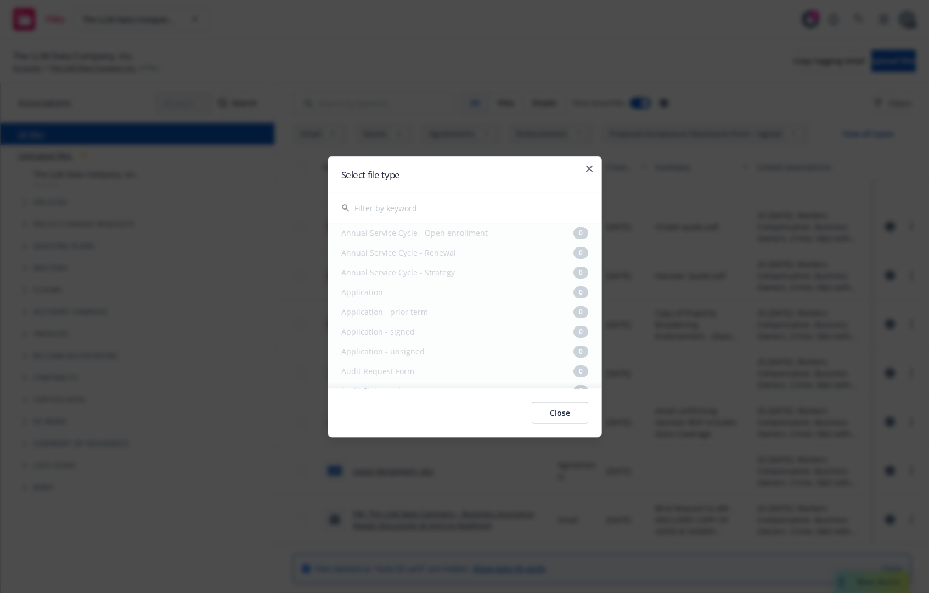
scroll to position [0, 0]
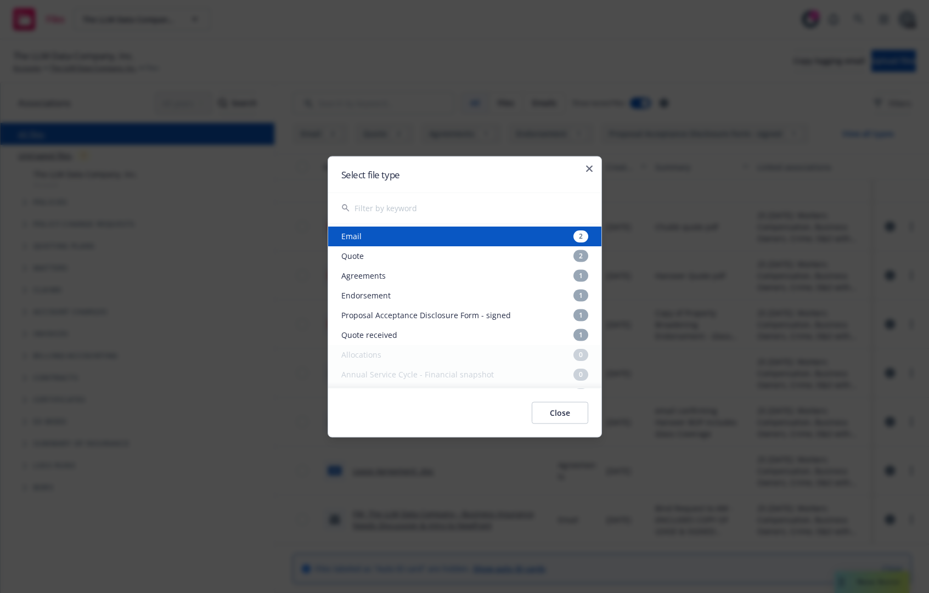
click at [594, 161] on div "Select file type" at bounding box center [464, 174] width 273 height 36
click at [588, 168] on icon "button" at bounding box center [589, 168] width 7 height 7
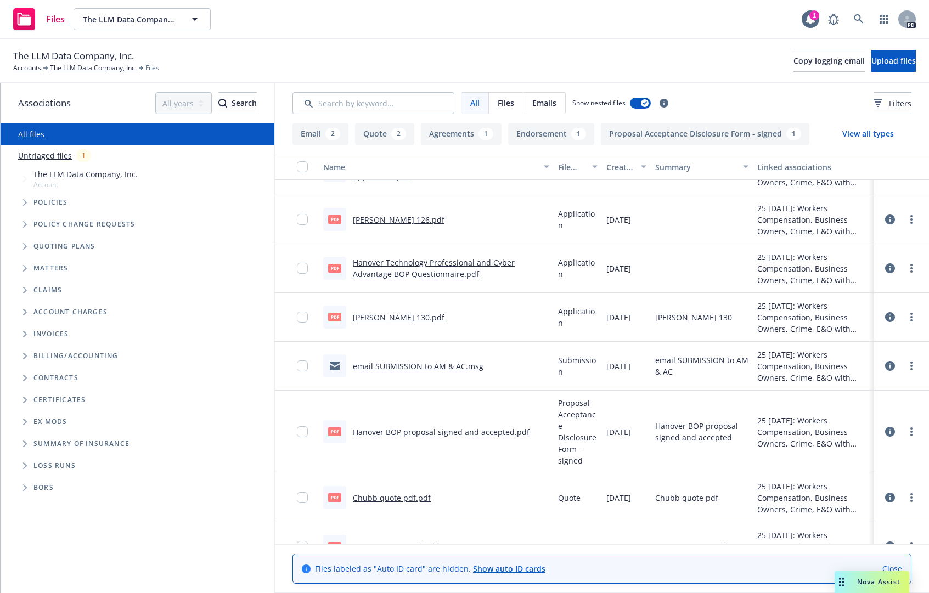
scroll to position [76, 0]
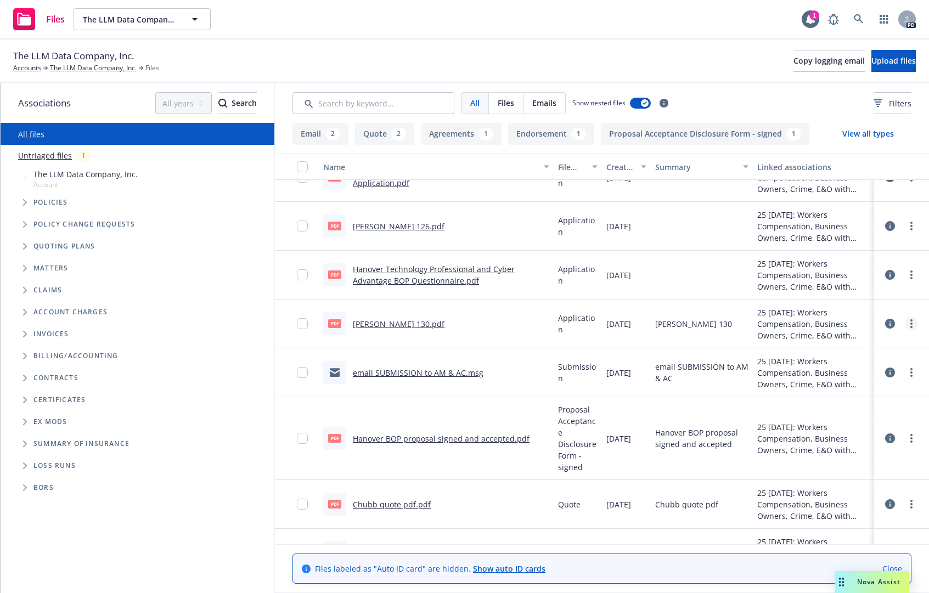
click at [905, 323] on link "more" at bounding box center [911, 323] width 13 height 13
click at [830, 388] on link "Edit" at bounding box center [854, 390] width 109 height 22
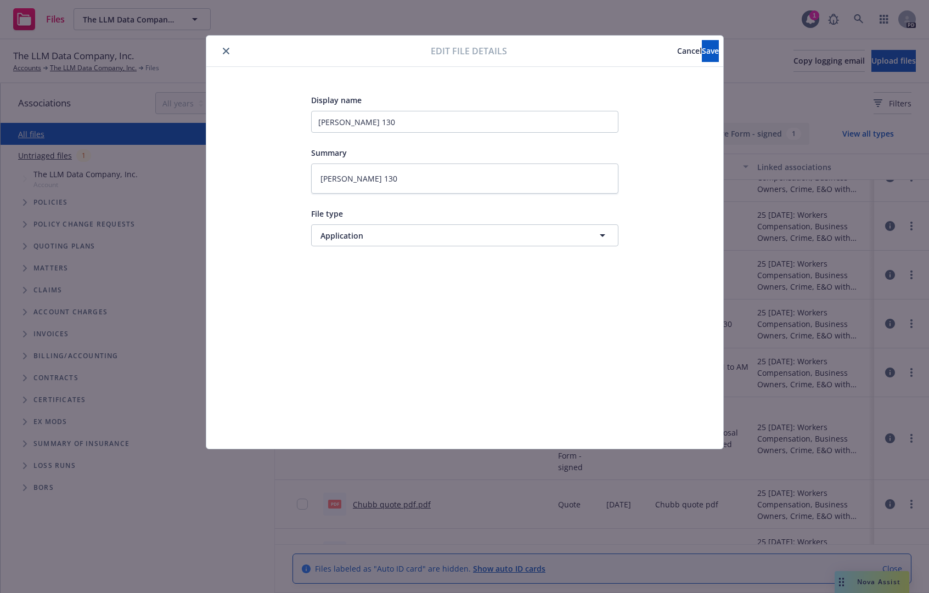
click at [220, 50] on button "close" at bounding box center [225, 50] width 13 height 13
type textarea "x"
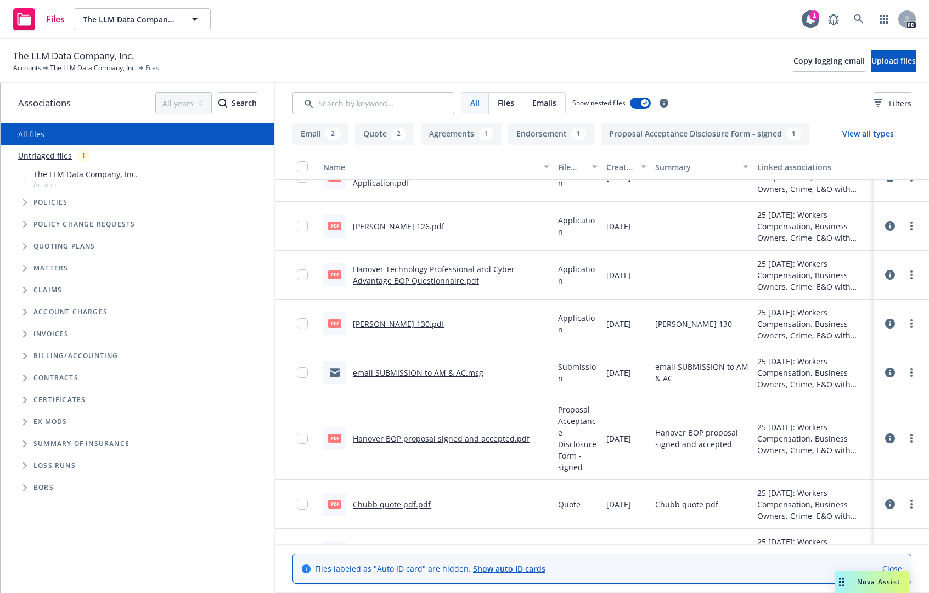
drag, startPoint x: 859, startPoint y: 138, endPoint x: 525, endPoint y: 109, distance: 334.8
click at [552, 117] on div "All Files Emails Show nested files Filters Email 2 Quote 2 Agreements 1 Endorse…" at bounding box center [602, 338] width 654 height 510
click at [871, 130] on button "View all types" at bounding box center [868, 134] width 87 height 22
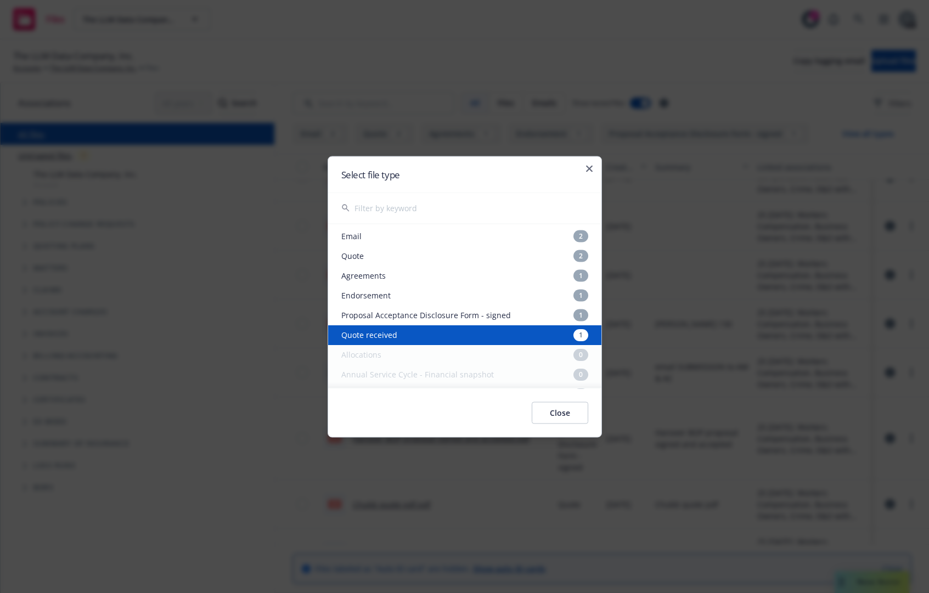
click at [432, 206] on input "text" at bounding box center [471, 208] width 234 height 31
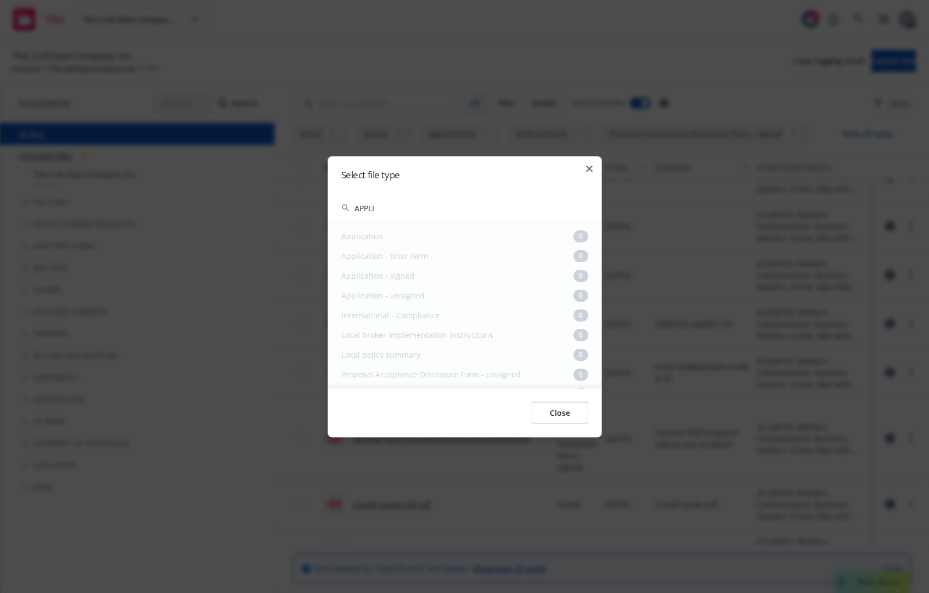
type input "APPLI"
click at [369, 240] on div "Application 0 Application - prior term 0 Application - signed 0 Application - u…" at bounding box center [464, 325] width 273 height 198
click at [560, 417] on button "Close" at bounding box center [560, 413] width 57 height 22
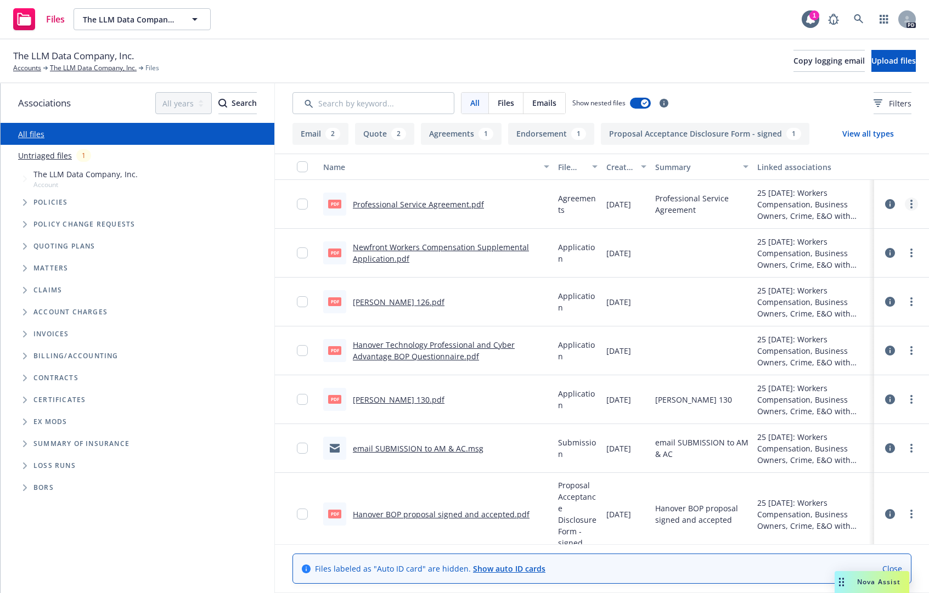
click at [905, 199] on link "more" at bounding box center [911, 204] width 13 height 13
click at [827, 278] on link "Edit" at bounding box center [854, 270] width 109 height 22
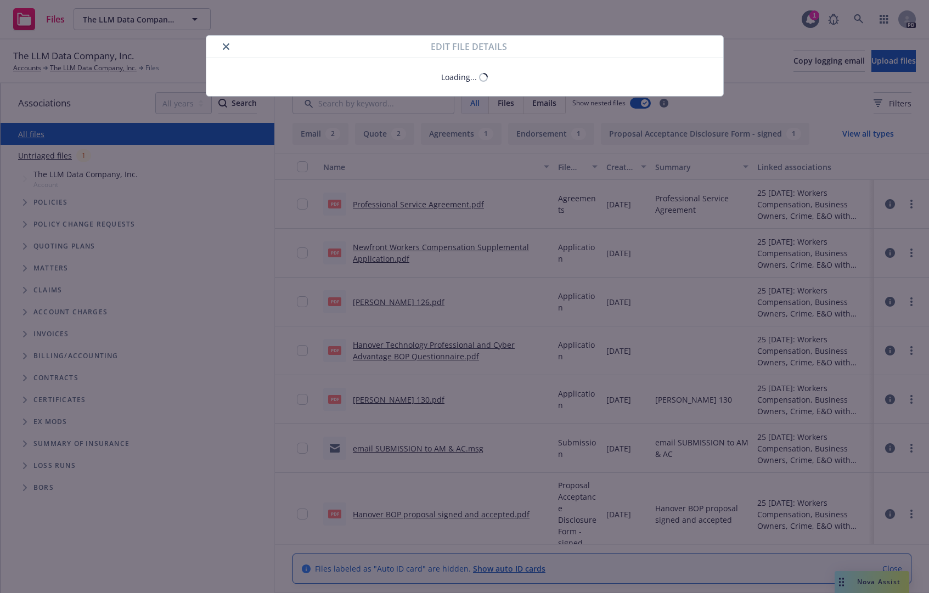
type textarea "x"
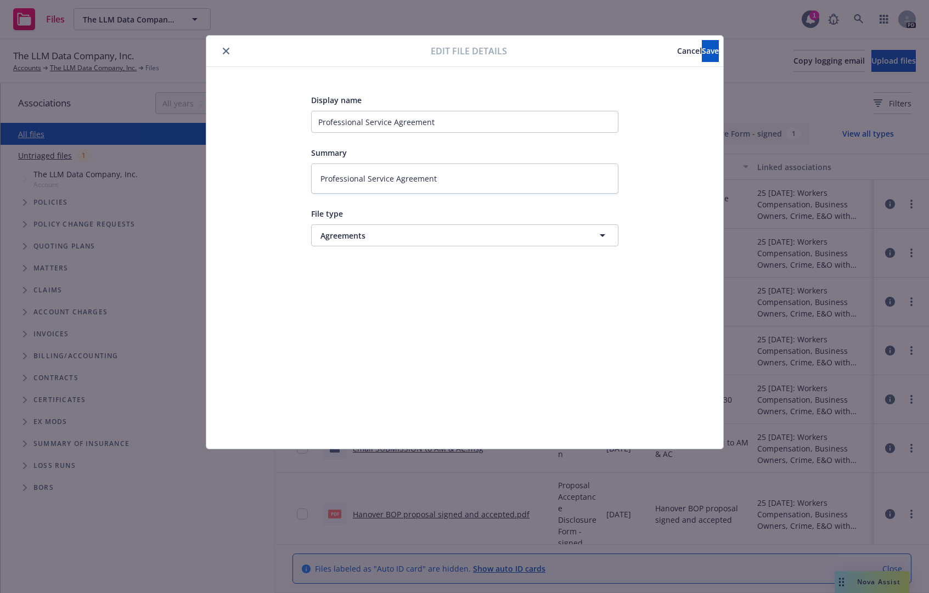
type input "Agreements"
click at [423, 234] on span "Agreements" at bounding box center [444, 236] width 248 height 12
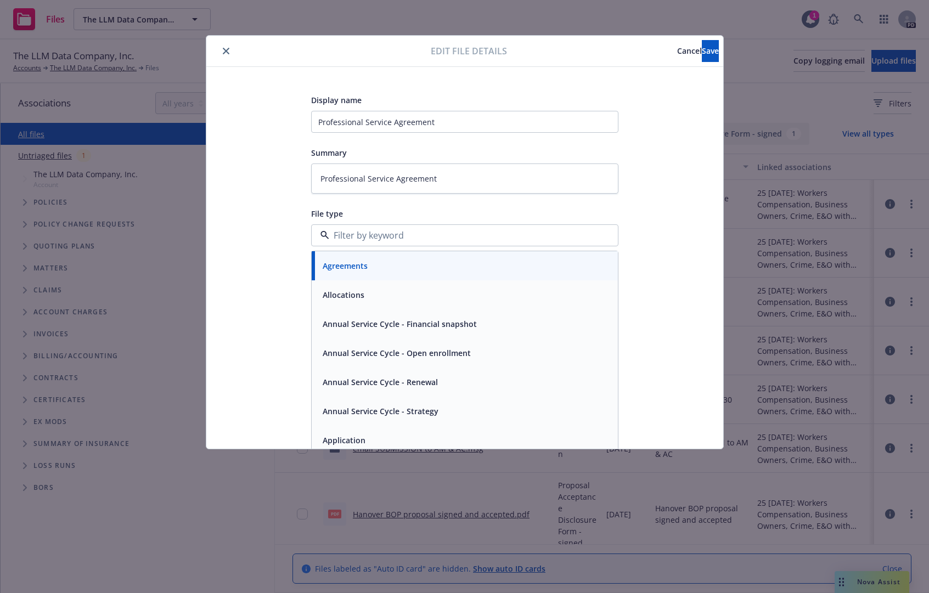
click at [423, 234] on input at bounding box center [462, 235] width 267 height 13
click at [677, 49] on span "Cancel" at bounding box center [689, 51] width 25 height 10
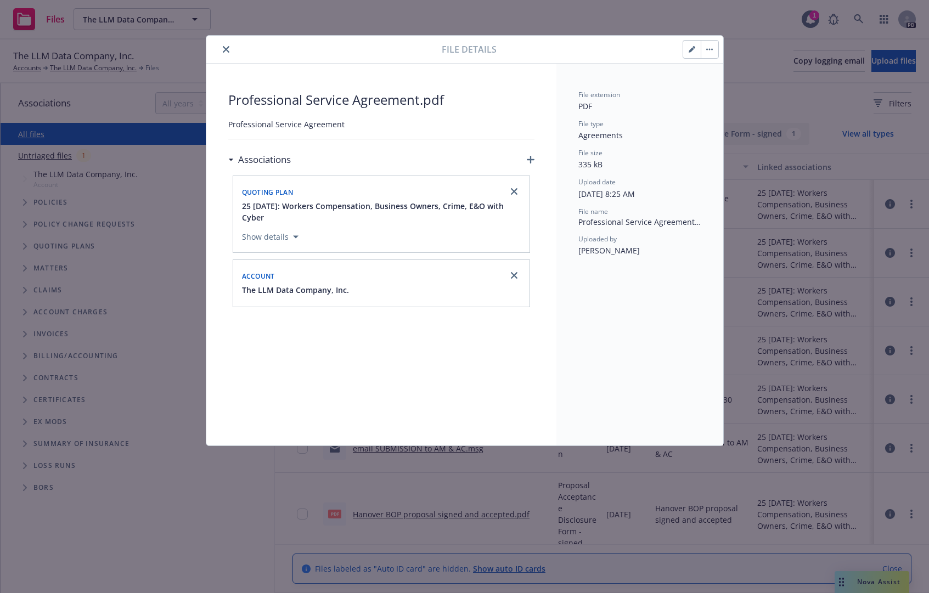
click at [229, 53] on button "close" at bounding box center [225, 49] width 13 height 13
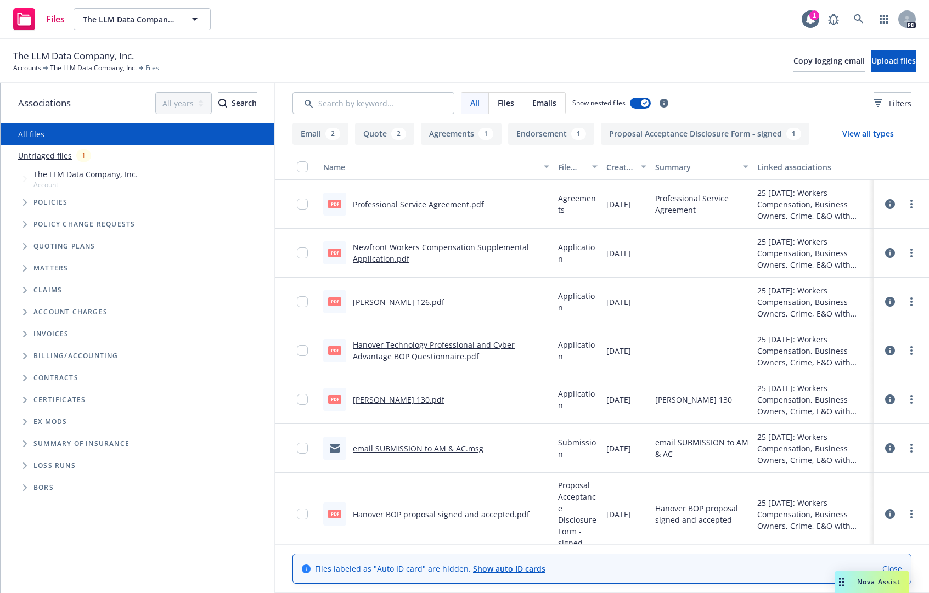
click at [472, 102] on span "All" at bounding box center [474, 103] width 9 height 12
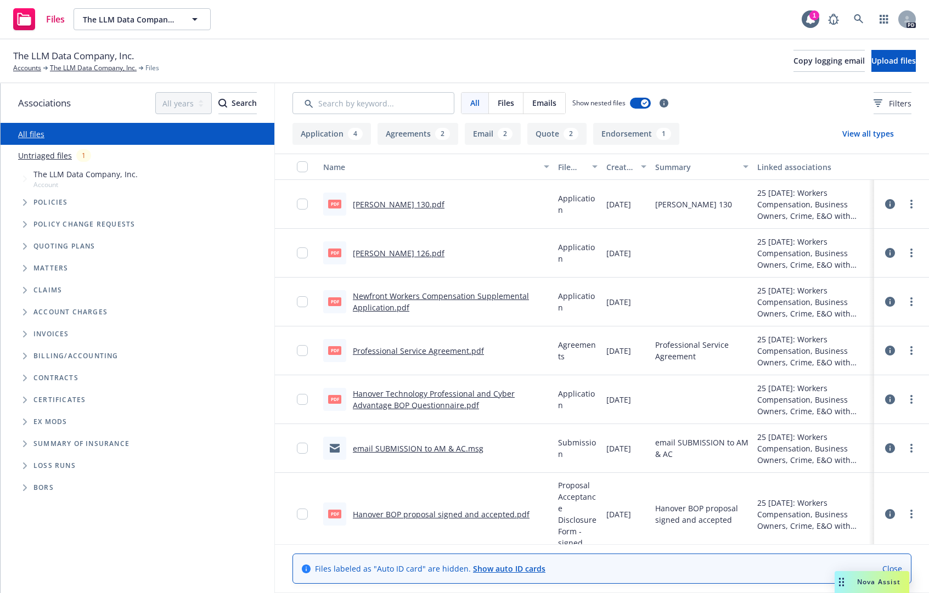
click at [853, 133] on button "View all types" at bounding box center [868, 134] width 87 height 22
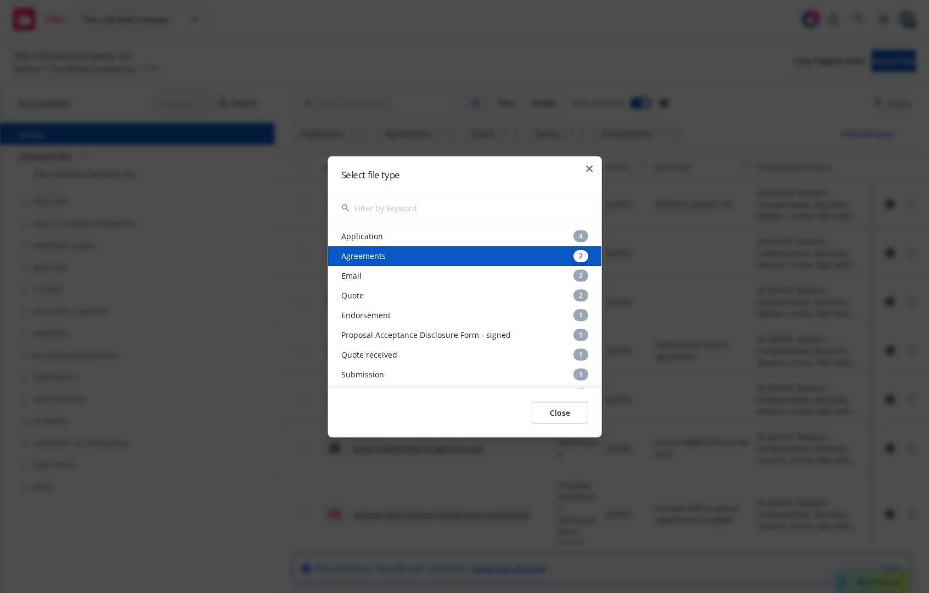
click at [573, 257] on div "2" at bounding box center [580, 256] width 15 height 12
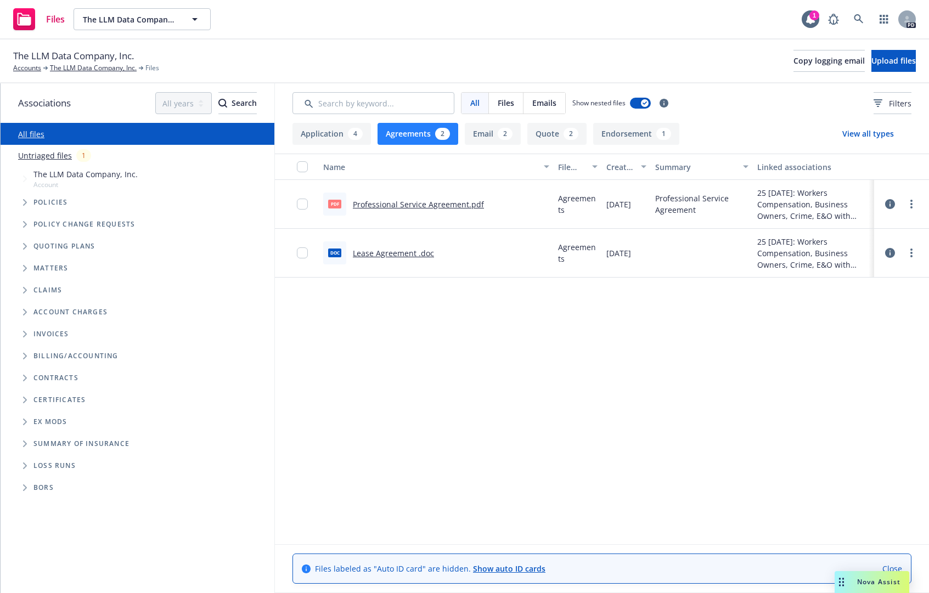
click at [473, 134] on button "Email 2" at bounding box center [493, 134] width 56 height 22
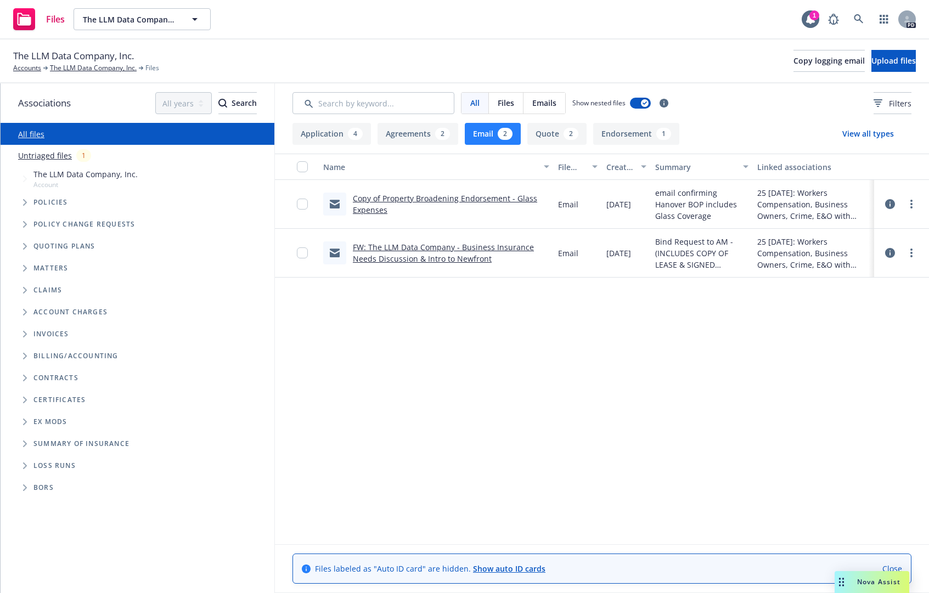
click at [31, 136] on link "All files" at bounding box center [31, 134] width 26 height 10
click at [27, 67] on link "Accounts" at bounding box center [27, 68] width 28 height 10
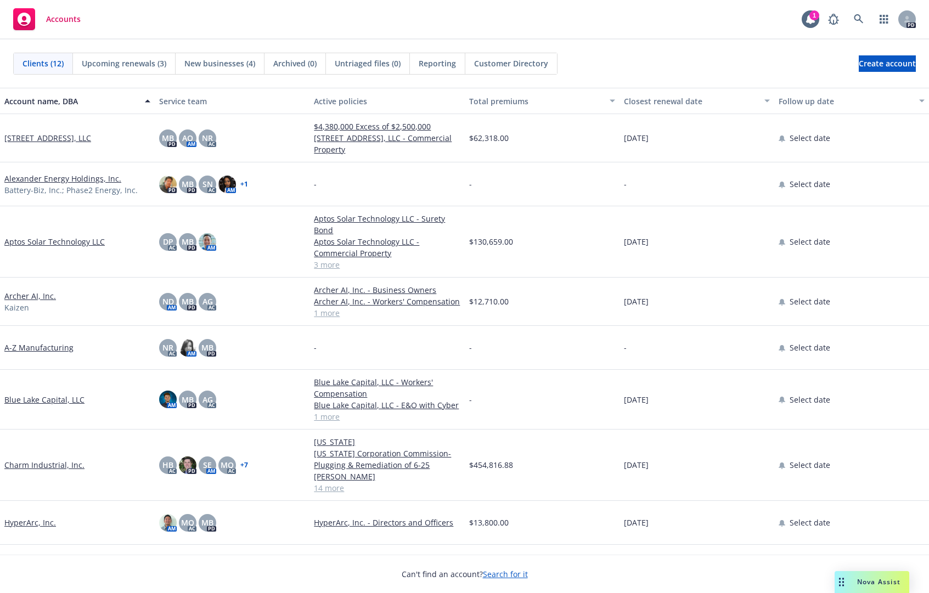
click at [31, 517] on link "HyperArc, Inc." at bounding box center [30, 523] width 52 height 12
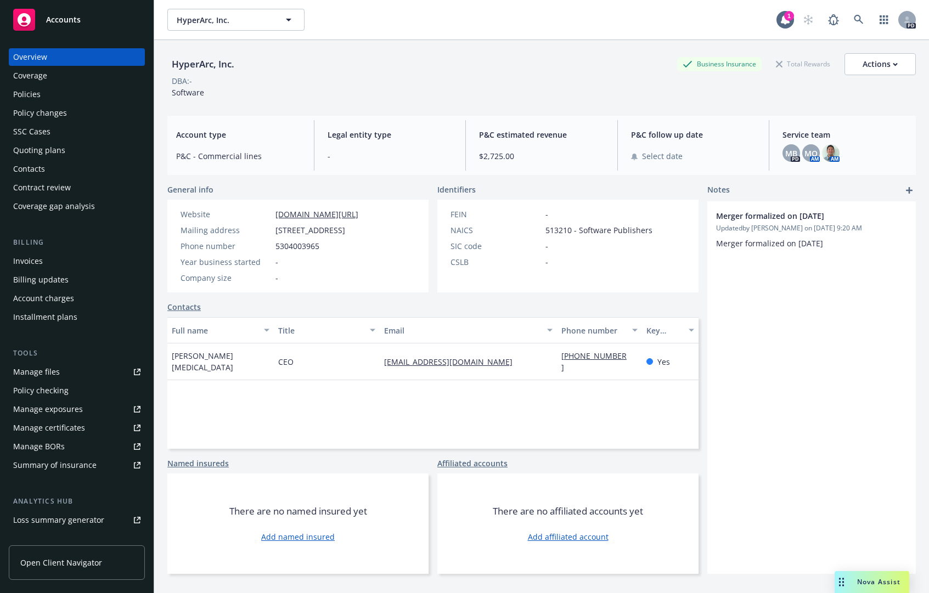
click at [32, 269] on div "Invoices" at bounding box center [28, 261] width 30 height 18
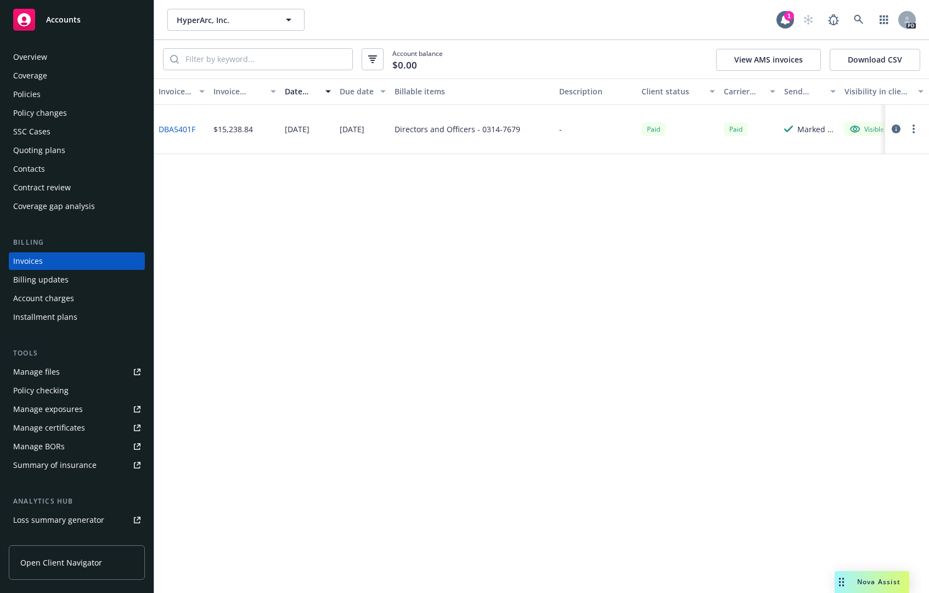
click at [34, 277] on div "Billing updates" at bounding box center [40, 280] width 55 height 18
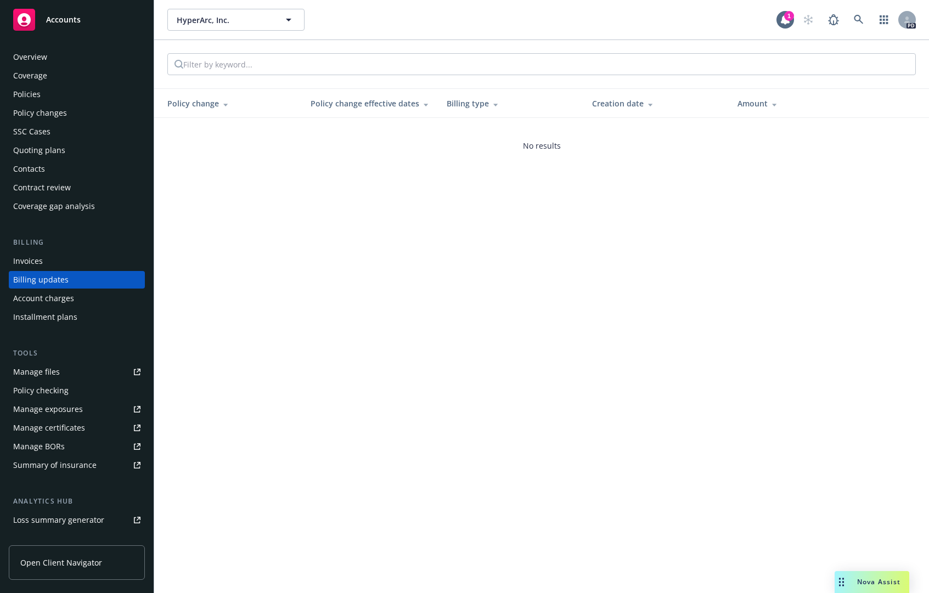
click at [26, 91] on div "Policies" at bounding box center [26, 95] width 27 height 18
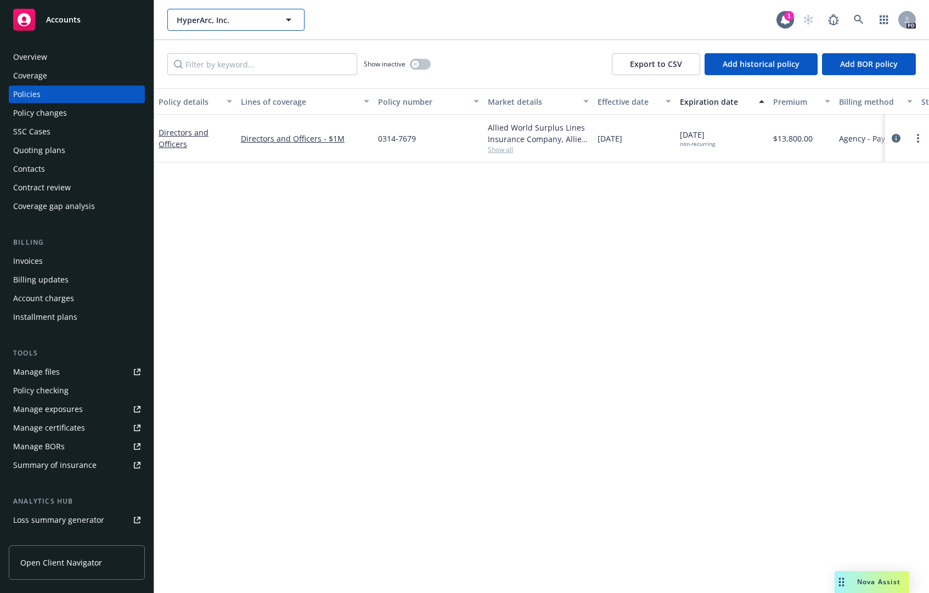
click at [189, 22] on span "HyperArc, Inc." at bounding box center [224, 20] width 95 height 12
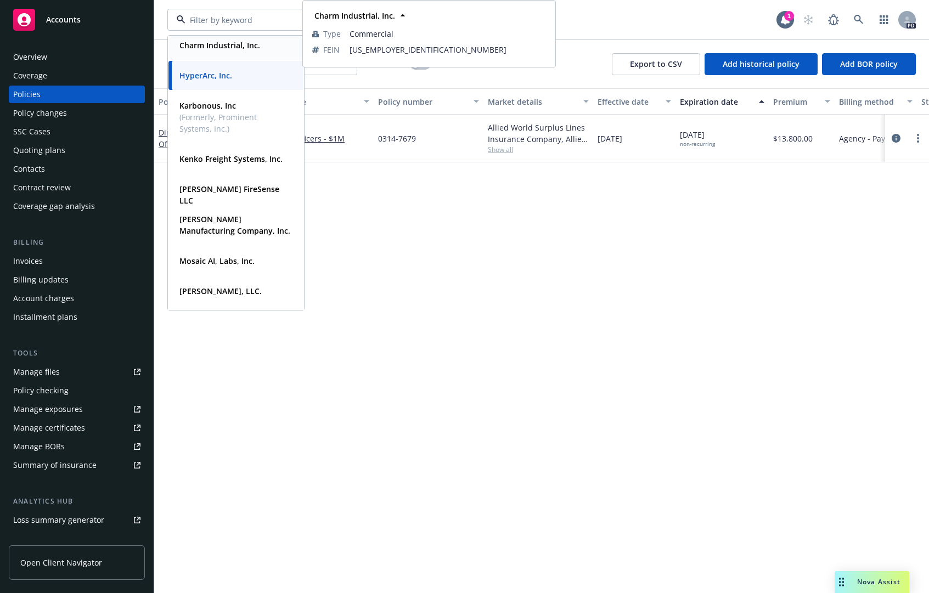
scroll to position [329, 0]
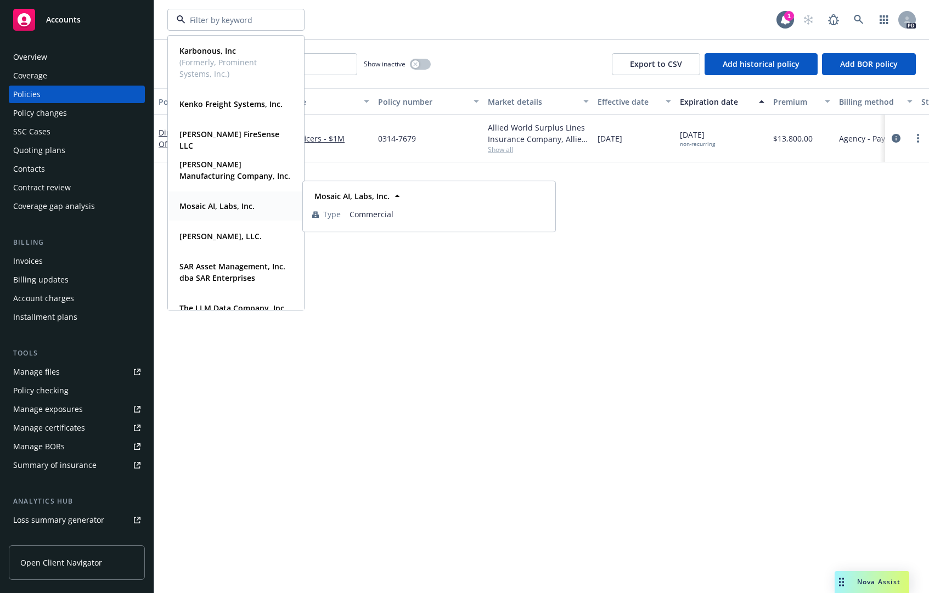
click at [241, 204] on strong "Mosaic AI, Labs, Inc." at bounding box center [216, 206] width 75 height 10
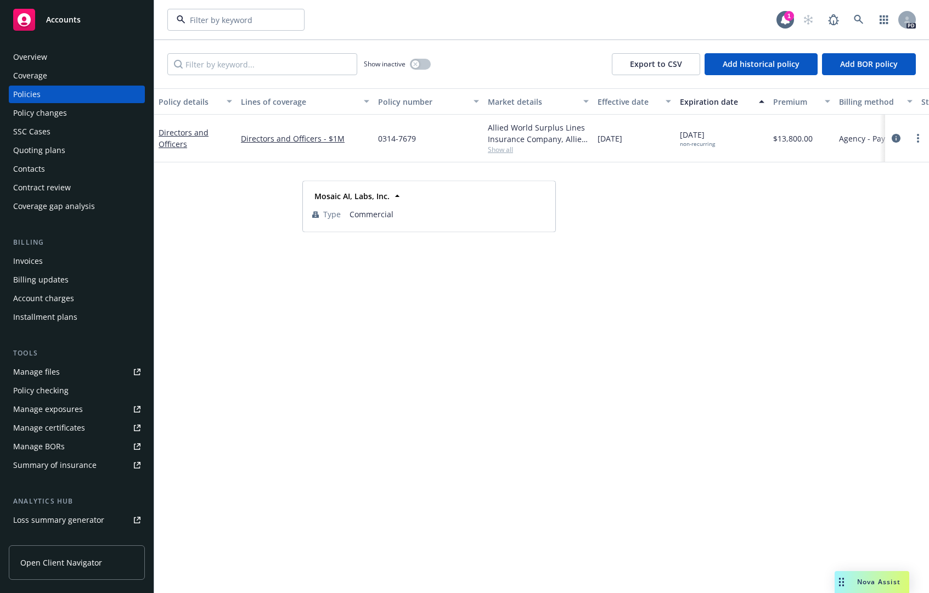
type input "HyperArc, Inc."
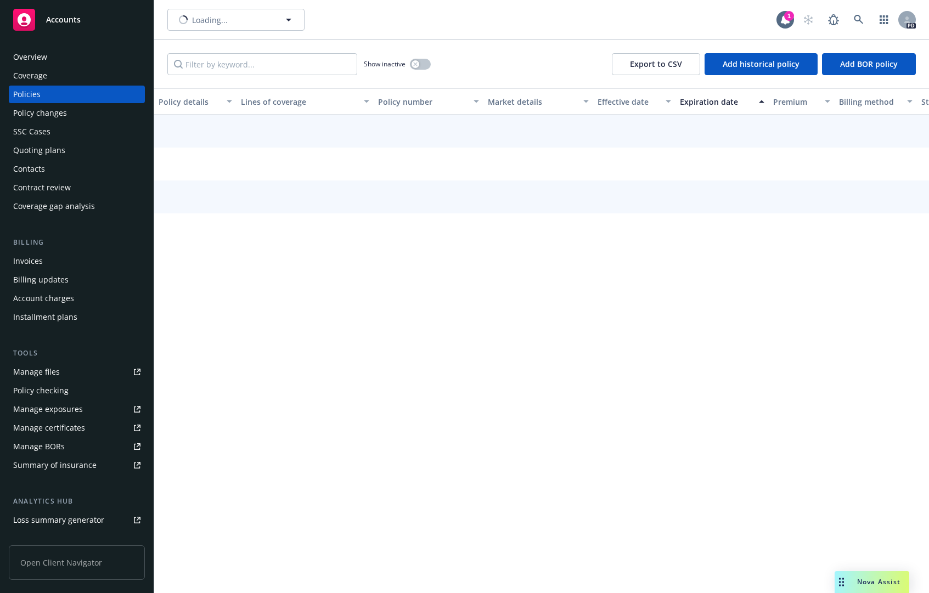
type input "Mosaic AI, Labs, Inc."
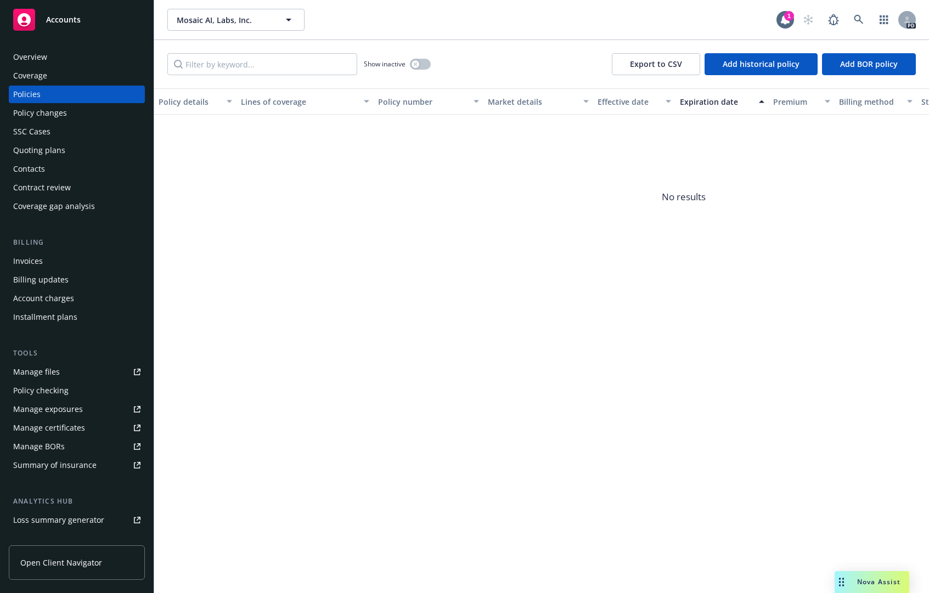
click at [32, 93] on div "Policies" at bounding box center [26, 95] width 27 height 18
click at [194, 19] on span "Mosaic AI, Labs, Inc." at bounding box center [224, 20] width 95 height 12
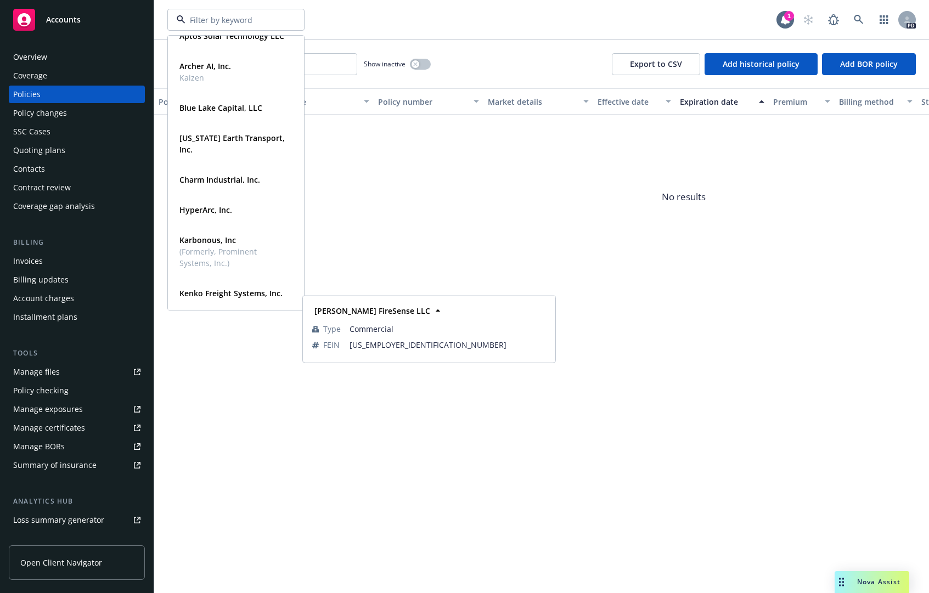
scroll to position [134, 0]
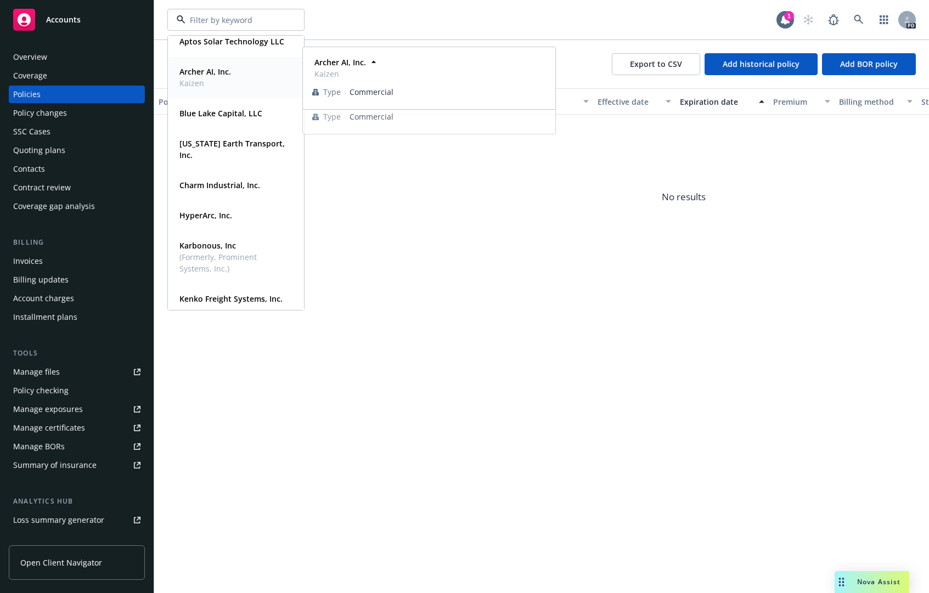
click at [202, 64] on div "Archer AI, Inc. [GEOGRAPHIC_DATA]" at bounding box center [204, 77] width 58 height 27
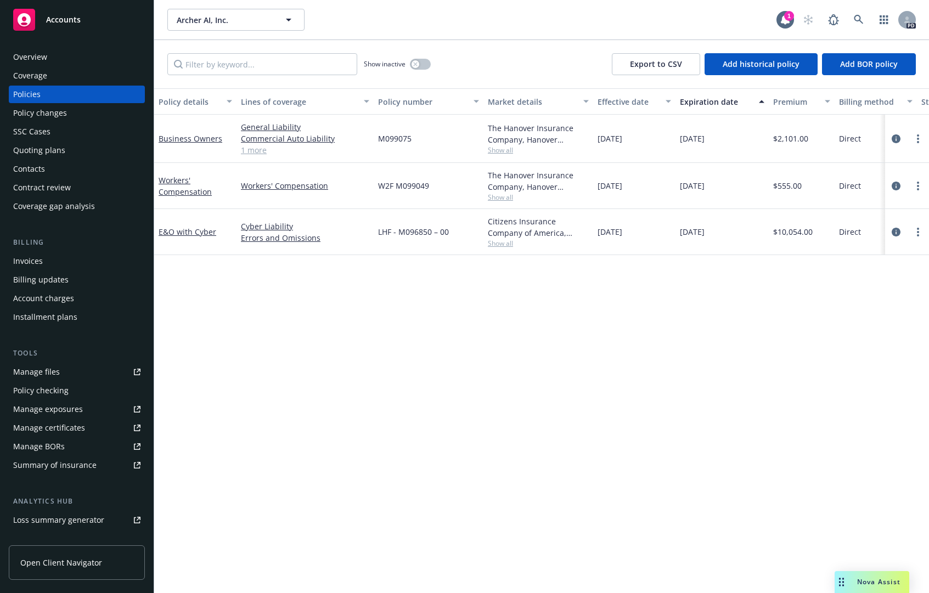
click at [35, 274] on div "Billing updates" at bounding box center [40, 280] width 55 height 18
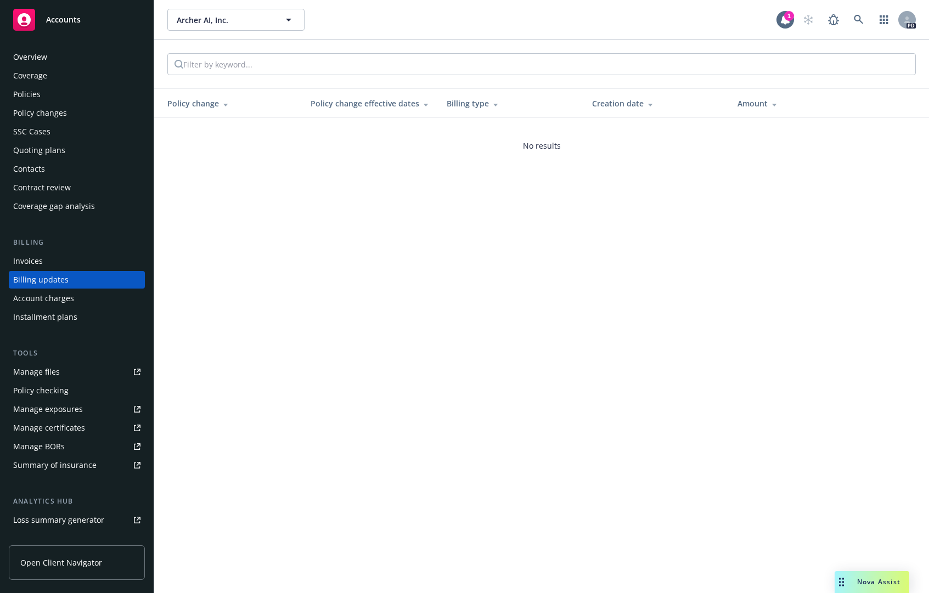
click at [26, 263] on div "Invoices" at bounding box center [28, 261] width 30 height 18
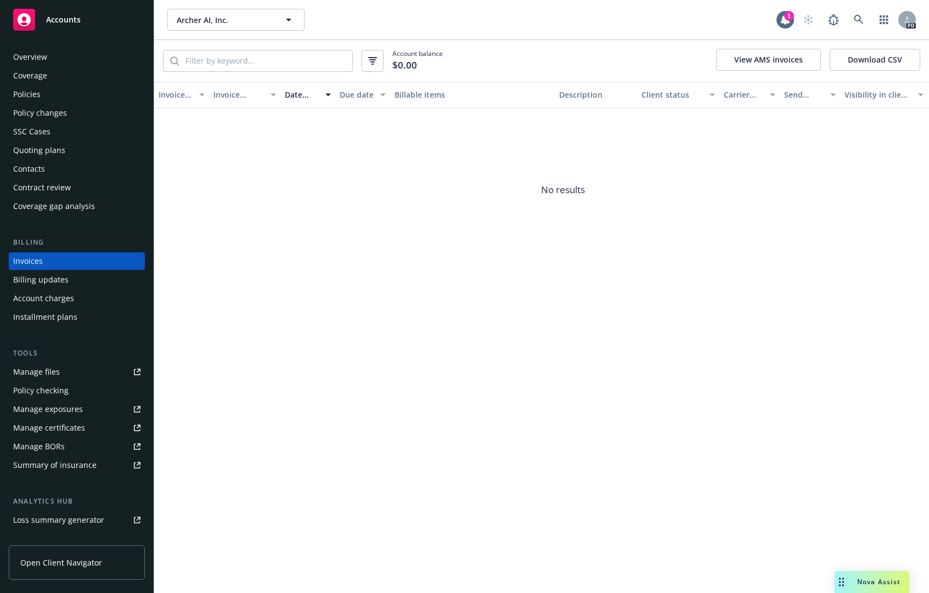
click at [18, 94] on div "Policies" at bounding box center [26, 95] width 27 height 18
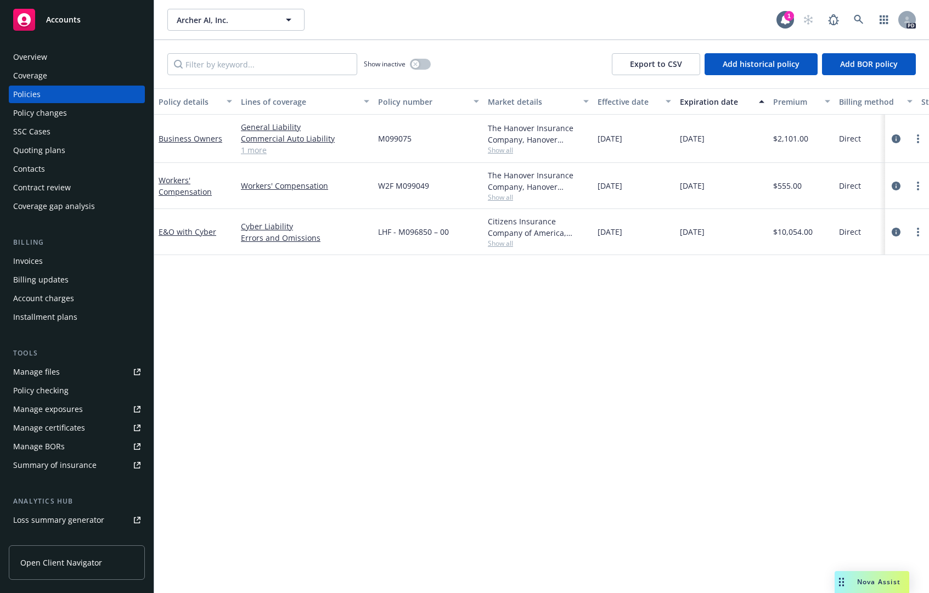
click at [49, 56] on div "Overview" at bounding box center [76, 57] width 127 height 18
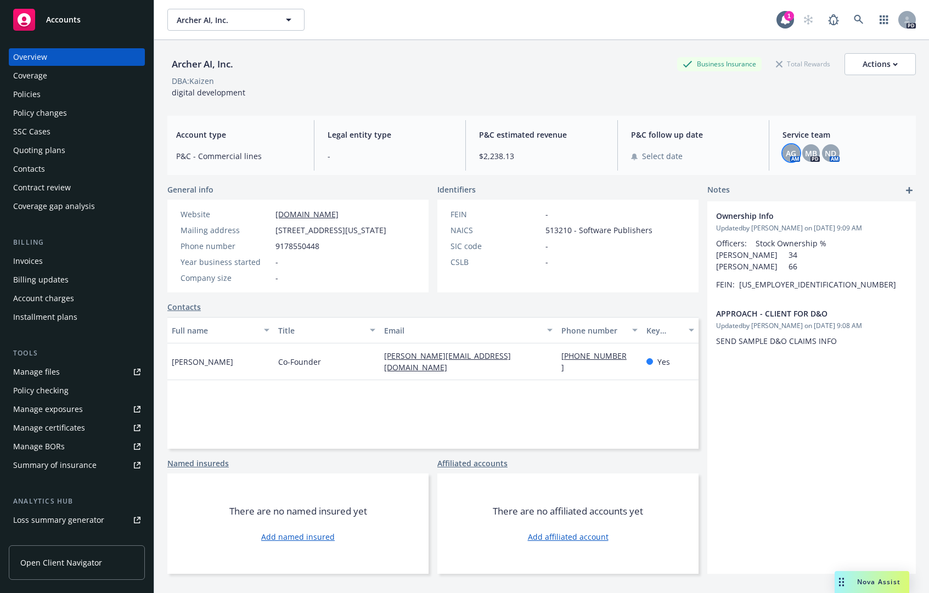
click at [786, 156] on span "AG" at bounding box center [791, 154] width 10 height 12
click at [805, 159] on span "MB" at bounding box center [811, 154] width 12 height 12
click at [822, 155] on div "ND" at bounding box center [831, 153] width 18 height 18
click at [786, 149] on span "AG" at bounding box center [791, 154] width 10 height 12
click at [831, 425] on div "Ownership Info Updated by [PERSON_NAME] on [DATE] 9:09 AM Officers: Stock Owner…" at bounding box center [811, 387] width 208 height 373
